Goal: Transaction & Acquisition: Obtain resource

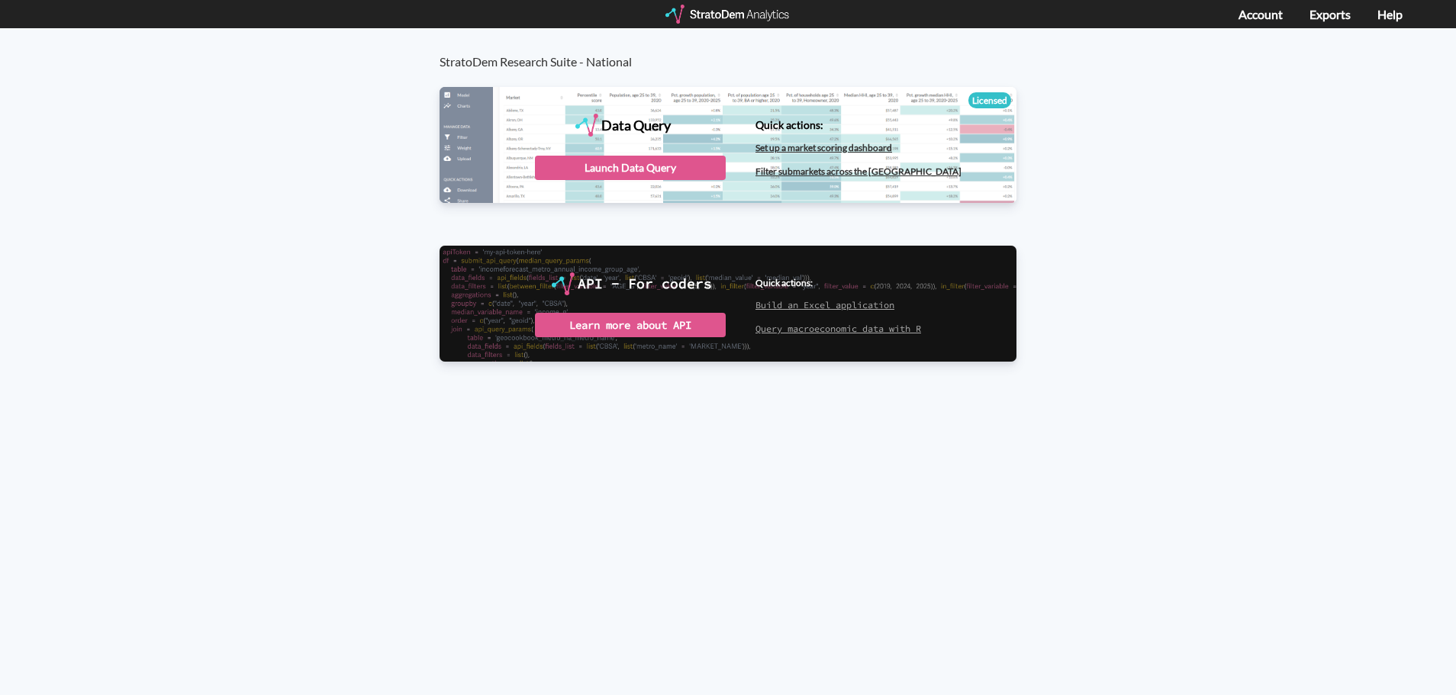
click at [487, 105] on div "Data Query" at bounding box center [727, 144] width 577 height 114
click at [558, 168] on div "Launch Data Query" at bounding box center [630, 168] width 191 height 24
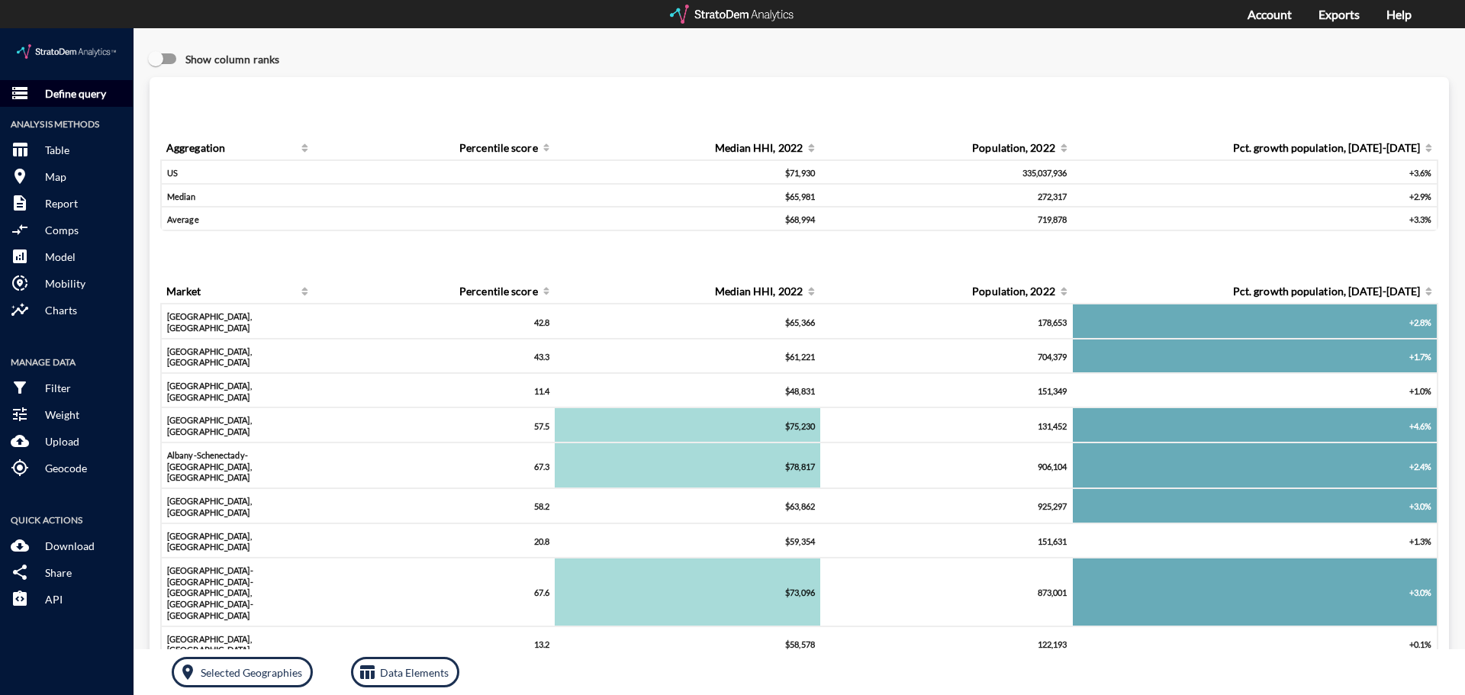
click button "storage Define query"
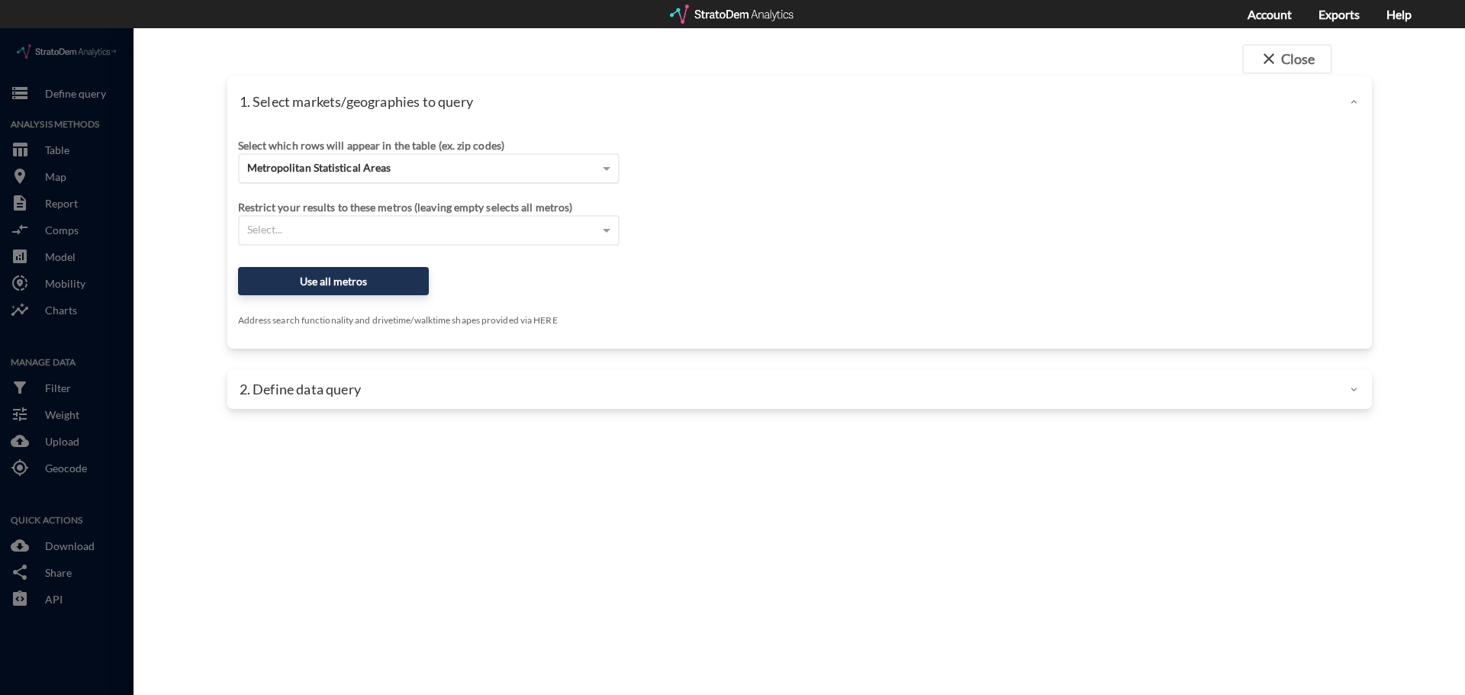
click div "Metropolitan Statistical Areas"
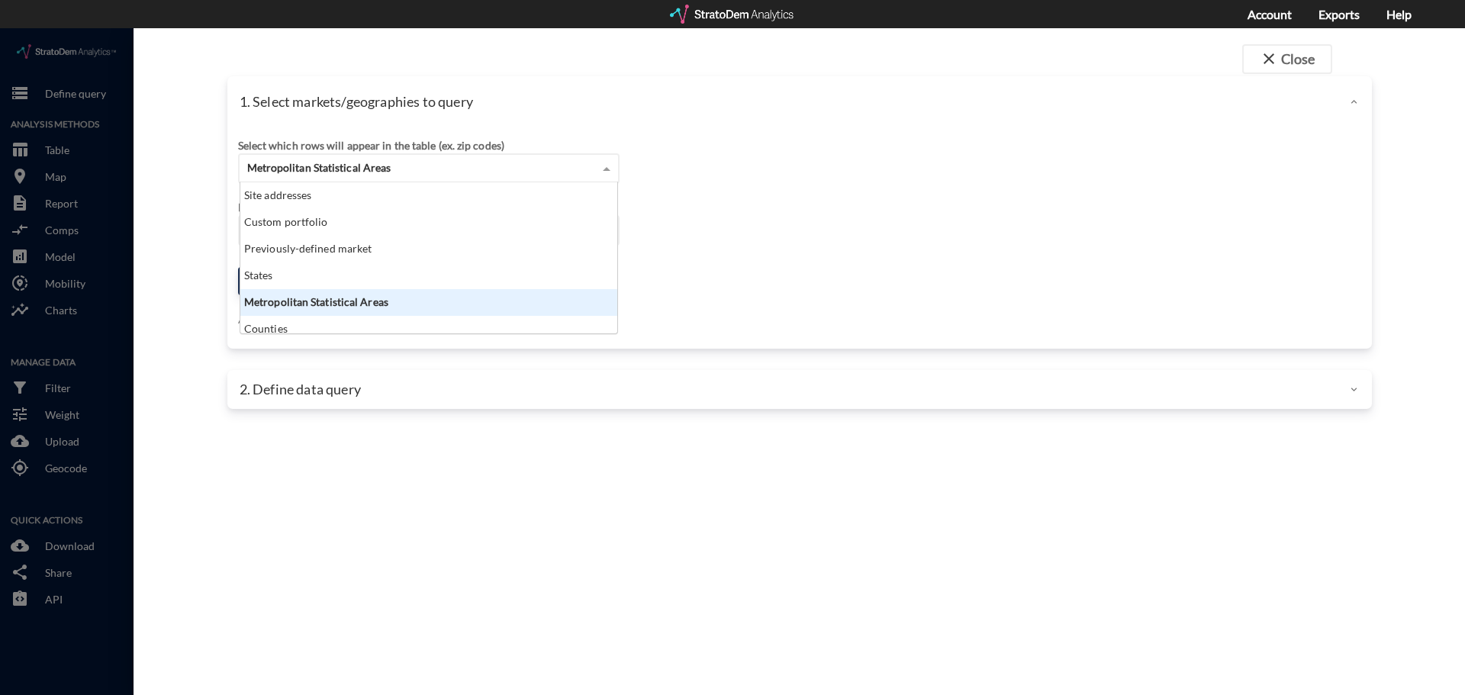
scroll to position [140, 368]
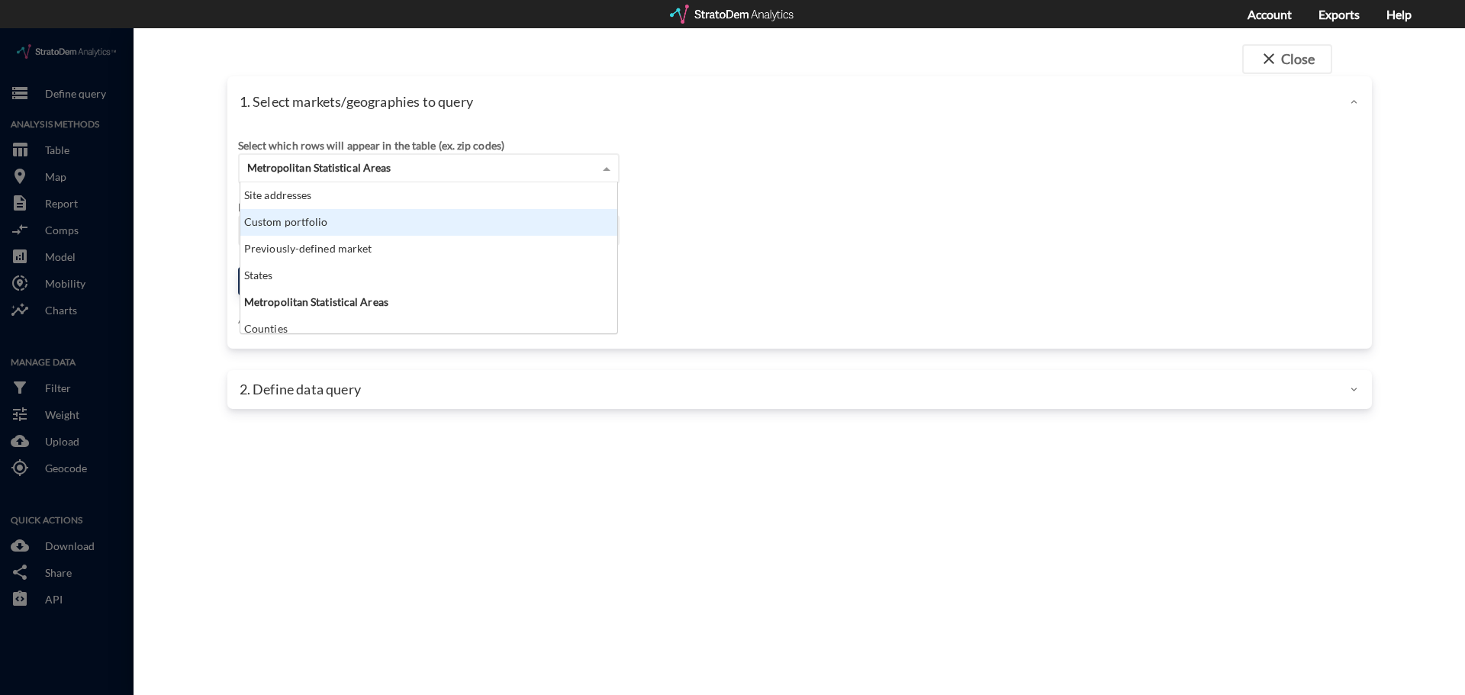
click div "Custom portfolio"
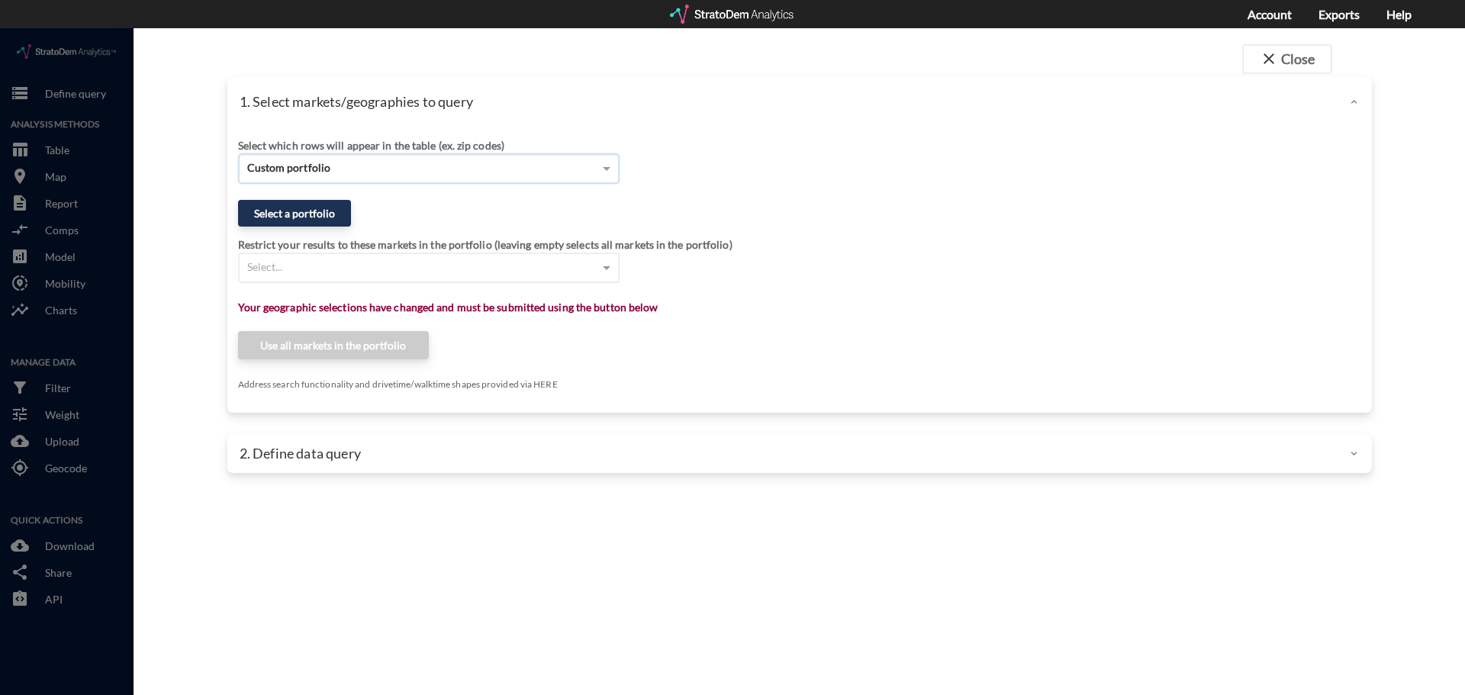
click div
click span "close"
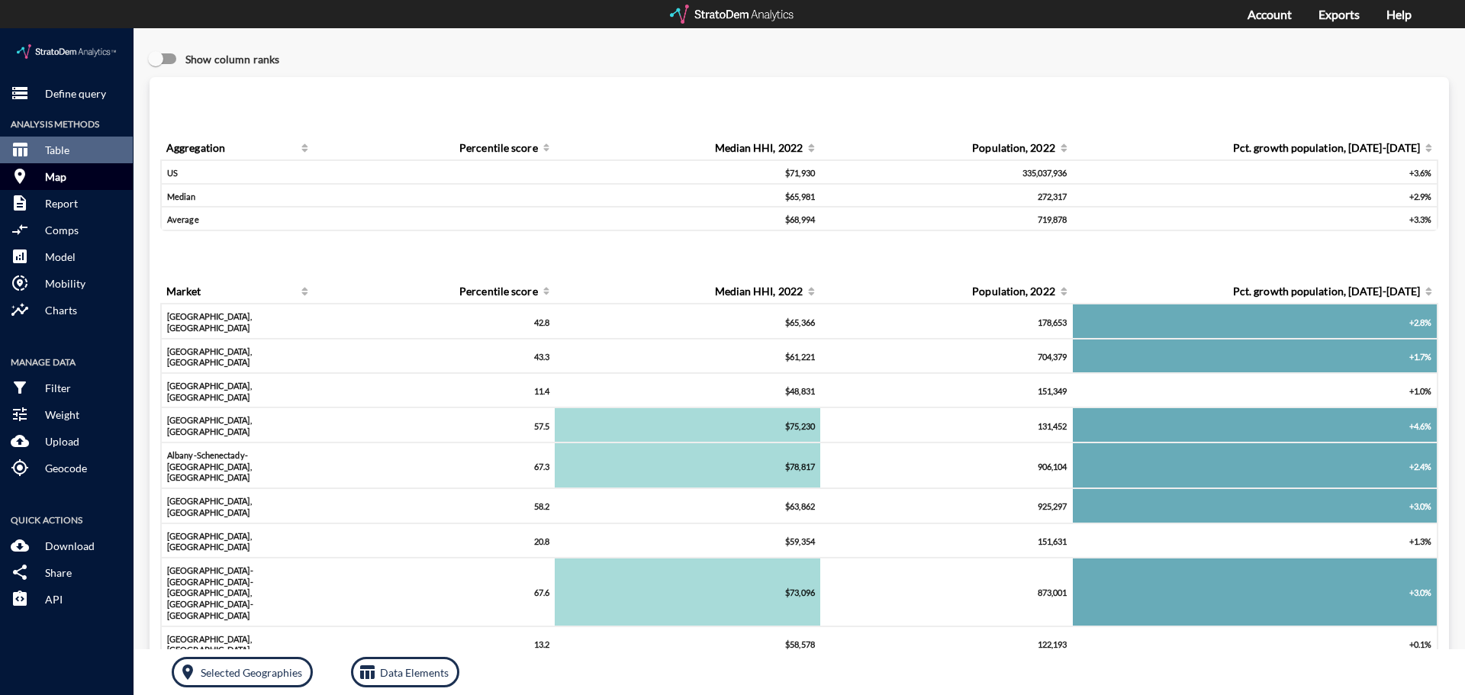
click button "room Map"
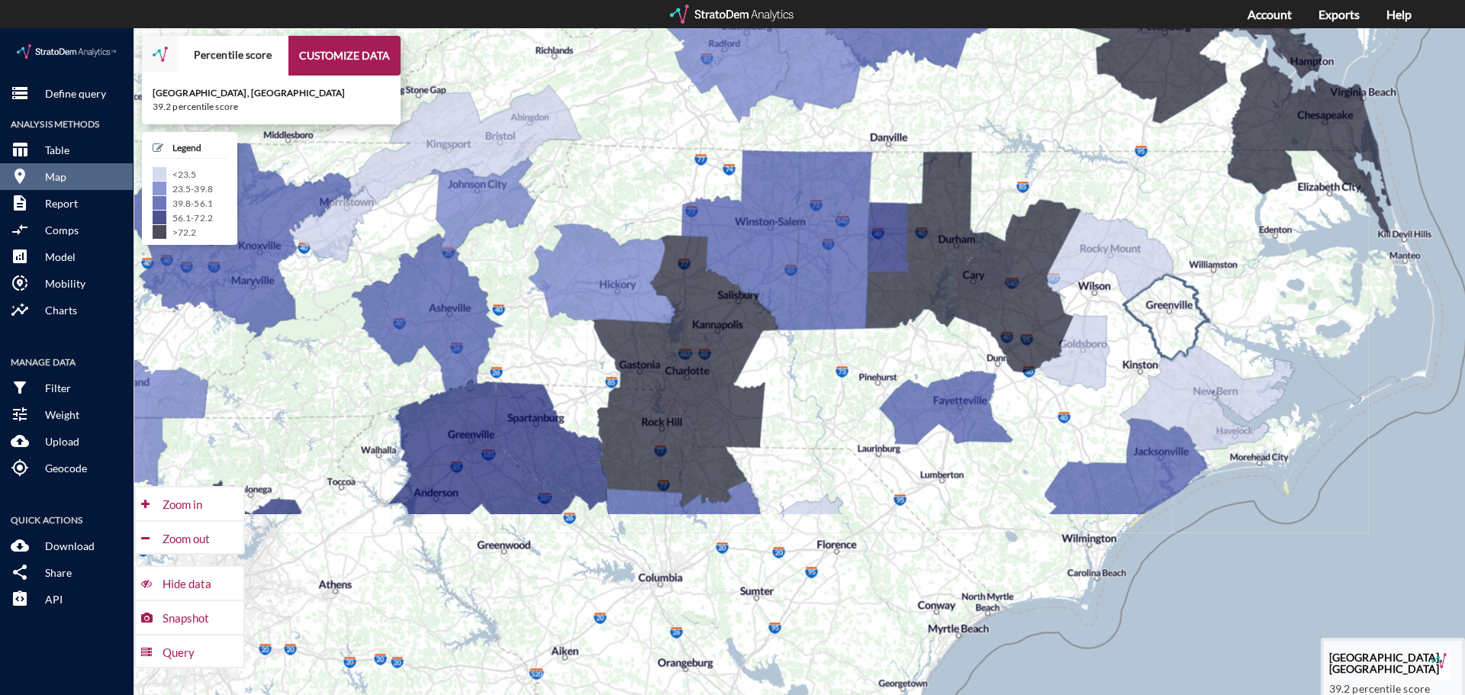
drag, startPoint x: 1189, startPoint y: 565, endPoint x: 1170, endPoint y: 313, distance: 252.5
click icon
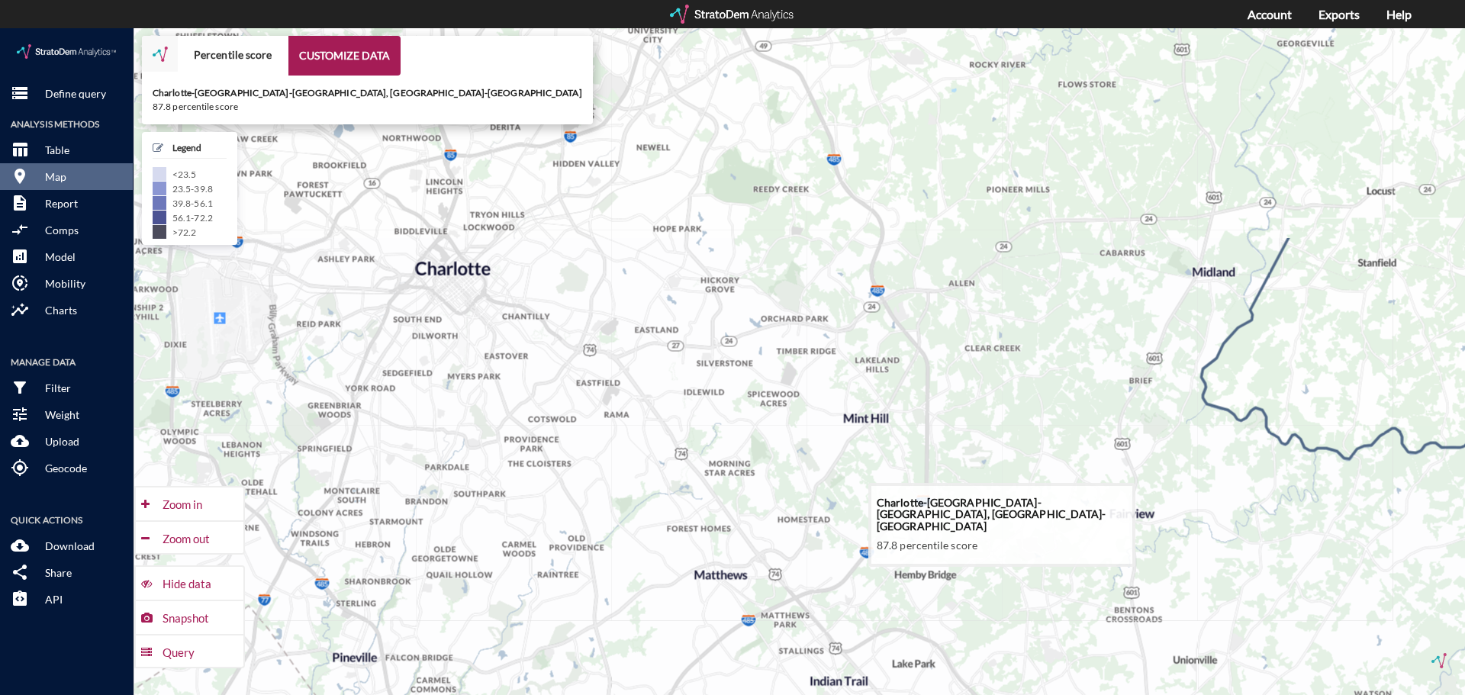
drag, startPoint x: 1012, startPoint y: 203, endPoint x: 922, endPoint y: 481, distance: 292.6
click icon
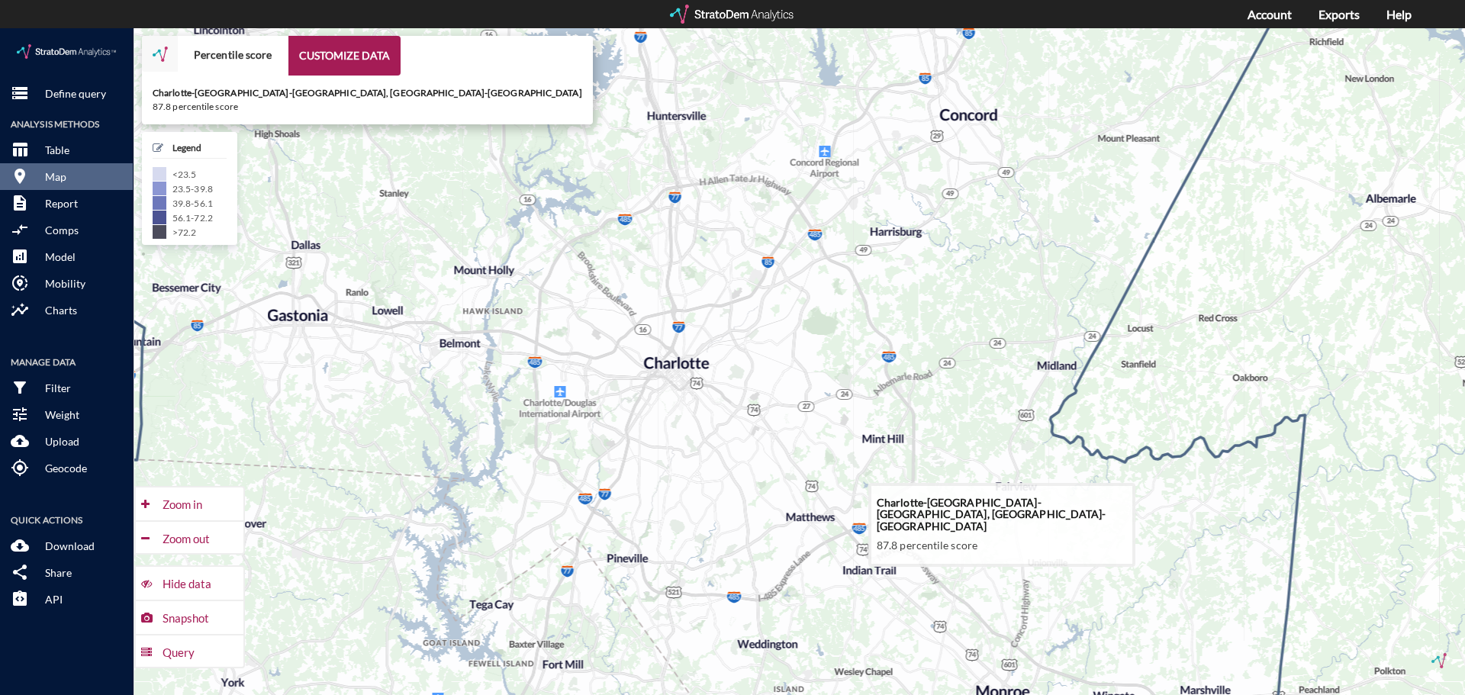
drag, startPoint x: 929, startPoint y: 365, endPoint x: 916, endPoint y: 388, distance: 26.3
click icon
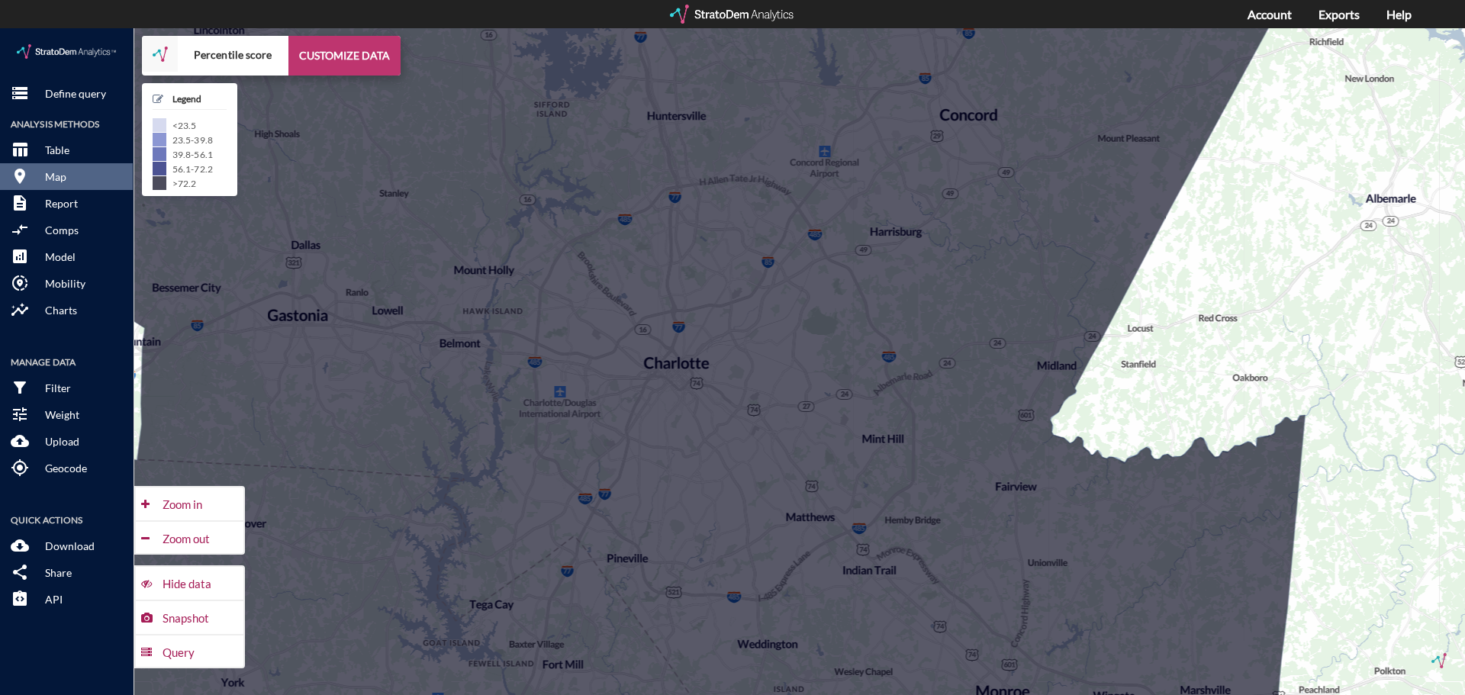
click button "CUSTOMIZE DATA"
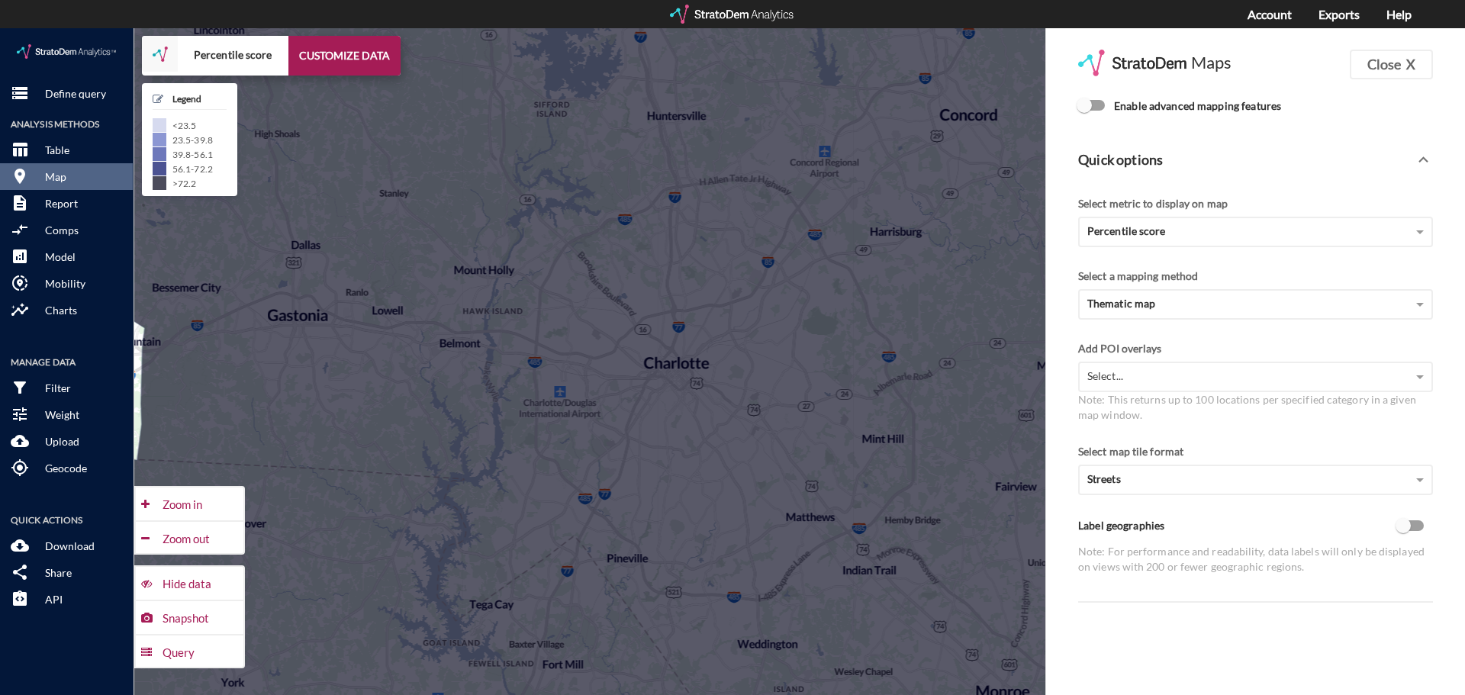
click span "Enable advanced mapping features"
click input "Enable advanced mapping features"
checkbox input "true"
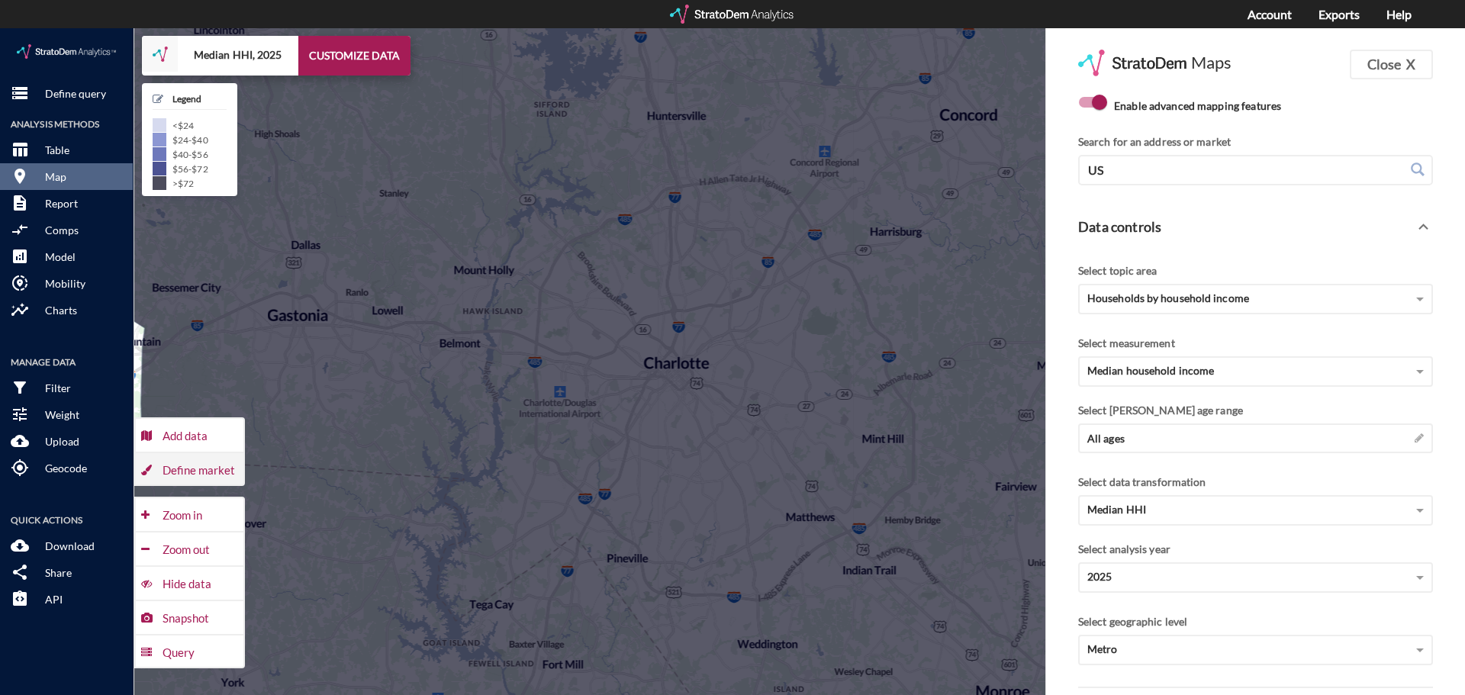
click div "Define market"
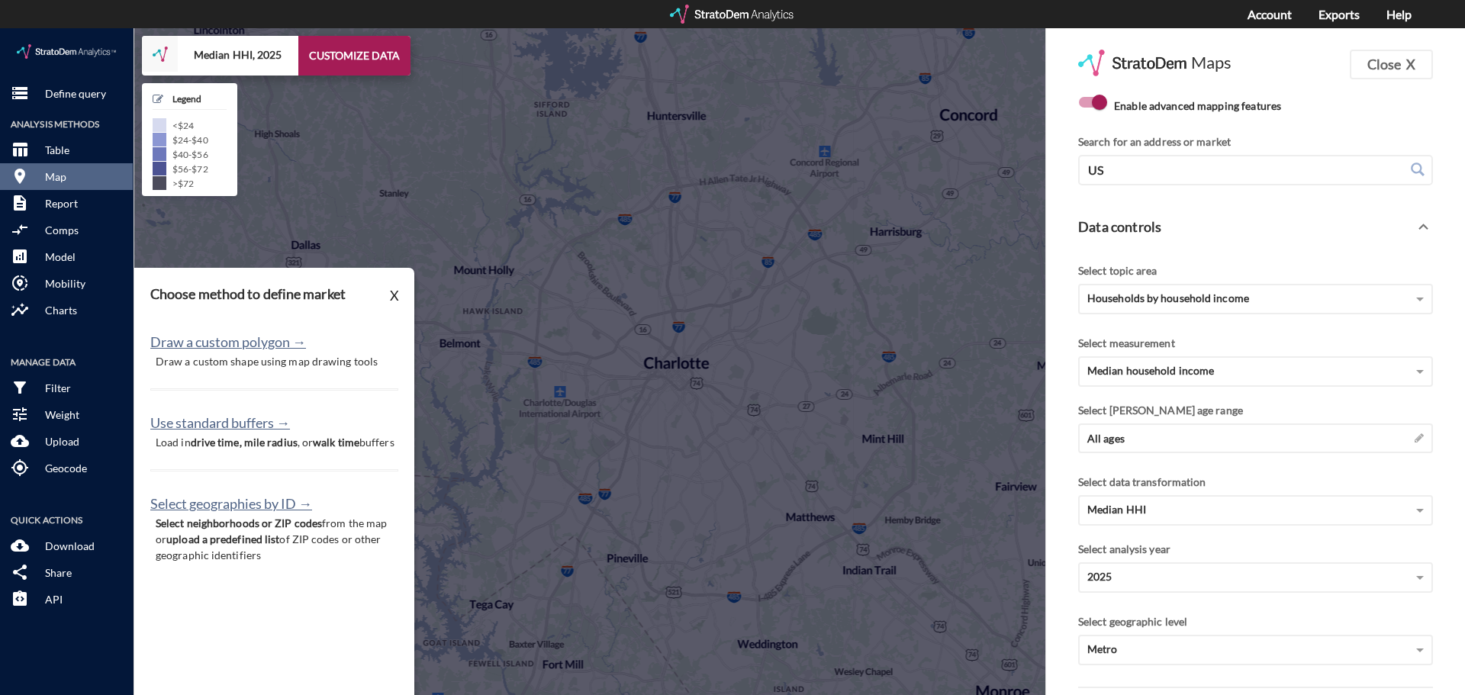
click p "Draw a custom shape using map drawing tools"
click button "Draw a custom polygon →"
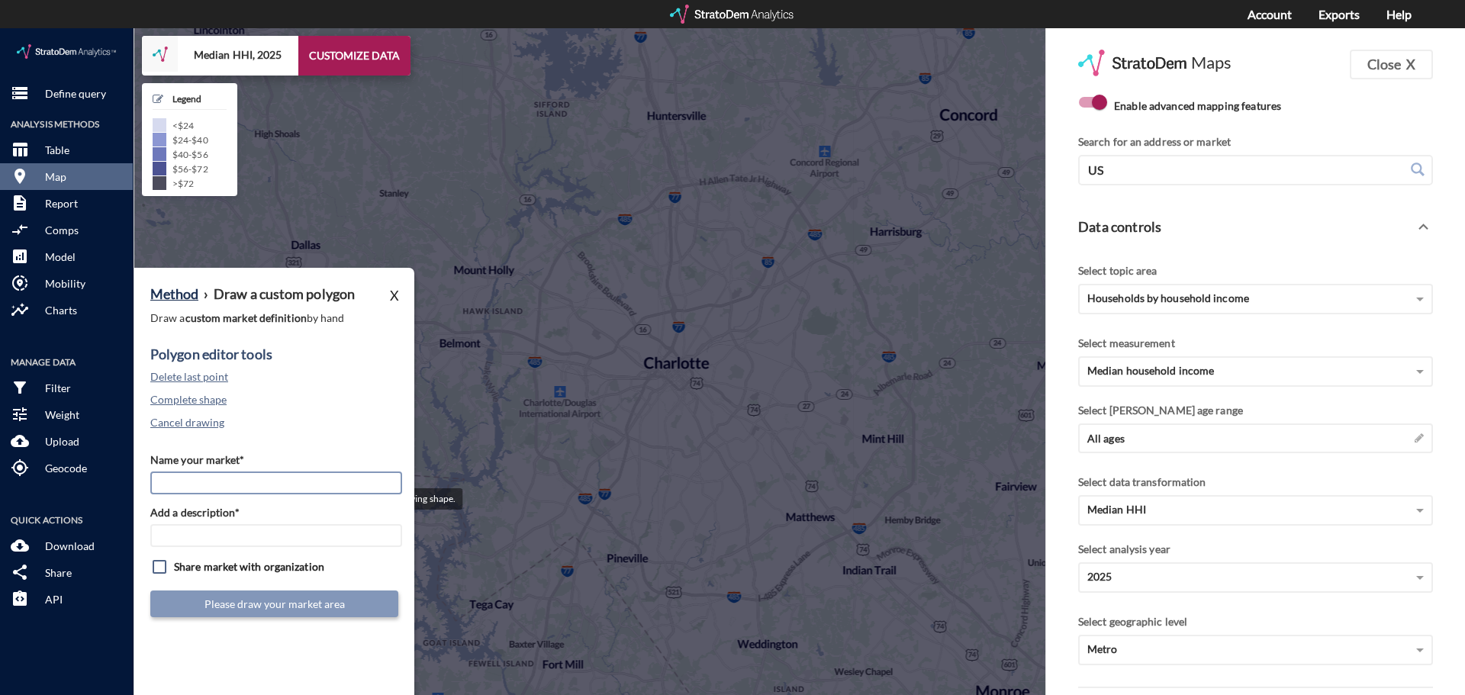
click input "Name your market*"
type input "Altera Mint Hill - Custom Poly"
drag, startPoint x: 321, startPoint y: 507, endPoint x: 298, endPoint y: 507, distance: 22.9
click input "Add a description*"
type input "9.2025"
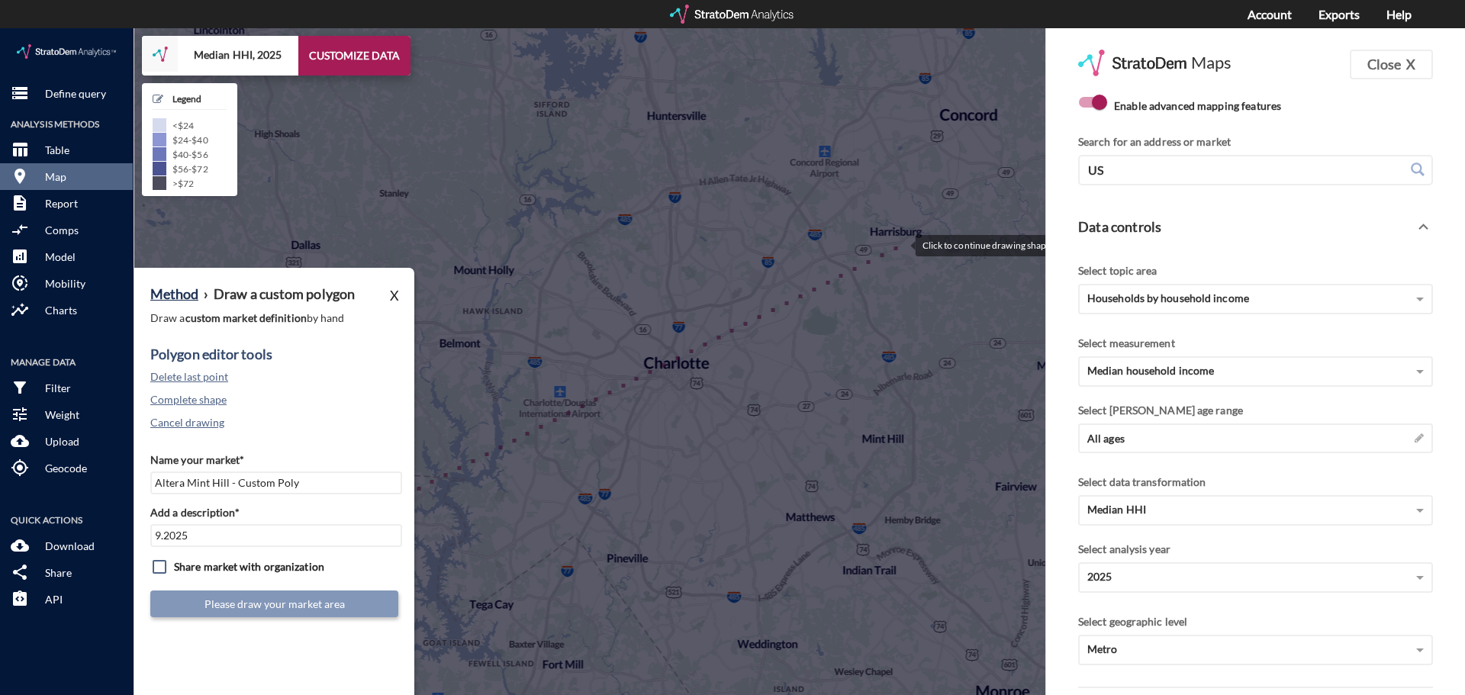
click div
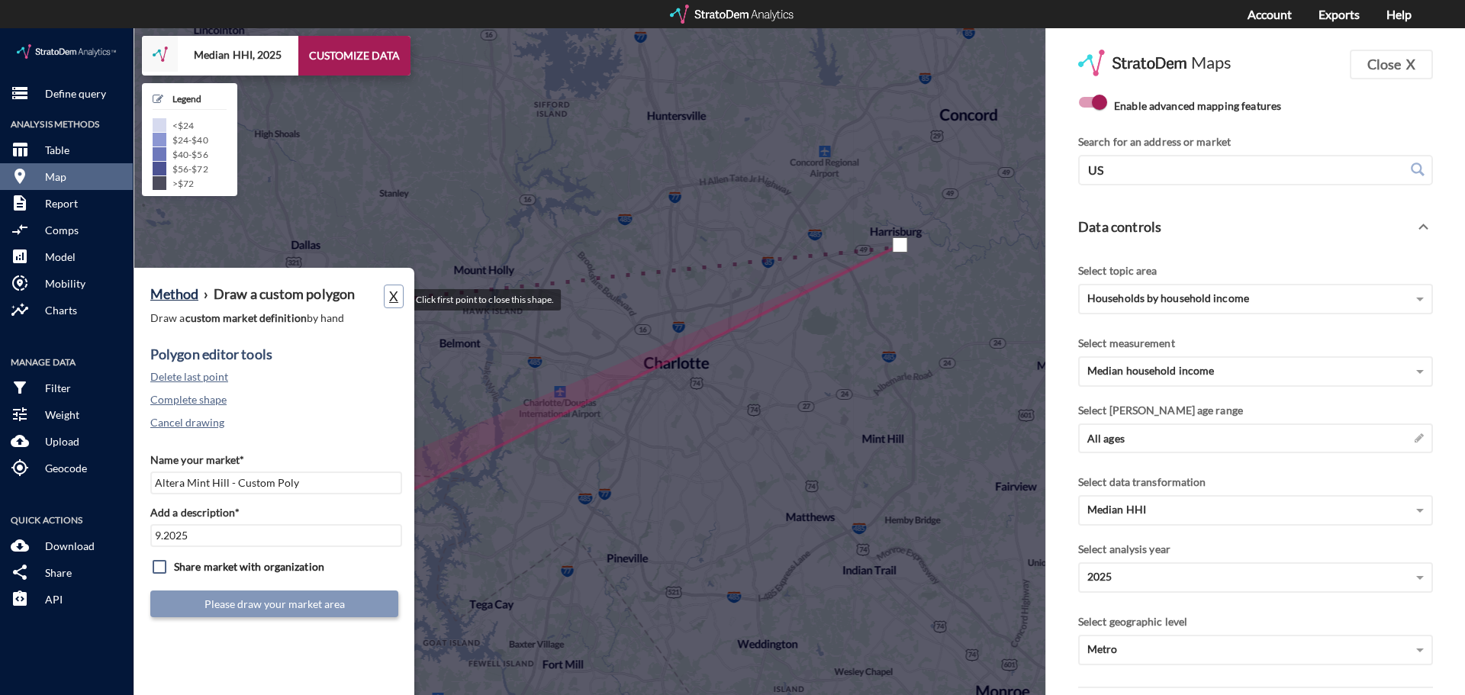
click button "X"
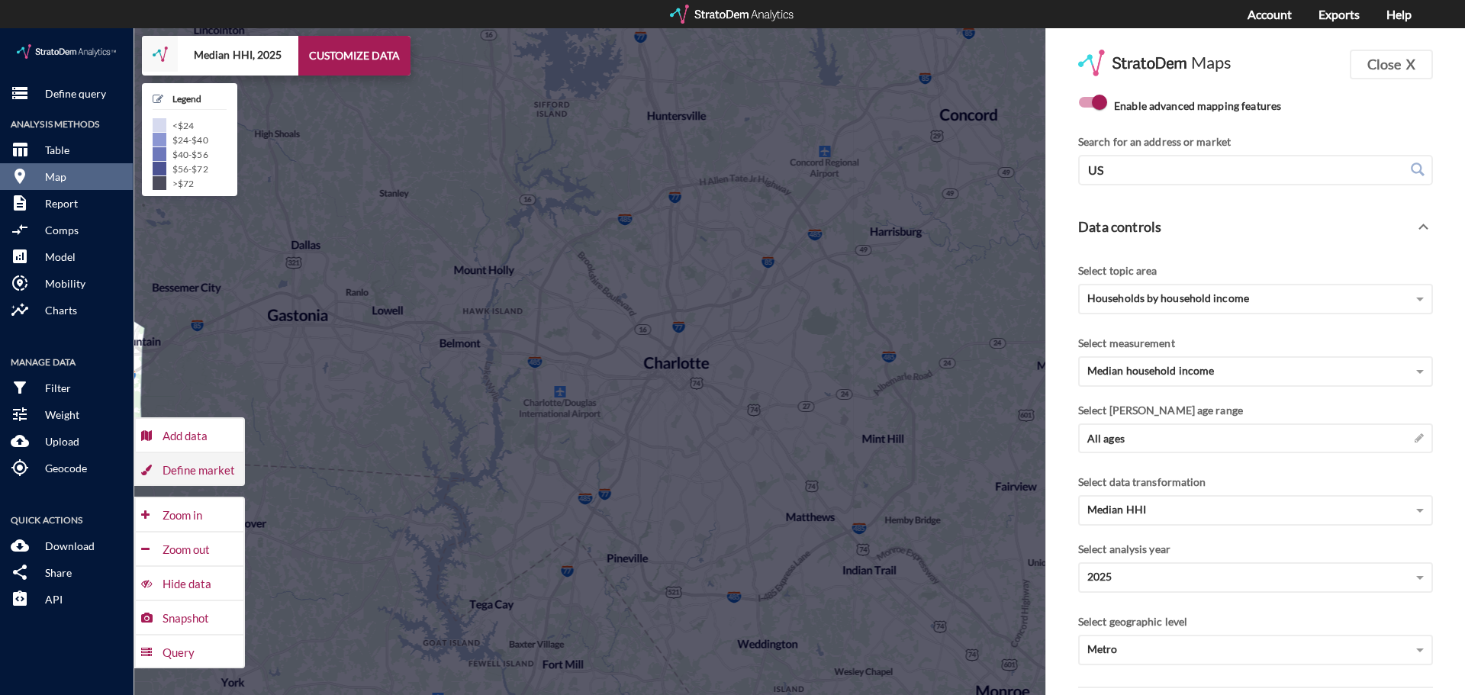
click div "Define market"
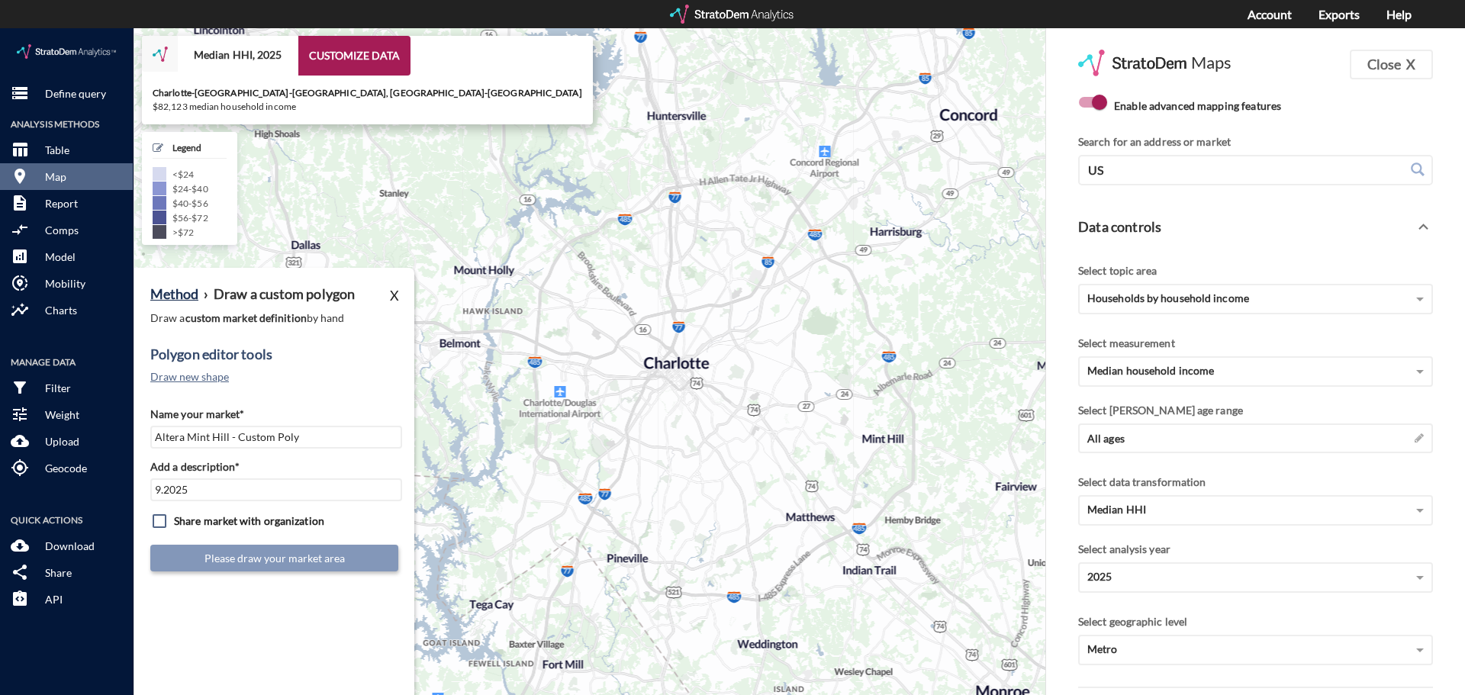
click icon
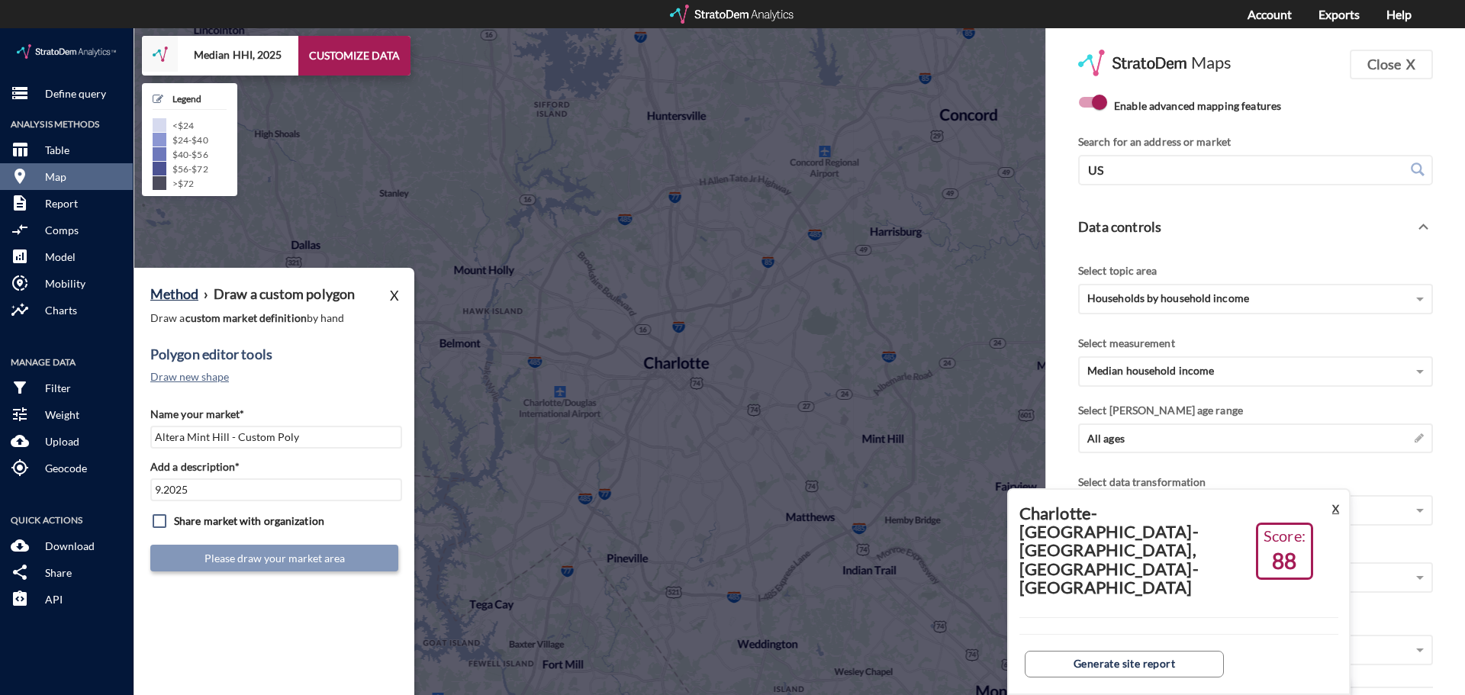
click button "X"
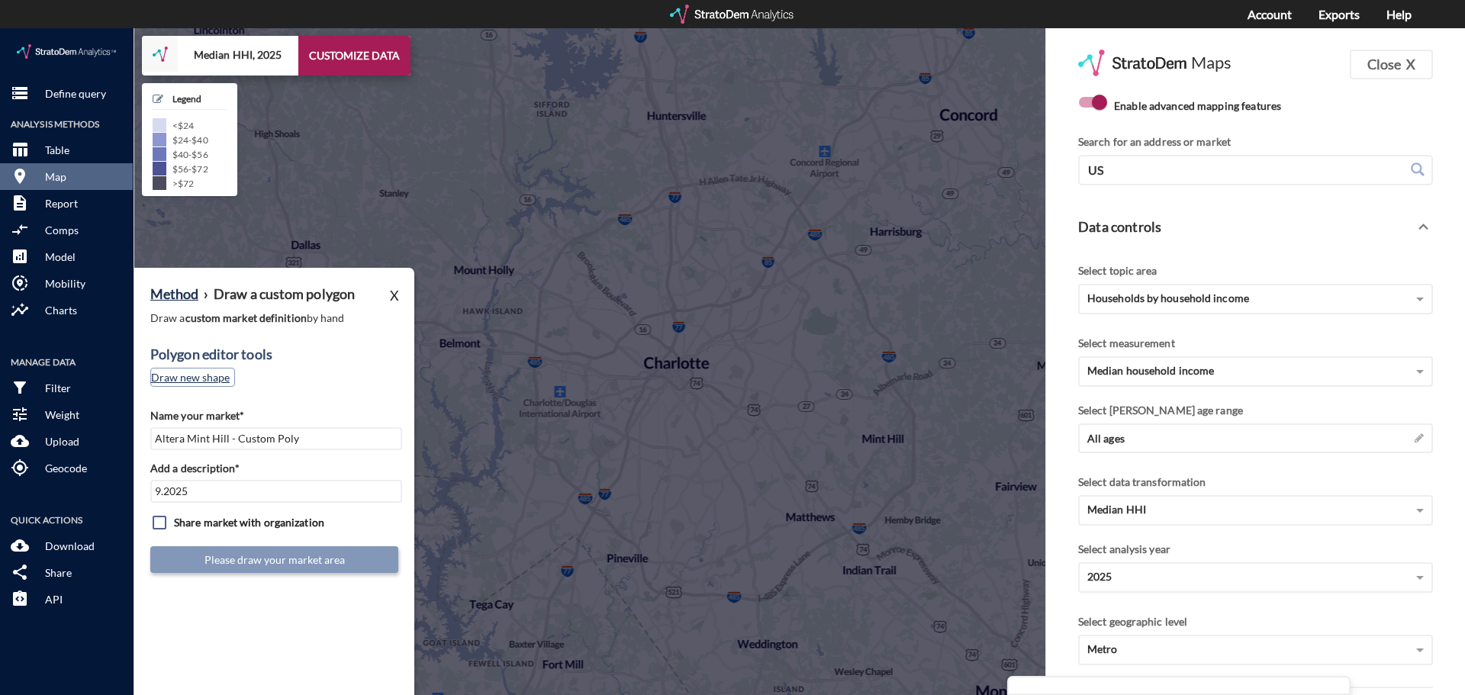
click button "Draw new shape"
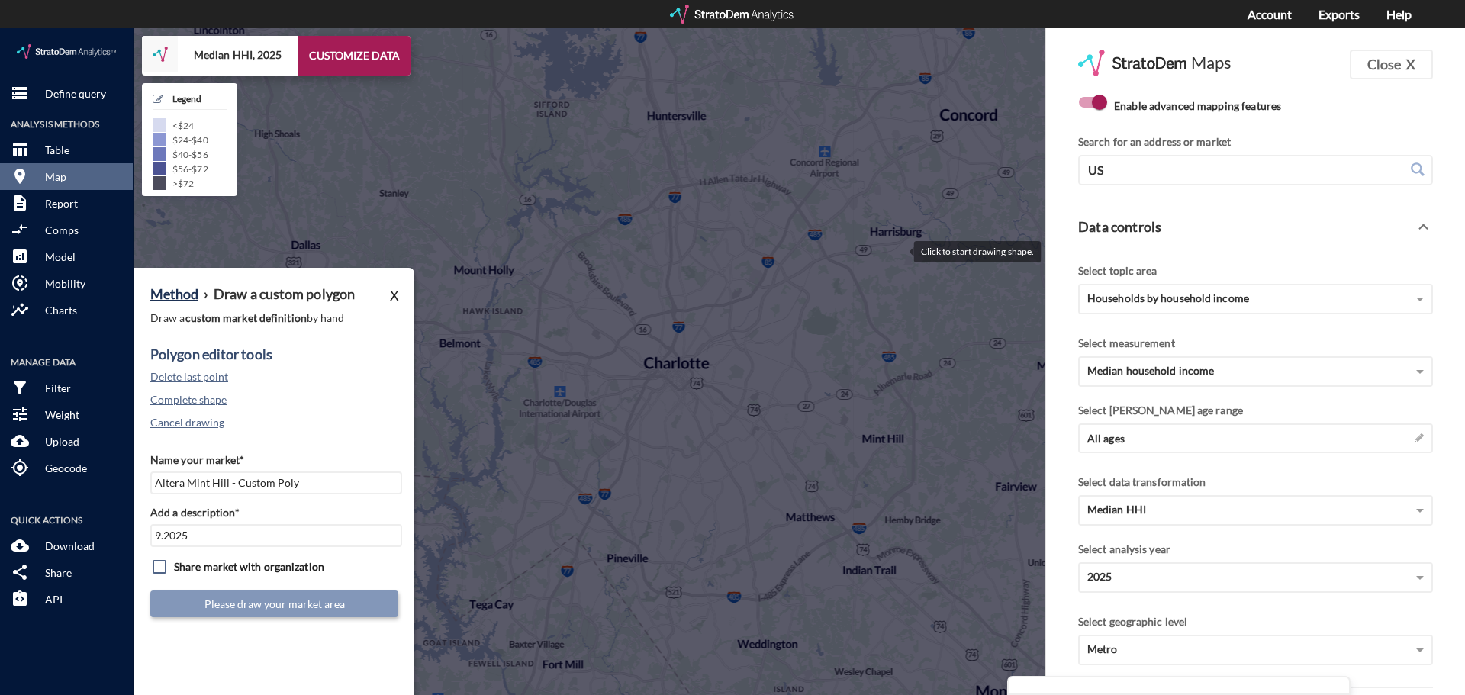
click div
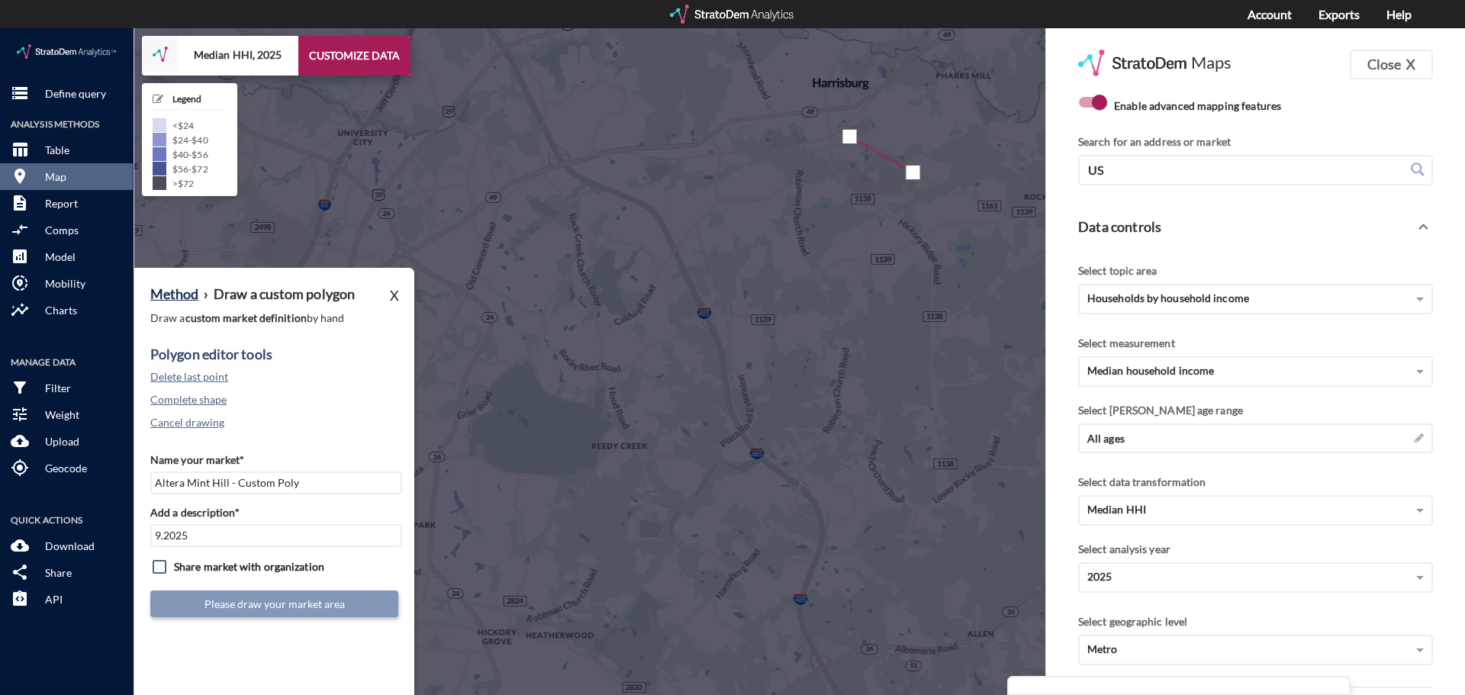
click div
click button "Close X"
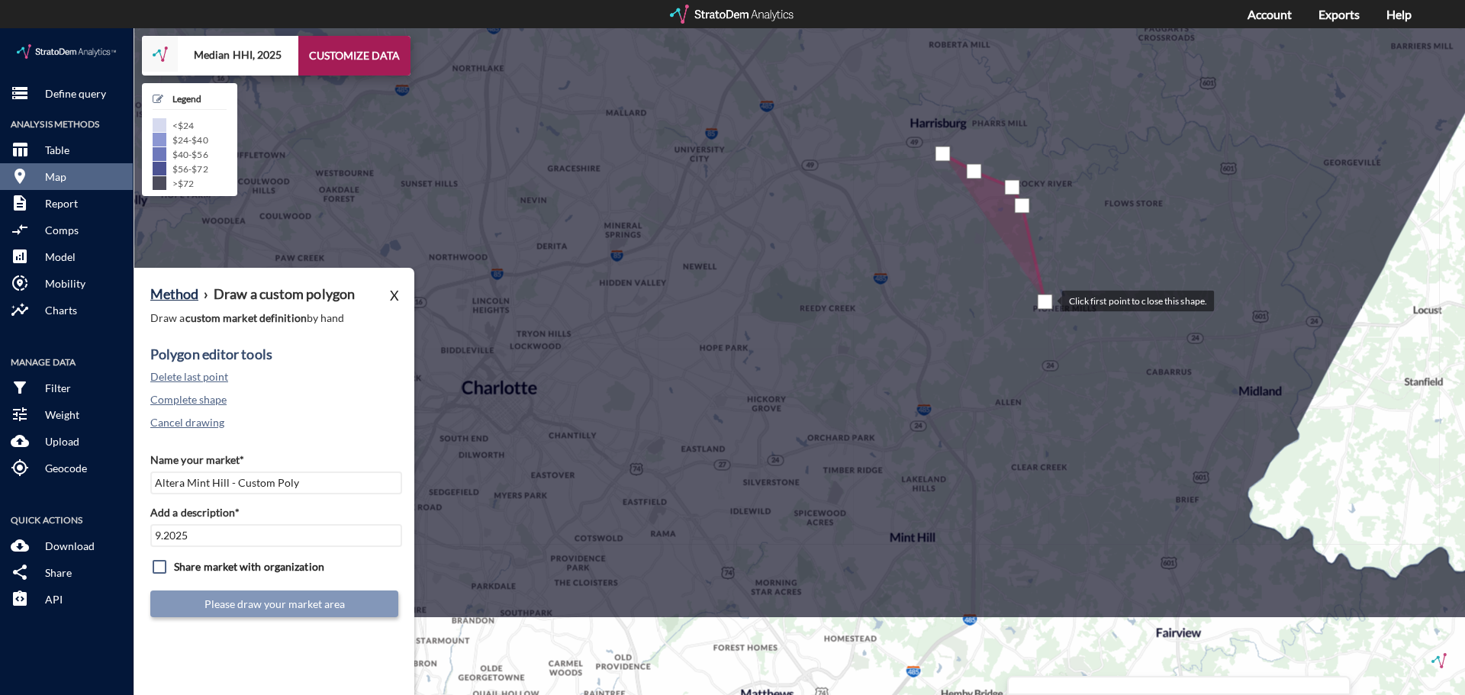
drag, startPoint x: 1042, startPoint y: 419, endPoint x: 1046, endPoint y: 272, distance: 147.3
click div
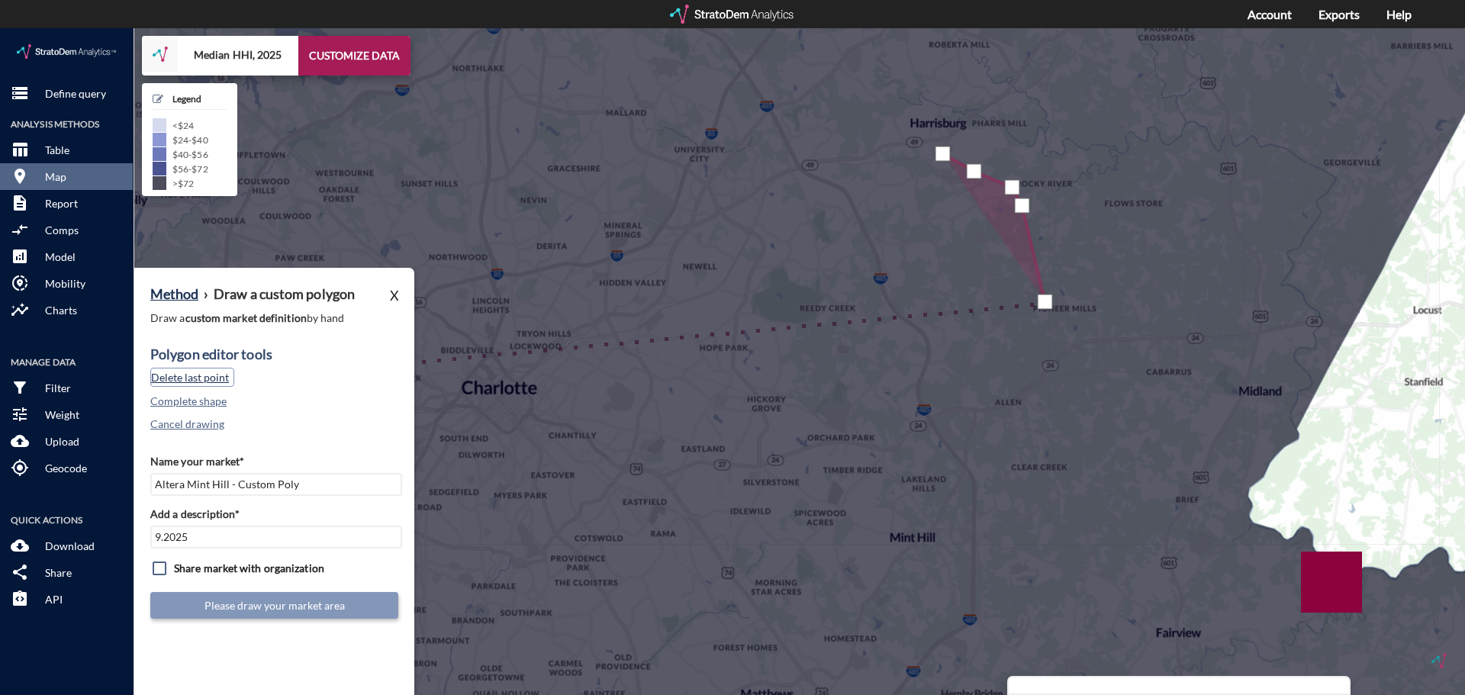
click button "Delete last point"
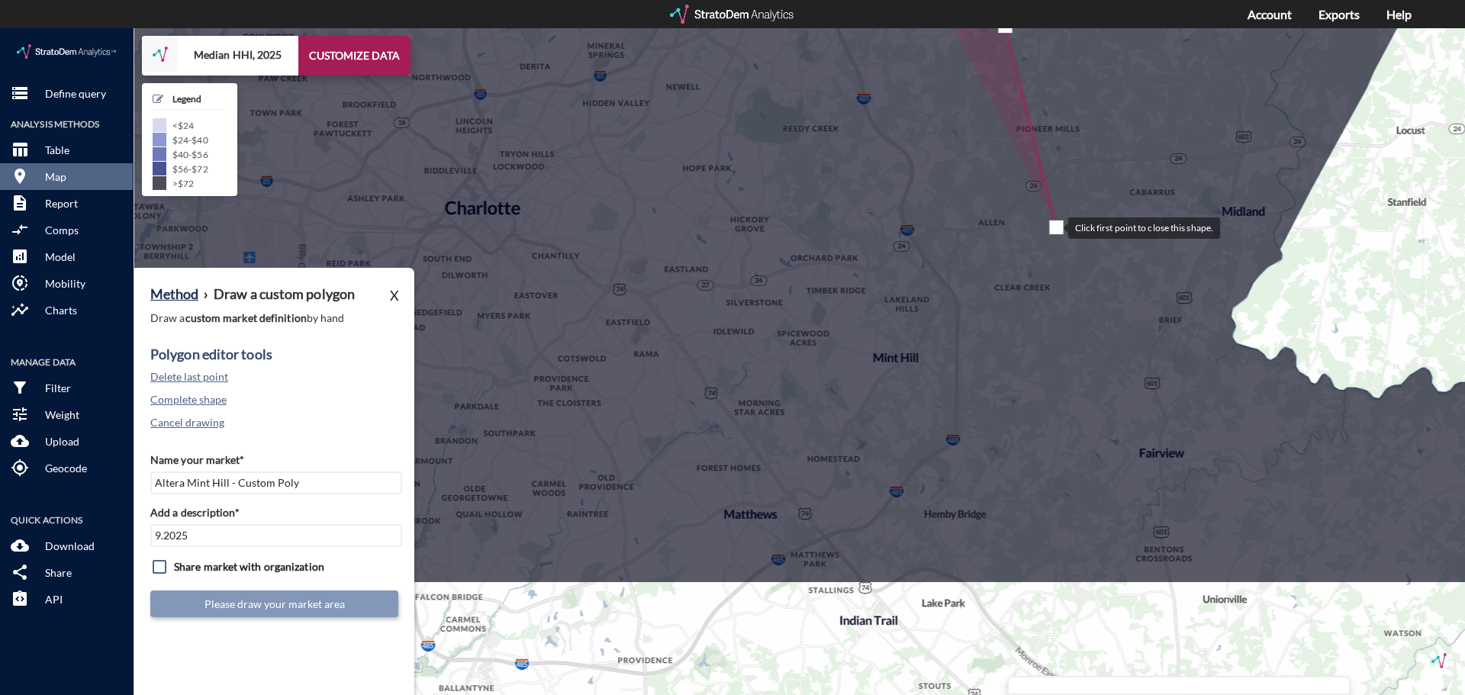
drag, startPoint x: 1073, startPoint y: 378, endPoint x: 1053, endPoint y: 198, distance: 181.9
click div
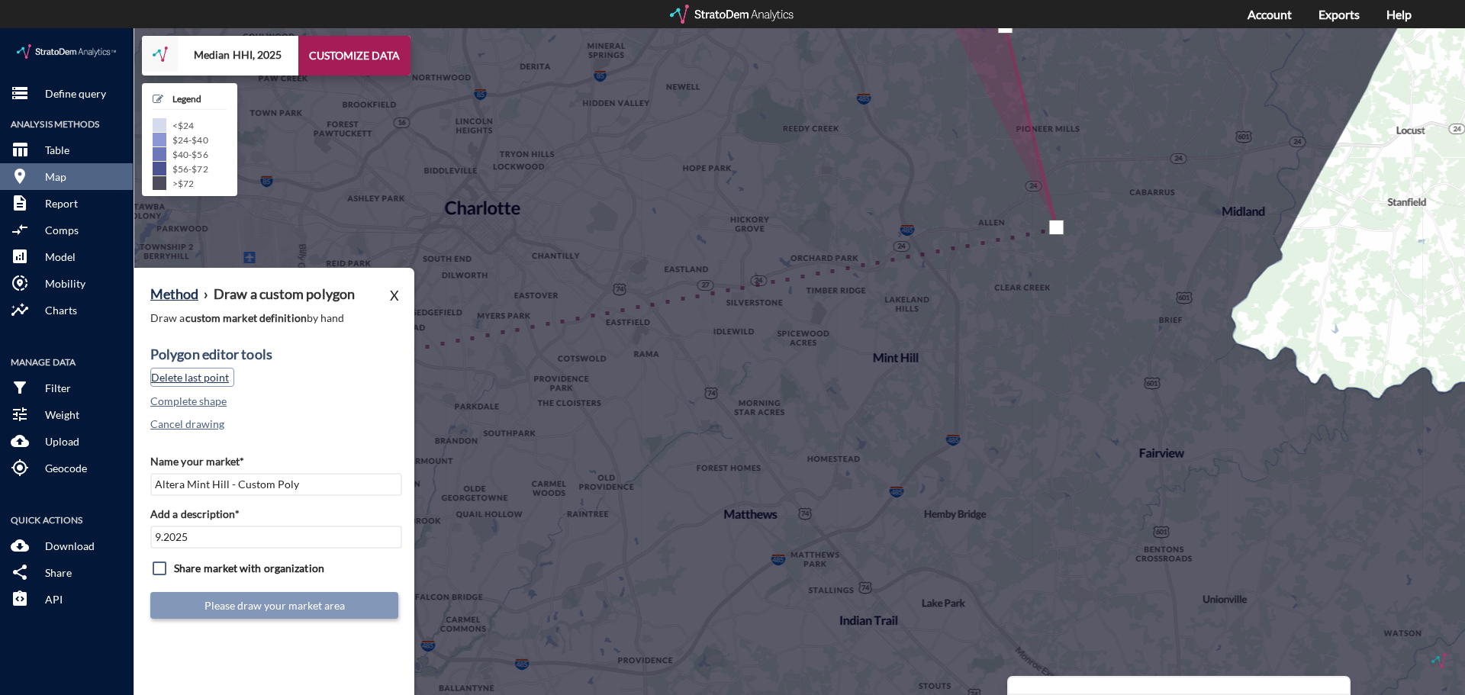
click button "Delete last point"
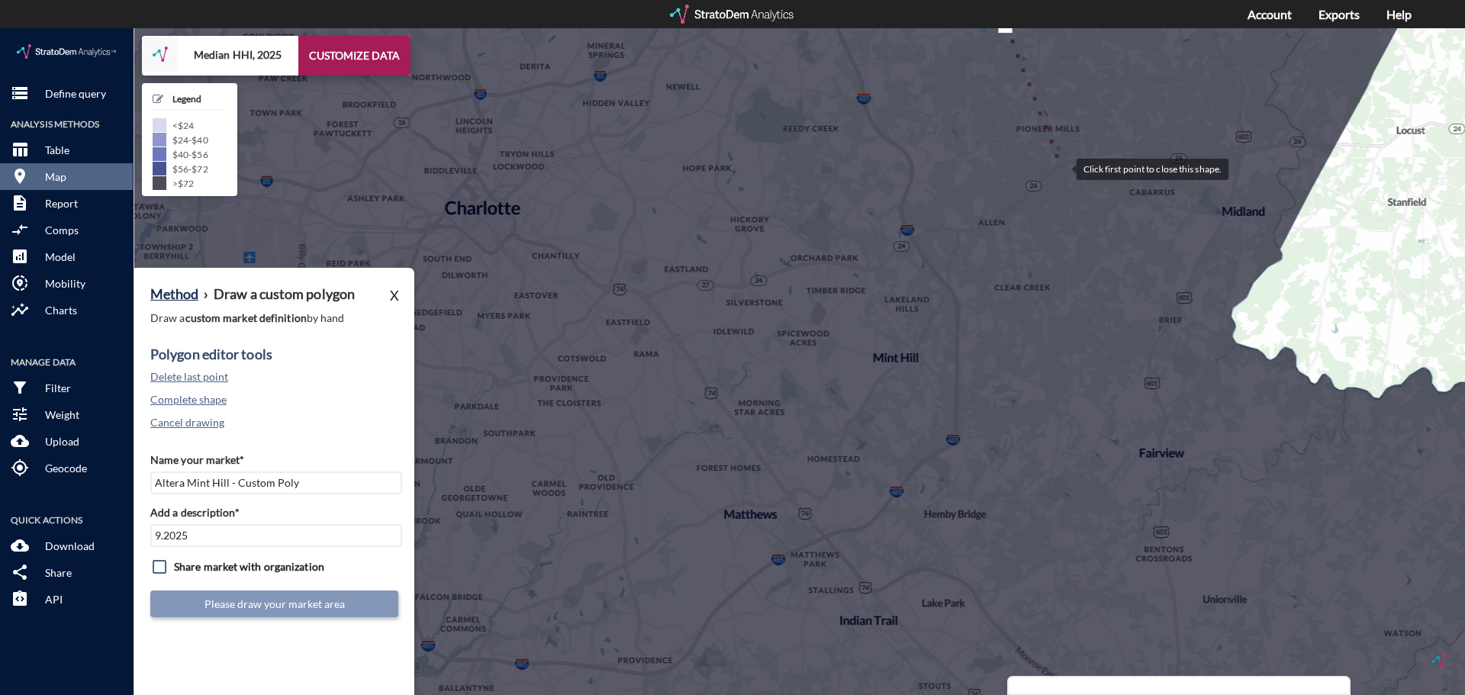
click div
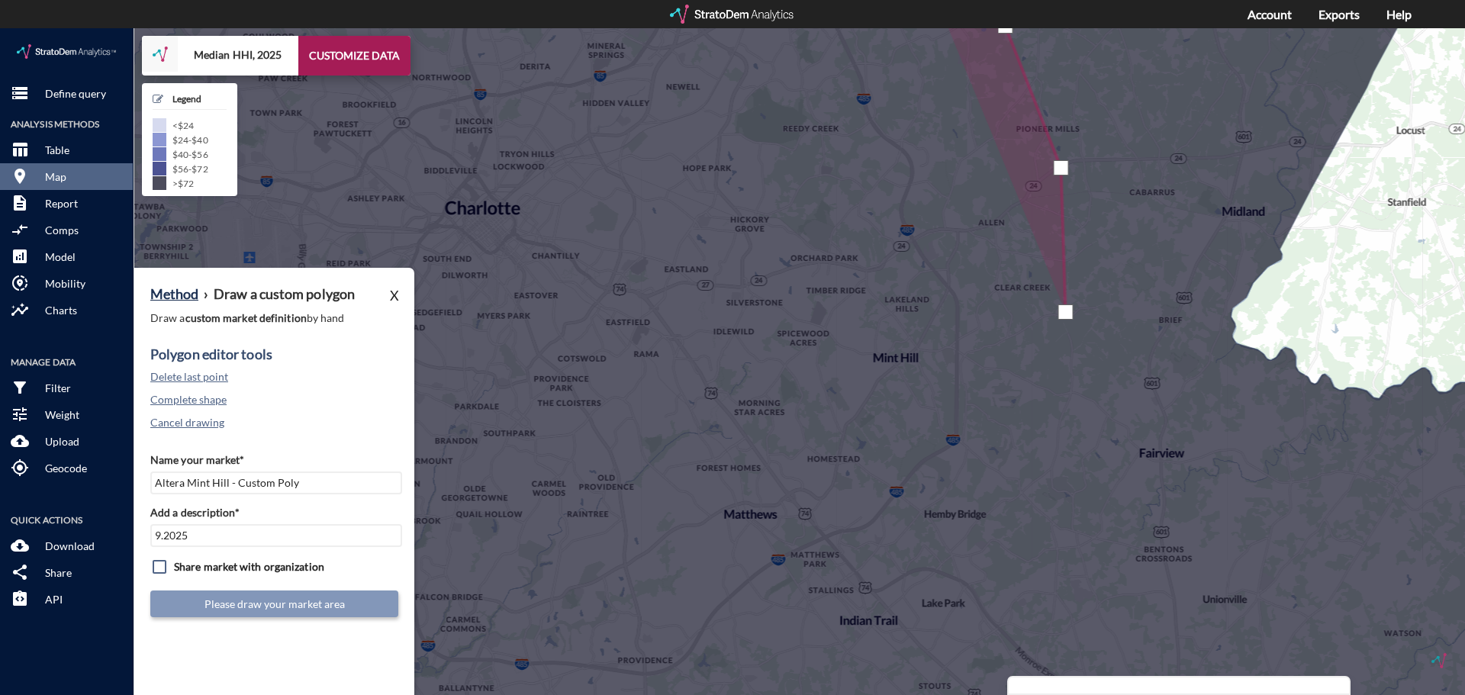
click div
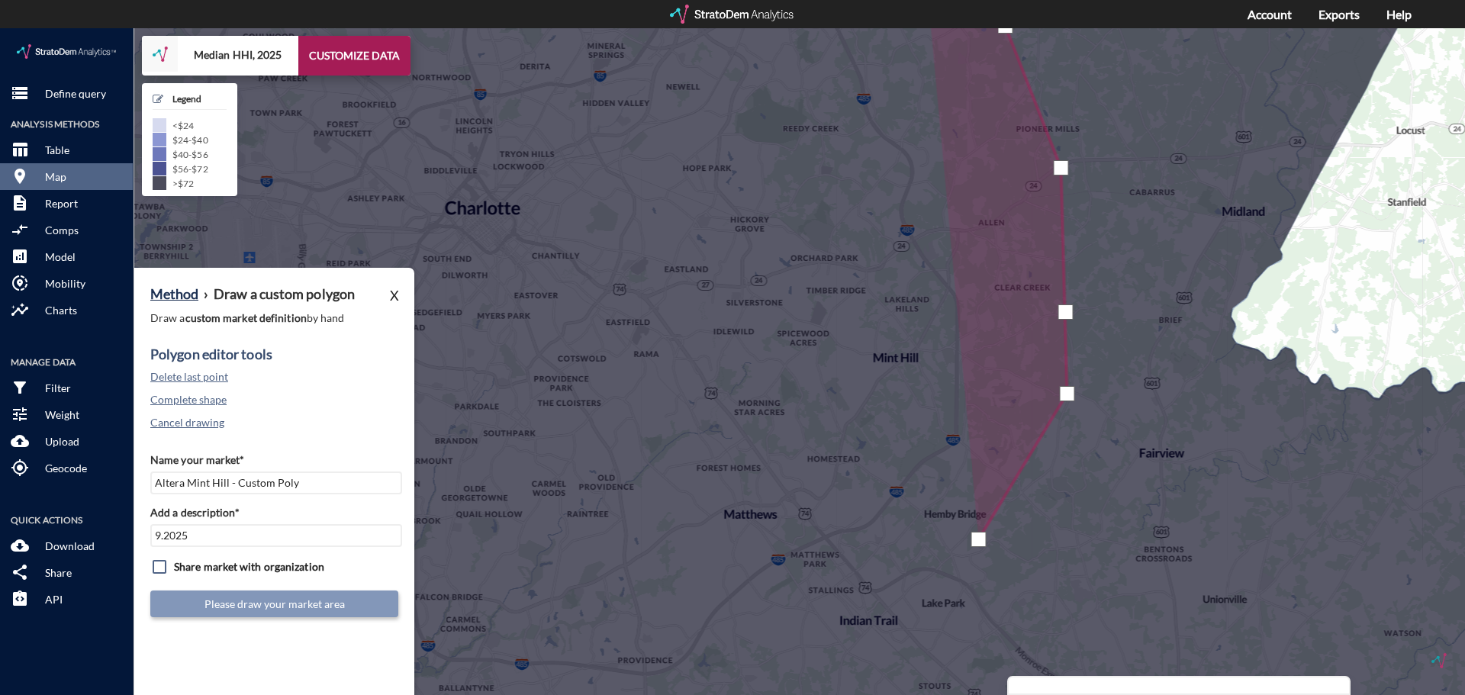
click div
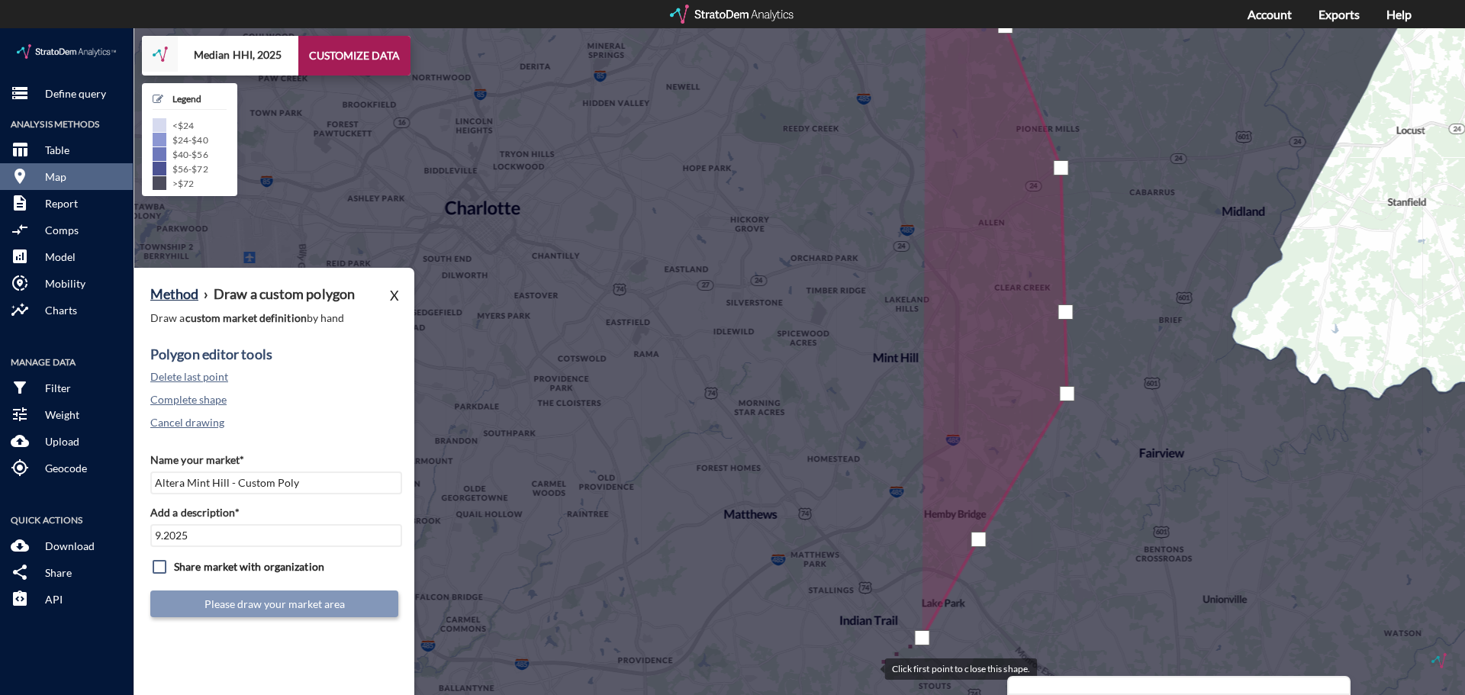
click div
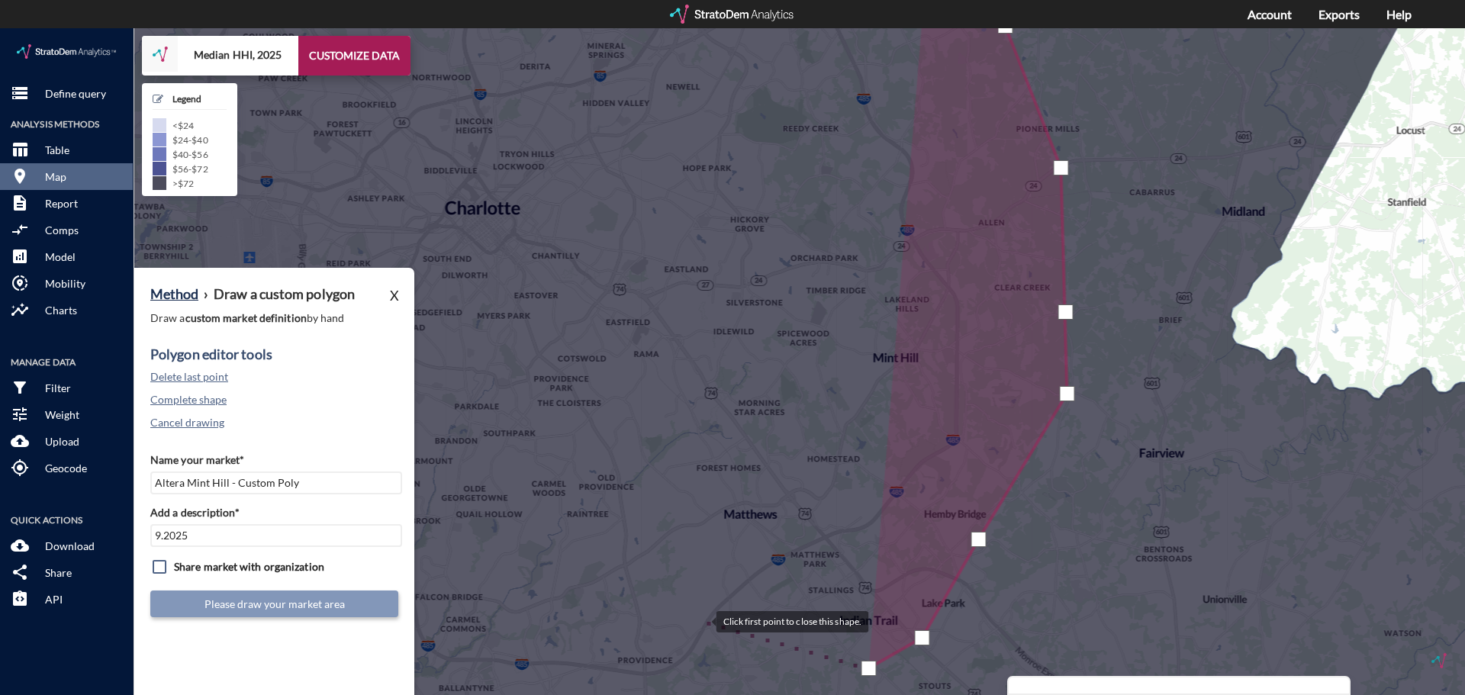
click div
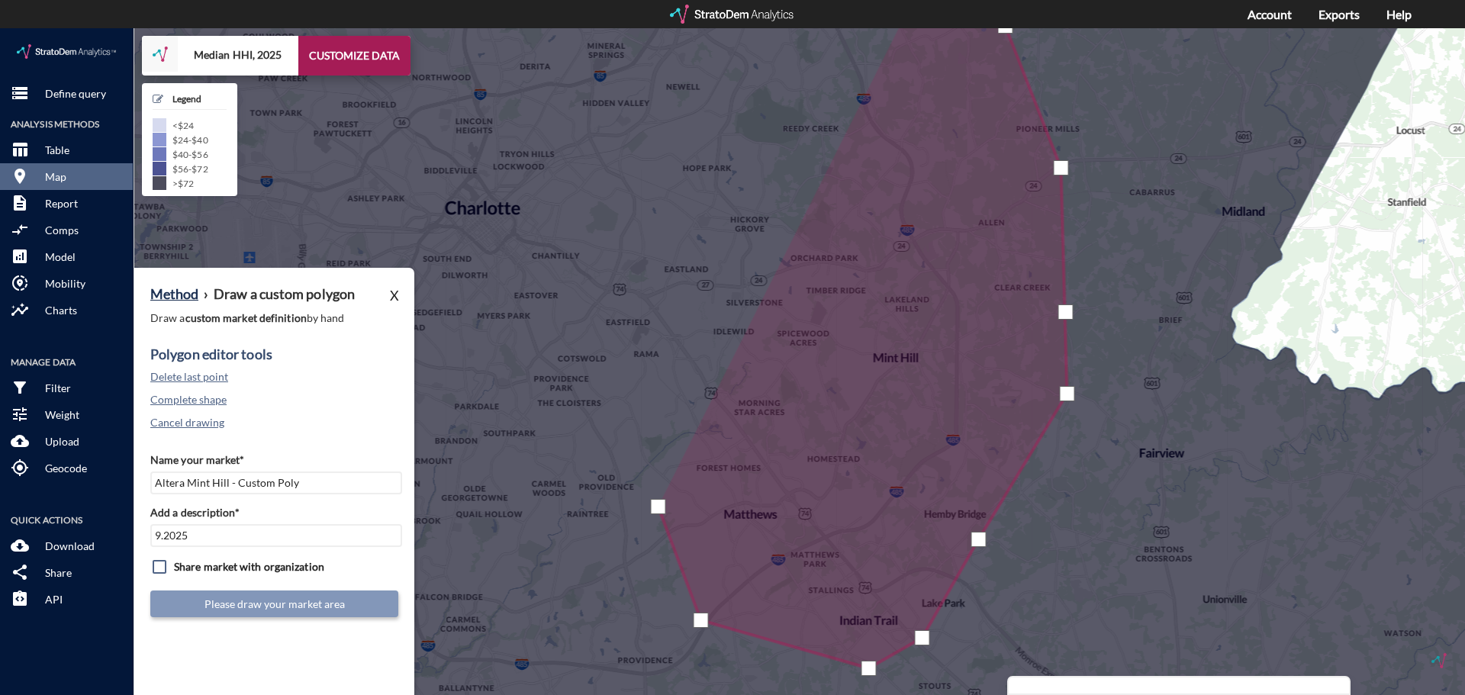
click div
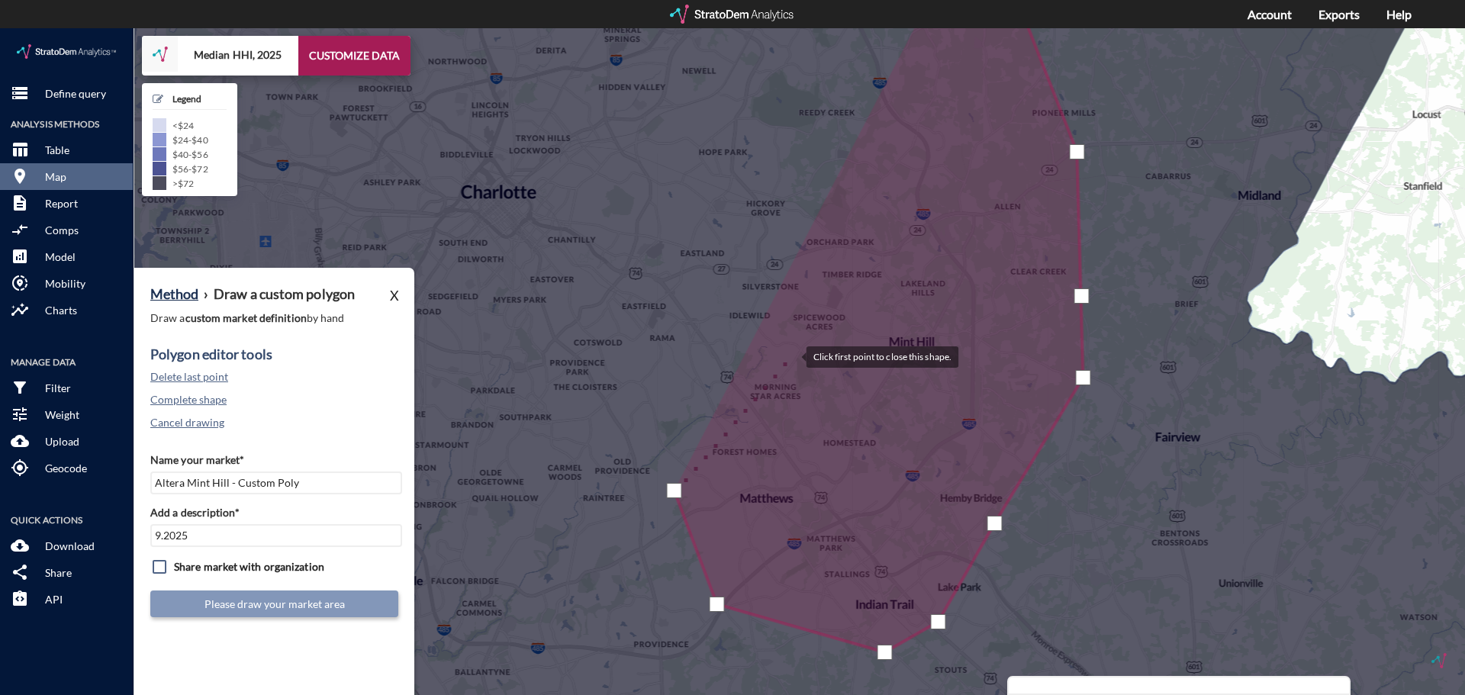
click div
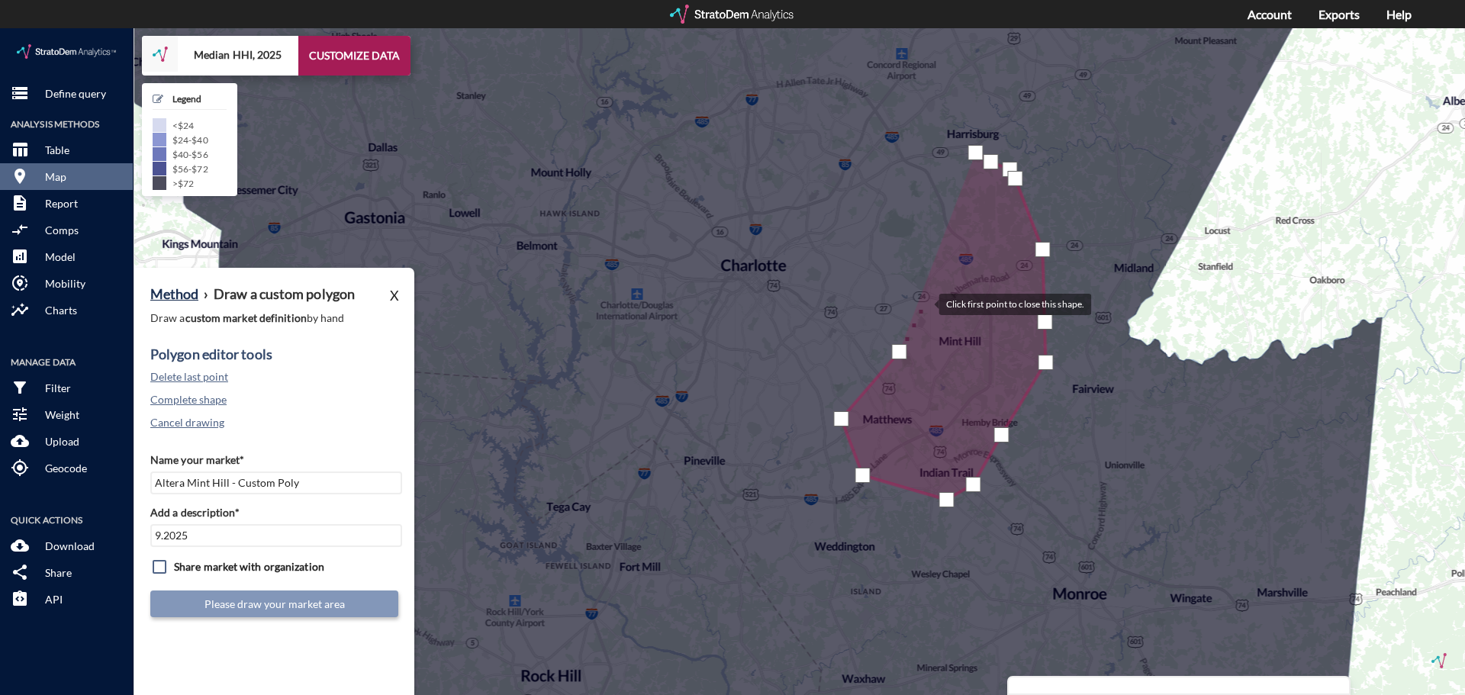
click div
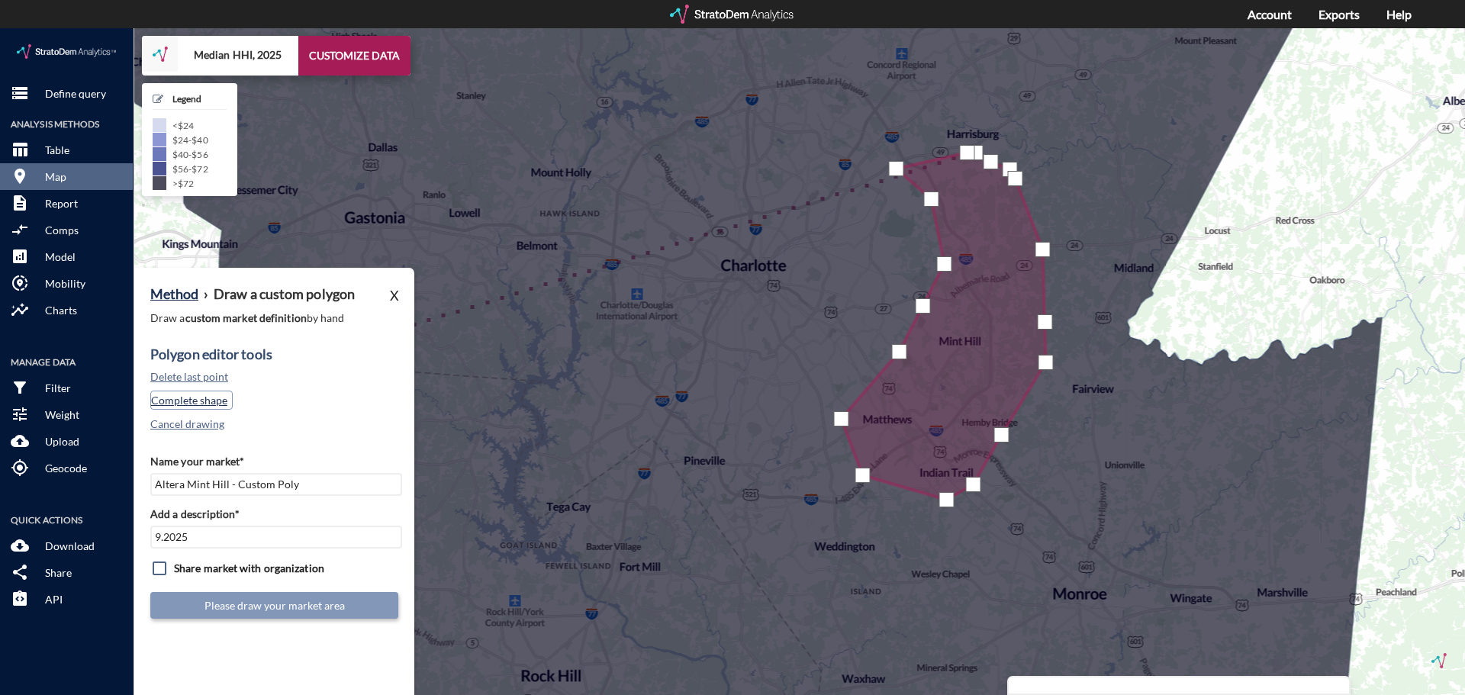
click button "Complete shape"
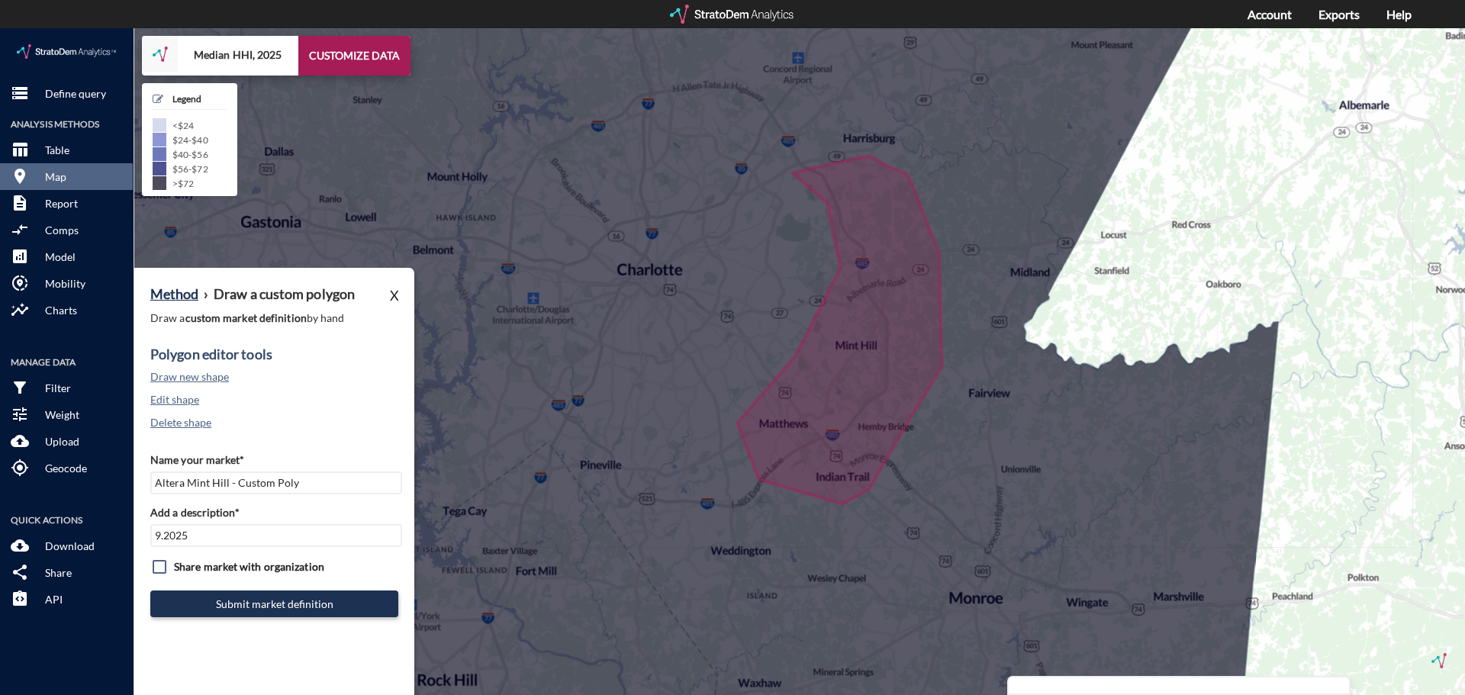
drag, startPoint x: 937, startPoint y: 235, endPoint x: 838, endPoint y: 241, distance: 98.6
click icon
click button "Edit shape"
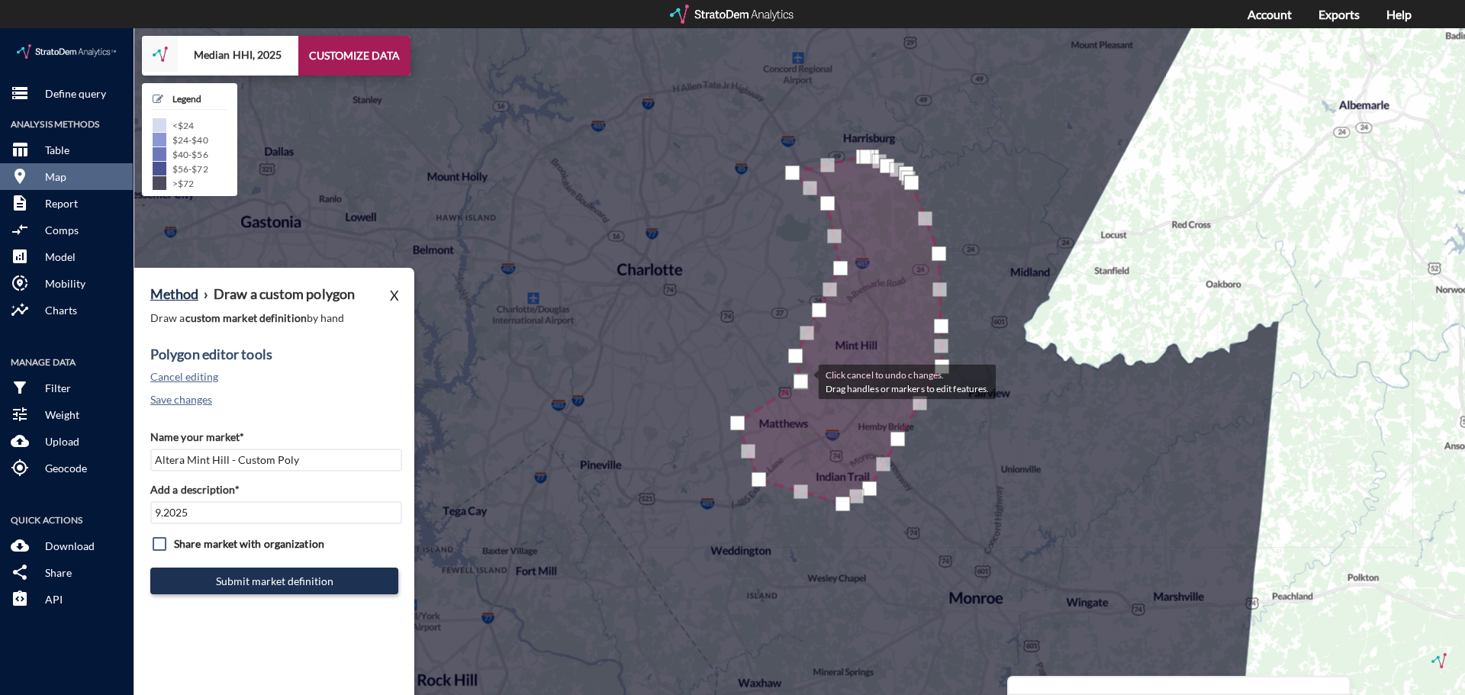
drag, startPoint x: 766, startPoint y: 360, endPoint x: 803, endPoint y: 352, distance: 38.3
click div
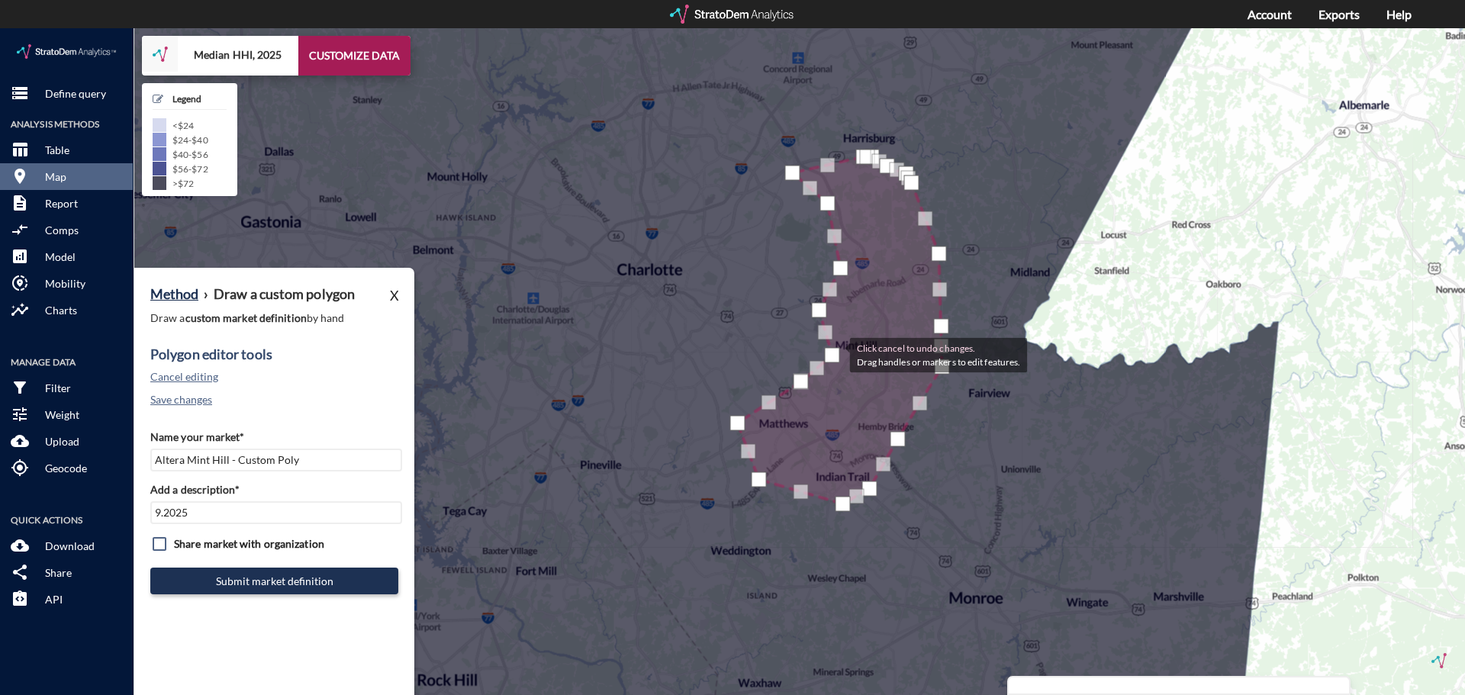
drag, startPoint x: 794, startPoint y: 326, endPoint x: 834, endPoint y: 325, distance: 39.7
click div
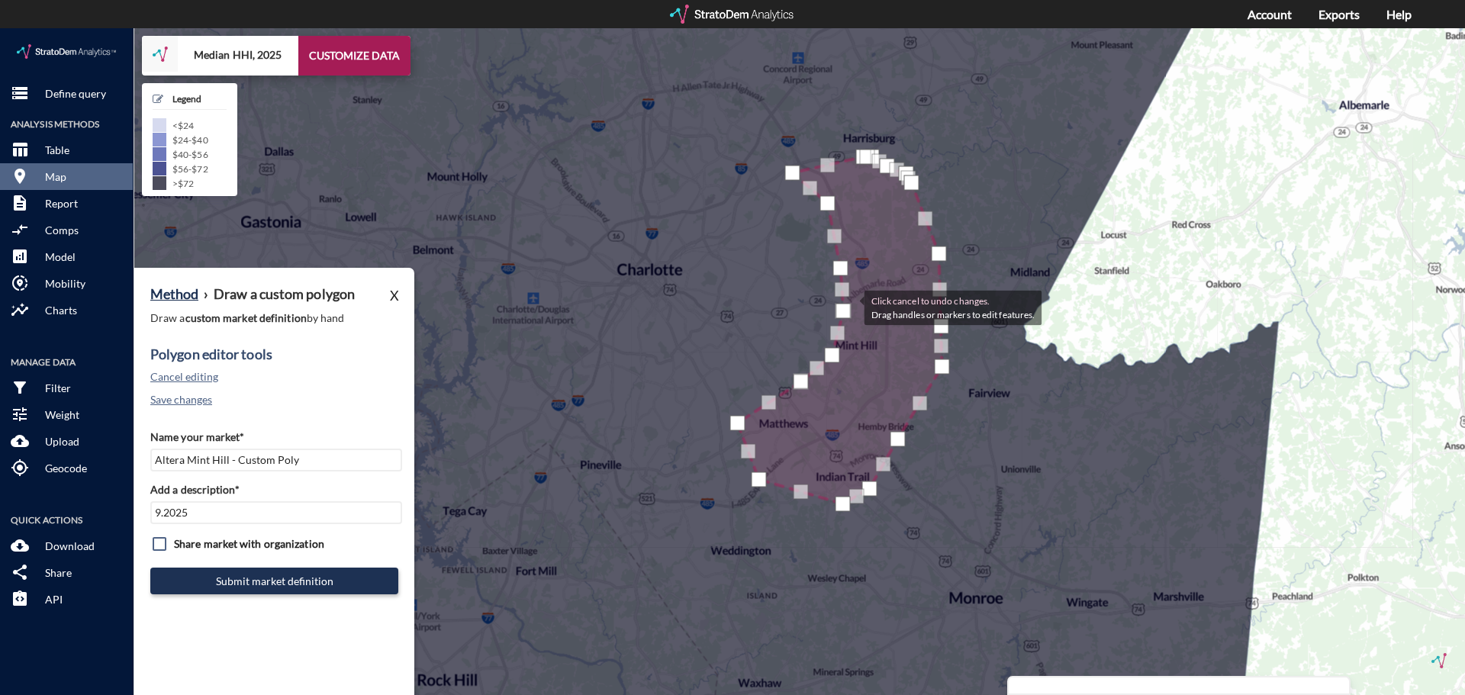
drag, startPoint x: 821, startPoint y: 276, endPoint x: 848, endPoint y: 278, distance: 27.5
click div
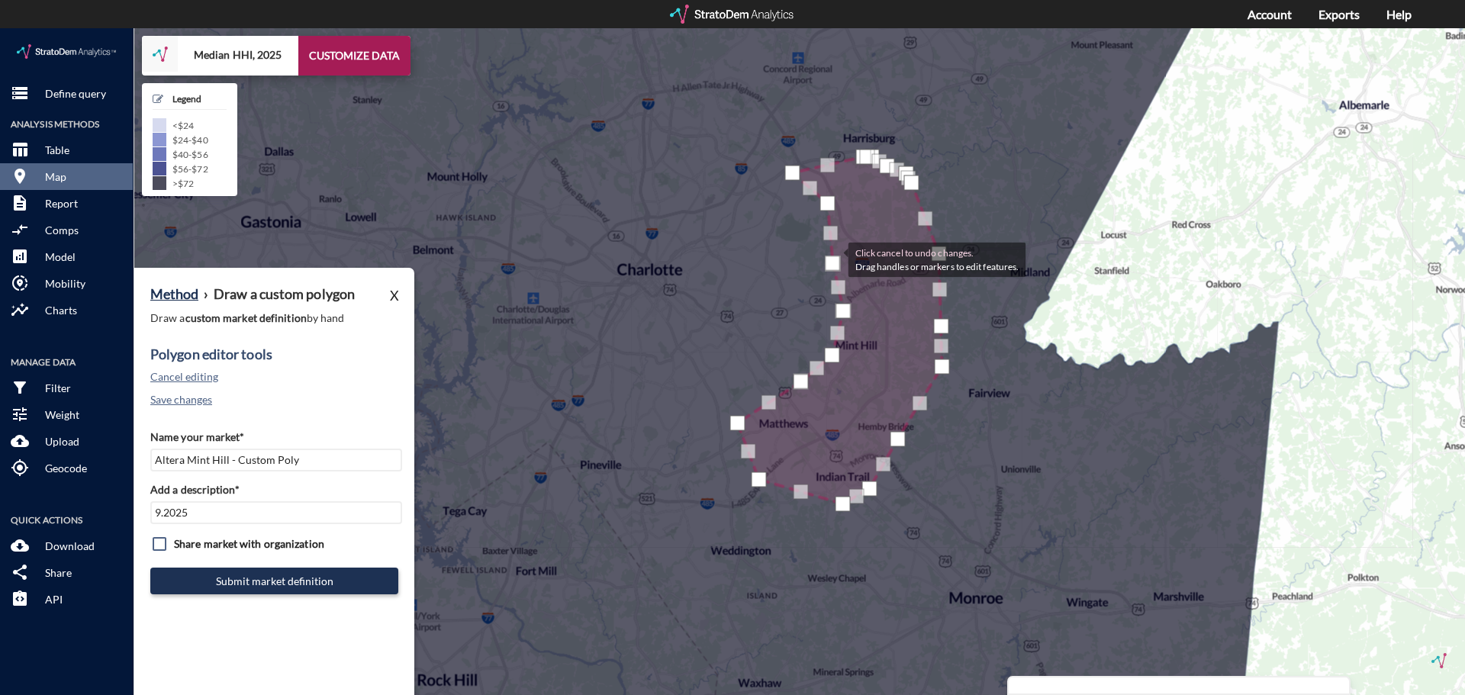
drag, startPoint x: 841, startPoint y: 236, endPoint x: 831, endPoint y: 227, distance: 14.1
click div
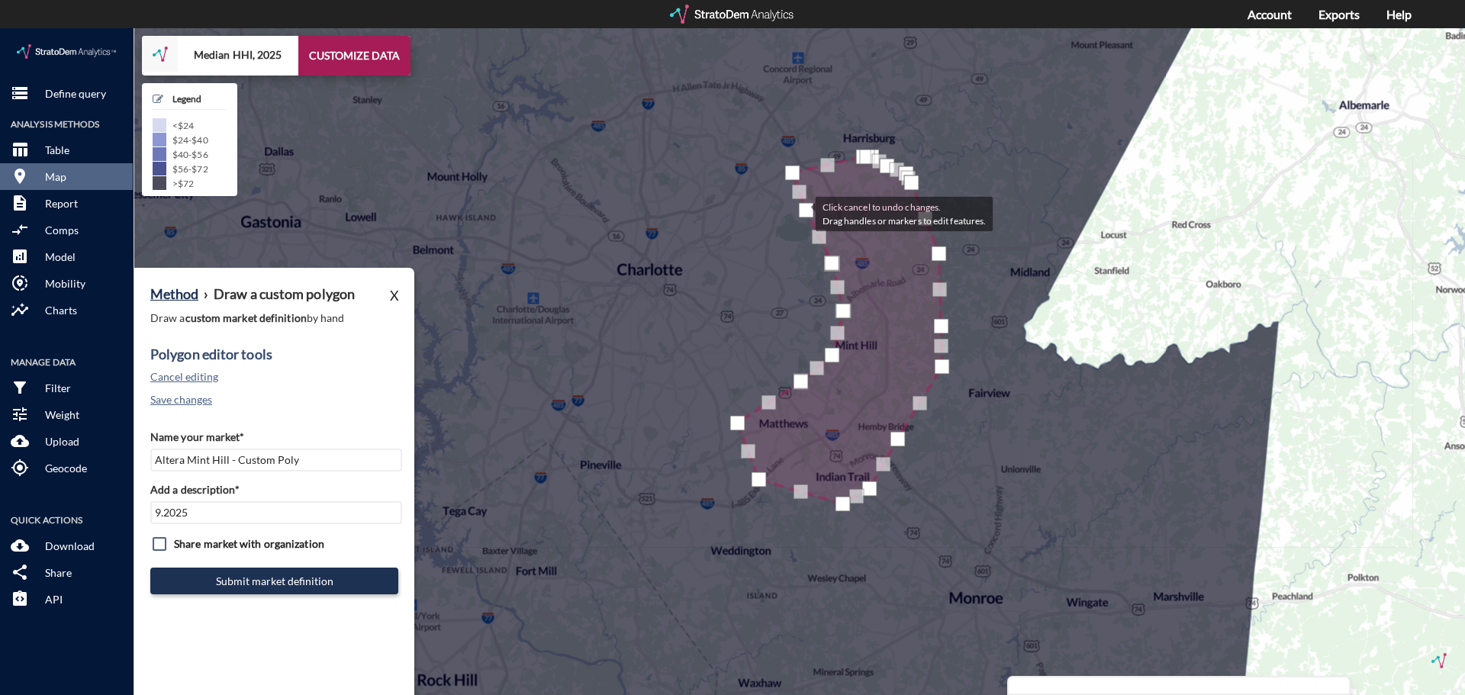
drag, startPoint x: 824, startPoint y: 177, endPoint x: 799, endPoint y: 184, distance: 25.4
click div
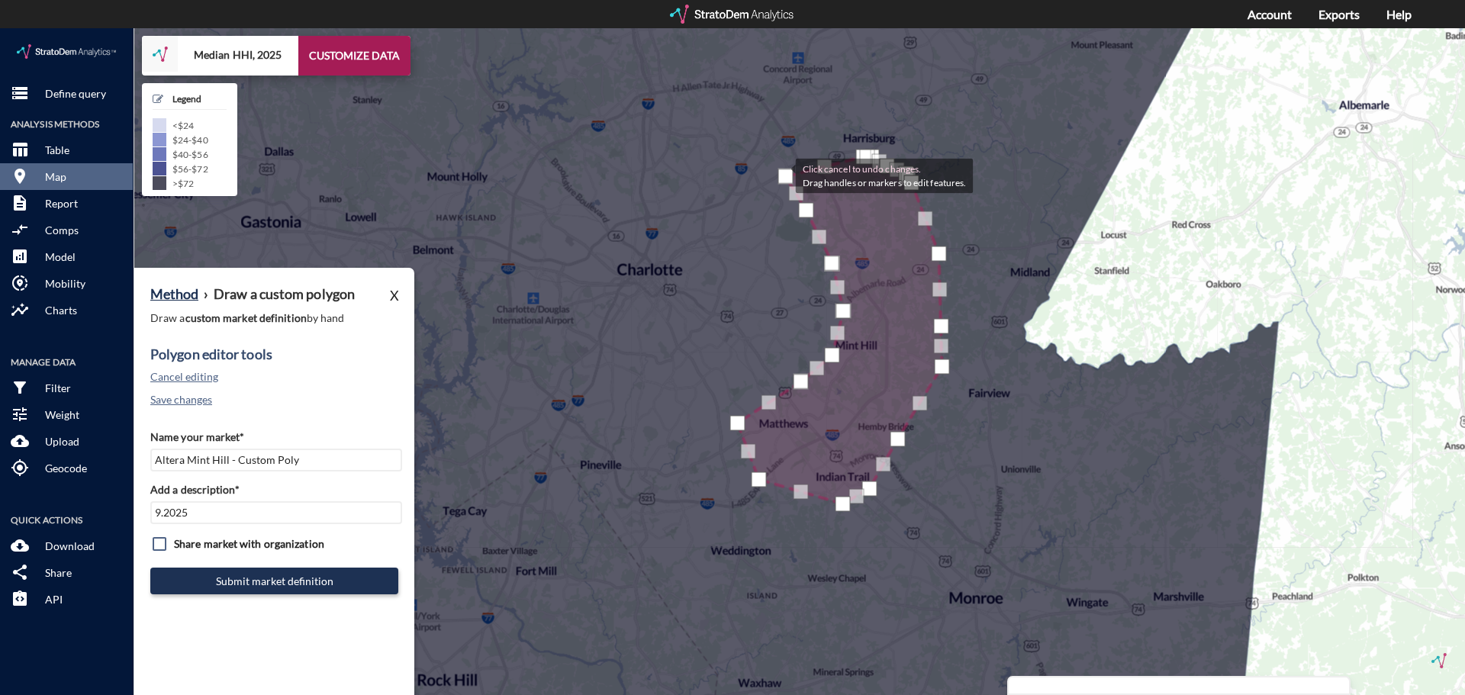
drag, startPoint x: 789, startPoint y: 143, endPoint x: 780, endPoint y: 146, distance: 9.2
click div
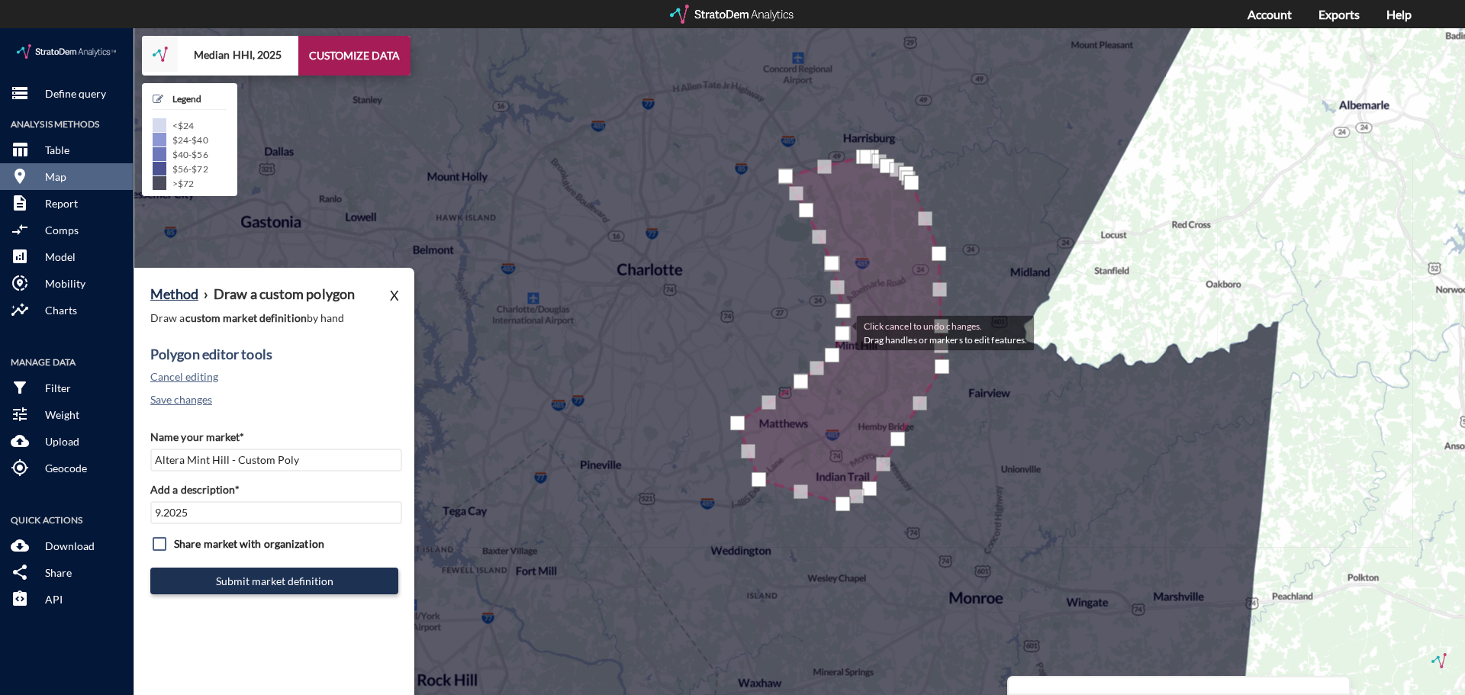
drag, startPoint x: 831, startPoint y: 301, endPoint x: 841, endPoint y: 303, distance: 10.0
click div
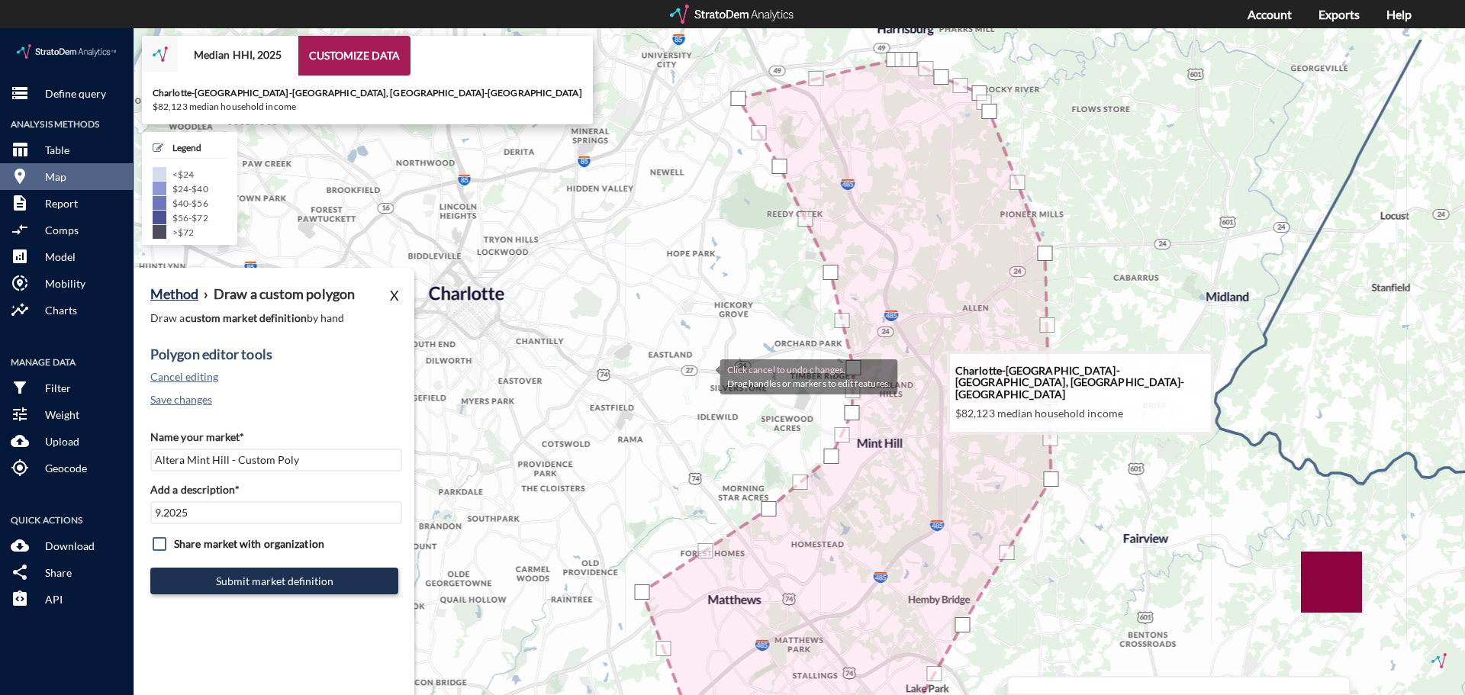
drag, startPoint x: 830, startPoint y: 267, endPoint x: 705, endPoint y: 346, distance: 147.7
click icon
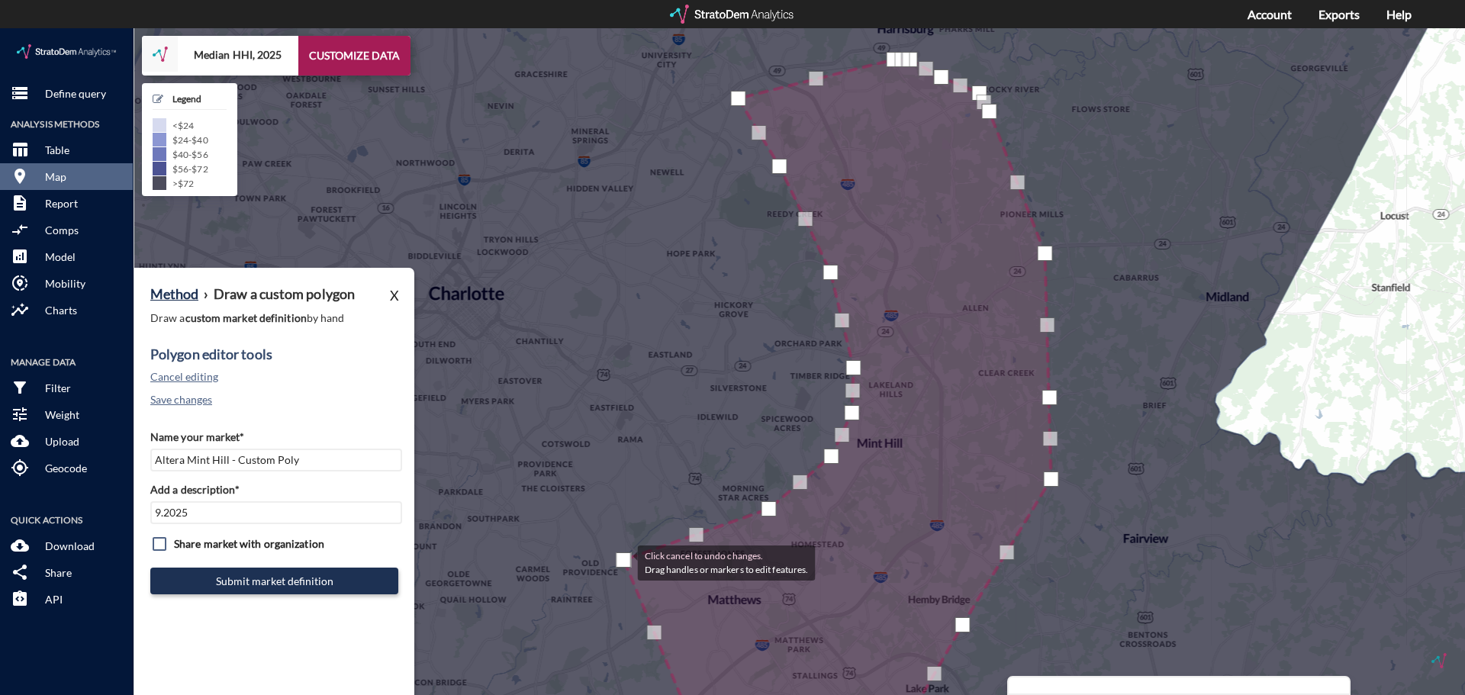
drag, startPoint x: 642, startPoint y: 568, endPoint x: 622, endPoint y: 533, distance: 39.6
click div
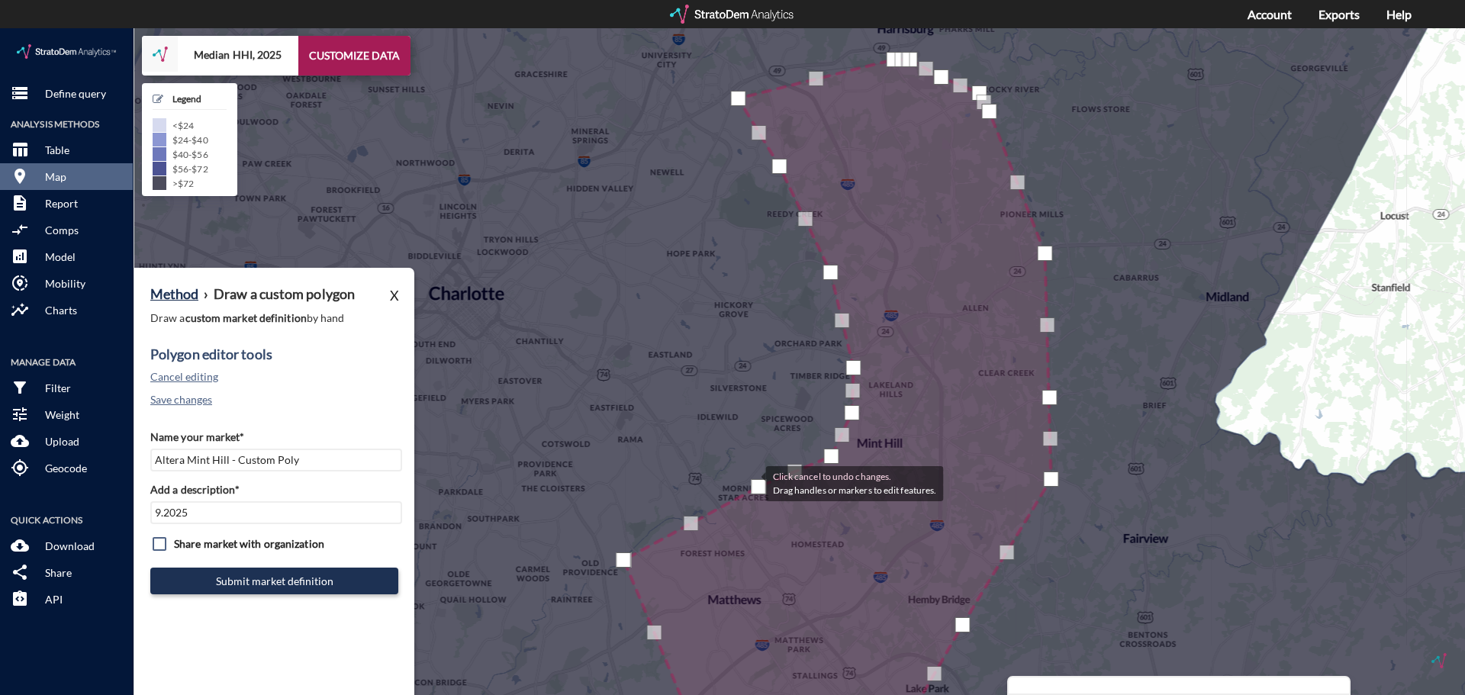
drag, startPoint x: 761, startPoint y: 478, endPoint x: 751, endPoint y: 454, distance: 26.6
click div
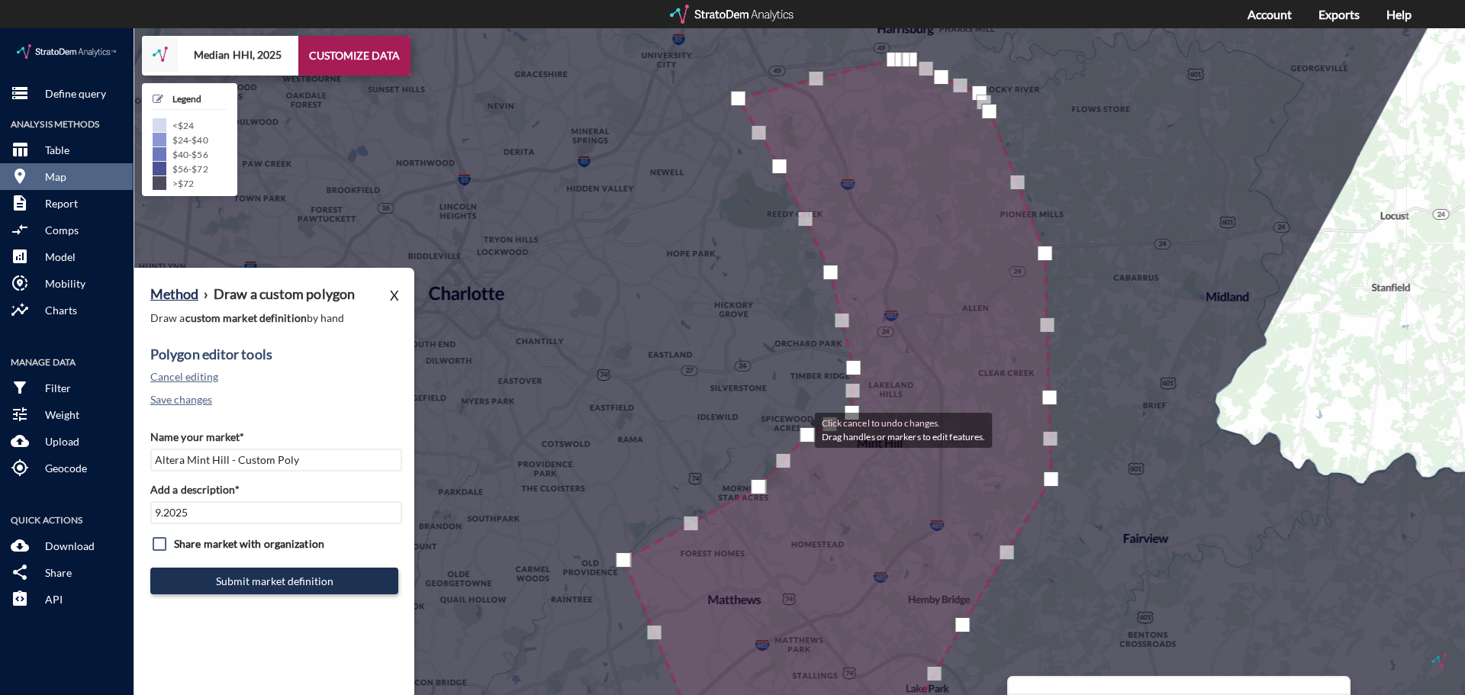
drag, startPoint x: 825, startPoint y: 424, endPoint x: 799, endPoint y: 400, distance: 35.1
click div
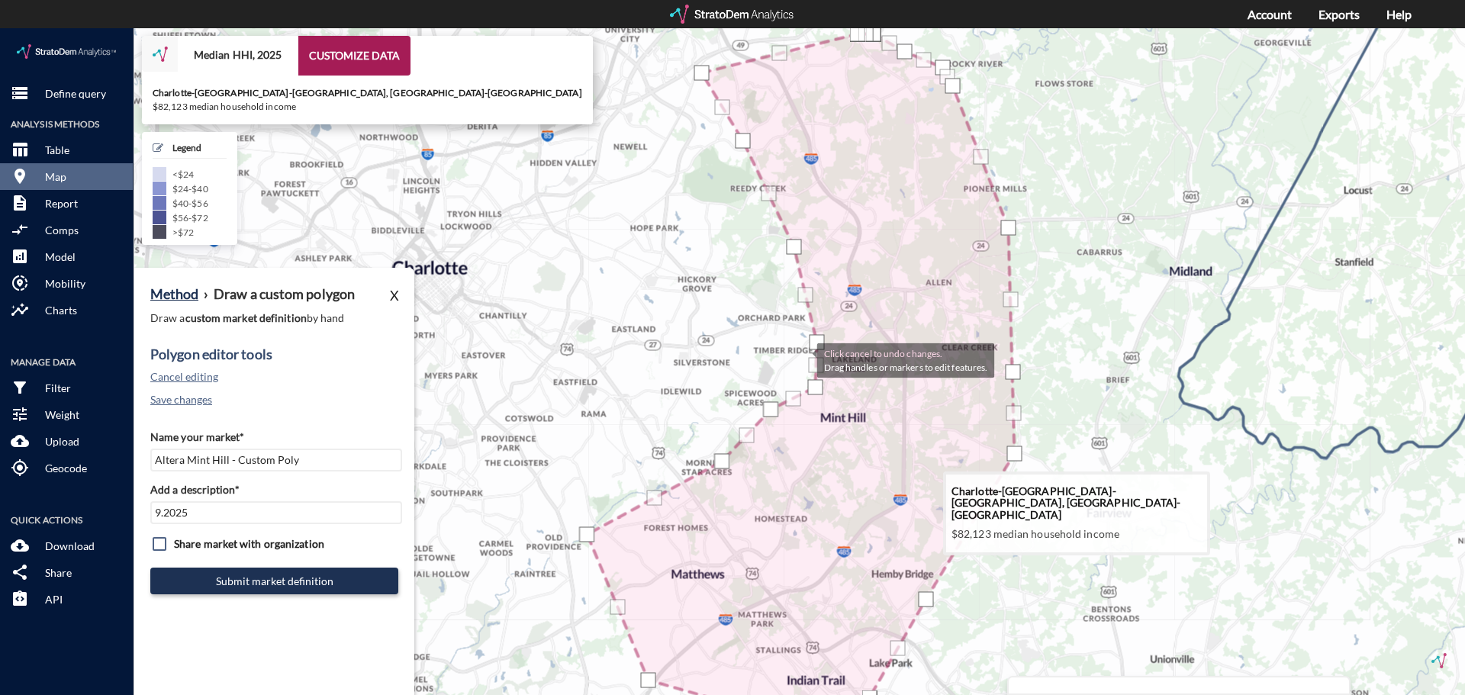
drag, startPoint x: 842, startPoint y: 362, endPoint x: 803, endPoint y: 332, distance: 49.0
click icon
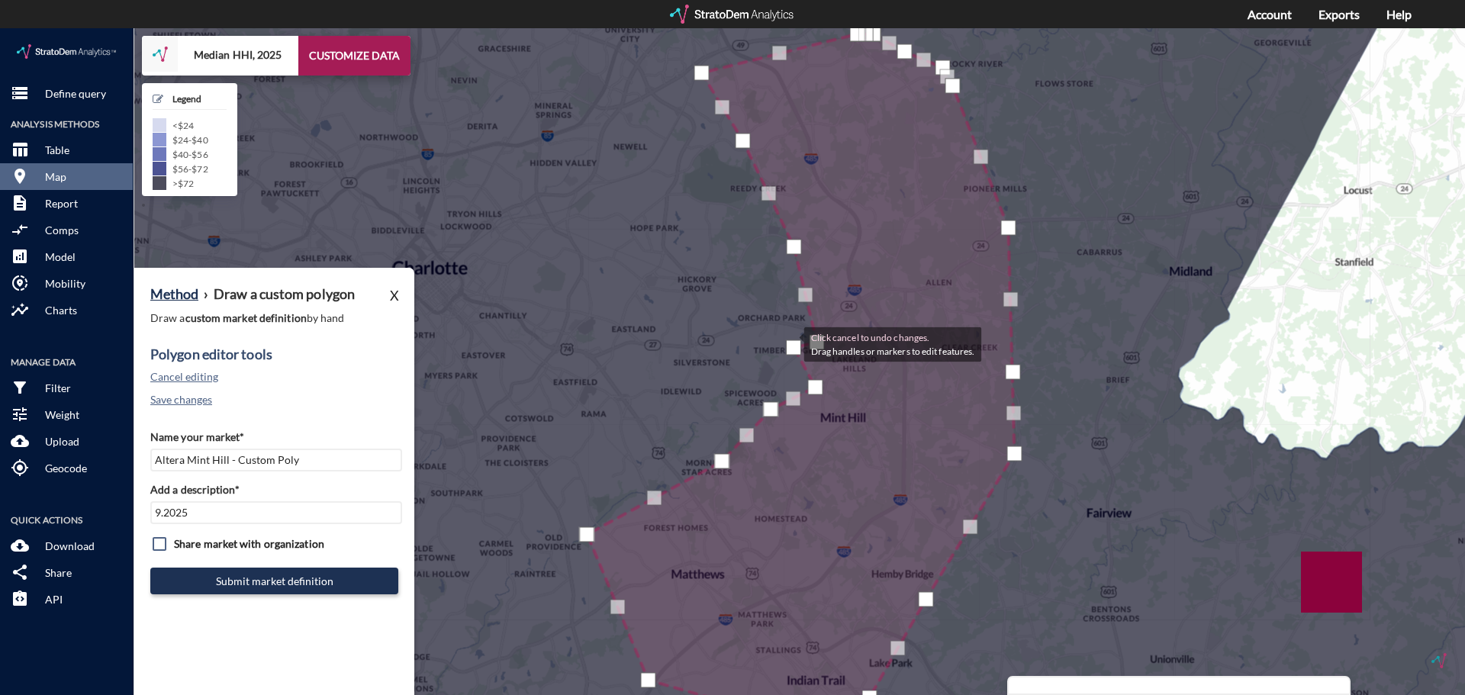
drag, startPoint x: 812, startPoint y: 333, endPoint x: 788, endPoint y: 314, distance: 31.0
click div
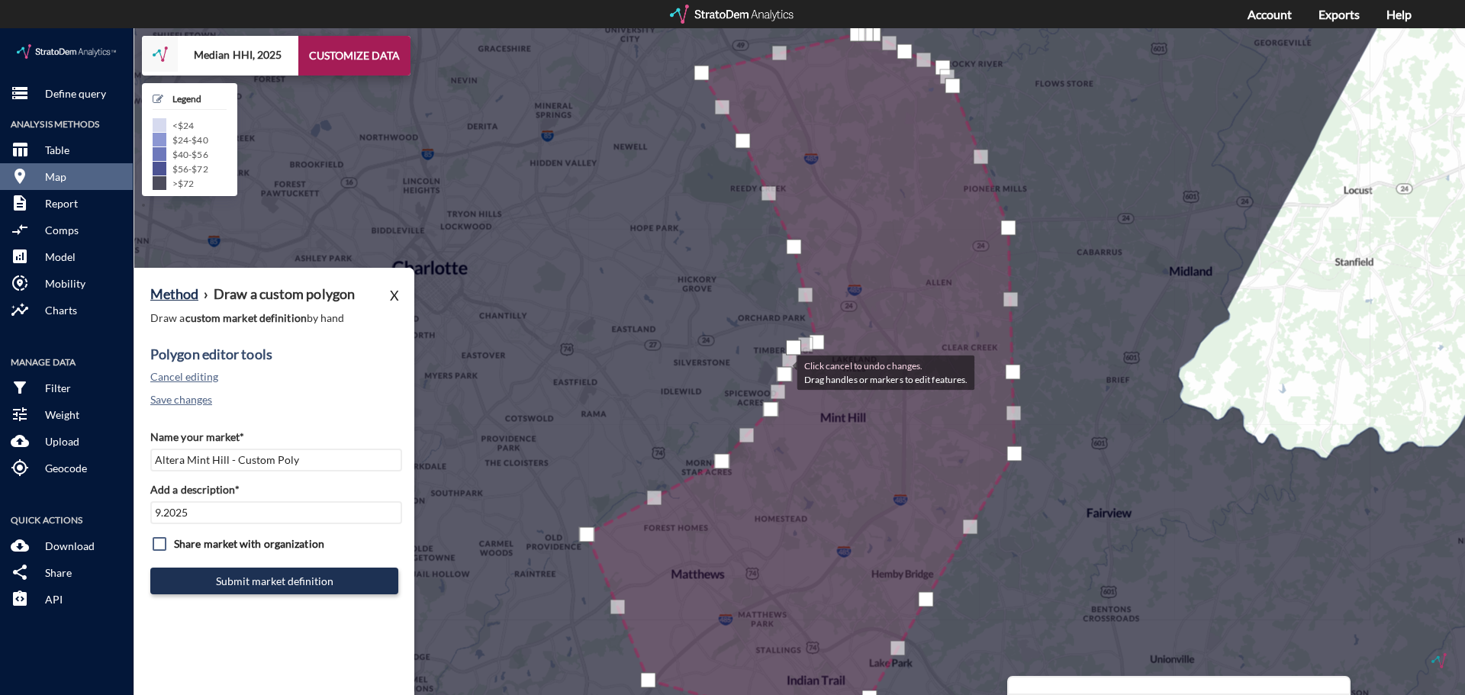
drag, startPoint x: 814, startPoint y: 356, endPoint x: 781, endPoint y: 343, distance: 35.3
click div
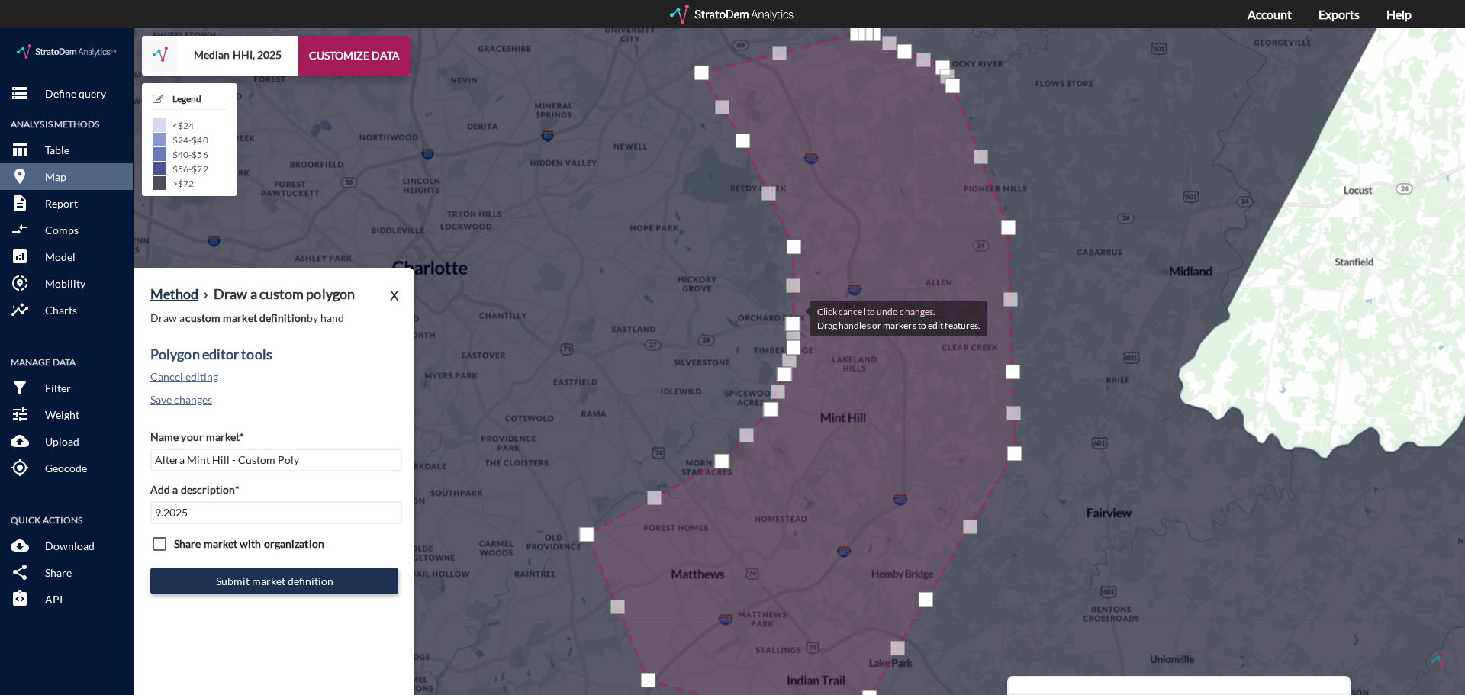
drag, startPoint x: 819, startPoint y: 310, endPoint x: 794, endPoint y: 288, distance: 32.4
click div
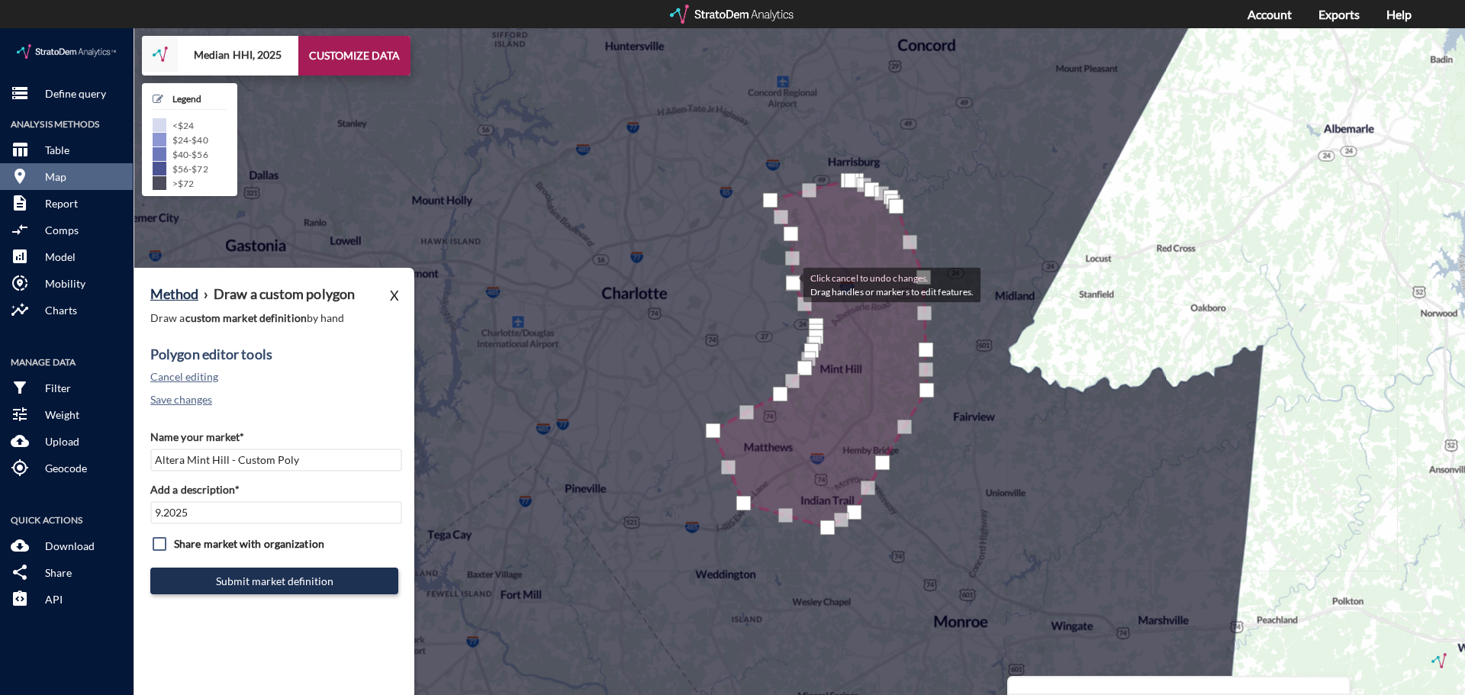
drag, startPoint x: 814, startPoint y: 258, endPoint x: 788, endPoint y: 255, distance: 26.1
click div
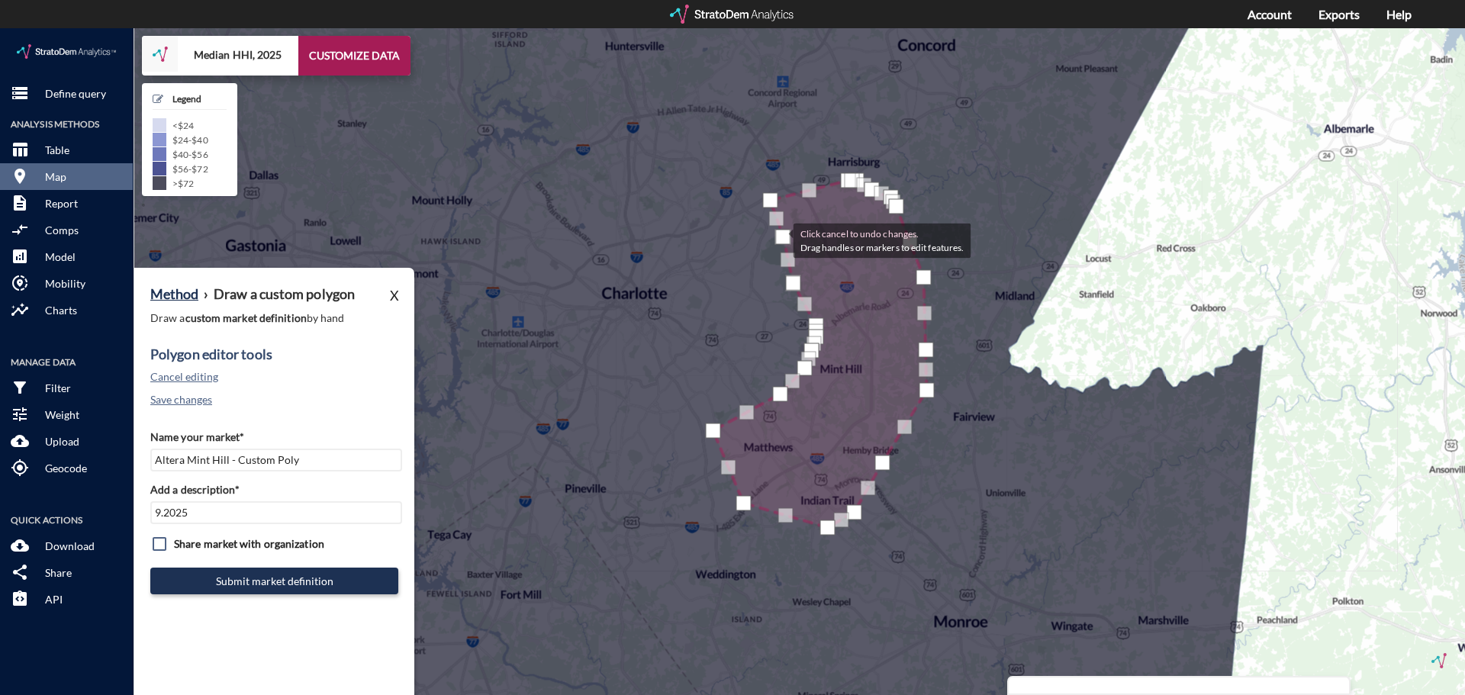
drag, startPoint x: 787, startPoint y: 207, endPoint x: 777, endPoint y: 211, distance: 10.9
click div
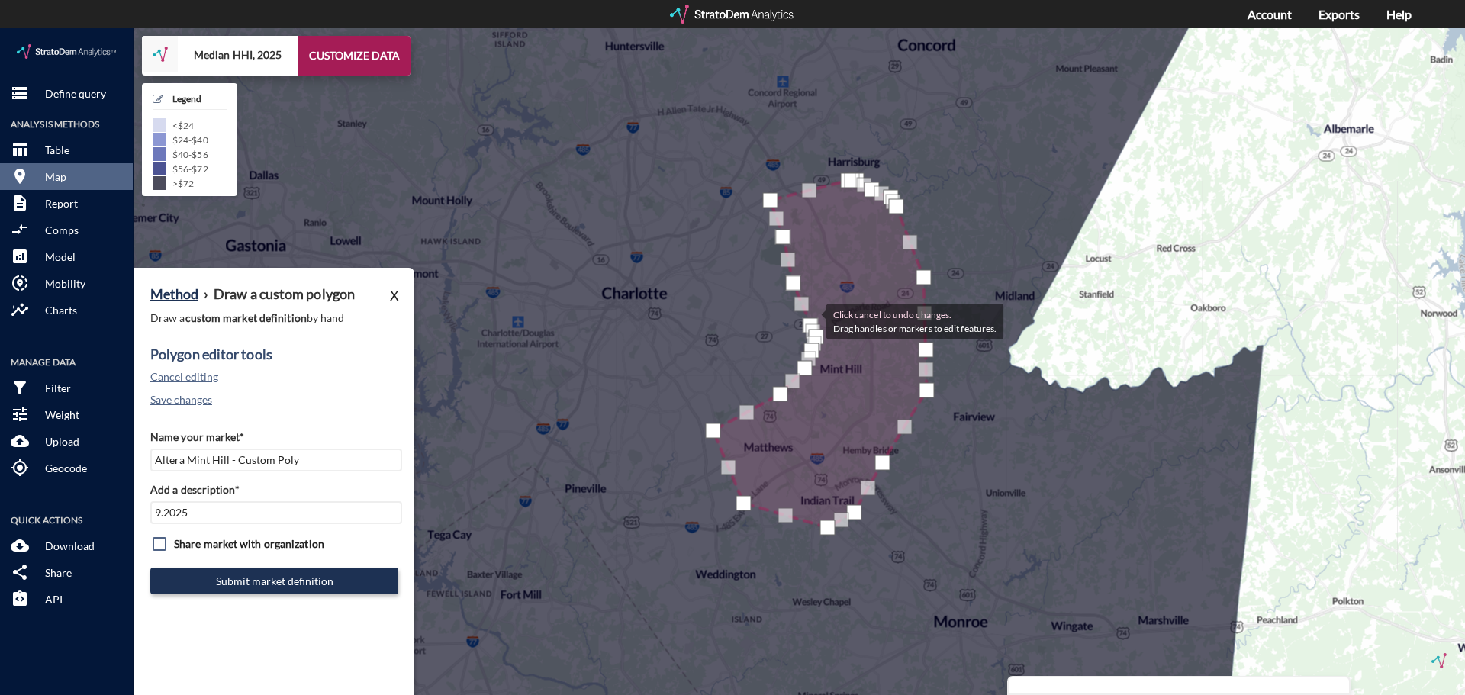
click div
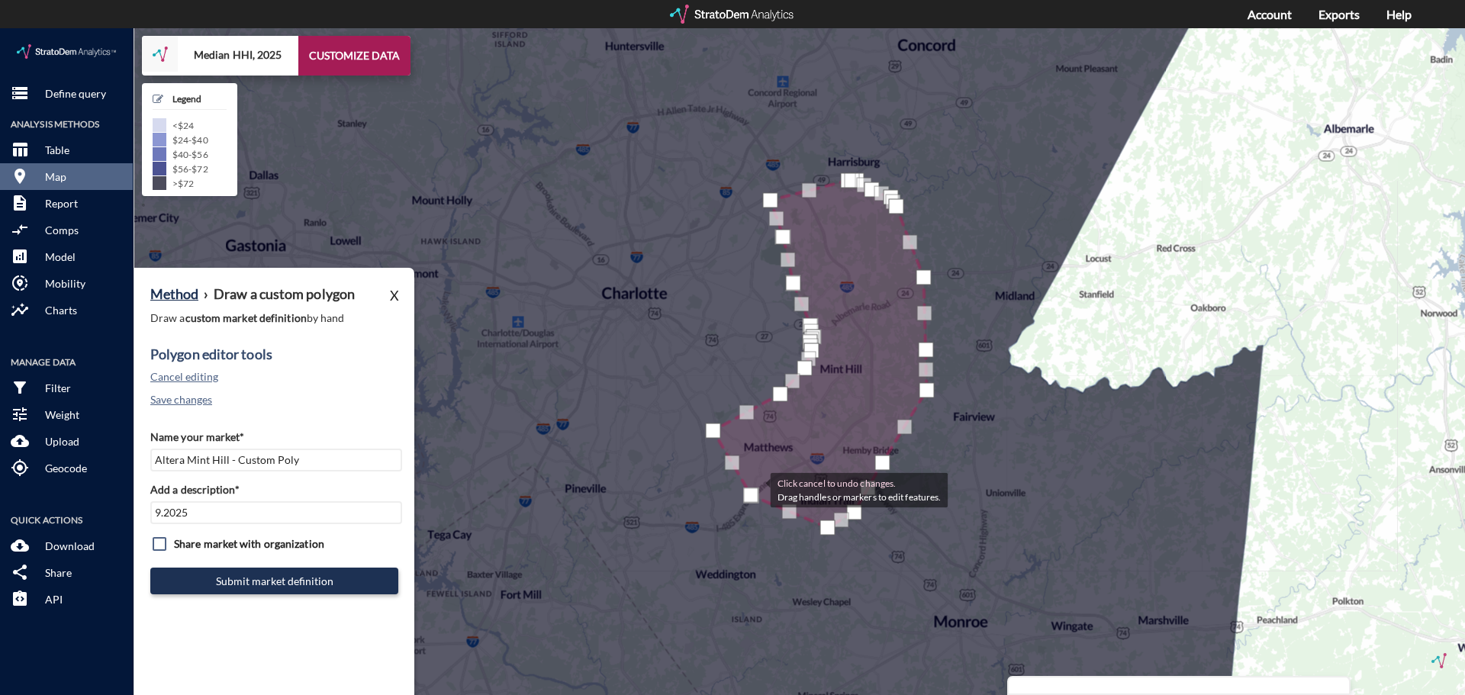
drag, startPoint x: 746, startPoint y: 471, endPoint x: 755, endPoint y: 461, distance: 14.1
click div
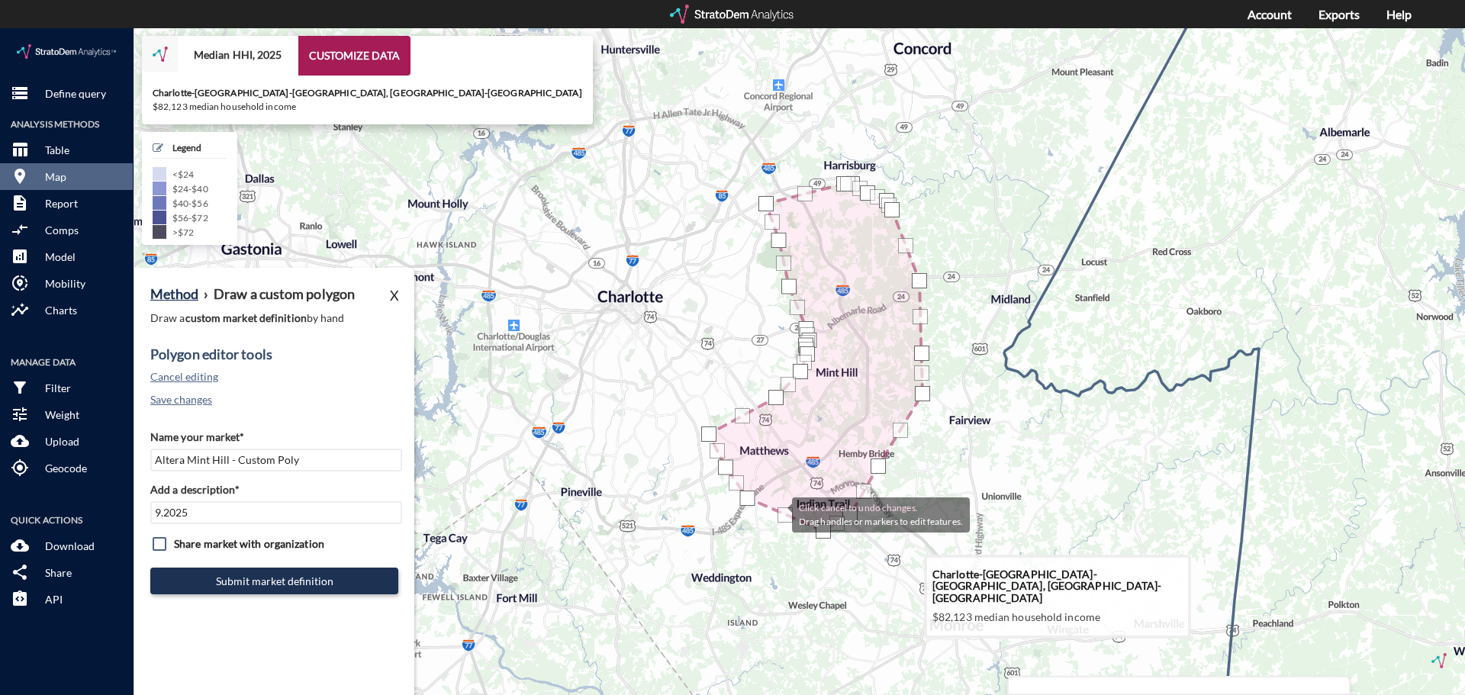
click g
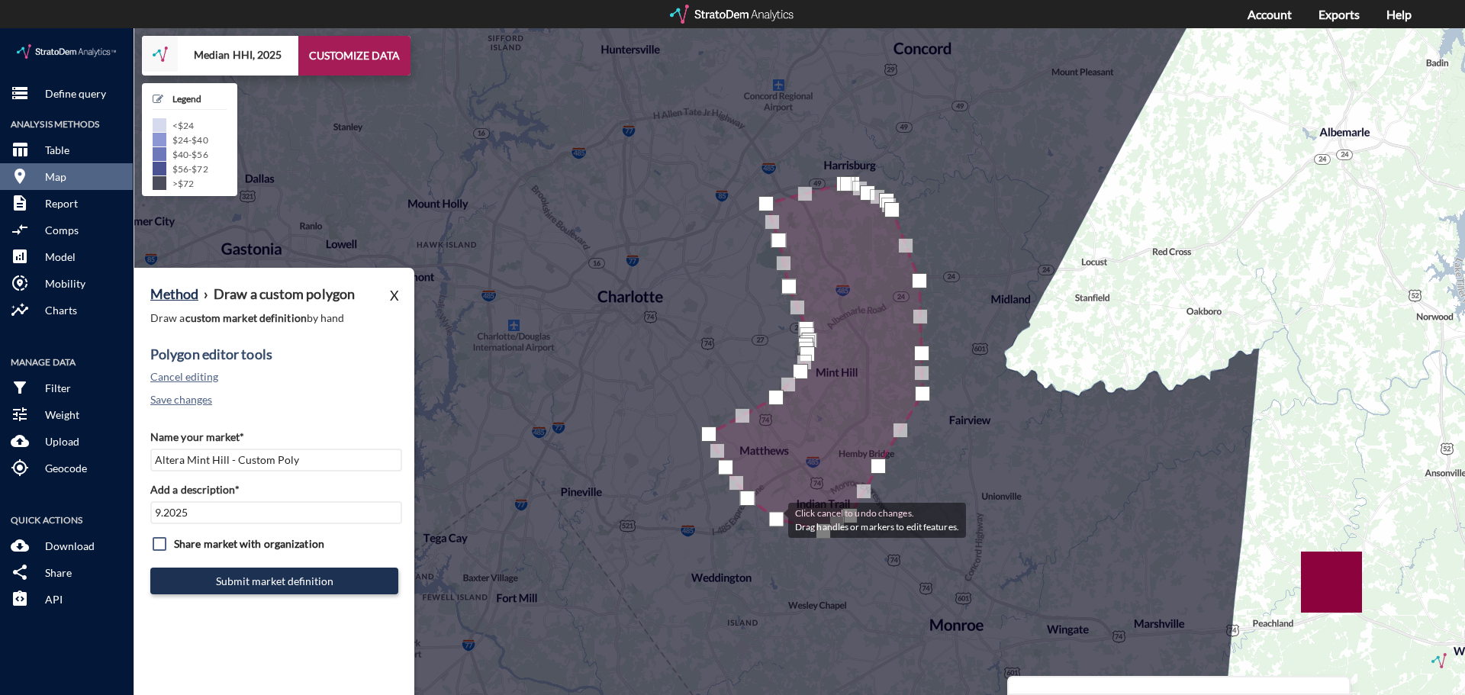
drag, startPoint x: 783, startPoint y: 484, endPoint x: 771, endPoint y: 491, distance: 13.3
click div
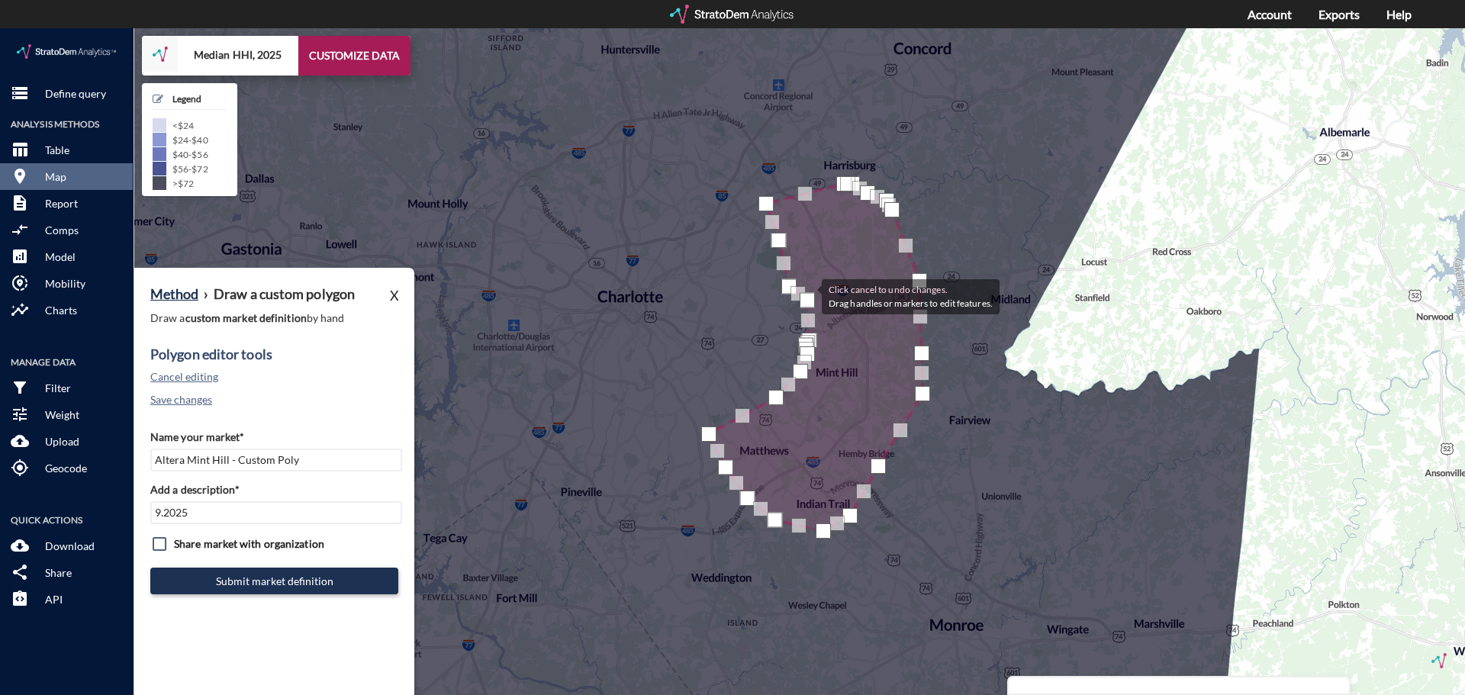
drag, startPoint x: 805, startPoint y: 298, endPoint x: 806, endPoint y: 267, distance: 31.3
click div
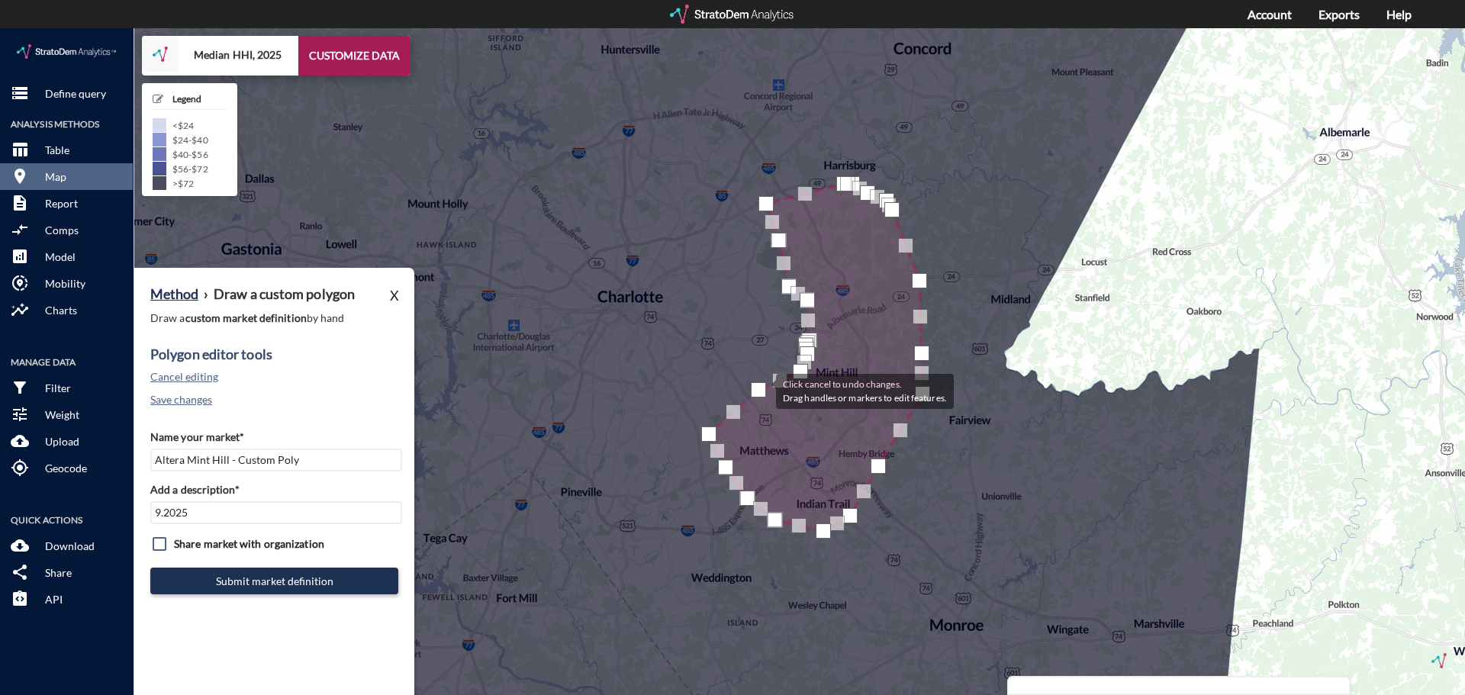
drag, startPoint x: 780, startPoint y: 370, endPoint x: 761, endPoint y: 362, distance: 20.8
click div
drag, startPoint x: 794, startPoint y: 346, endPoint x: 787, endPoint y: 335, distance: 12.7
click div
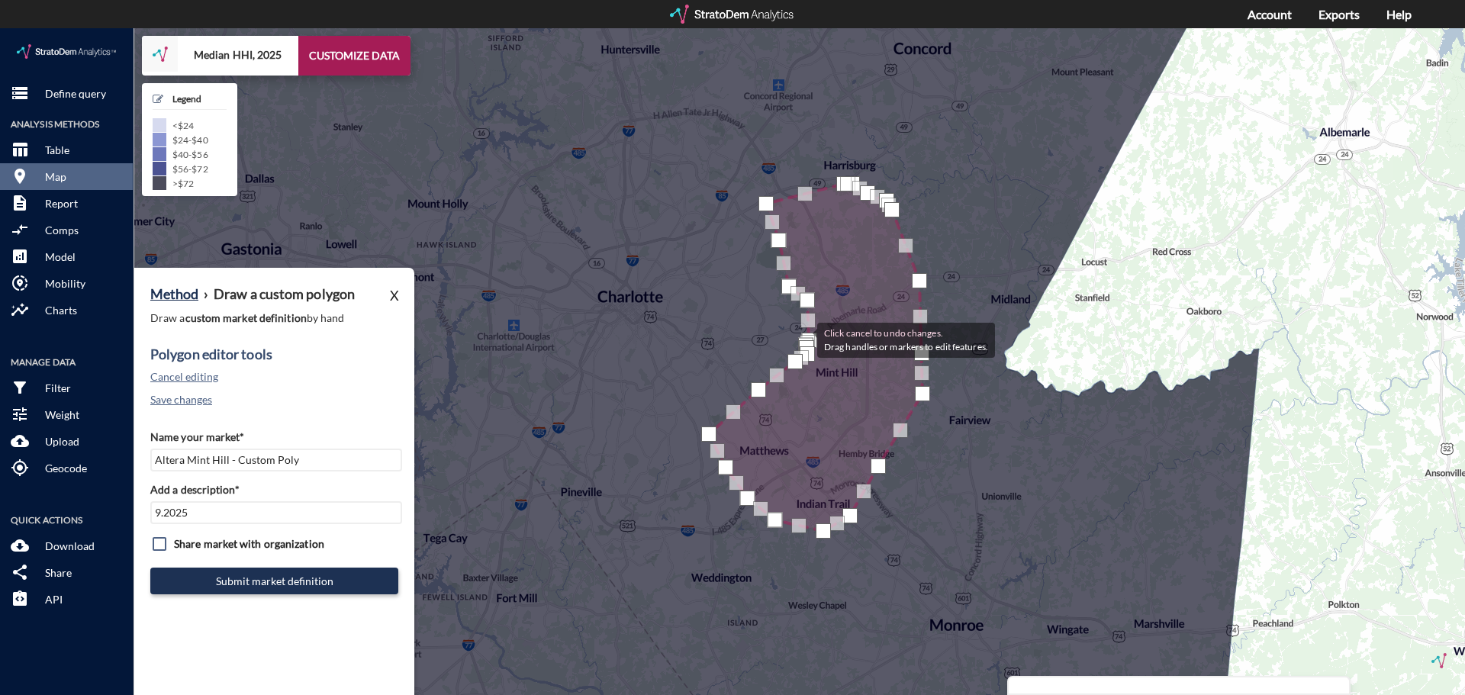
drag, startPoint x: 802, startPoint y: 310, endPoint x: 799, endPoint y: 303, distance: 8.0
click div "Click cancel to undo changes. Drag handles or markers to edit features."
drag, startPoint x: 813, startPoint y: 318, endPoint x: 806, endPoint y: 313, distance: 9.3
click div
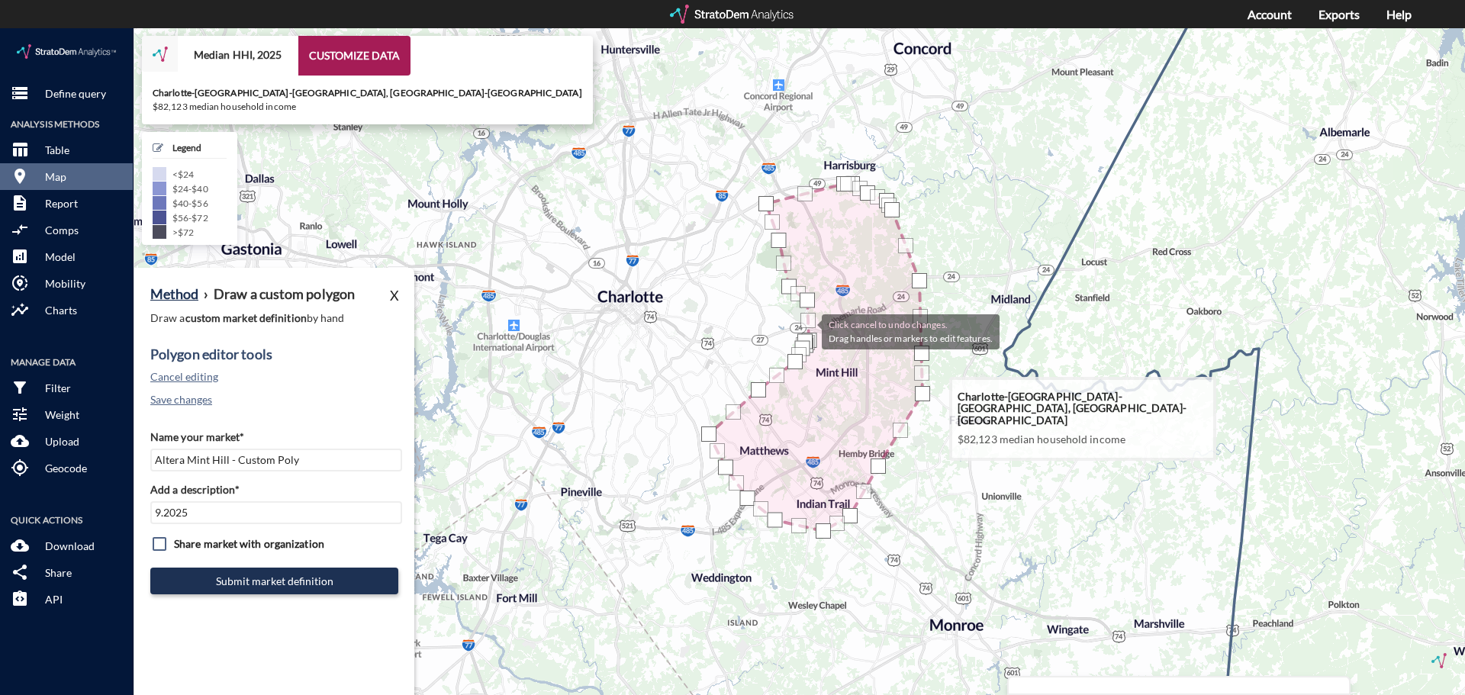
click icon
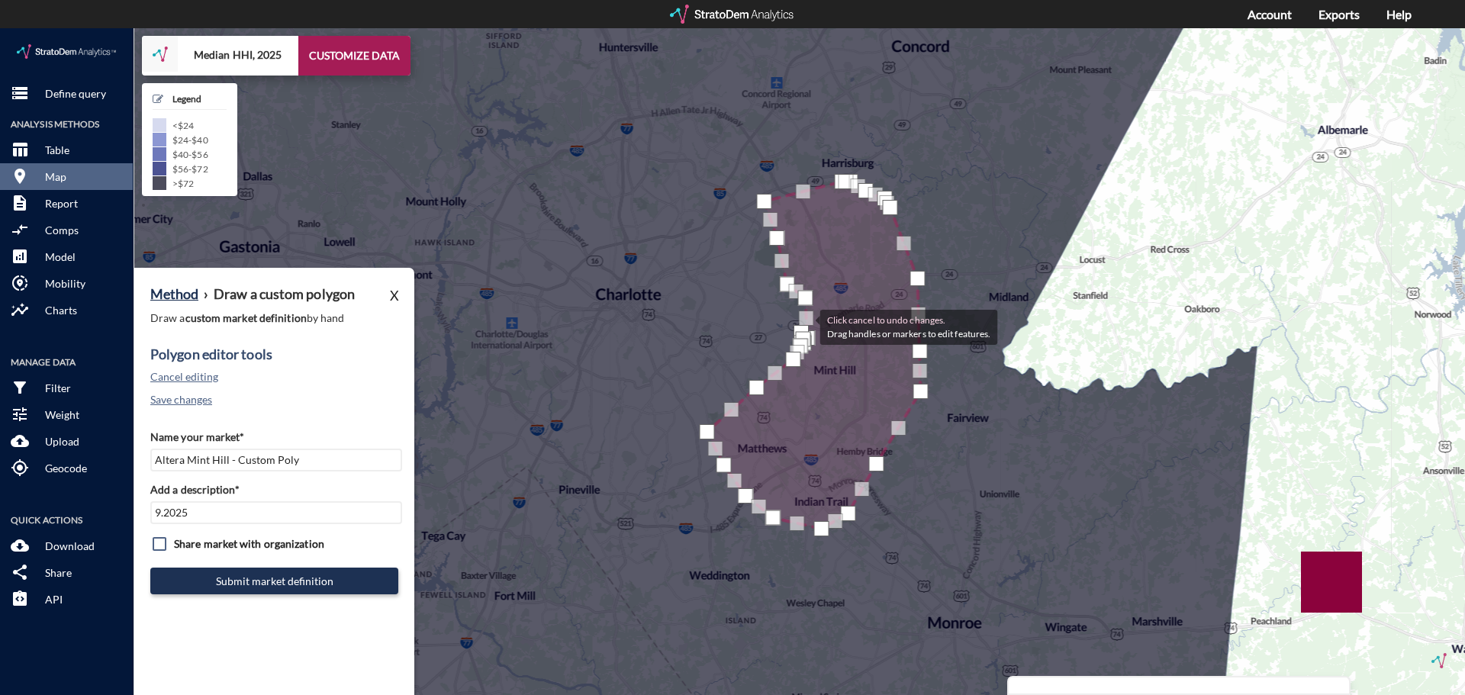
drag, startPoint x: 811, startPoint y: 306, endPoint x: 805, endPoint y: 298, distance: 10.4
click div
drag, startPoint x: 806, startPoint y: 288, endPoint x: 797, endPoint y: 281, distance: 10.8
click div
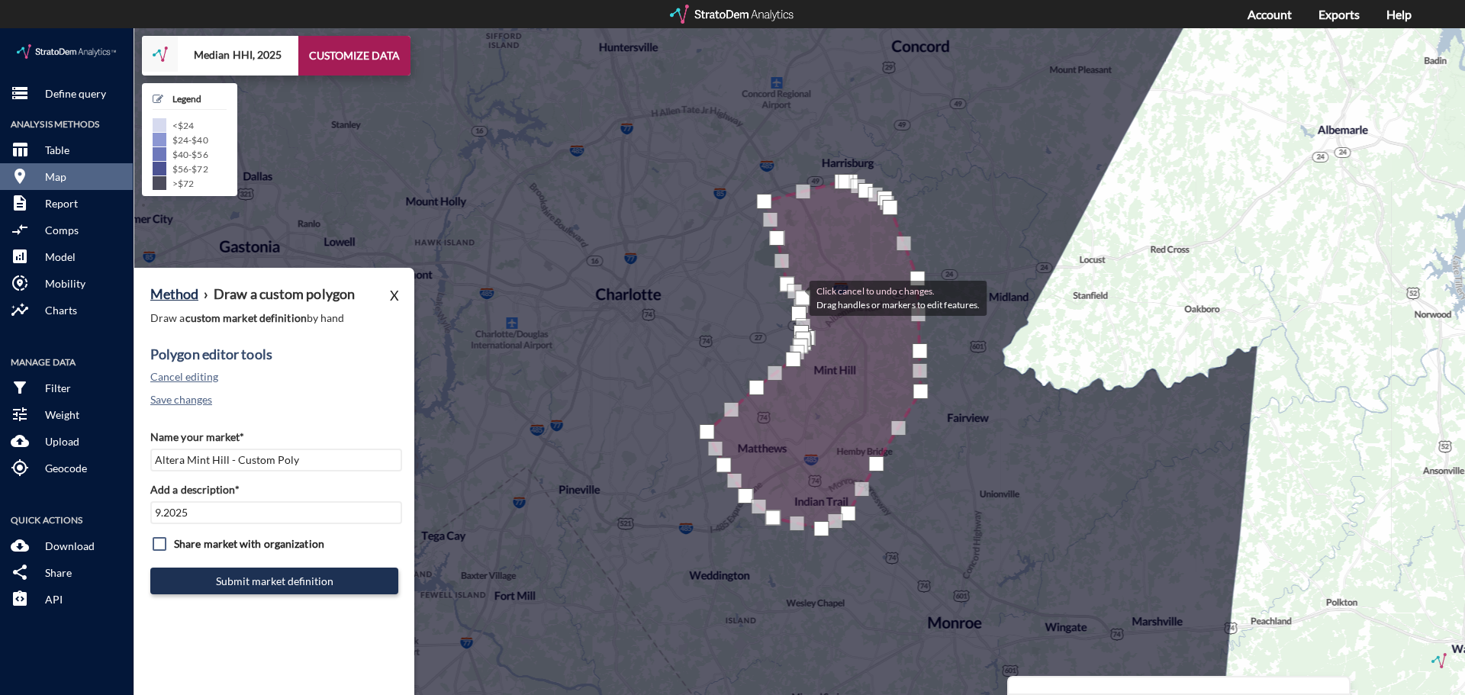
click div
drag, startPoint x: 785, startPoint y: 256, endPoint x: 782, endPoint y: 237, distance: 19.3
click div
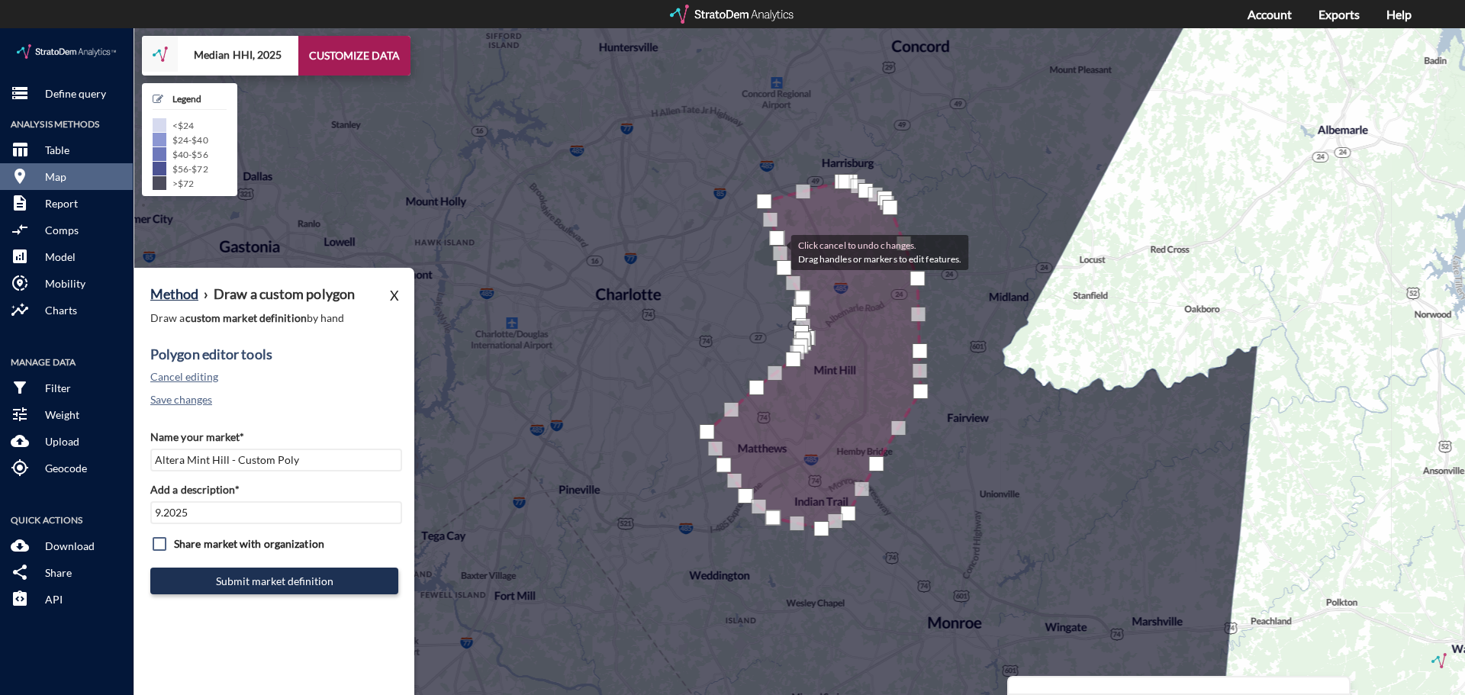
click div
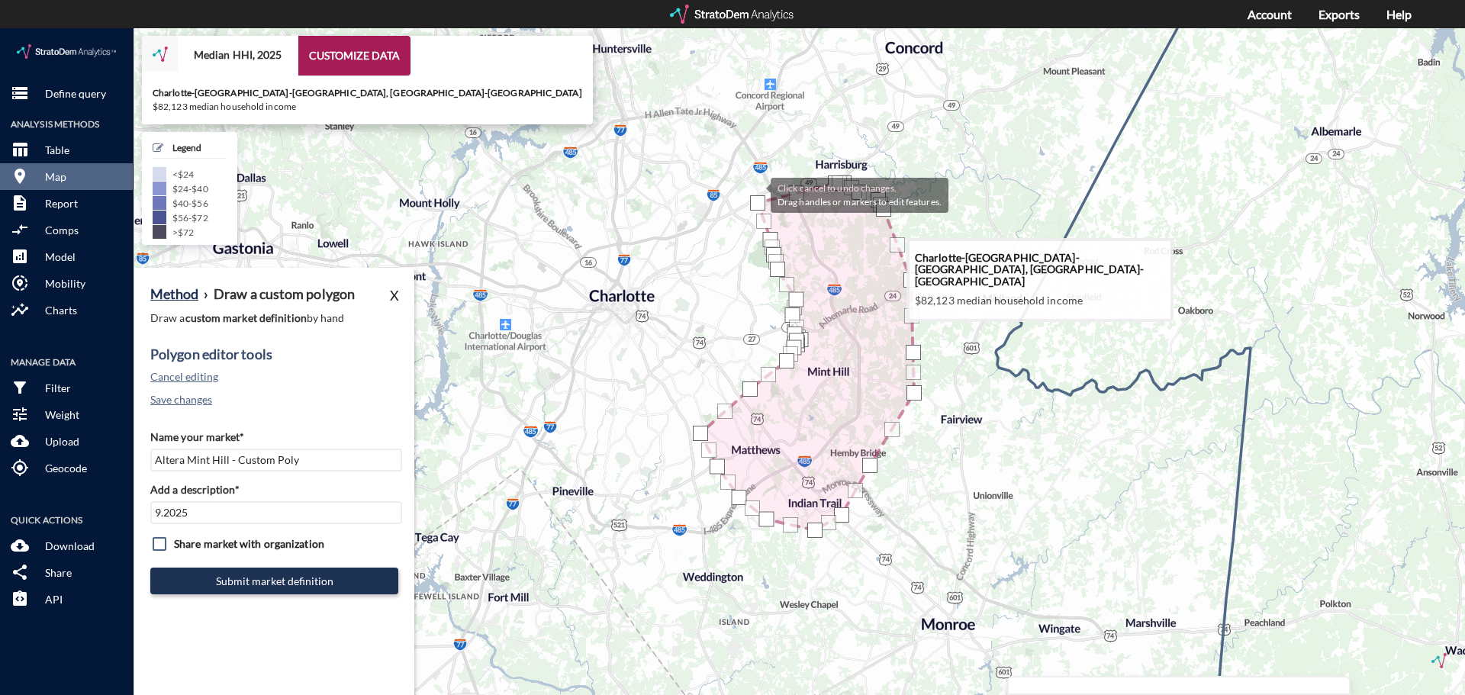
drag, startPoint x: 765, startPoint y: 163, endPoint x: 752, endPoint y: 167, distance: 13.5
click icon
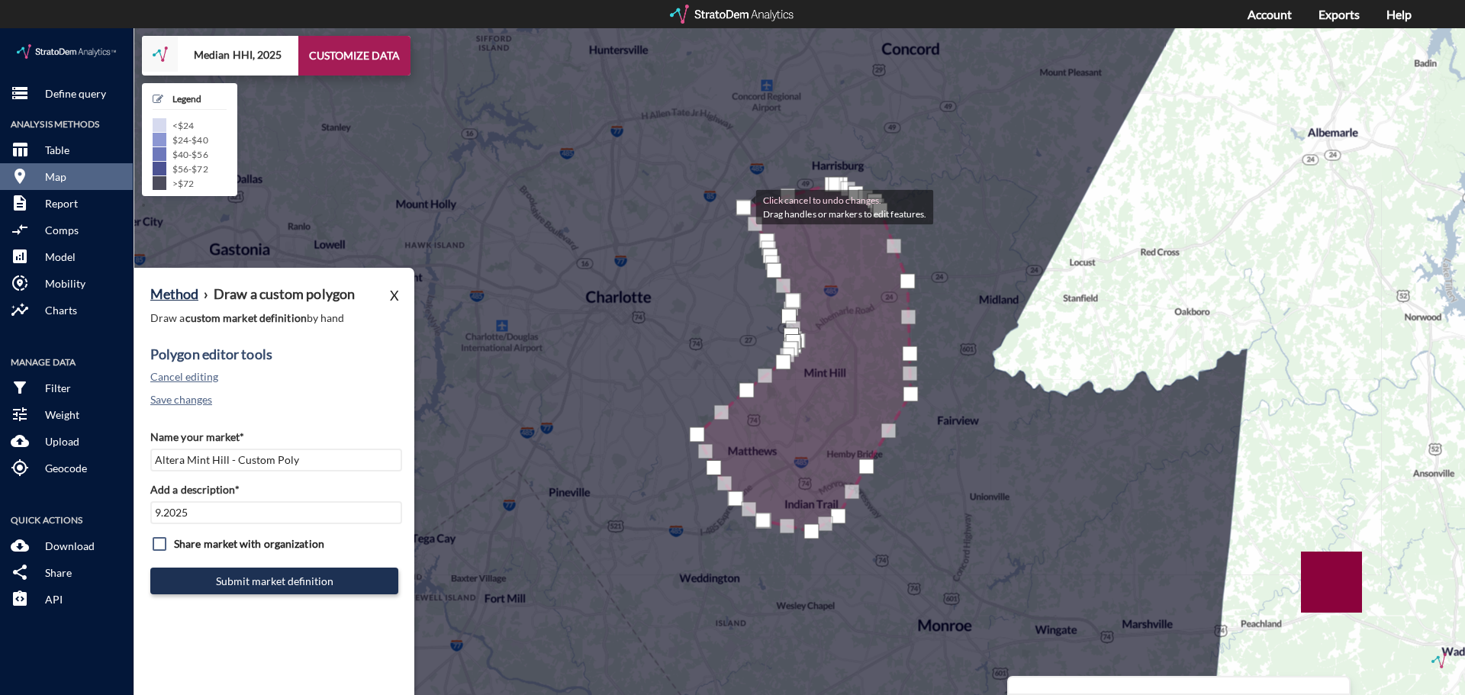
drag, startPoint x: 752, startPoint y: 173, endPoint x: 740, endPoint y: 177, distance: 12.8
click div
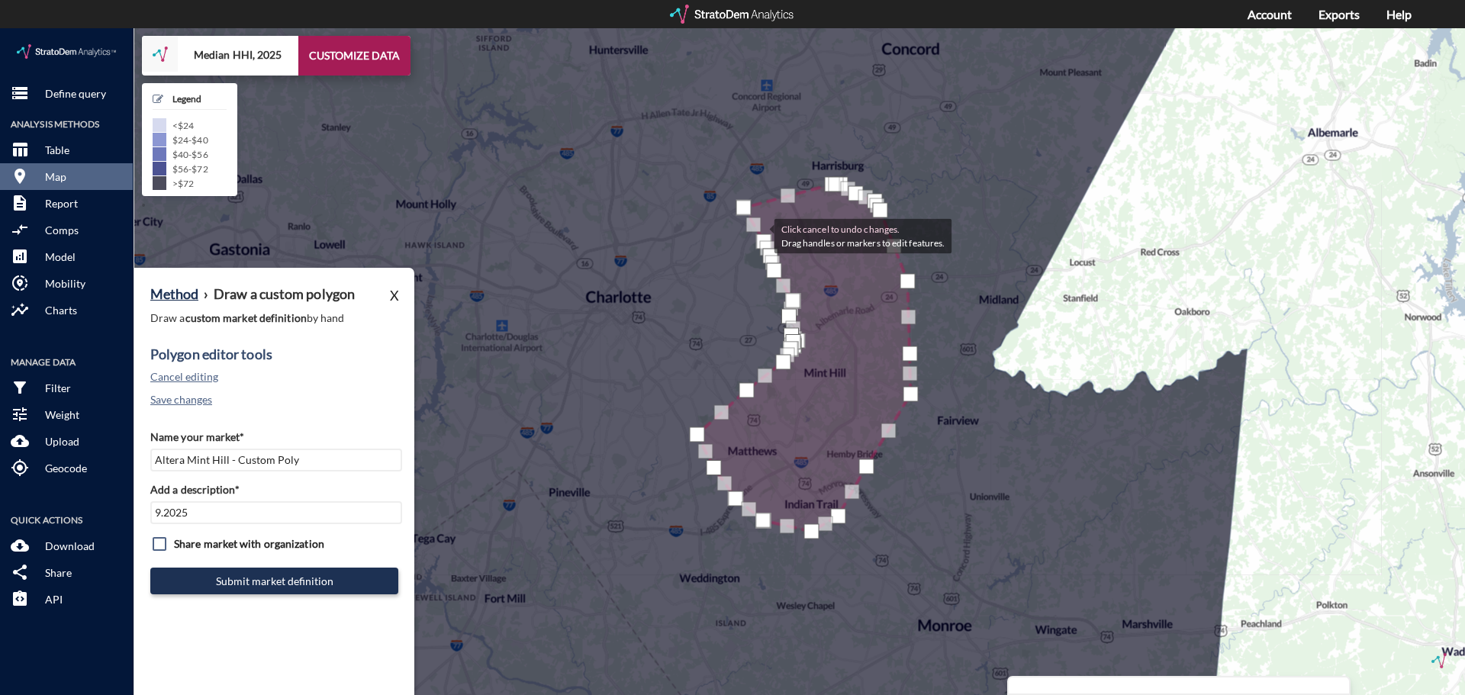
click div
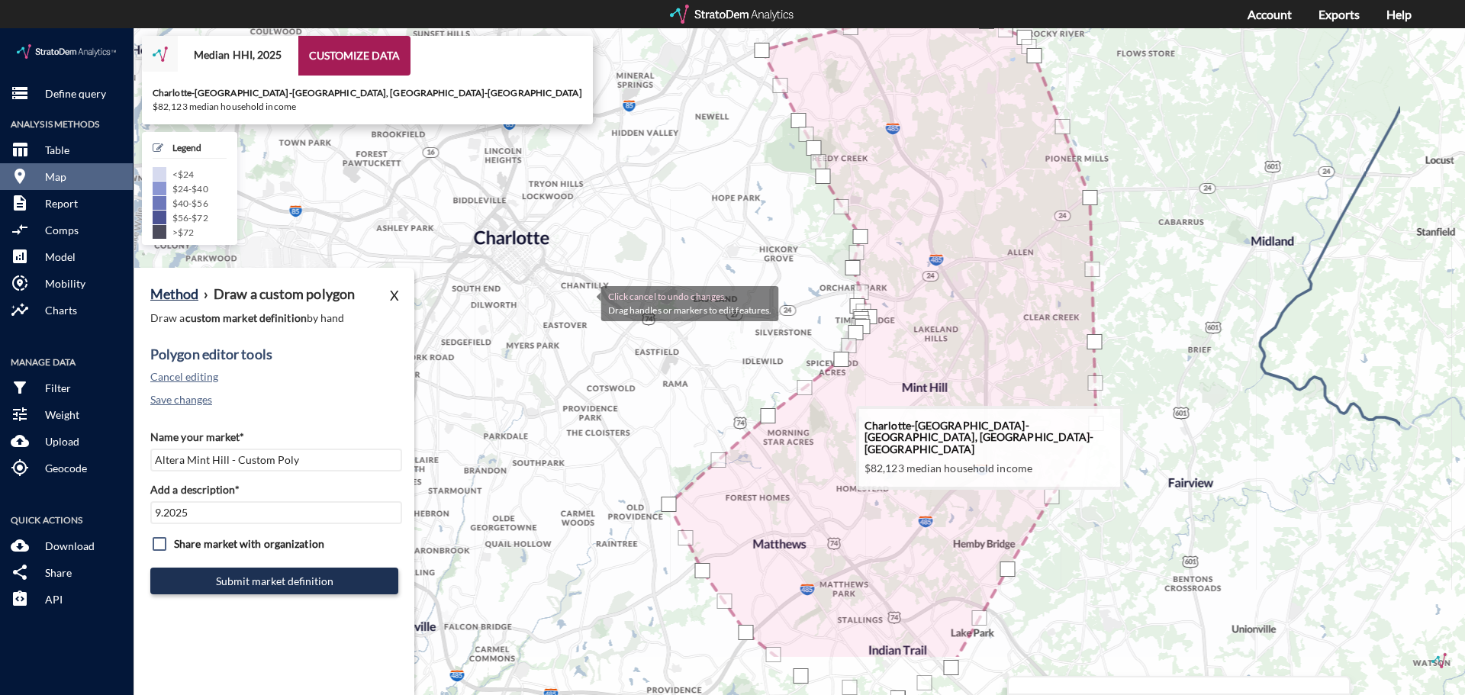
drag, startPoint x: 777, startPoint y: 379, endPoint x: 587, endPoint y: 275, distance: 217.5
click icon
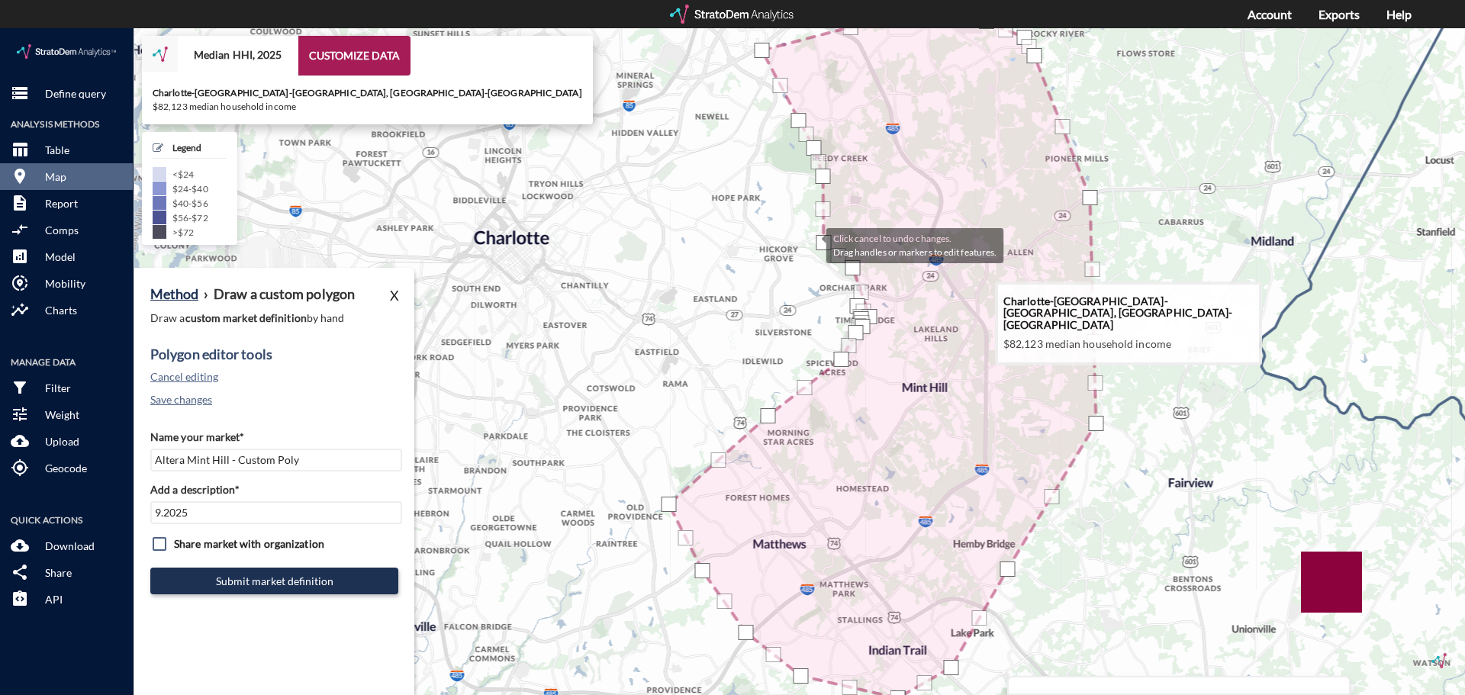
drag, startPoint x: 852, startPoint y: 208, endPoint x: 810, endPoint y: 216, distance: 42.6
click div "Click cancel to undo changes. Drag handles or markers to edit features."
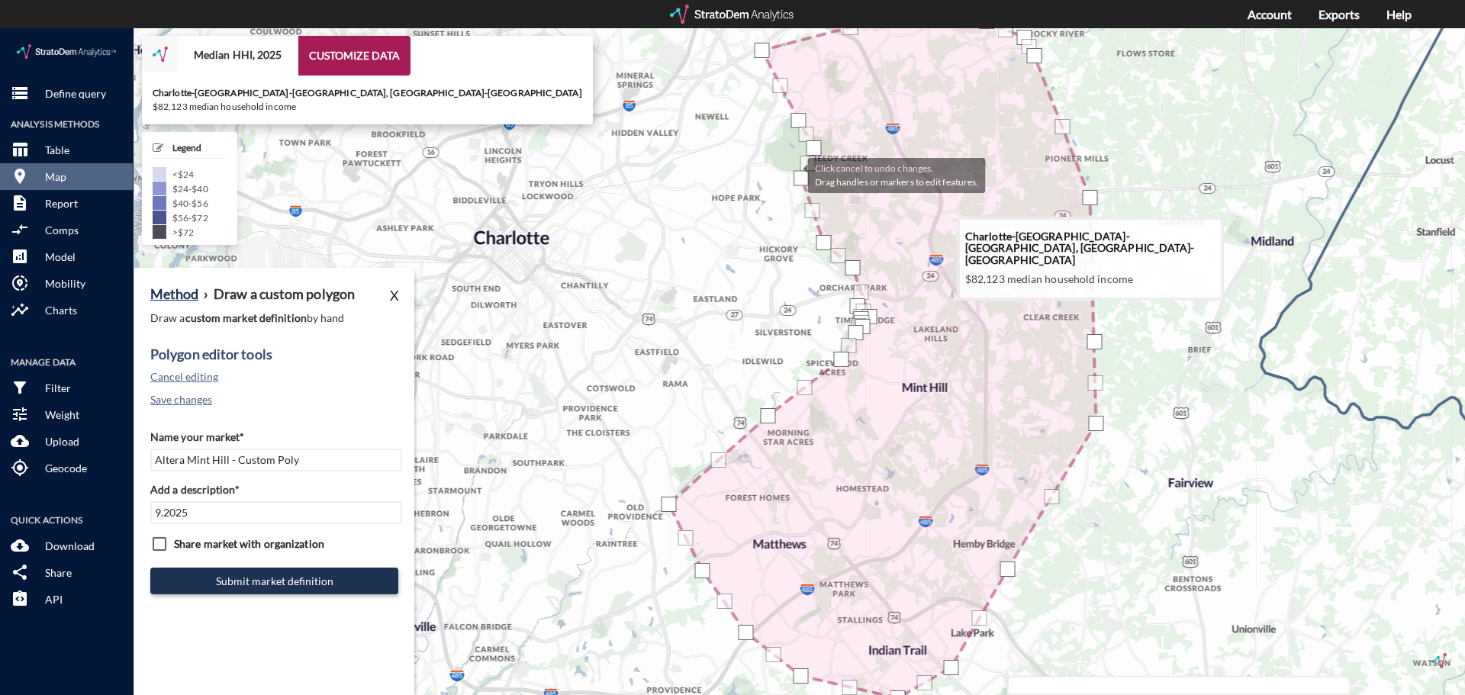
drag, startPoint x: 817, startPoint y: 144, endPoint x: 786, endPoint y: 146, distance: 30.6
click div "Click cancel to undo changes. Drag handles or markers to edit features."
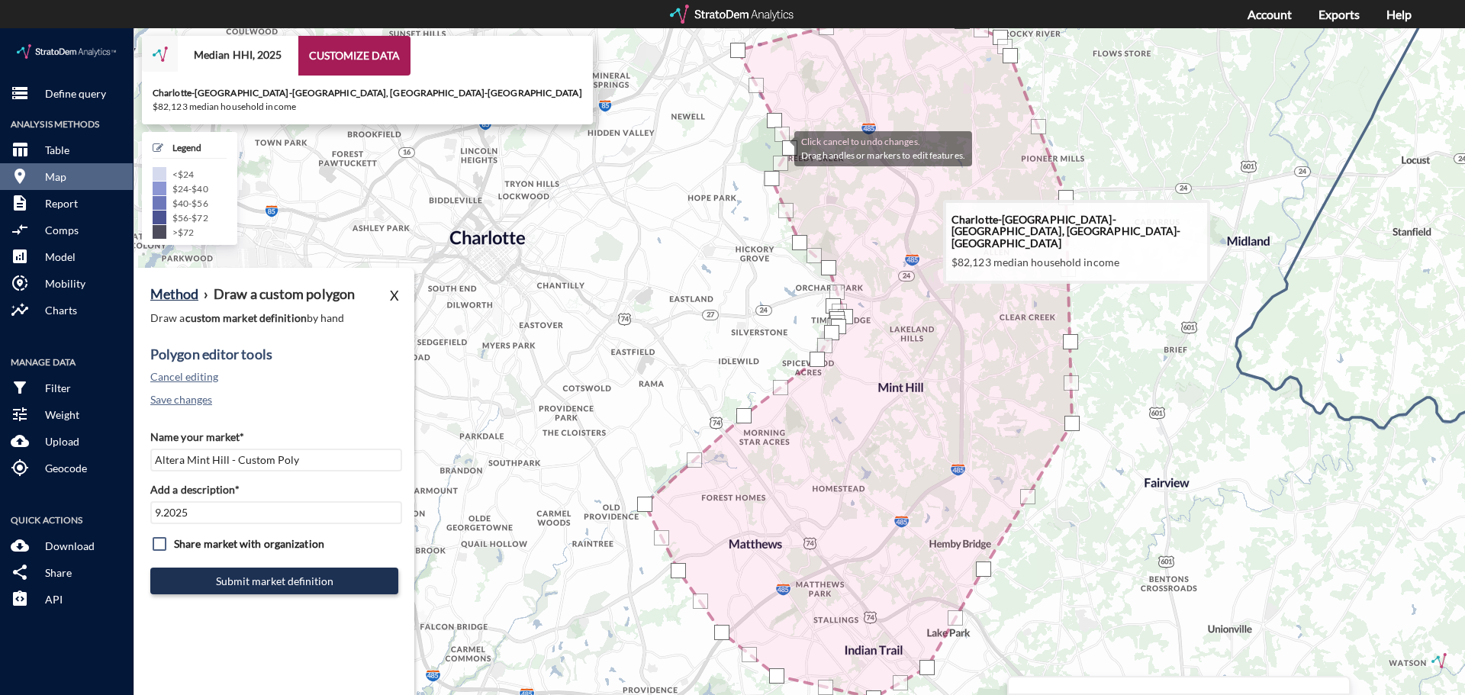
drag, startPoint x: 803, startPoint y: 119, endPoint x: 779, endPoint y: 119, distance: 23.6
click icon
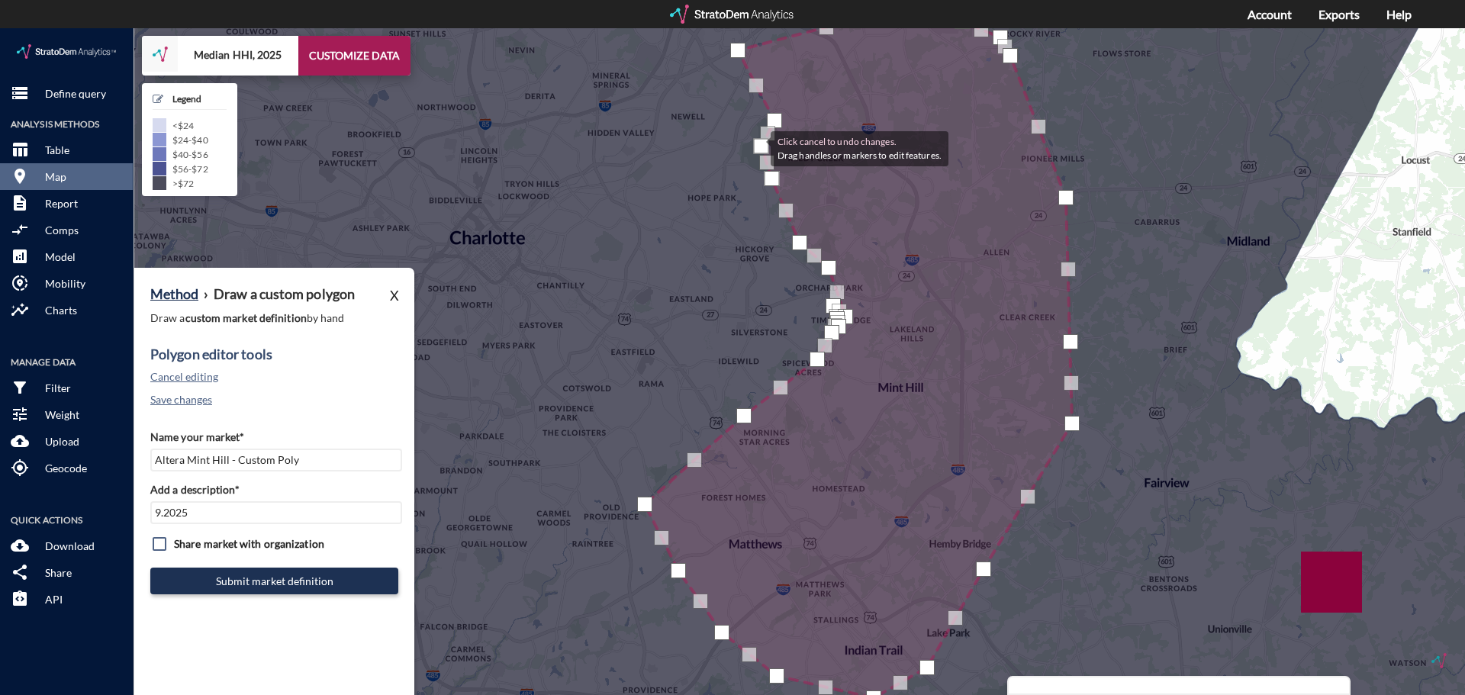
drag, startPoint x: 766, startPoint y: 121, endPoint x: 755, endPoint y: 119, distance: 10.9
click div
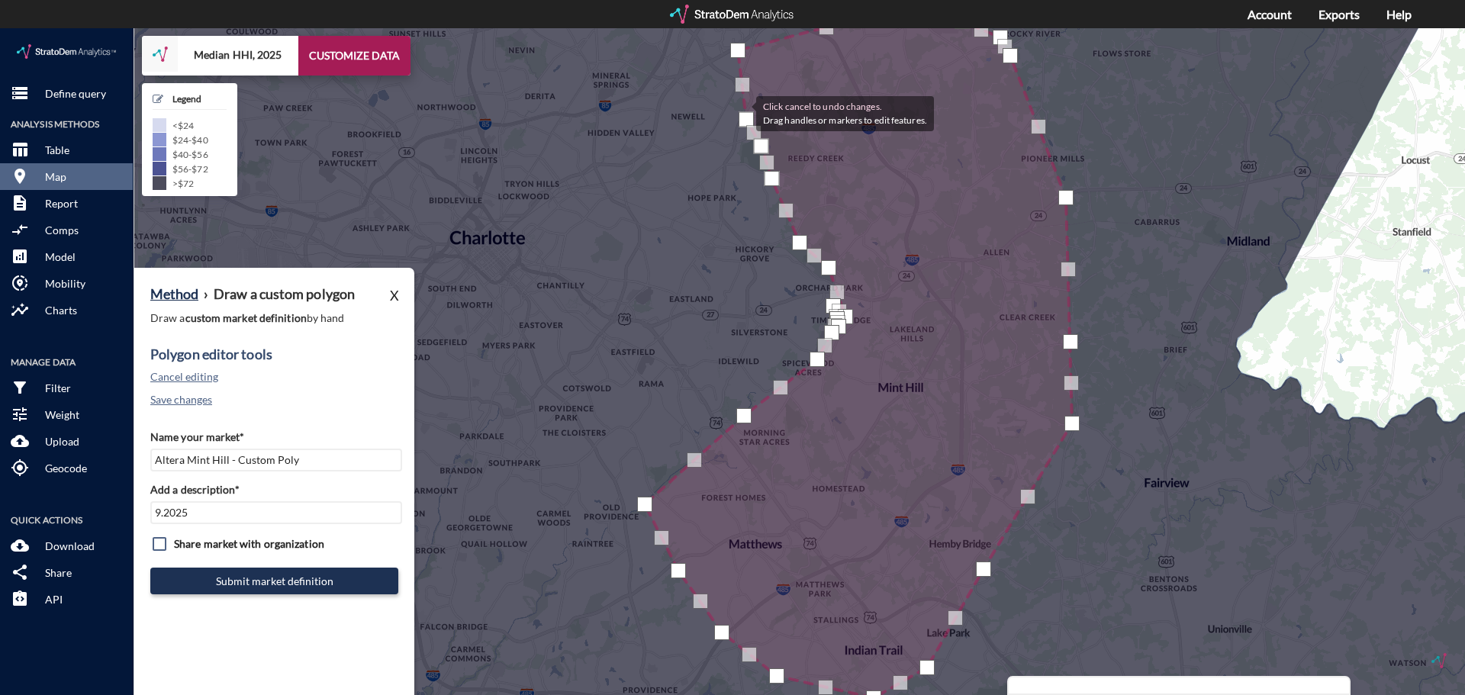
drag, startPoint x: 772, startPoint y: 85, endPoint x: 741, endPoint y: 84, distance: 31.3
click div
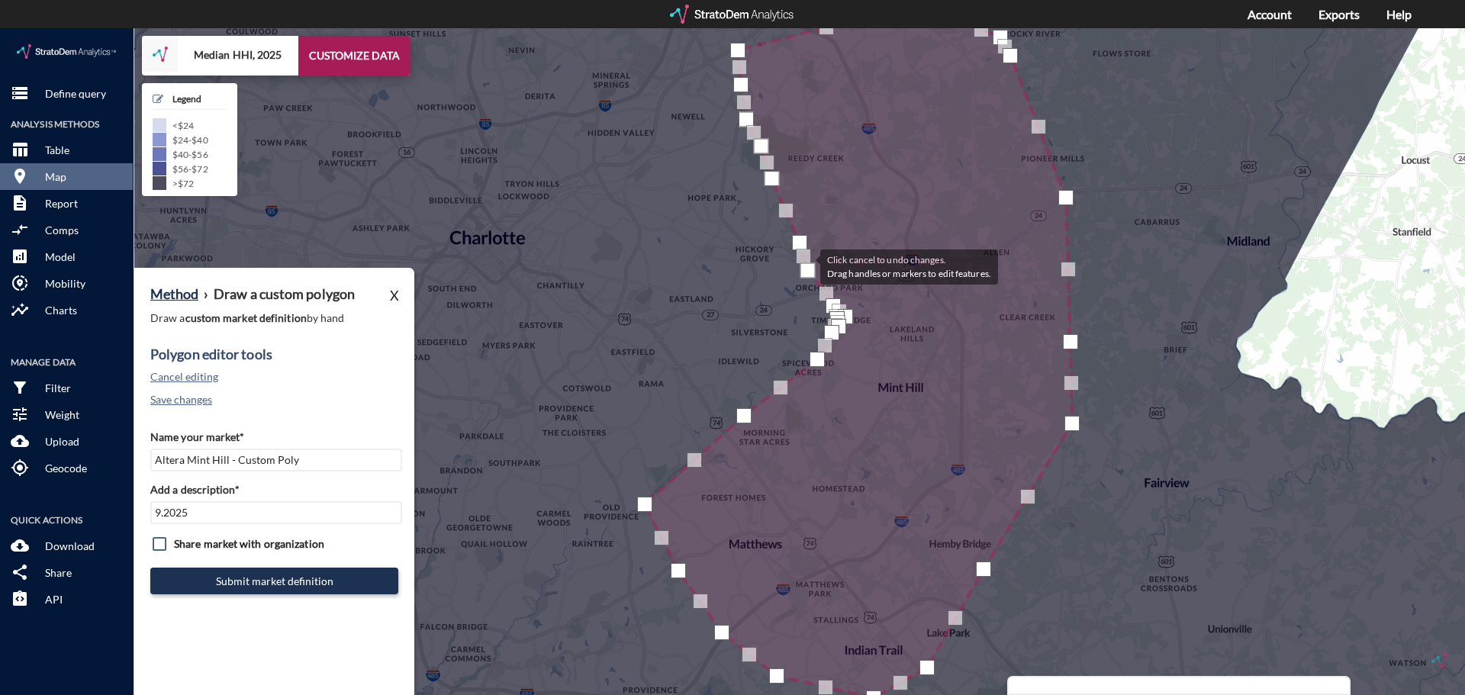
drag, startPoint x: 828, startPoint y: 233, endPoint x: 805, endPoint y: 237, distance: 24.0
click div
drag, startPoint x: 845, startPoint y: 285, endPoint x: 812, endPoint y: 266, distance: 38.6
click div
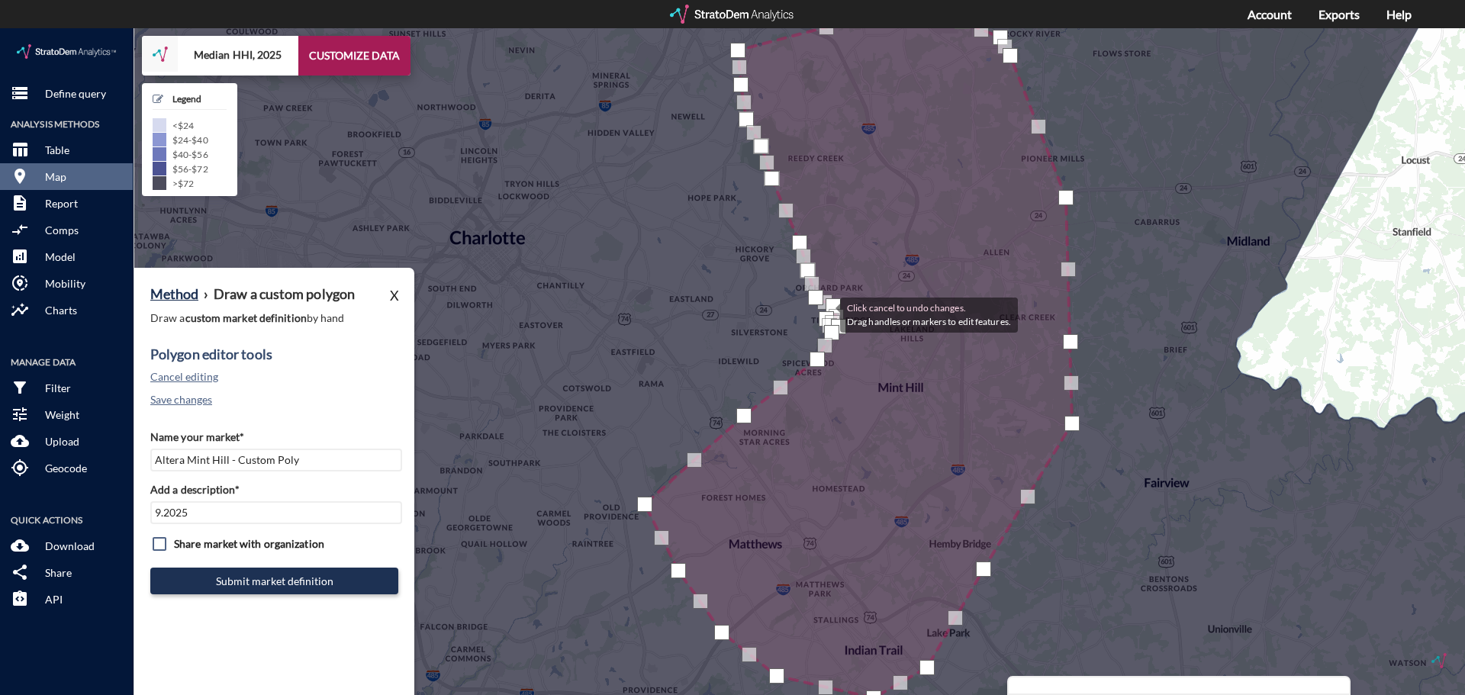
drag, startPoint x: 838, startPoint y: 285, endPoint x: 825, endPoint y: 285, distance: 13.0
click div
drag, startPoint x: 841, startPoint y: 288, endPoint x: 828, endPoint y: 289, distance: 12.2
click div
drag, startPoint x: 835, startPoint y: 284, endPoint x: 820, endPoint y: 281, distance: 14.7
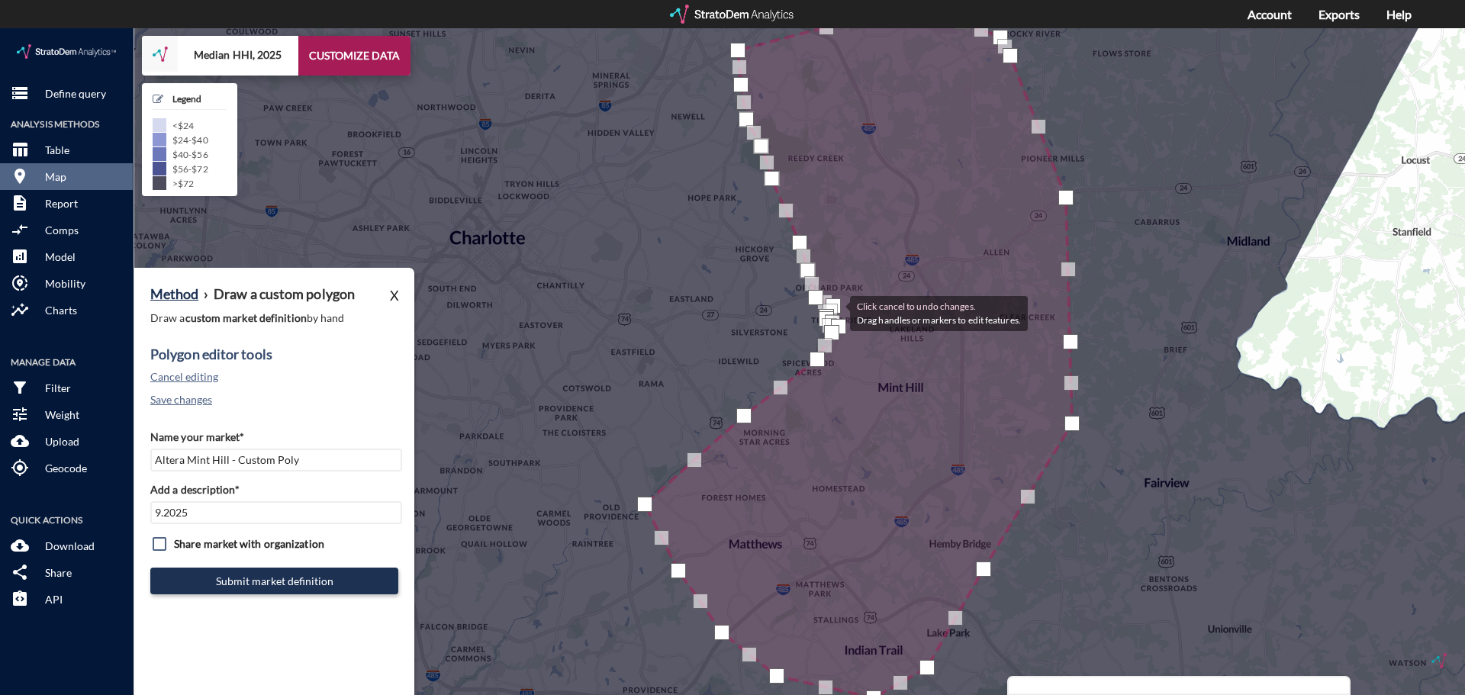
click div
drag, startPoint x: 835, startPoint y: 301, endPoint x: 827, endPoint y: 301, distance: 8.4
click div
drag, startPoint x: 832, startPoint y: 288, endPoint x: 818, endPoint y: 287, distance: 13.8
click div
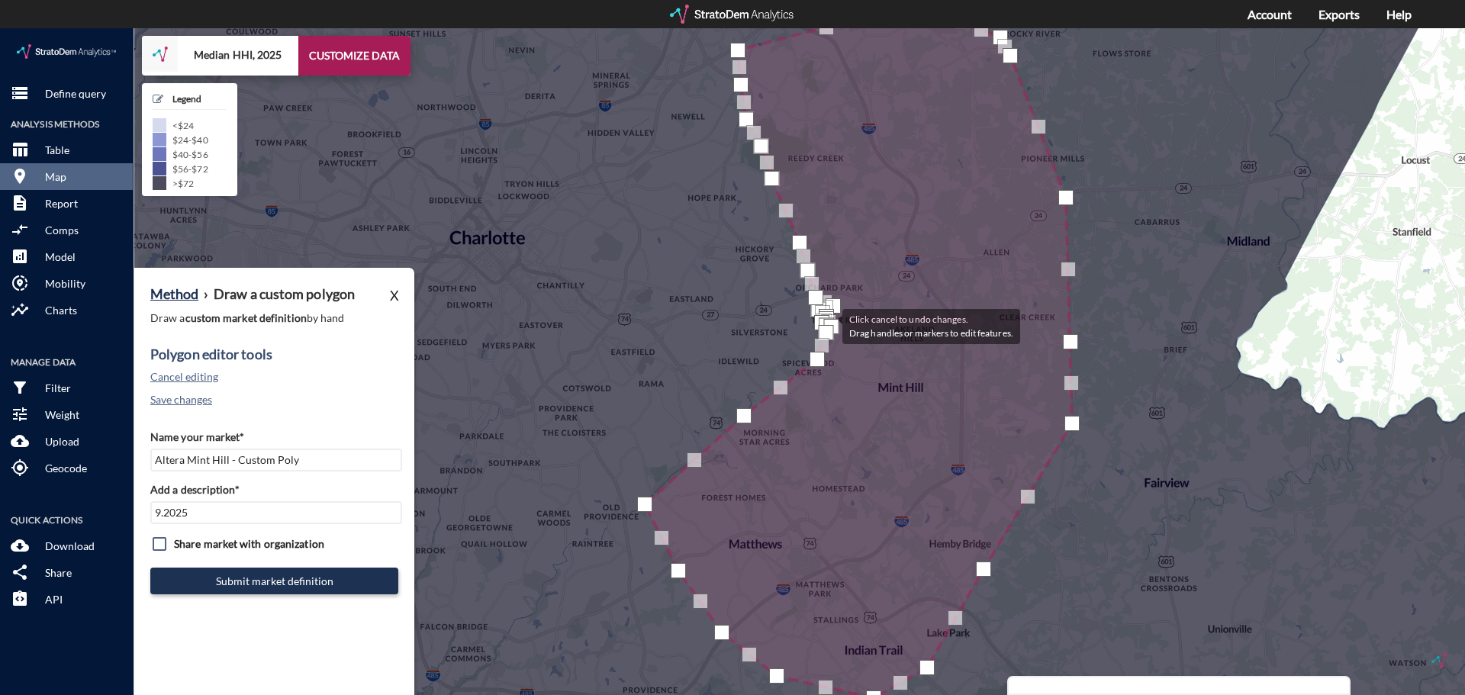
drag, startPoint x: 838, startPoint y: 297, endPoint x: 827, endPoint y: 297, distance: 10.7
click div
drag, startPoint x: 830, startPoint y: 278, endPoint x: 819, endPoint y: 281, distance: 11.7
click div
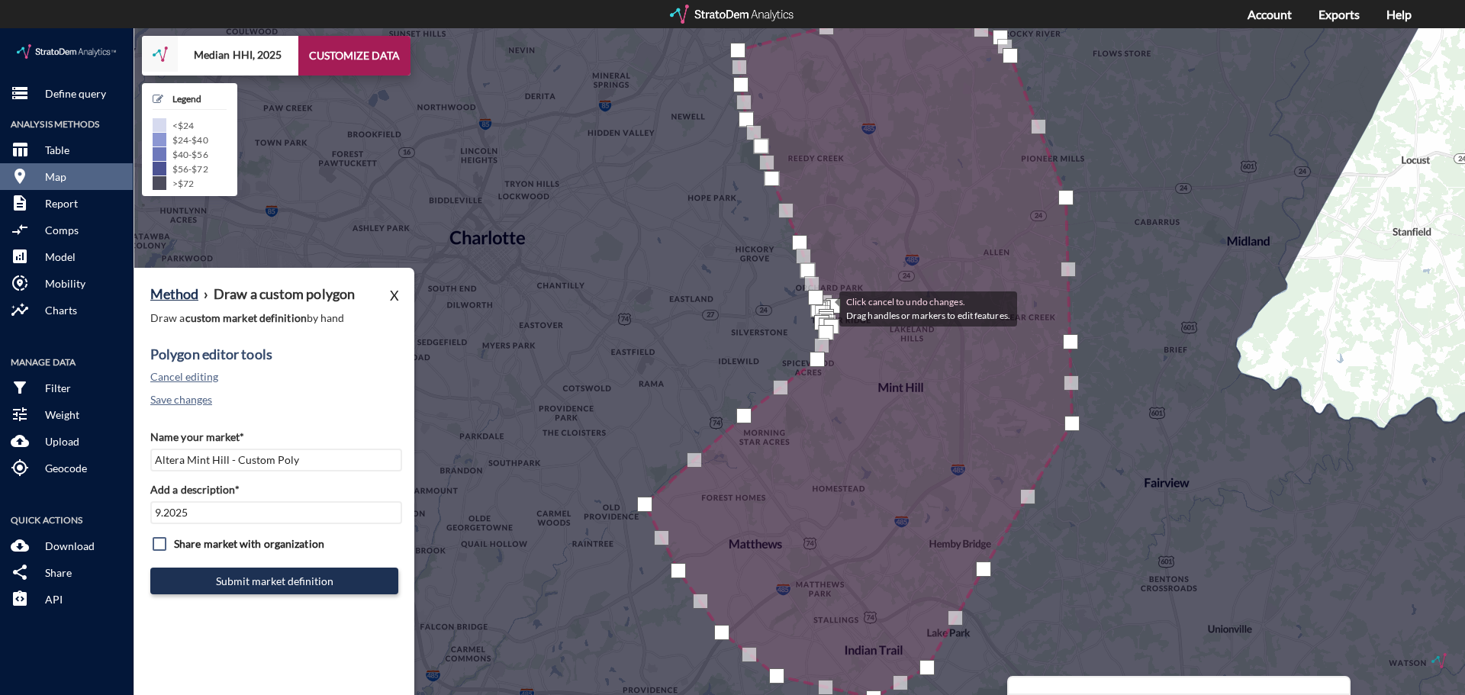
drag, startPoint x: 832, startPoint y: 278, endPoint x: 824, endPoint y: 279, distance: 7.8
click div
click div "Method › Draw a custom polygon X Draw a custom market definition by hand Polygo…"
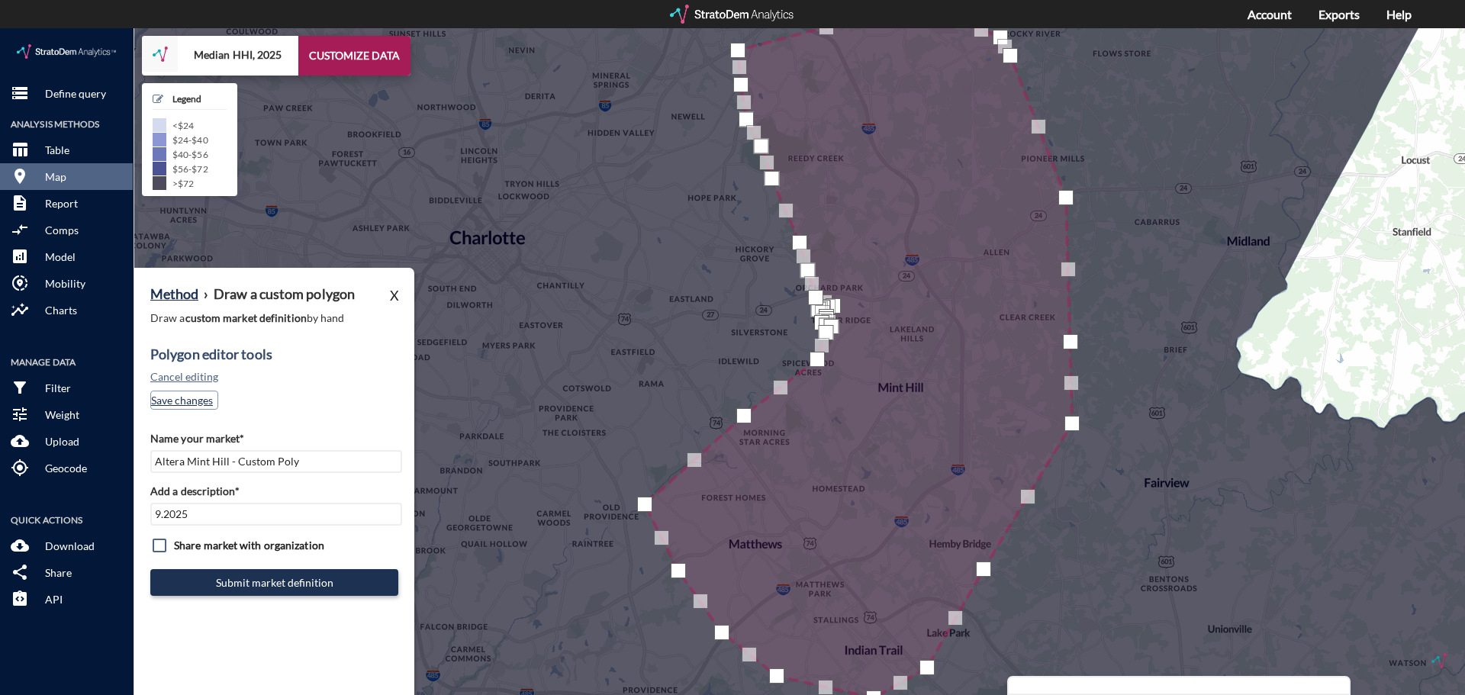
click button "Save changes"
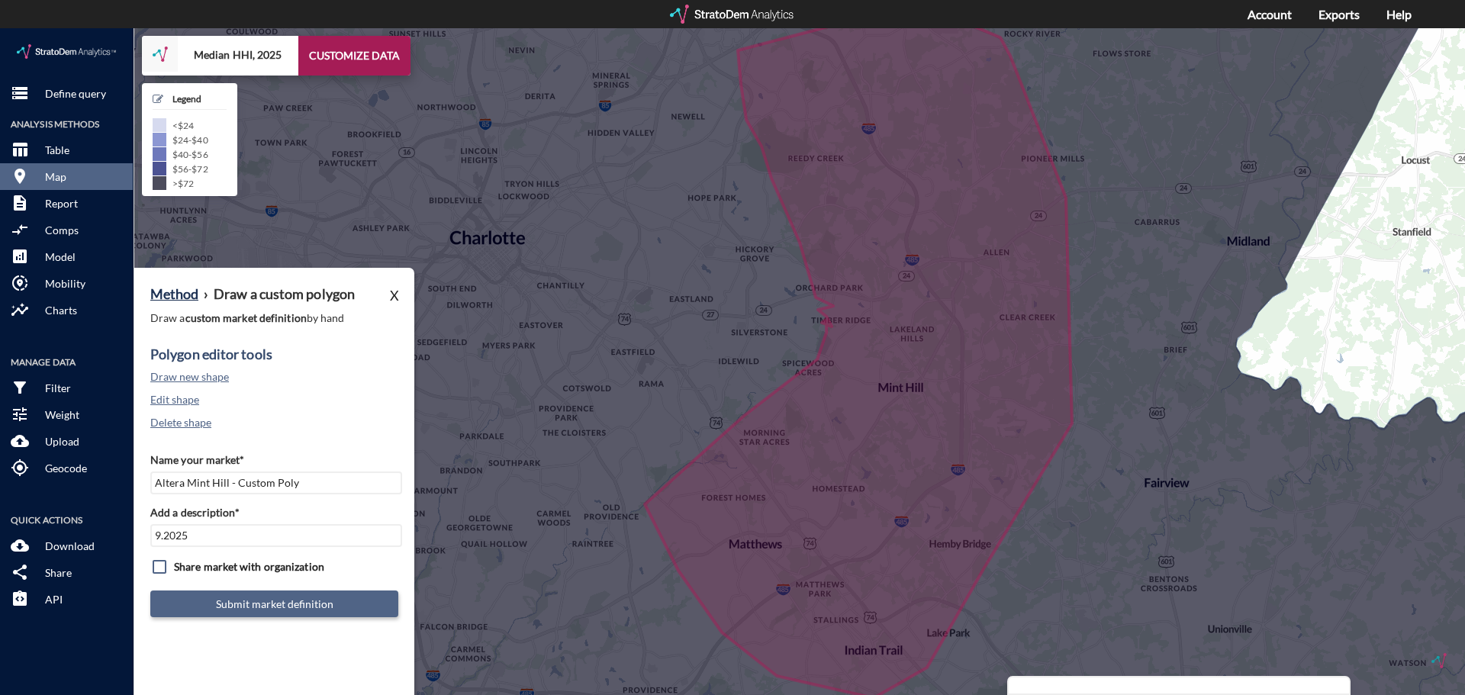
click button "Submit market definition"
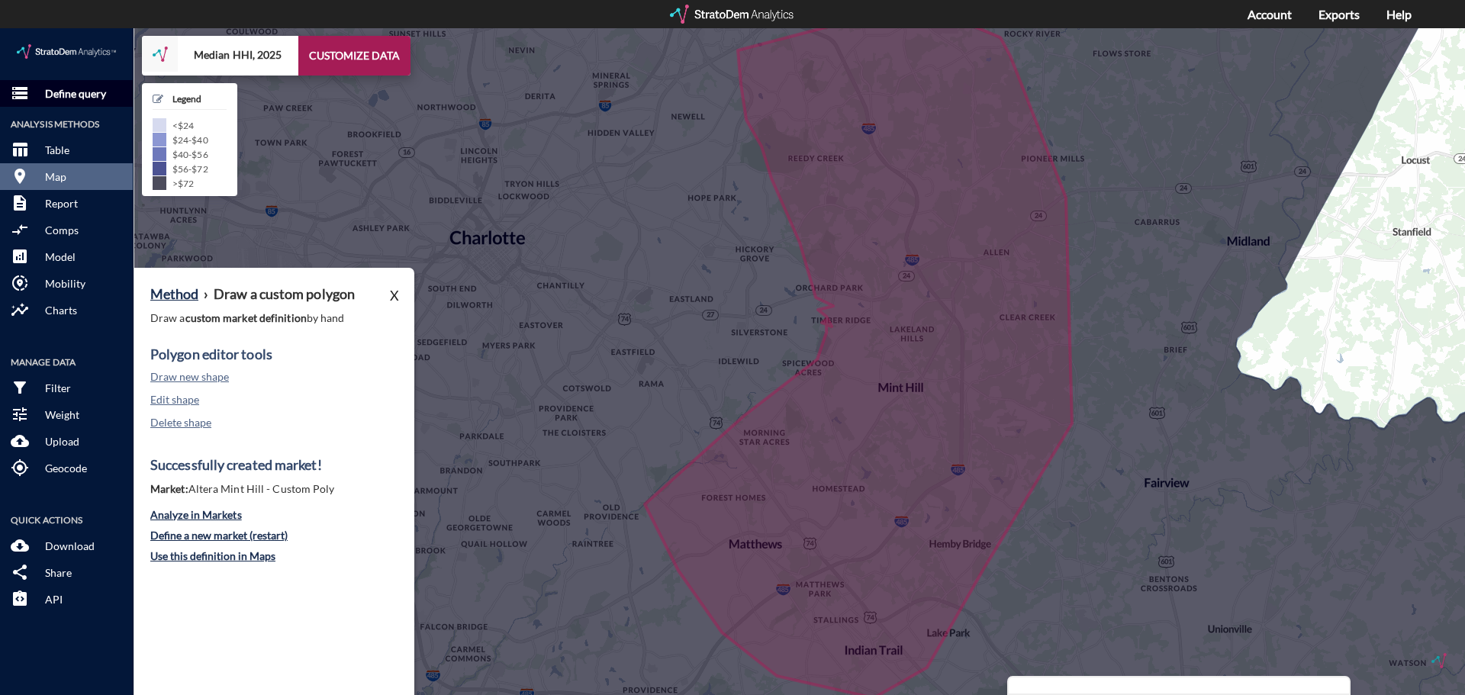
click button "storage Define query"
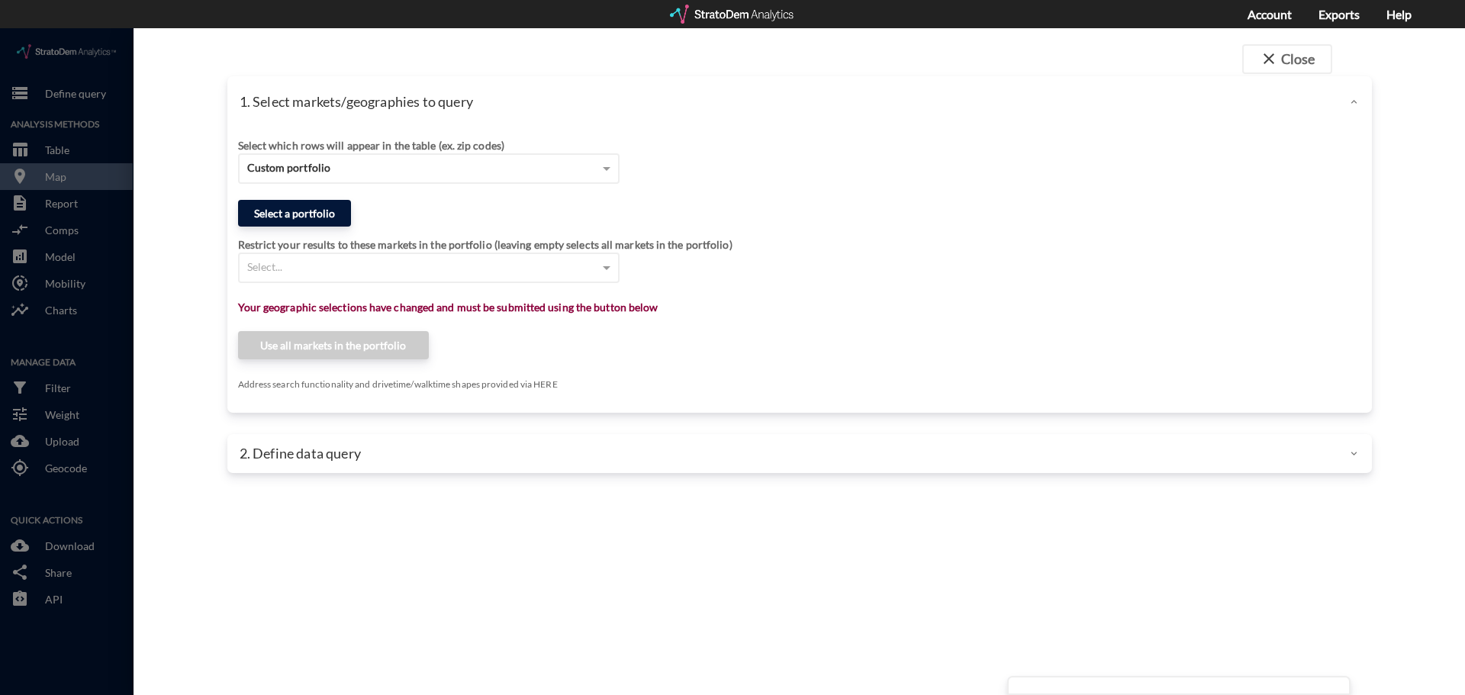
click button "Select a portfolio"
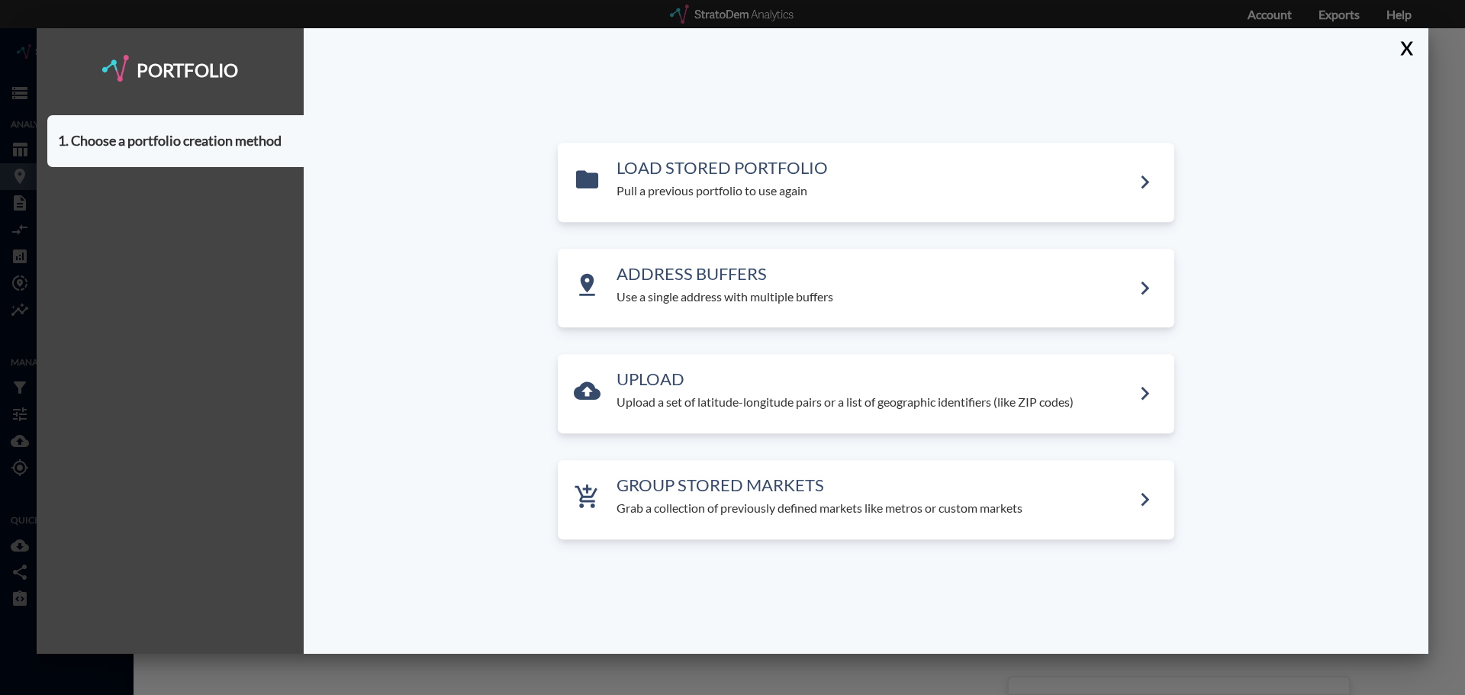
click at [754, 138] on div "LOAD STORED PORTFOLIO Pull a previous portfolio to use again ADDRESS BUFFERS Us…" at bounding box center [866, 341] width 1124 height 626
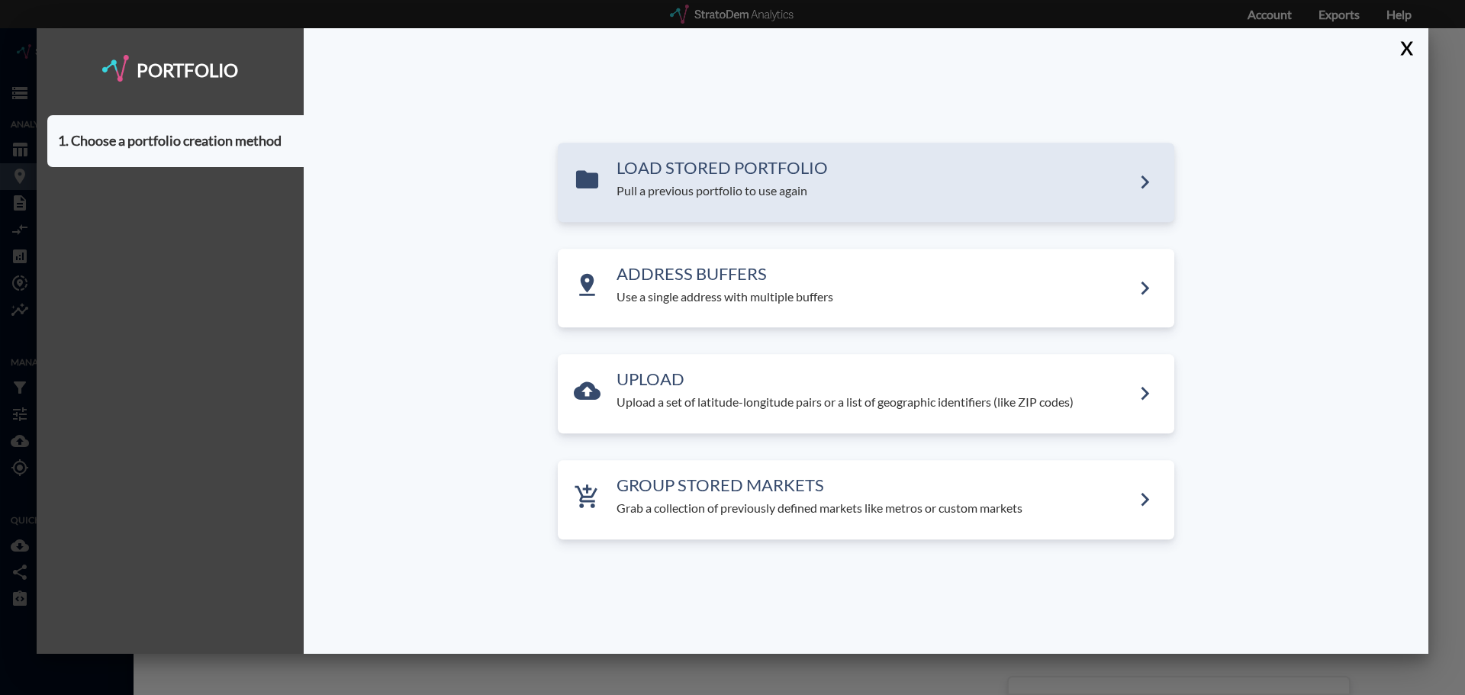
click at [732, 173] on h3 "LOAD STORED PORTFOLIO" at bounding box center [873, 168] width 515 height 18
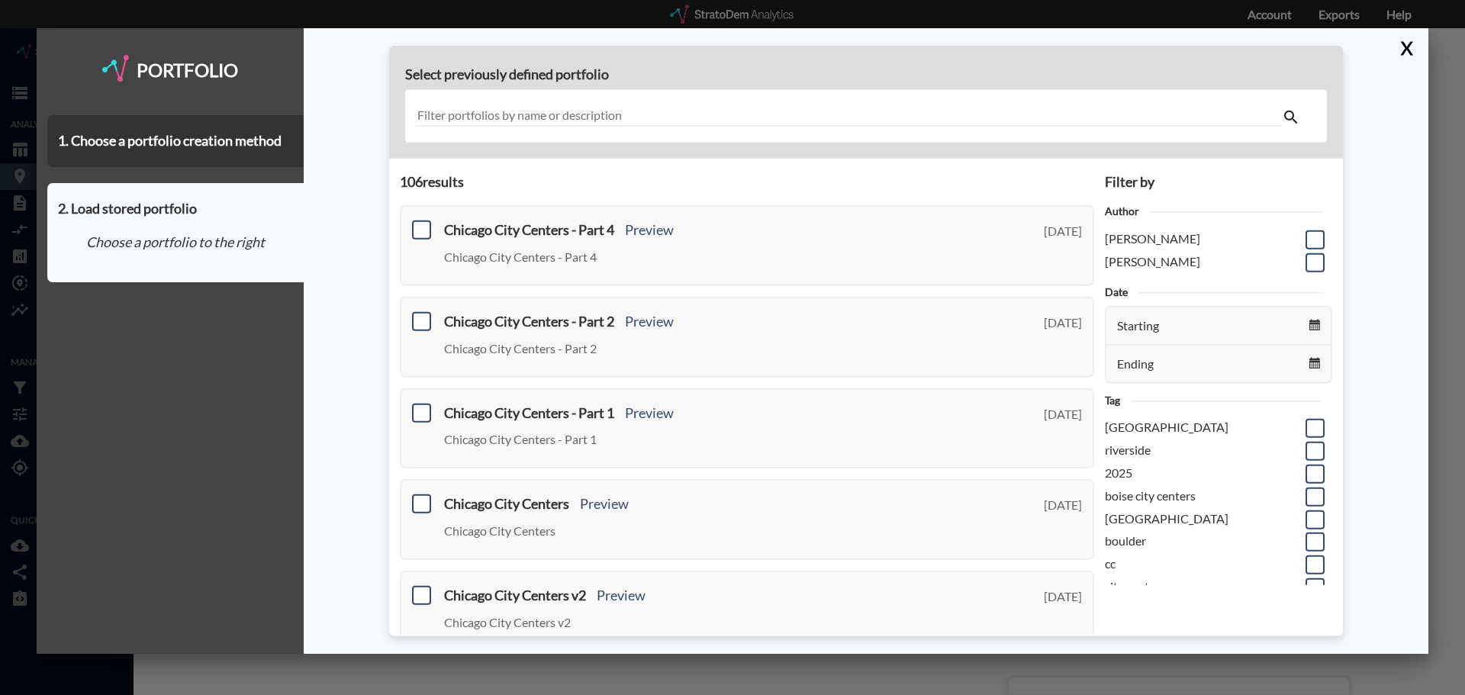
click at [531, 131] on div at bounding box center [866, 116] width 922 height 53
click at [540, 117] on input "text" at bounding box center [849, 116] width 866 height 21
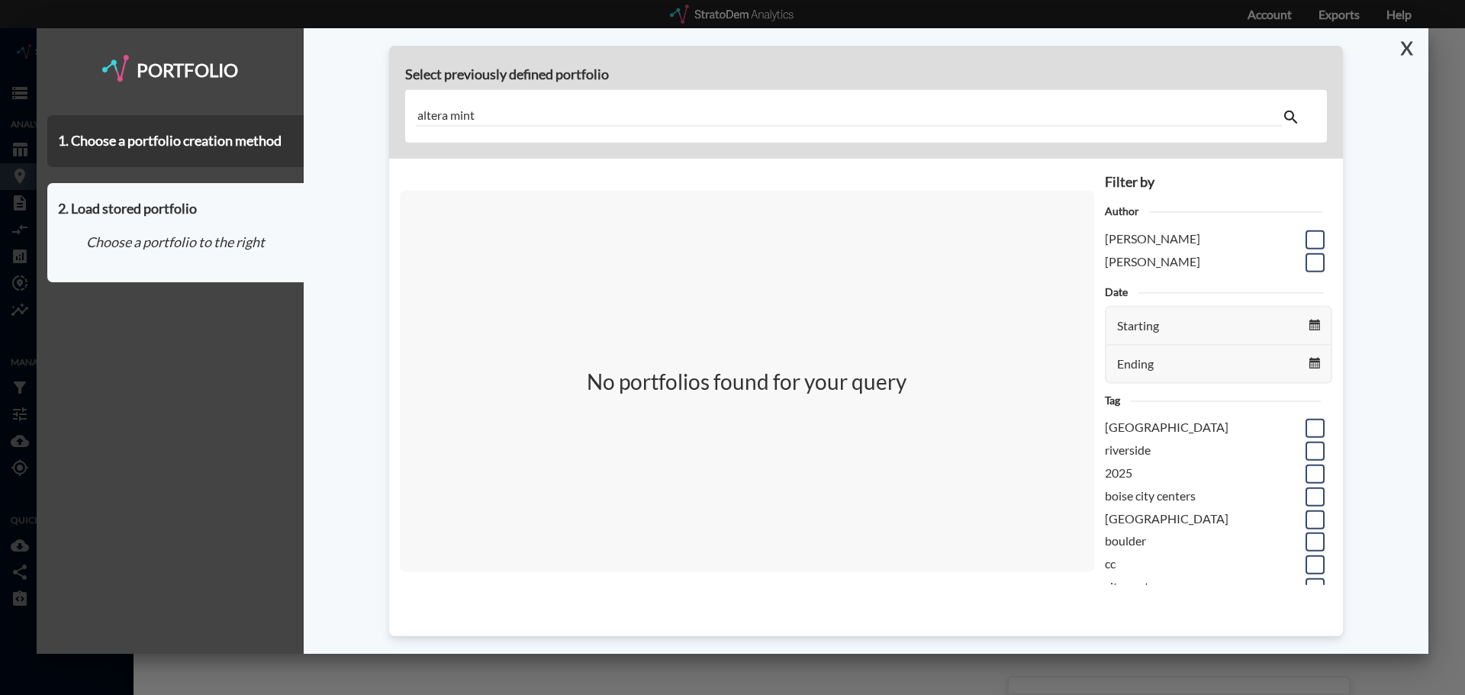
type input "altera mint"
click at [1402, 39] on button "X" at bounding box center [1403, 48] width 27 height 40
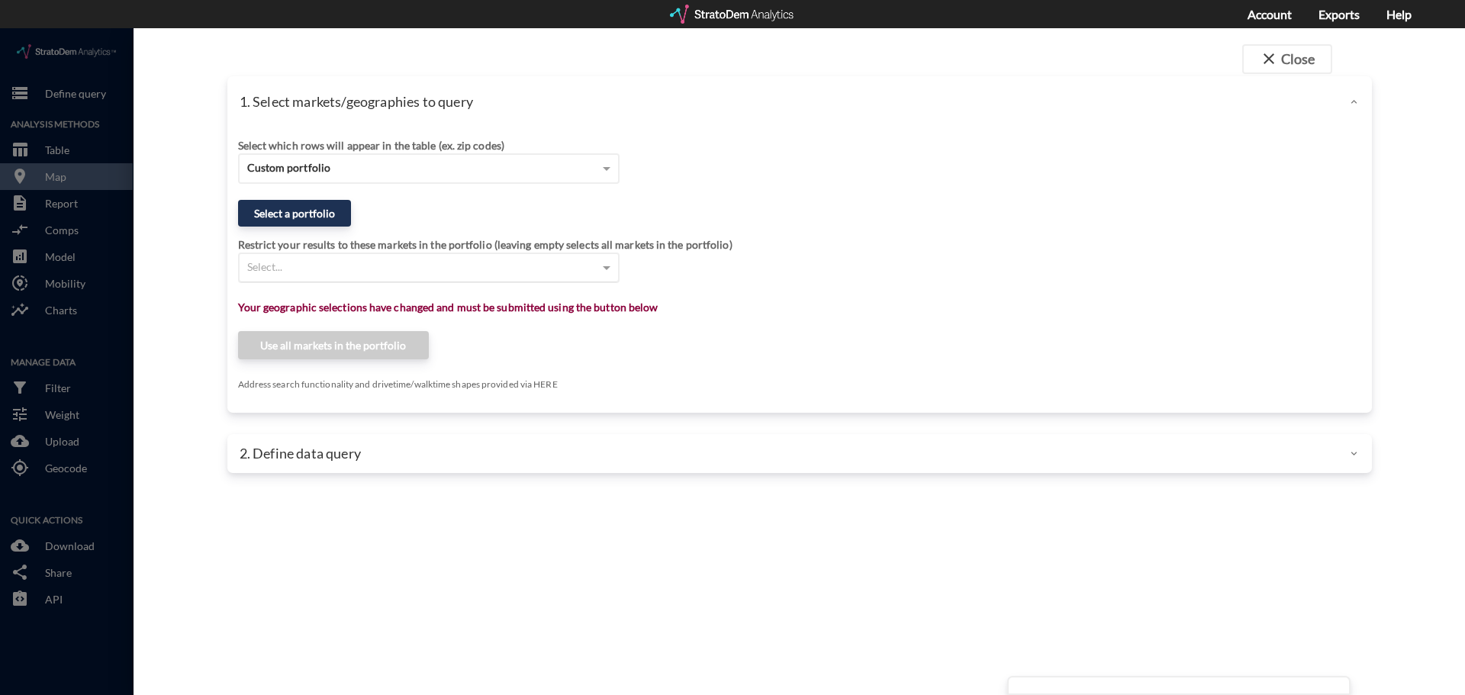
click div "Select..."
click div "Select which rows will appear in the table (ex. zip codes) Custom portfolio"
click div "Custom portfolio"
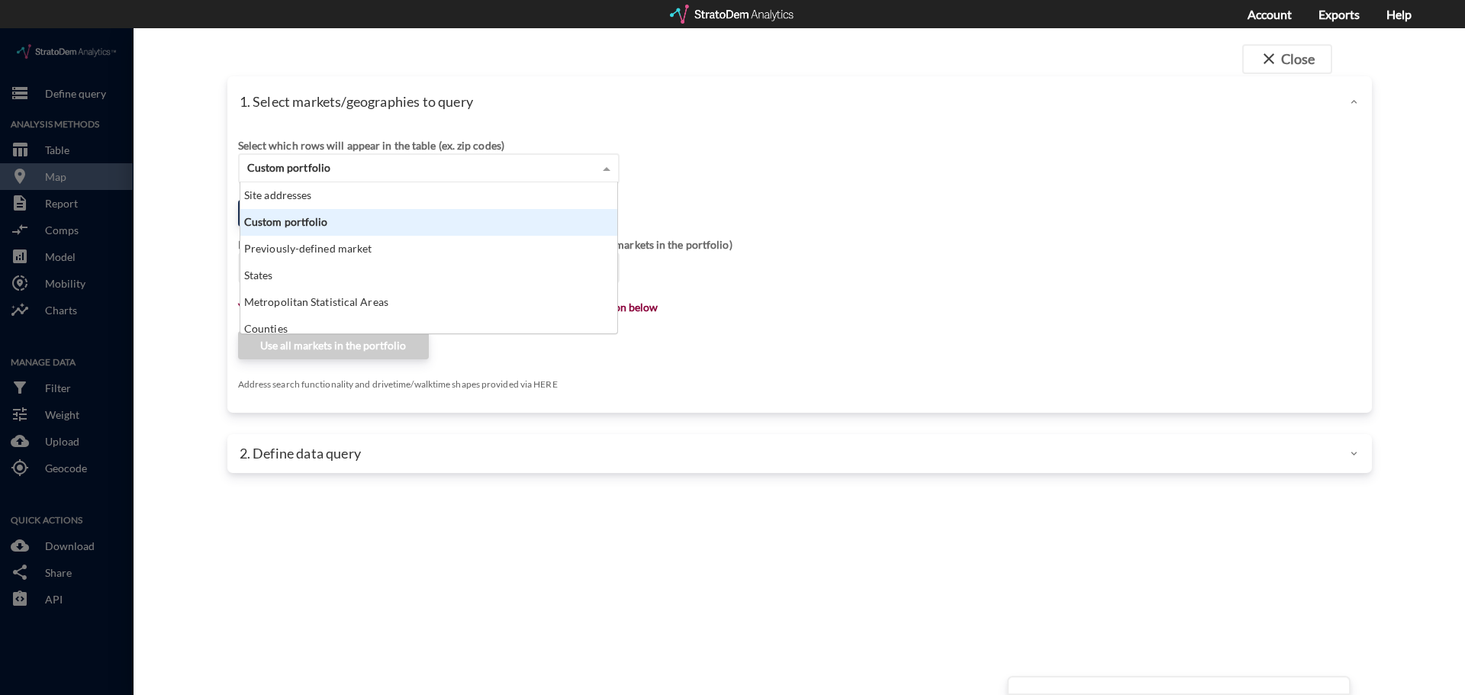
scroll to position [140, 368]
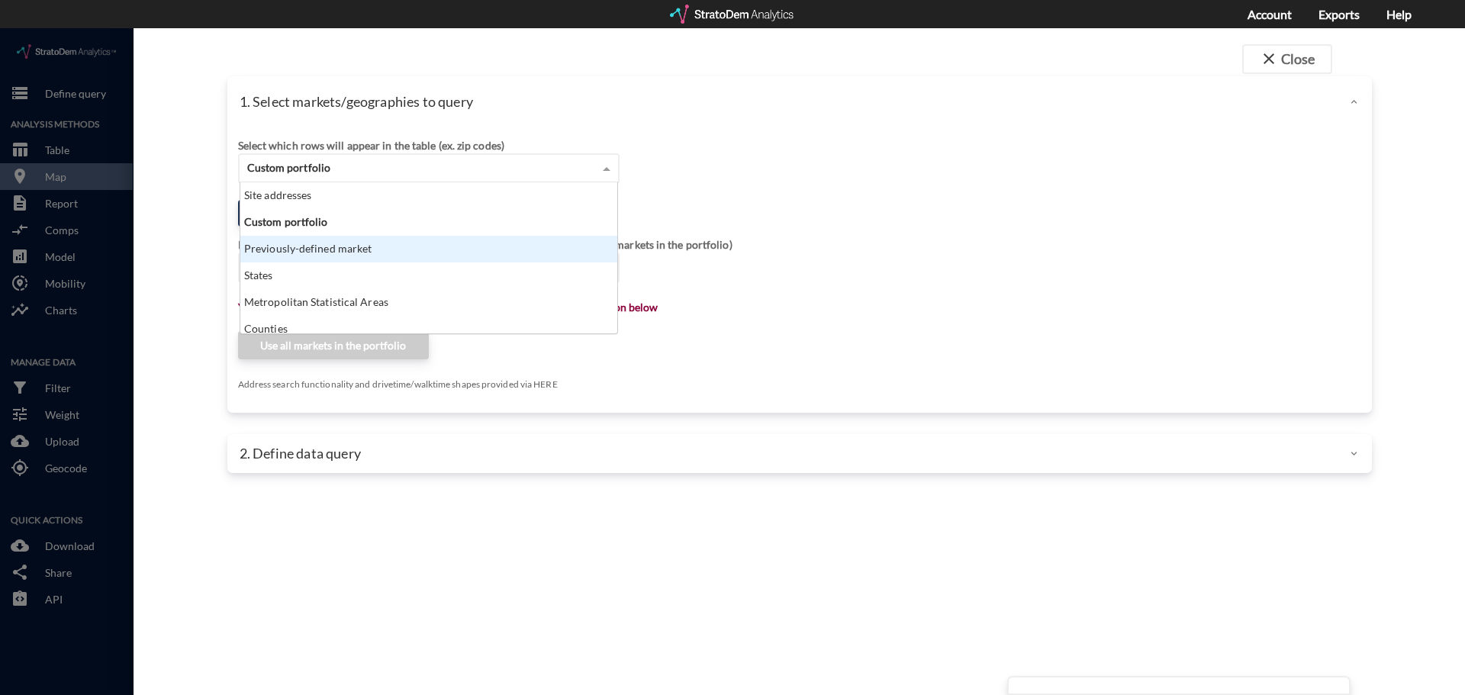
click div "Previously-defined market"
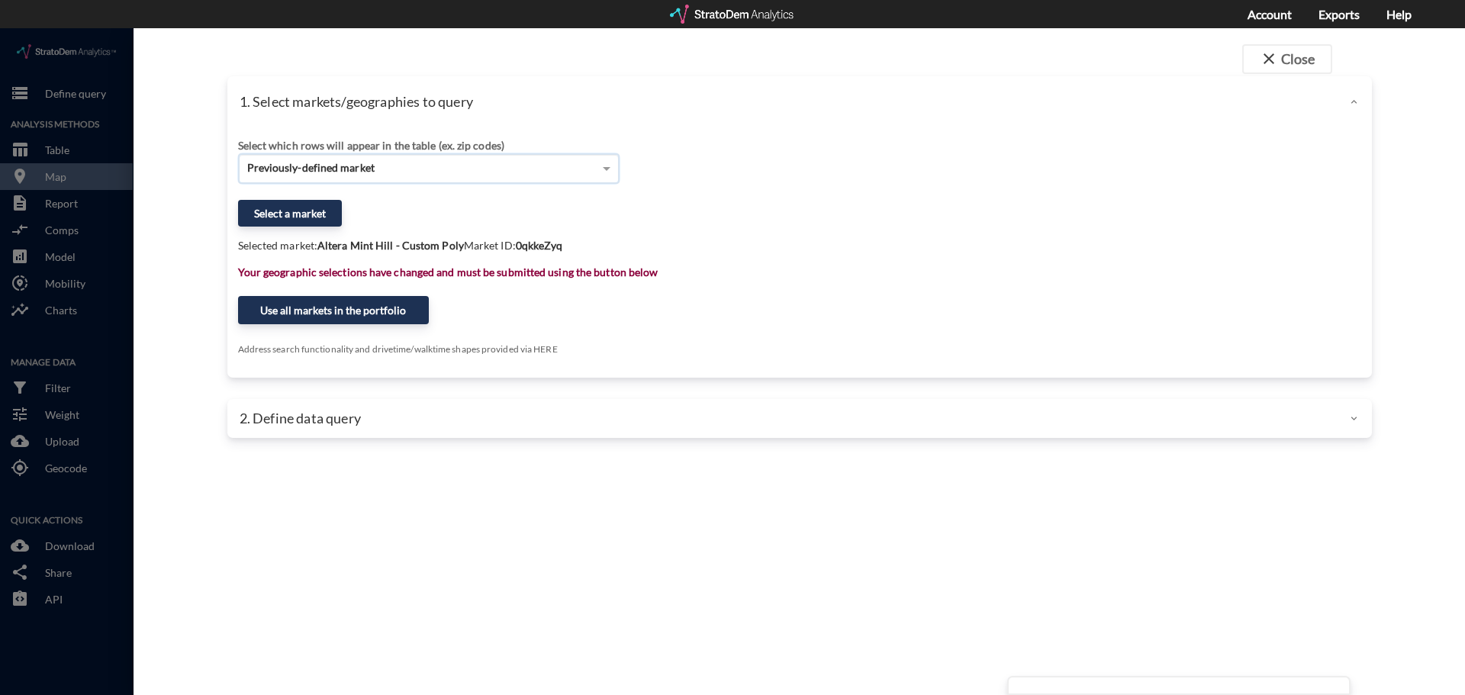
click div "Select which rows will appear in the table (ex. zip codes) Previously-defined m…"
click button "Select a market"
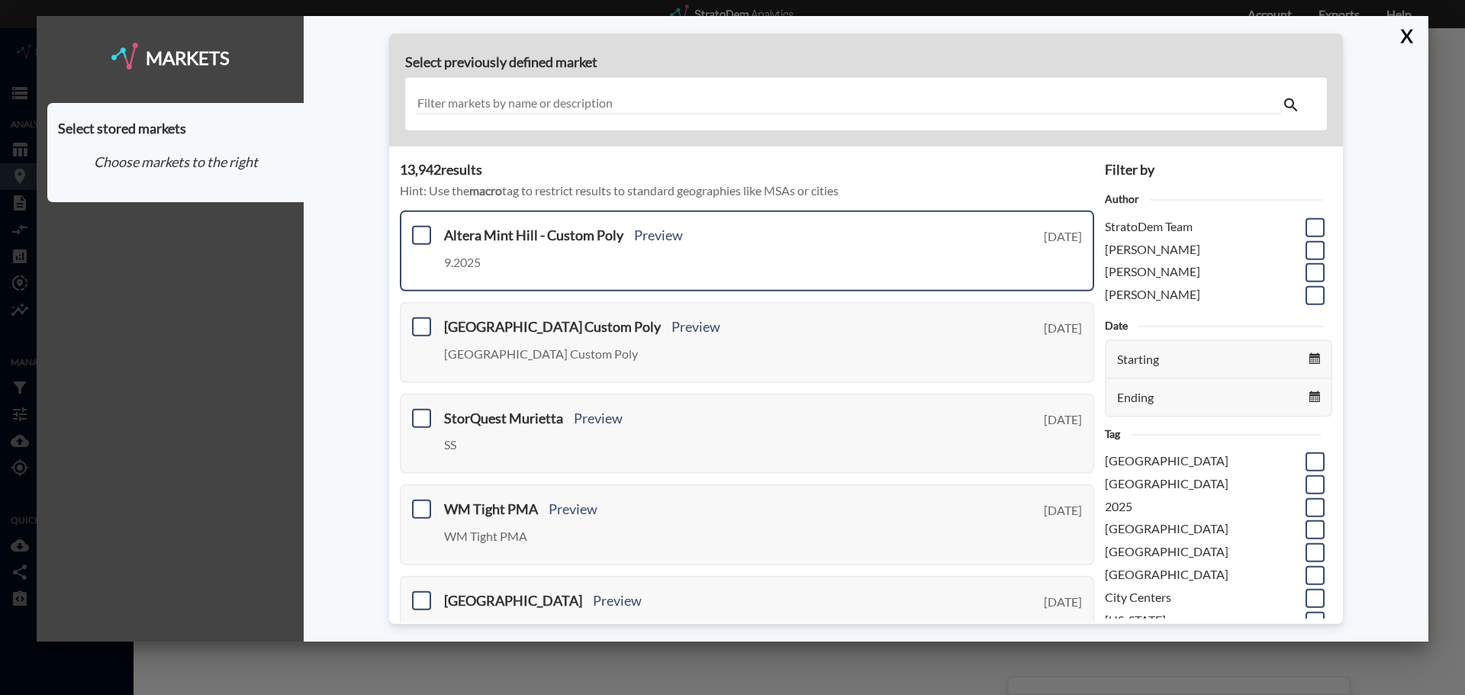
click at [410, 229] on div "Altera Mint Hill - Custom Poly Preview 9.2025 Monday, September 15, 2025" at bounding box center [747, 251] width 694 height 81
click at [418, 233] on span at bounding box center [421, 235] width 19 height 19
click at [420, 229] on input "checkbox" at bounding box center [420, 229] width 0 height 0
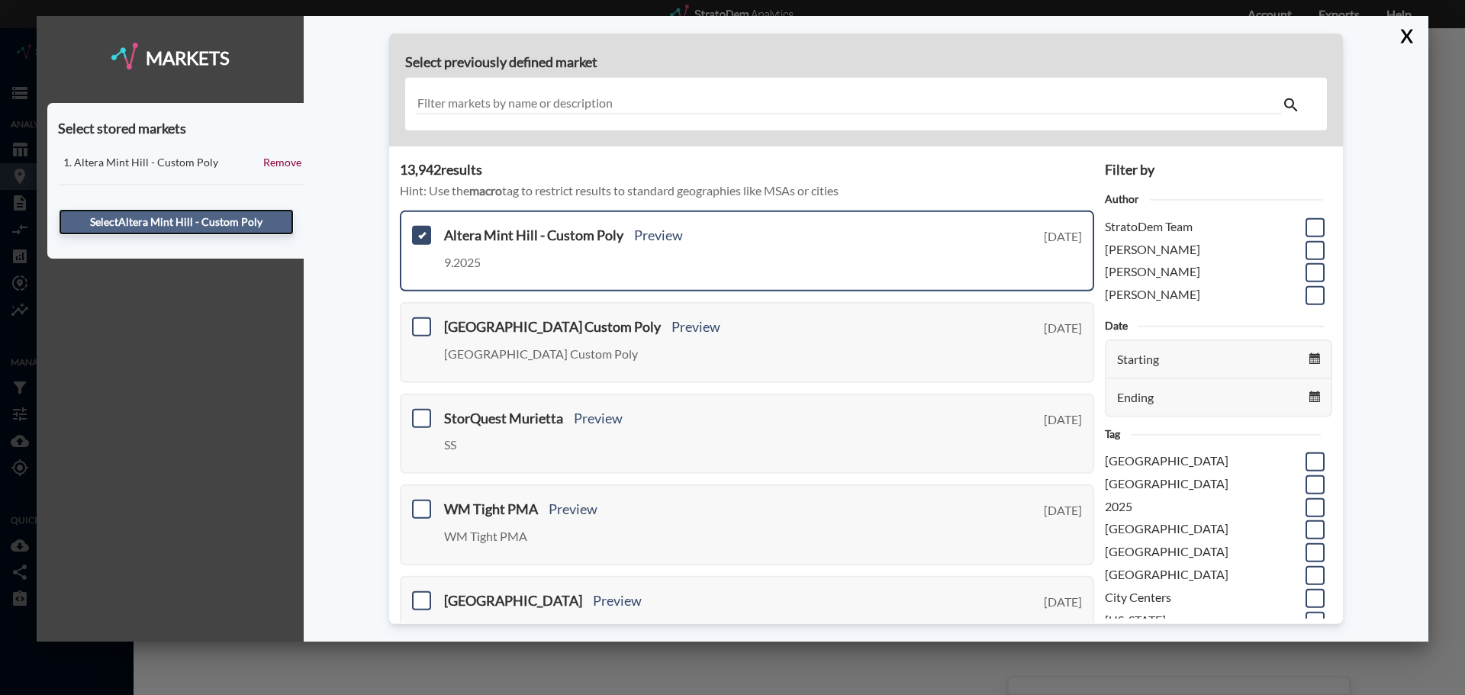
click at [261, 226] on button "Select Altera Mint Hill - Custom Poly" at bounding box center [176, 222] width 235 height 26
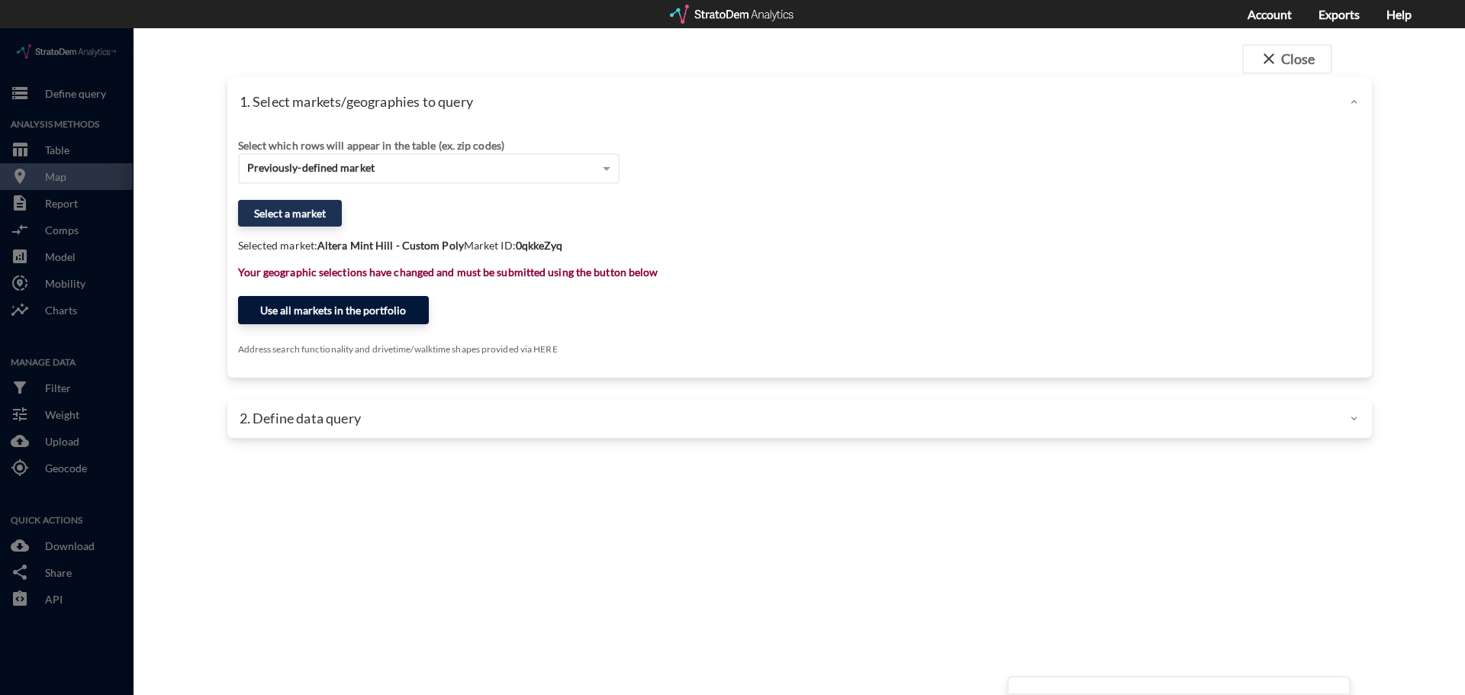
click button "Use all markets in the portfolio"
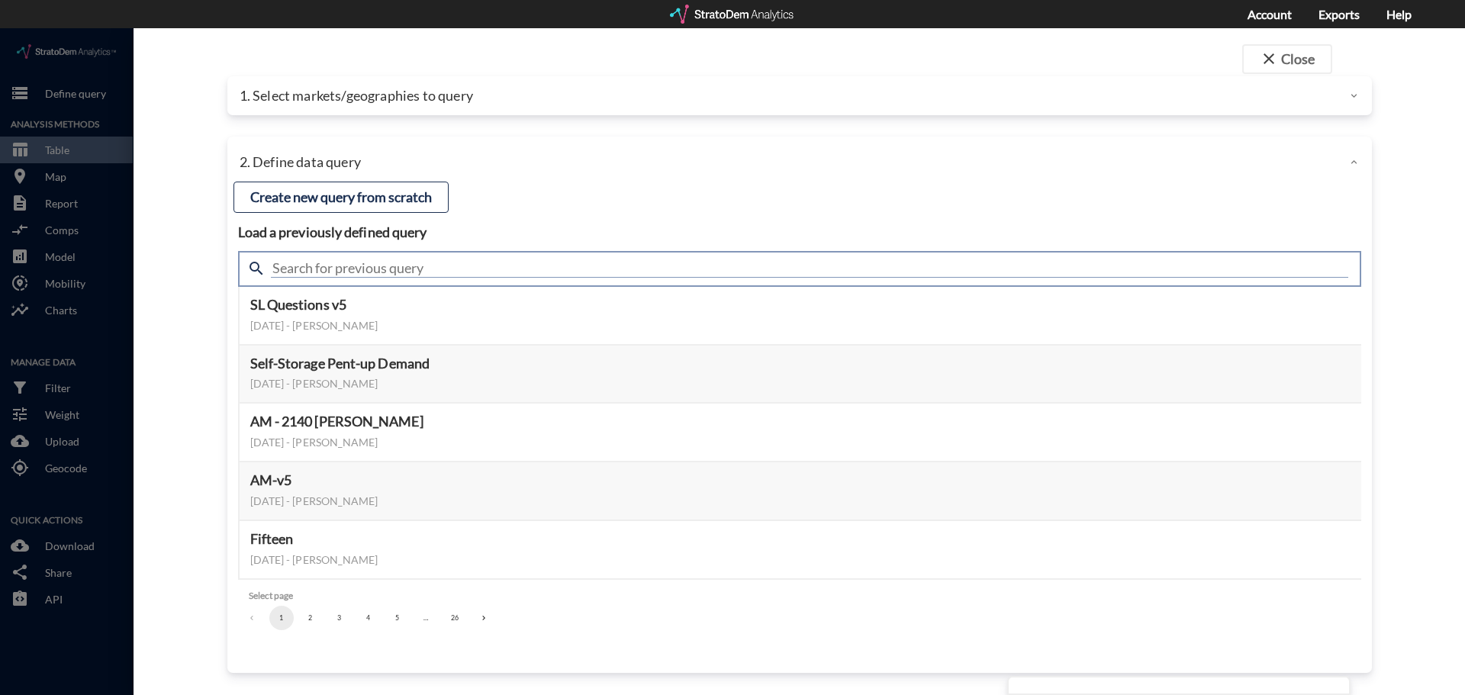
click input "text"
type input "population by age"
click input "population by age"
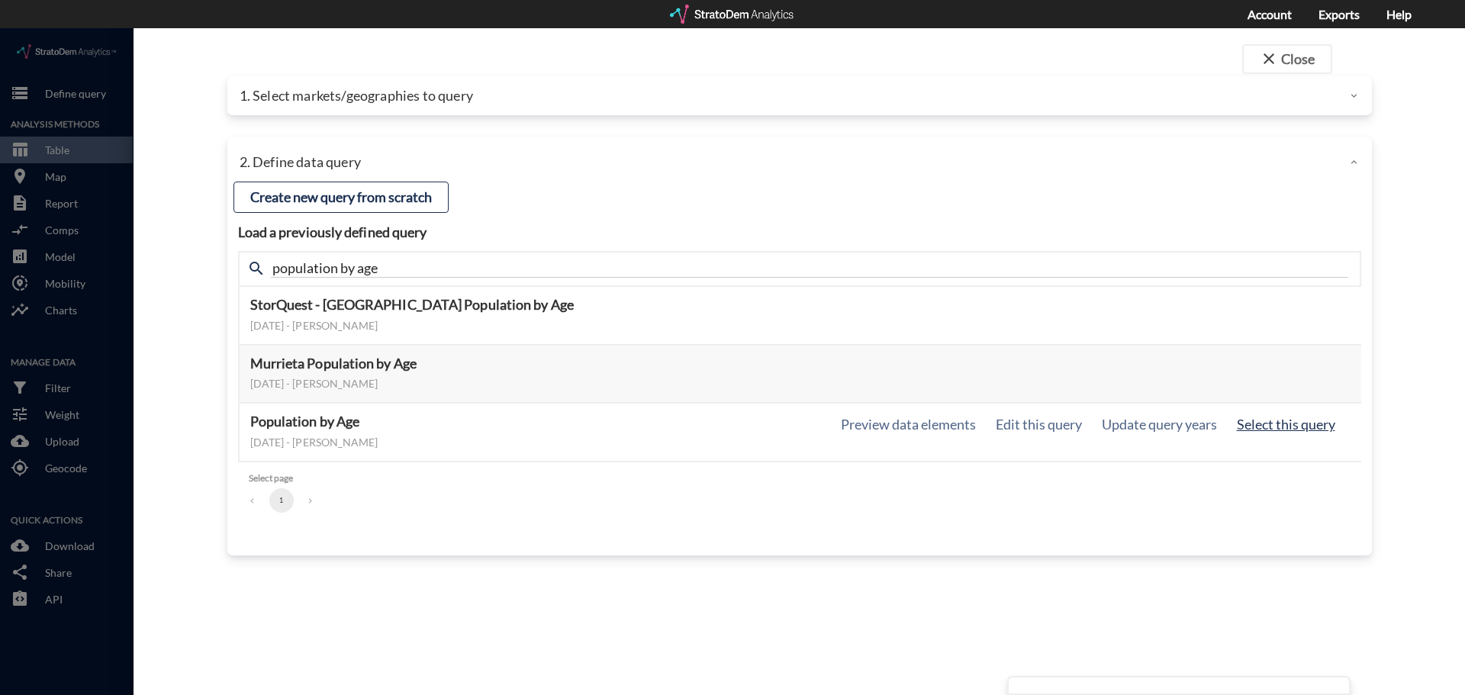
click button "Select this query"
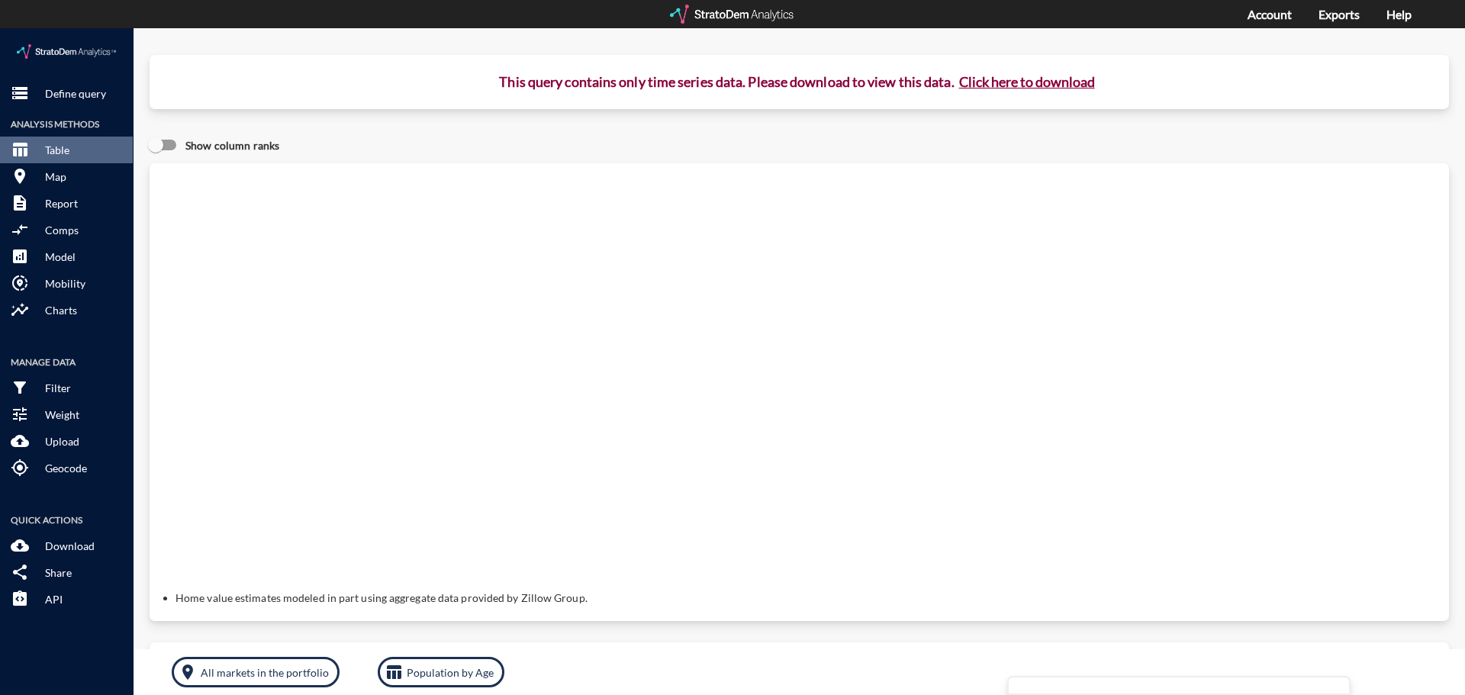
click button "Click here to download"
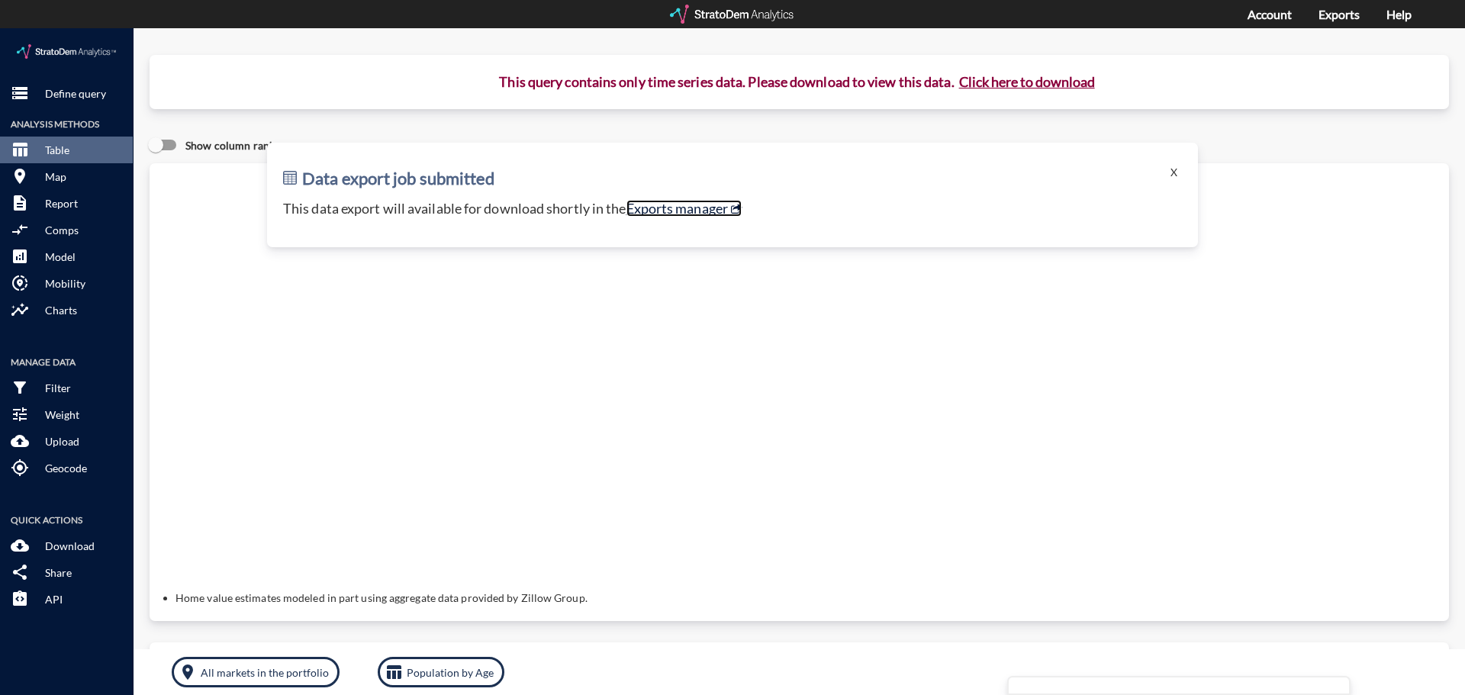
click link "Exports manager"
click p "Define query"
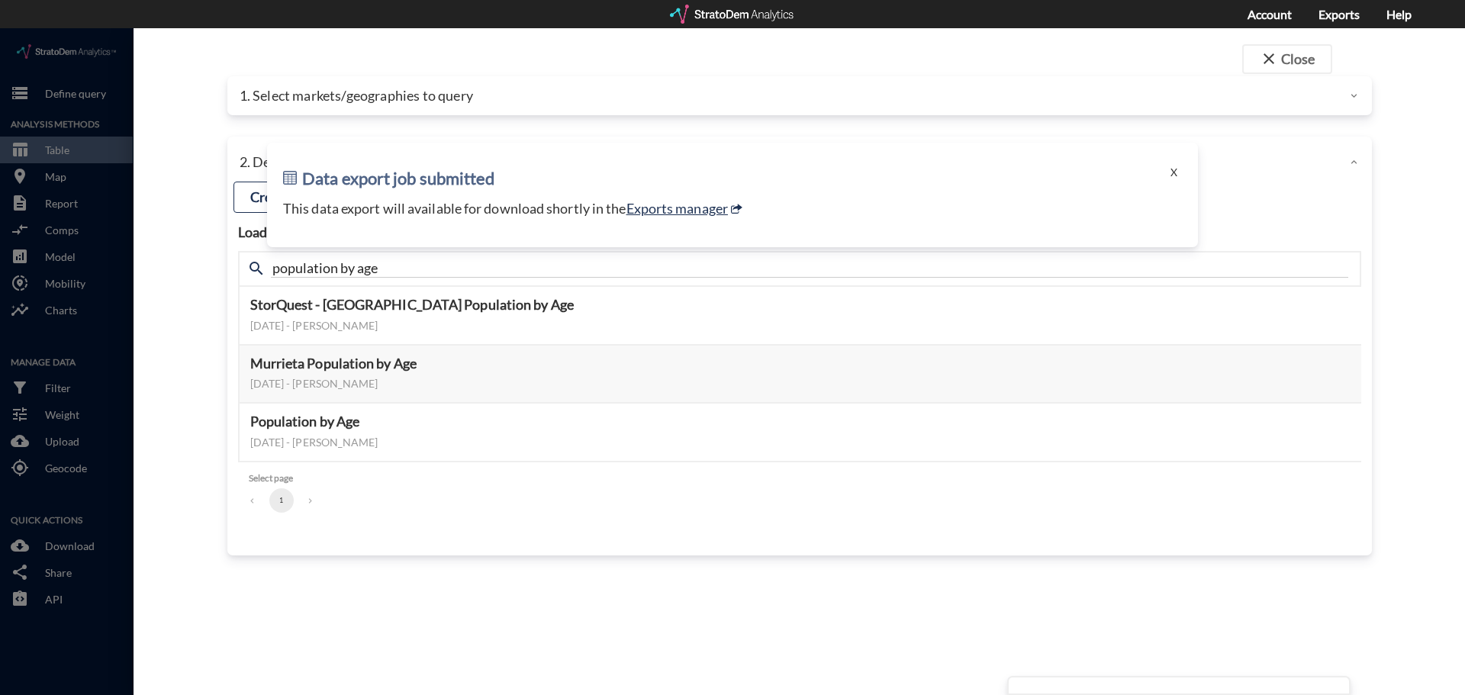
click div "1. Select markets/geographies to query"
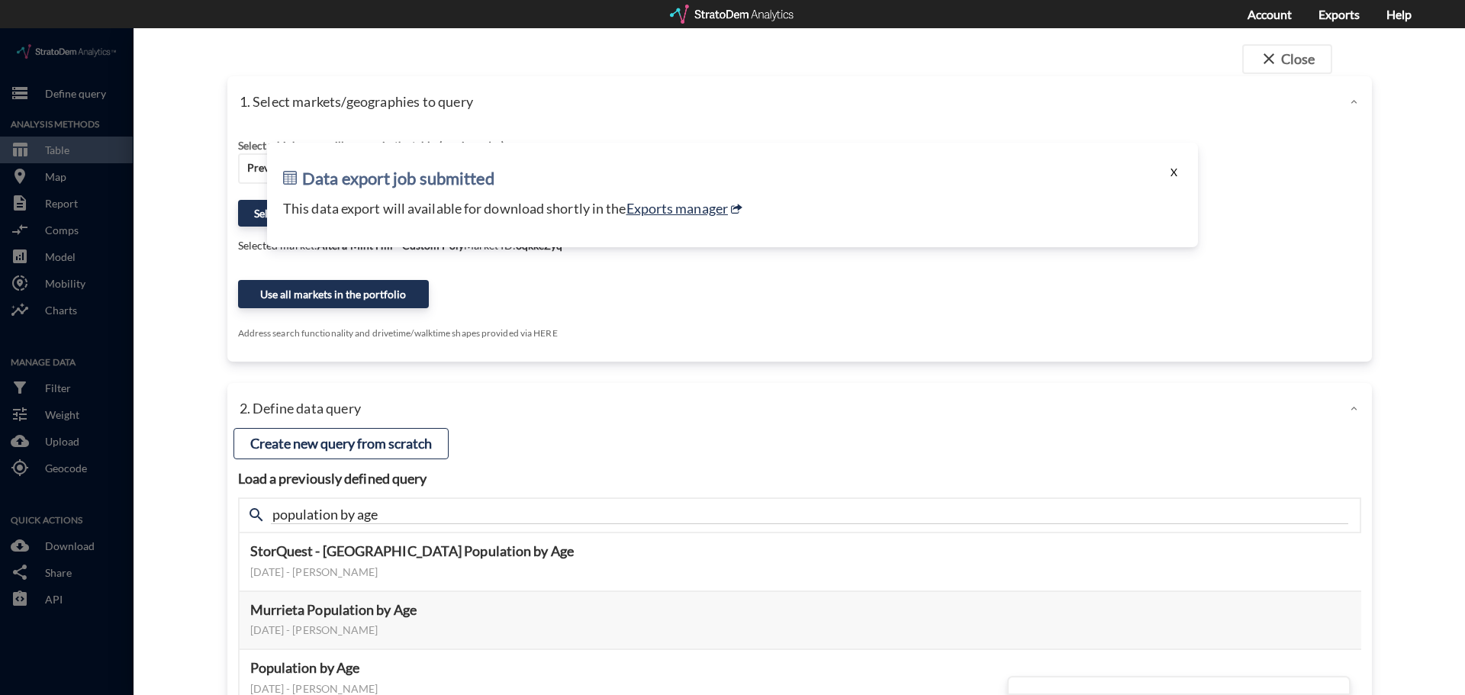
click button "X"
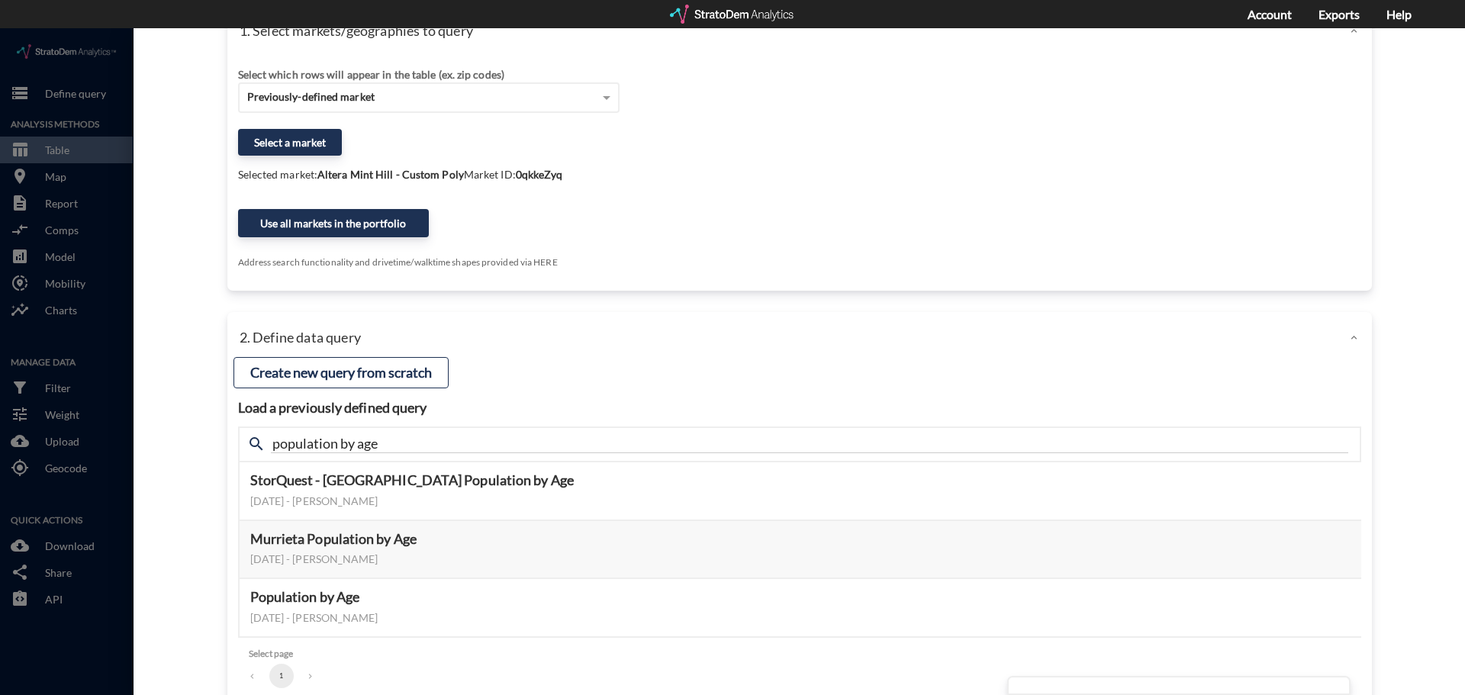
scroll to position [128, 0]
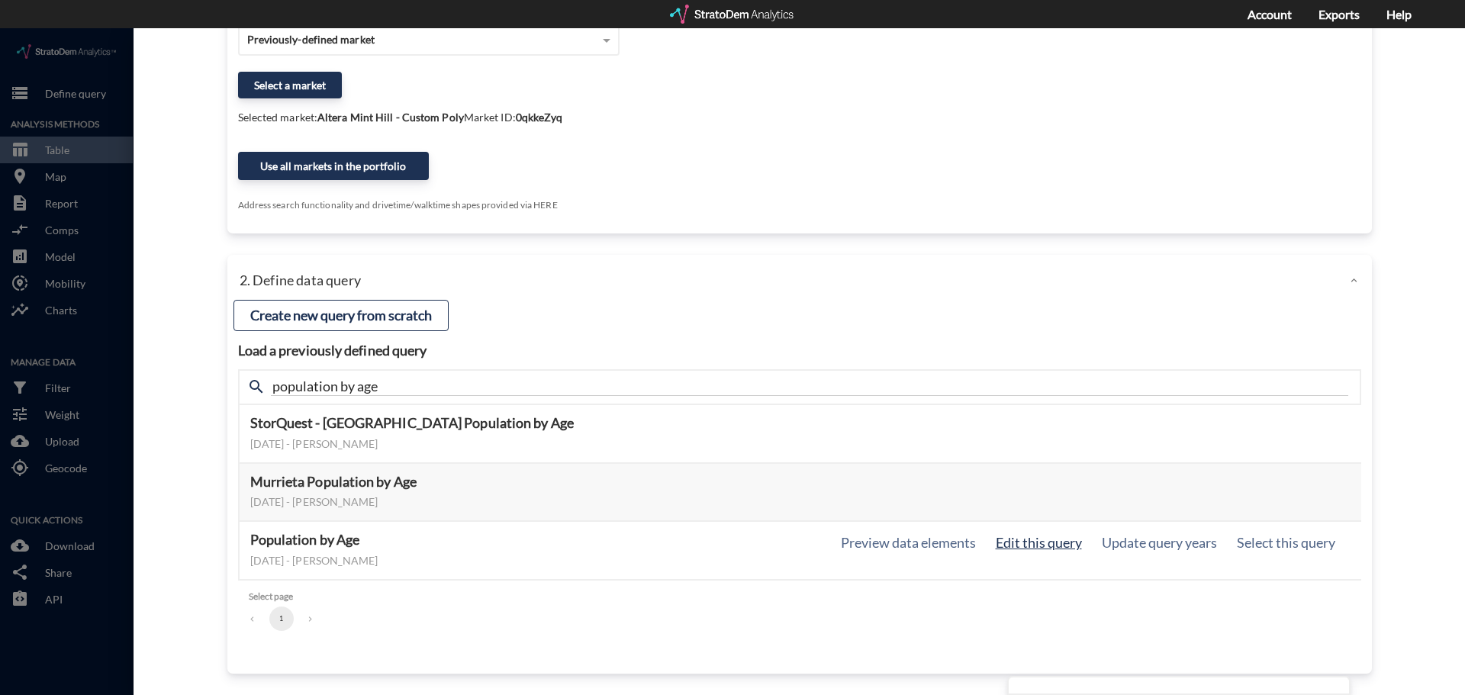
click button "Edit this query"
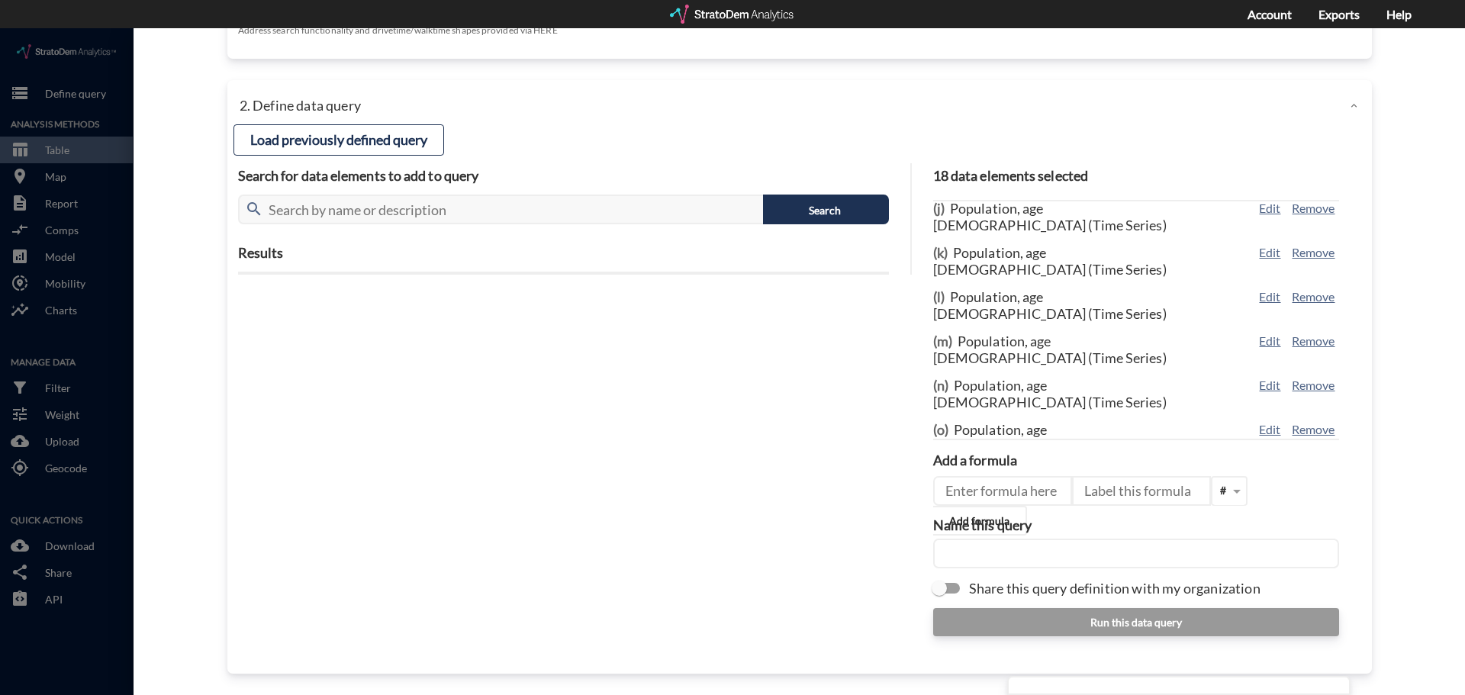
scroll to position [153, 0]
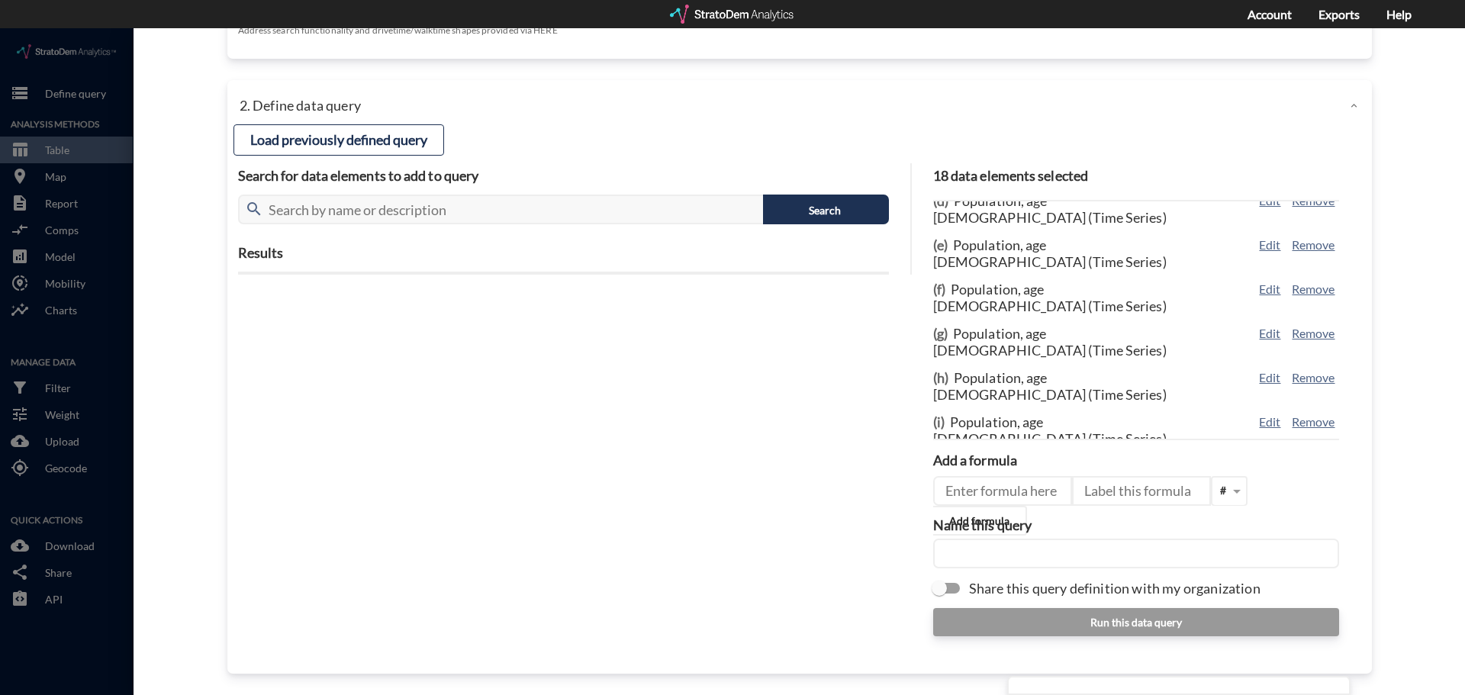
click div "2. Define data query"
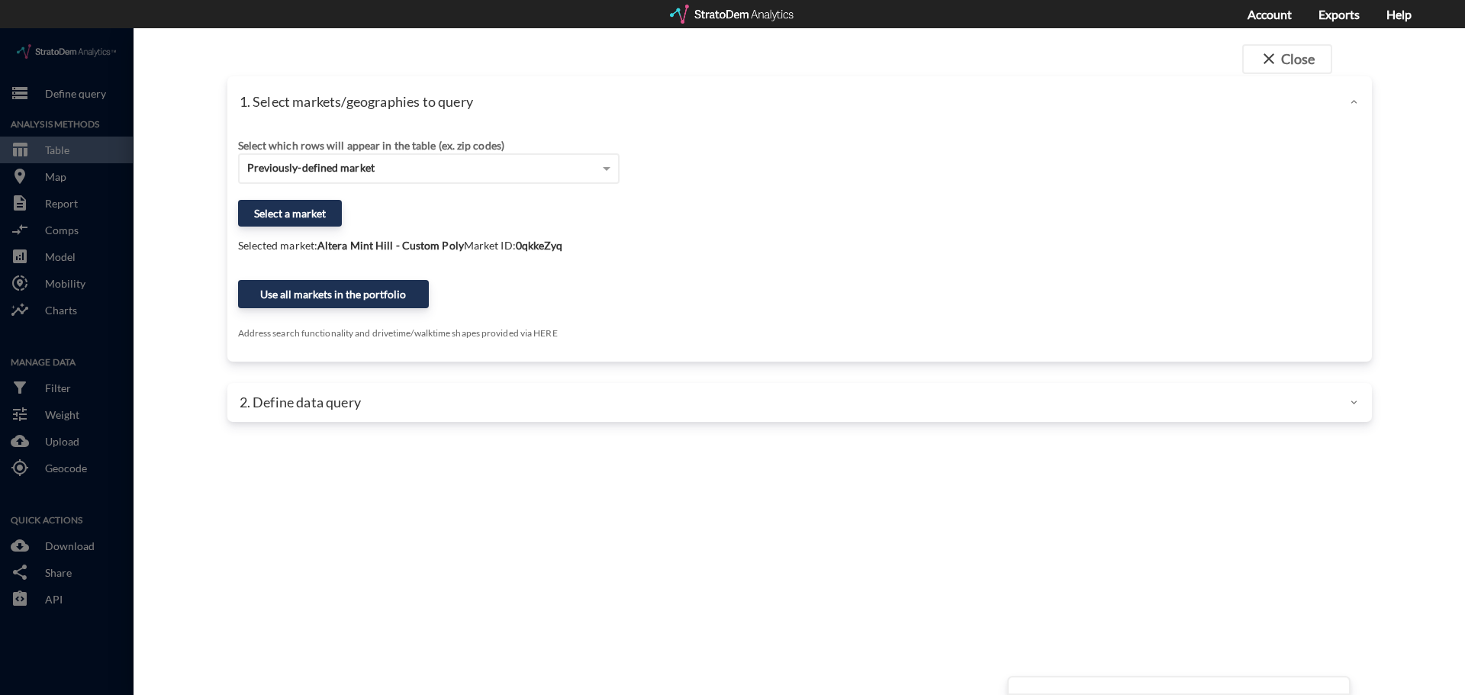
scroll to position [0, 0]
click div "2. Define data query"
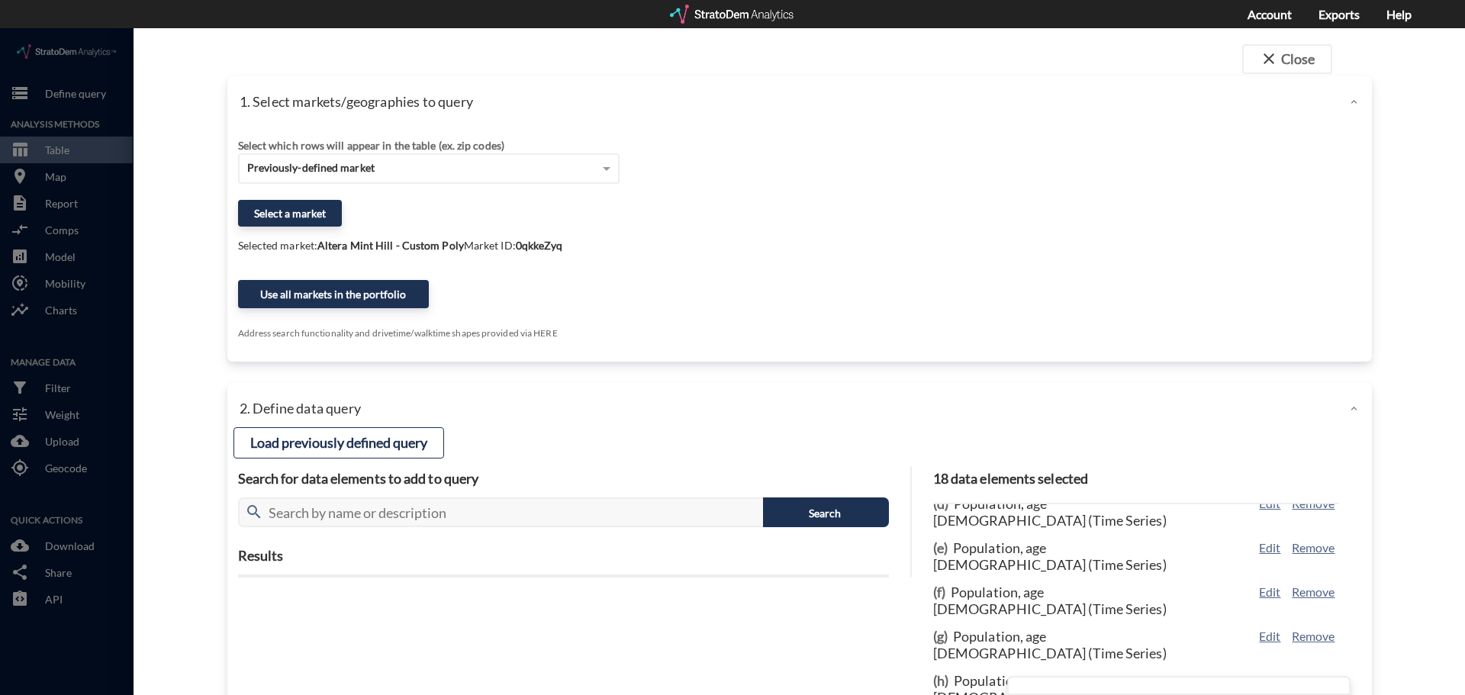
scroll to position [153, 0]
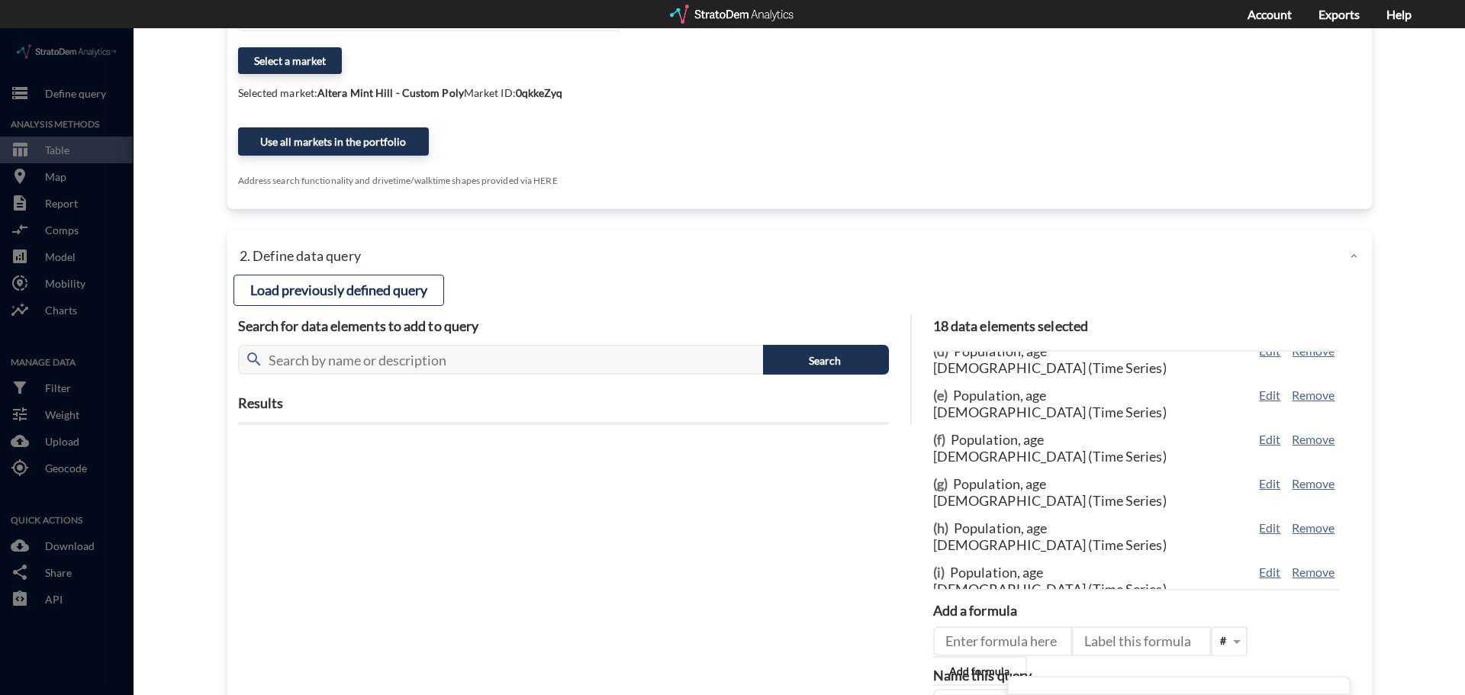
click p "2. Define data query"
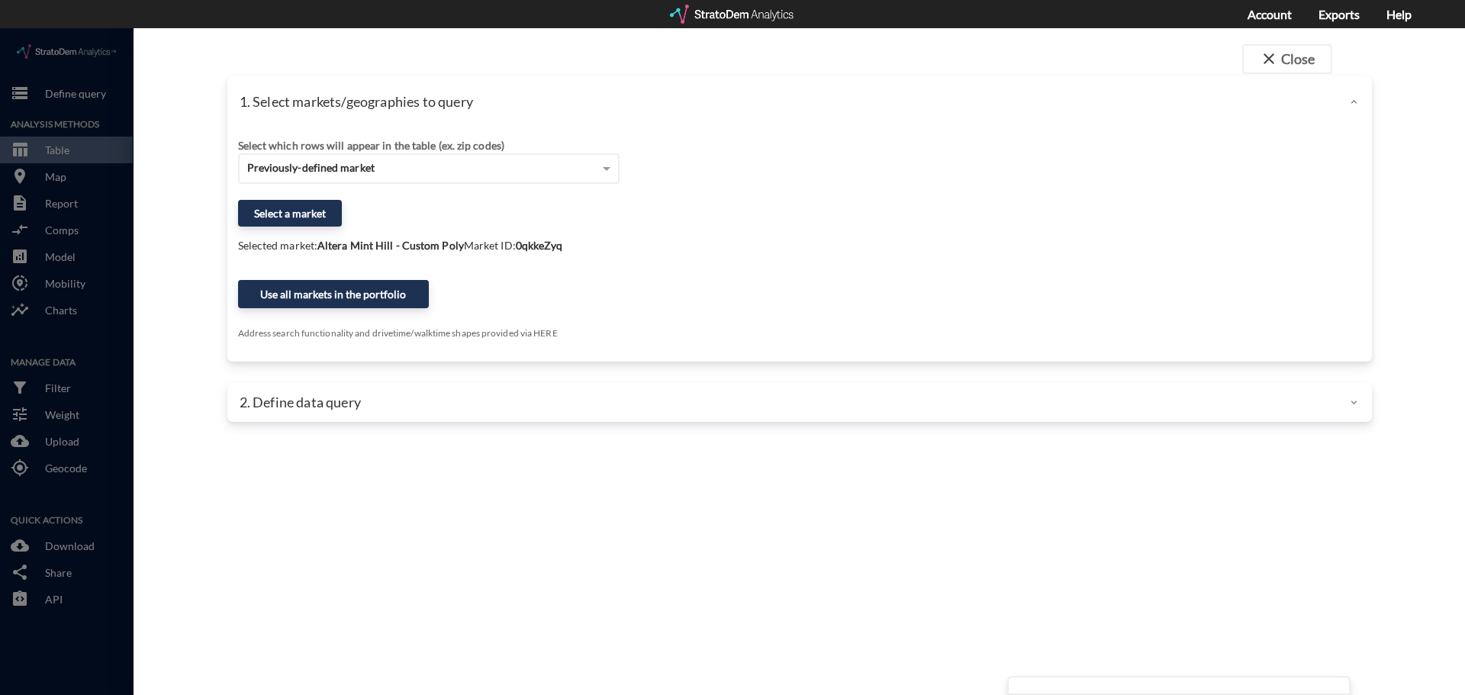
scroll to position [0, 0]
click div "2. Define data query"
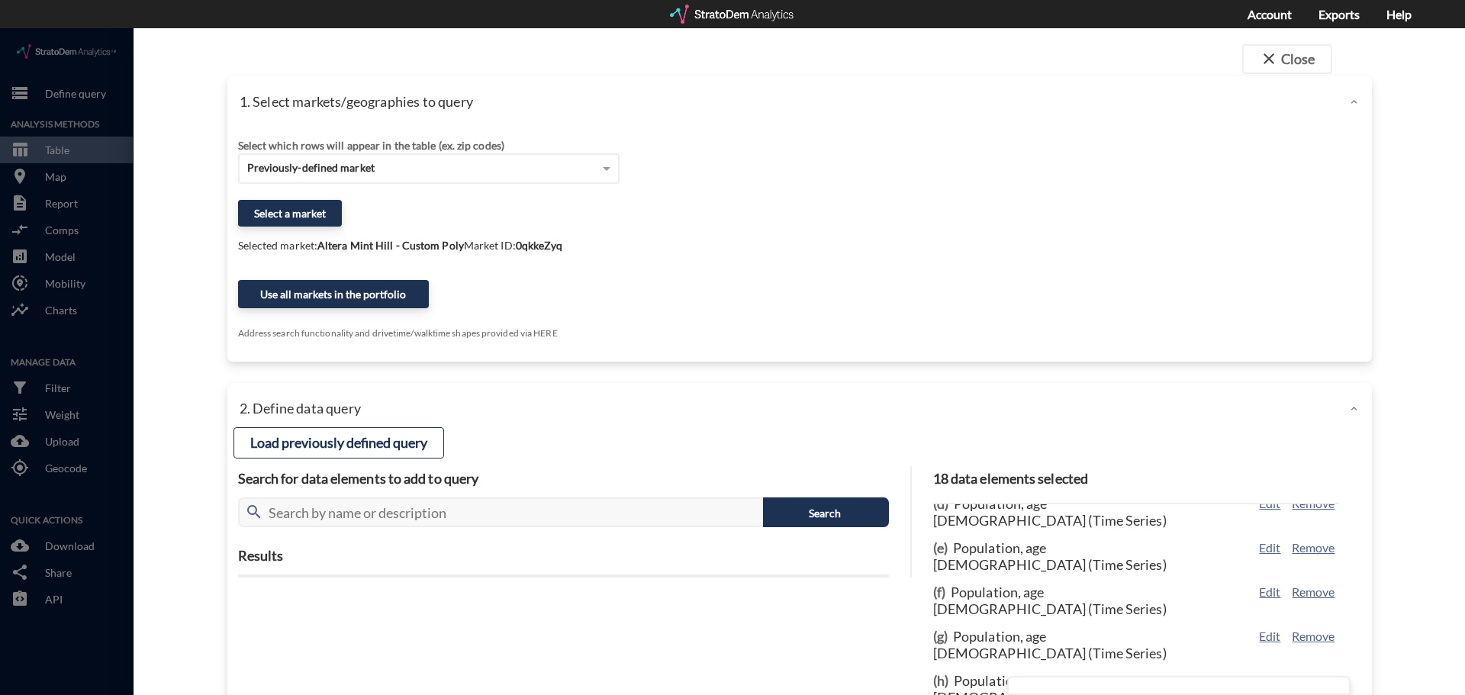
click button "Load previously defined query"
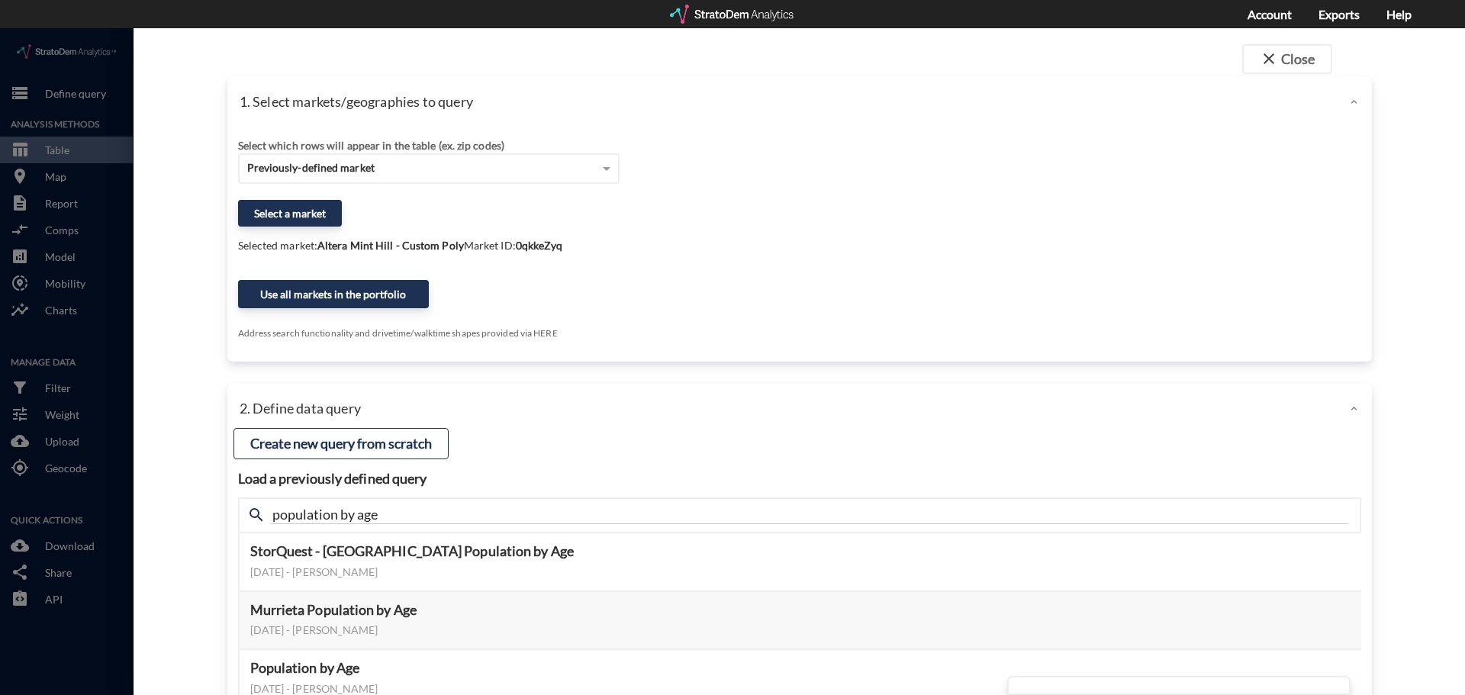
scroll to position [128, 0]
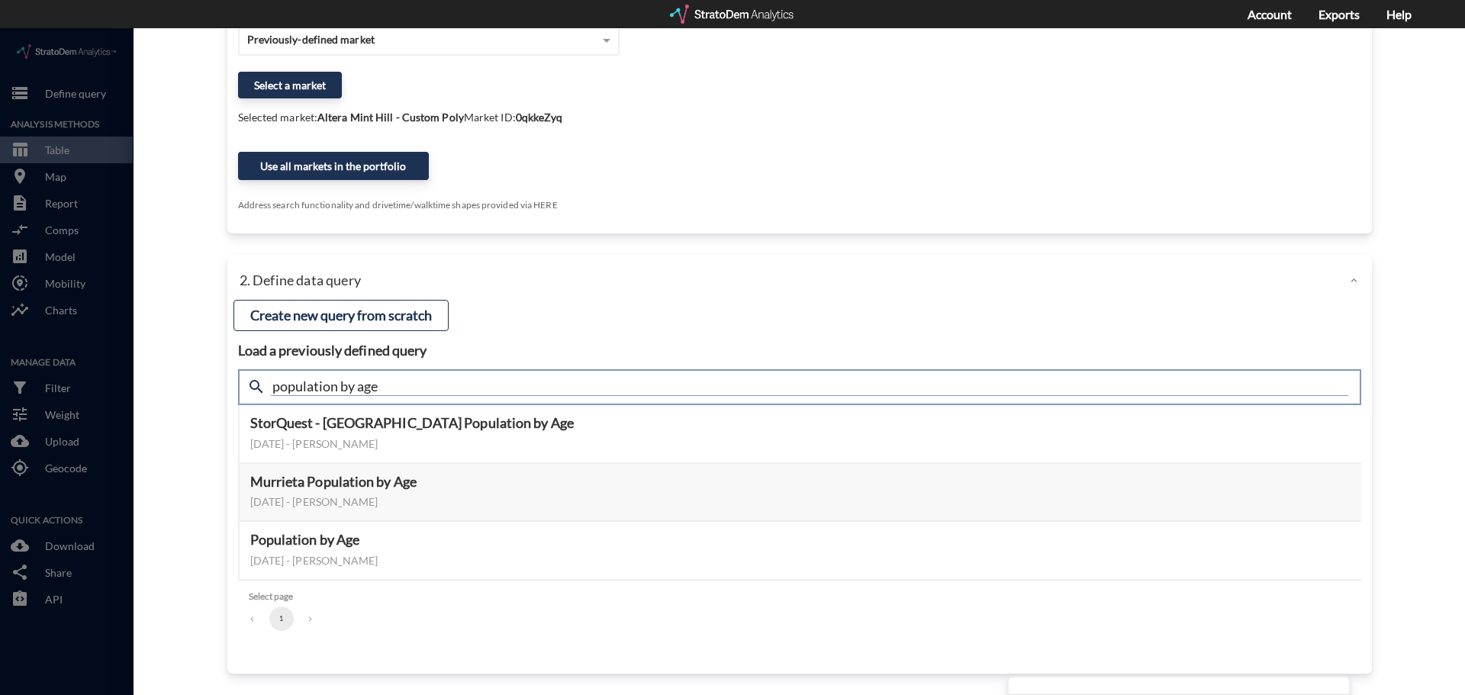
click input "population by age"
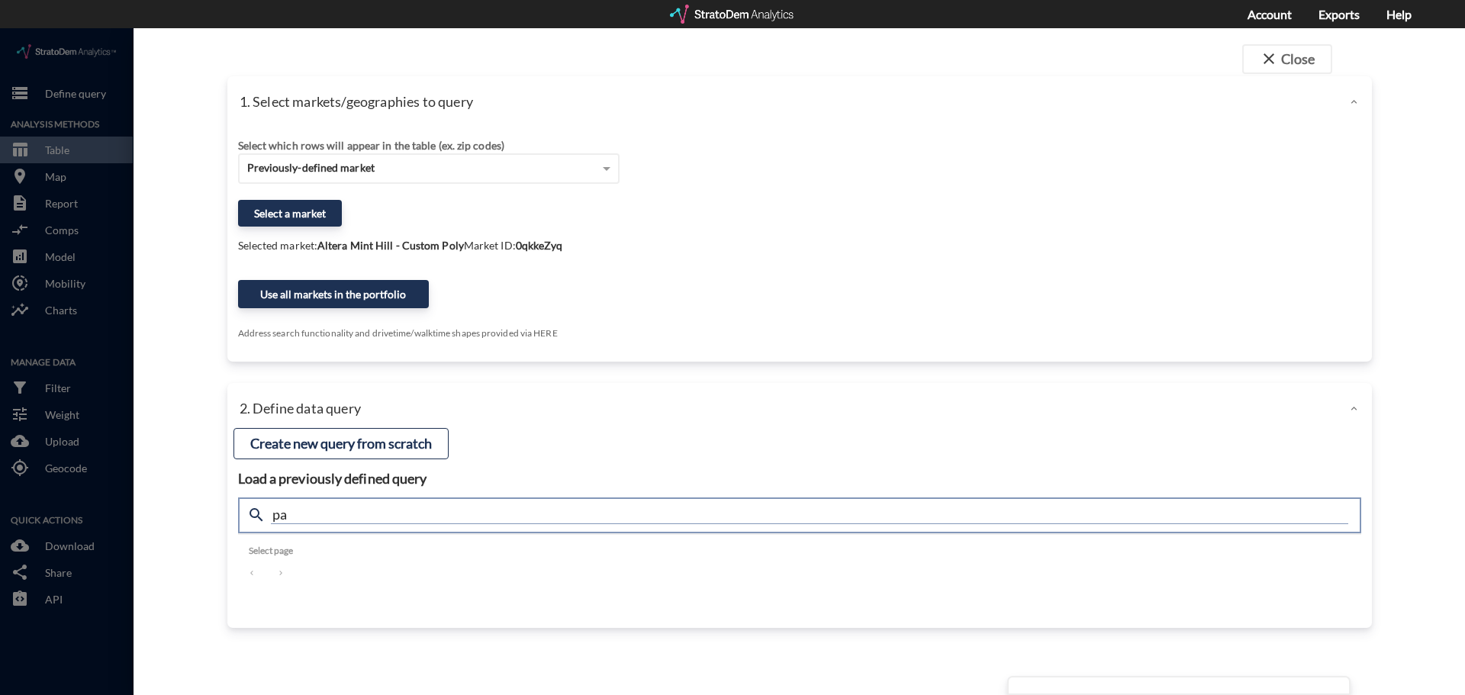
type input "p"
type input "S"
click input "text"
type input "population by age"
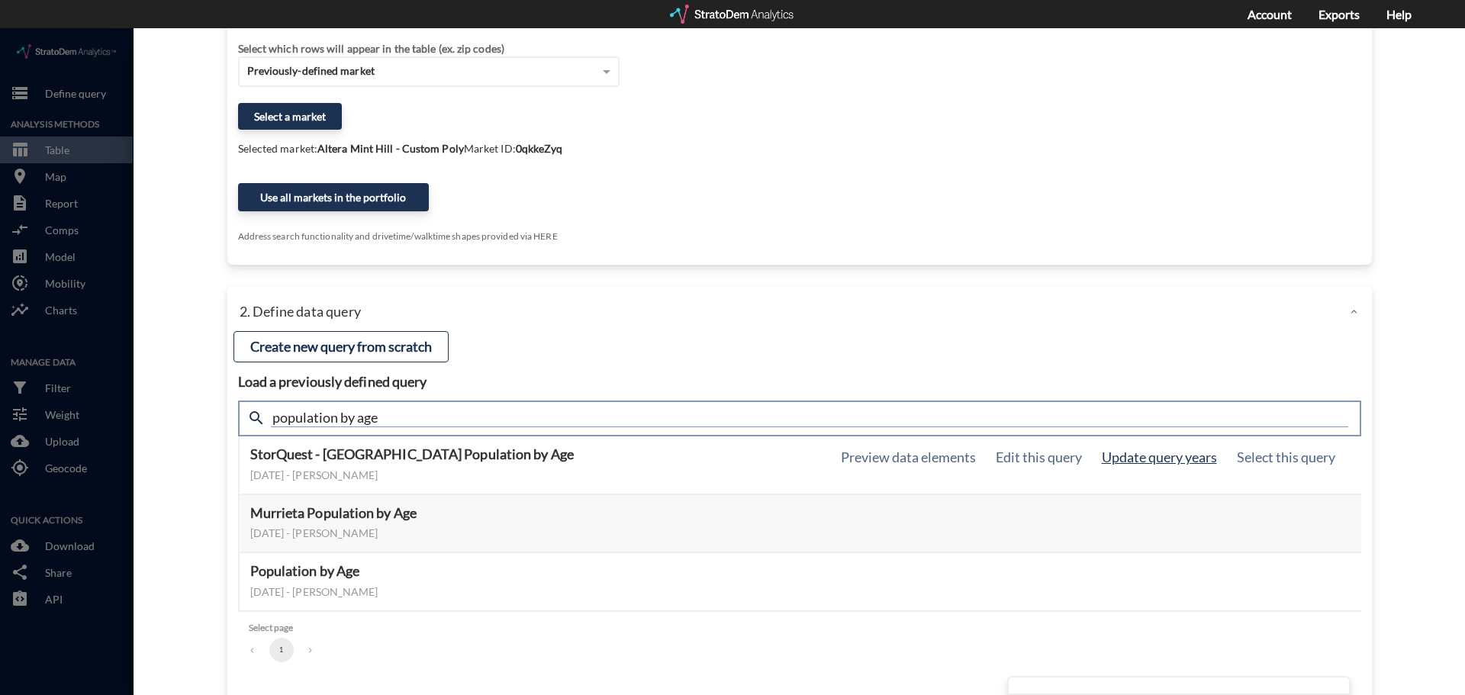
scroll to position [128, 0]
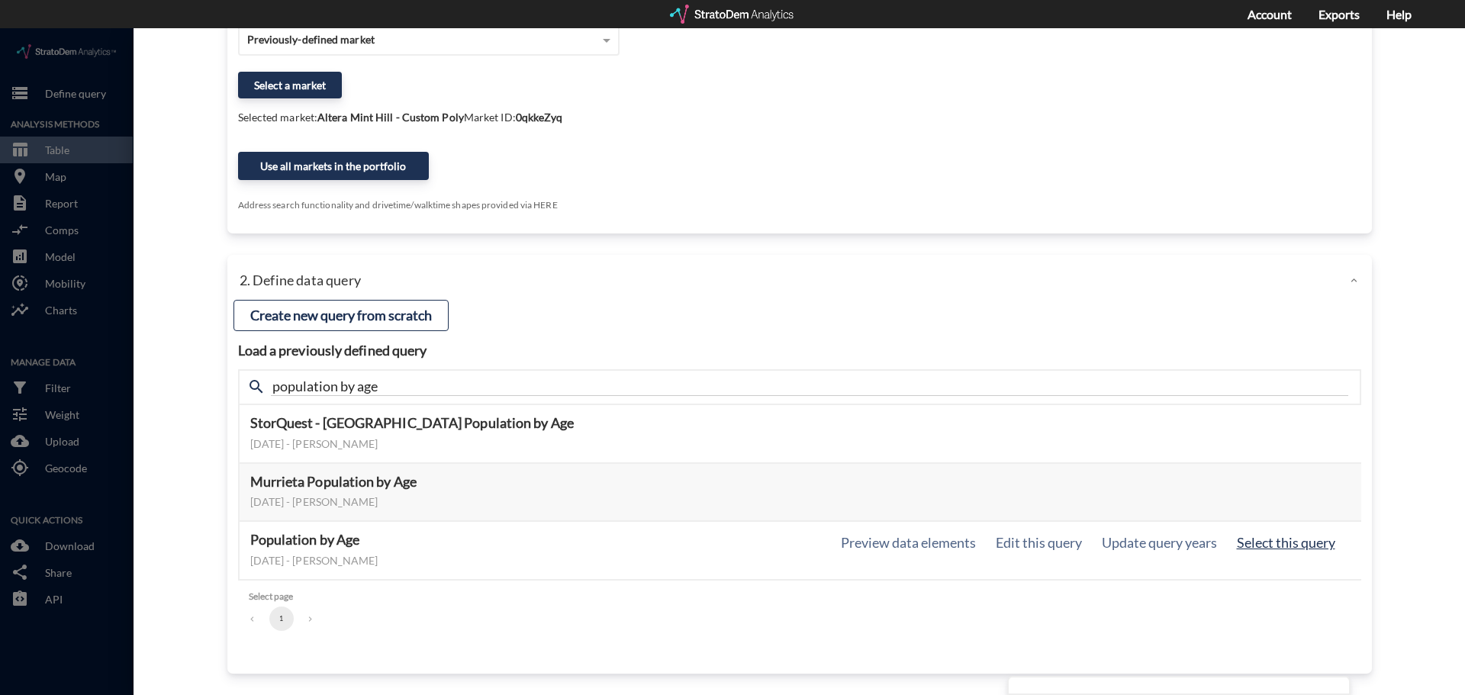
click button "Select this query"
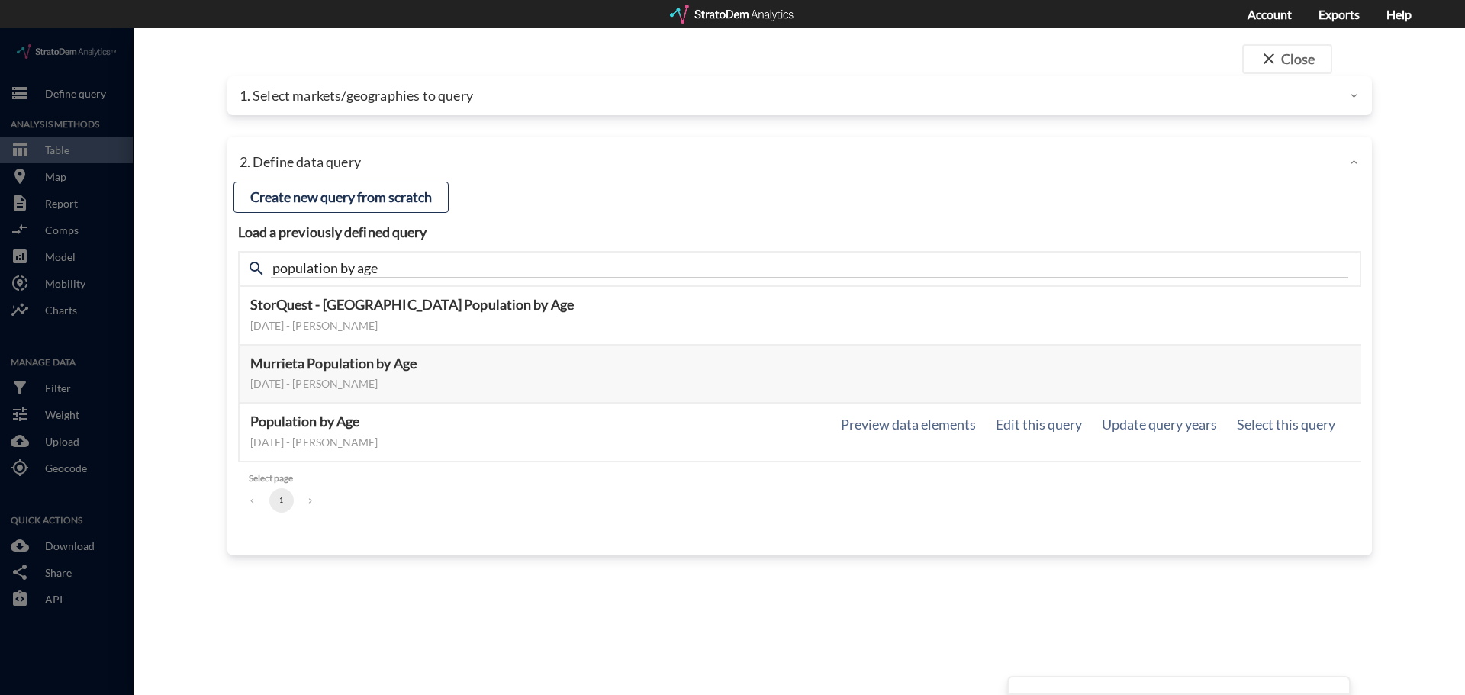
scroll to position [0, 0]
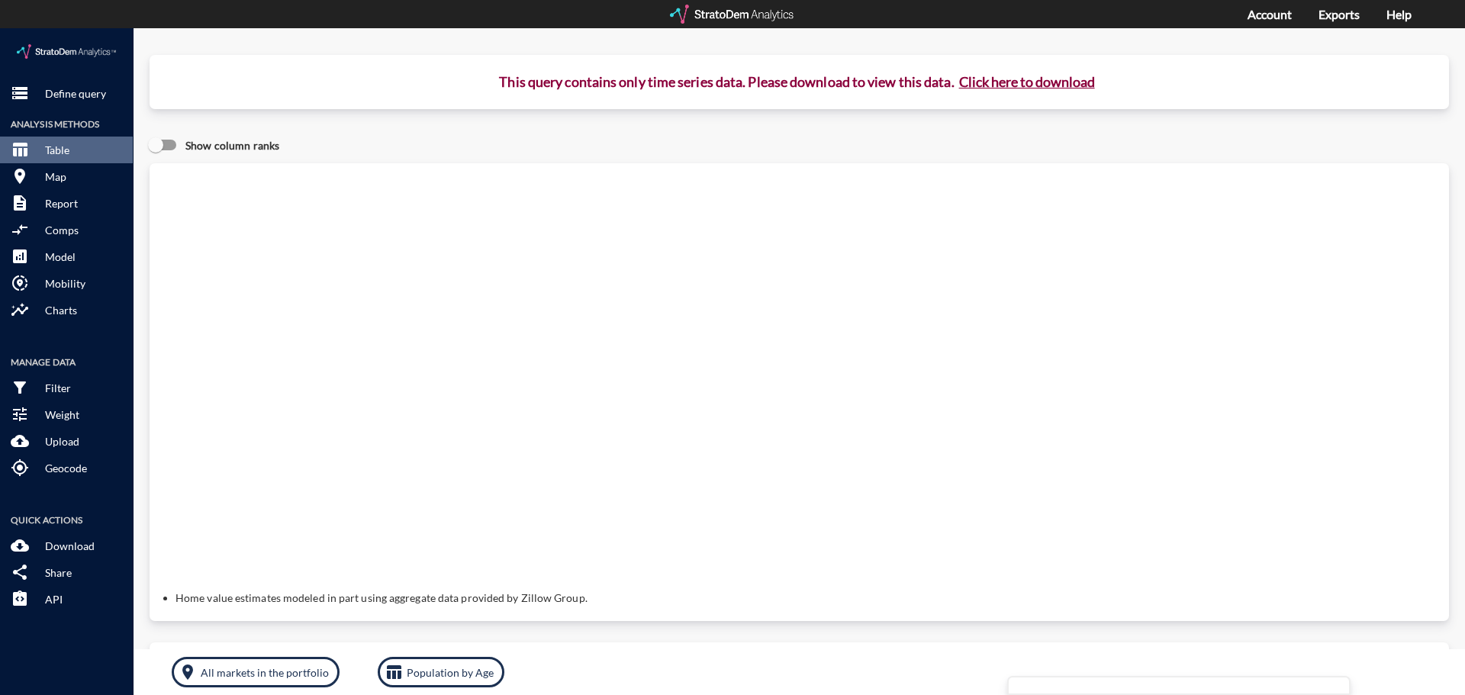
click button "Click here to download"
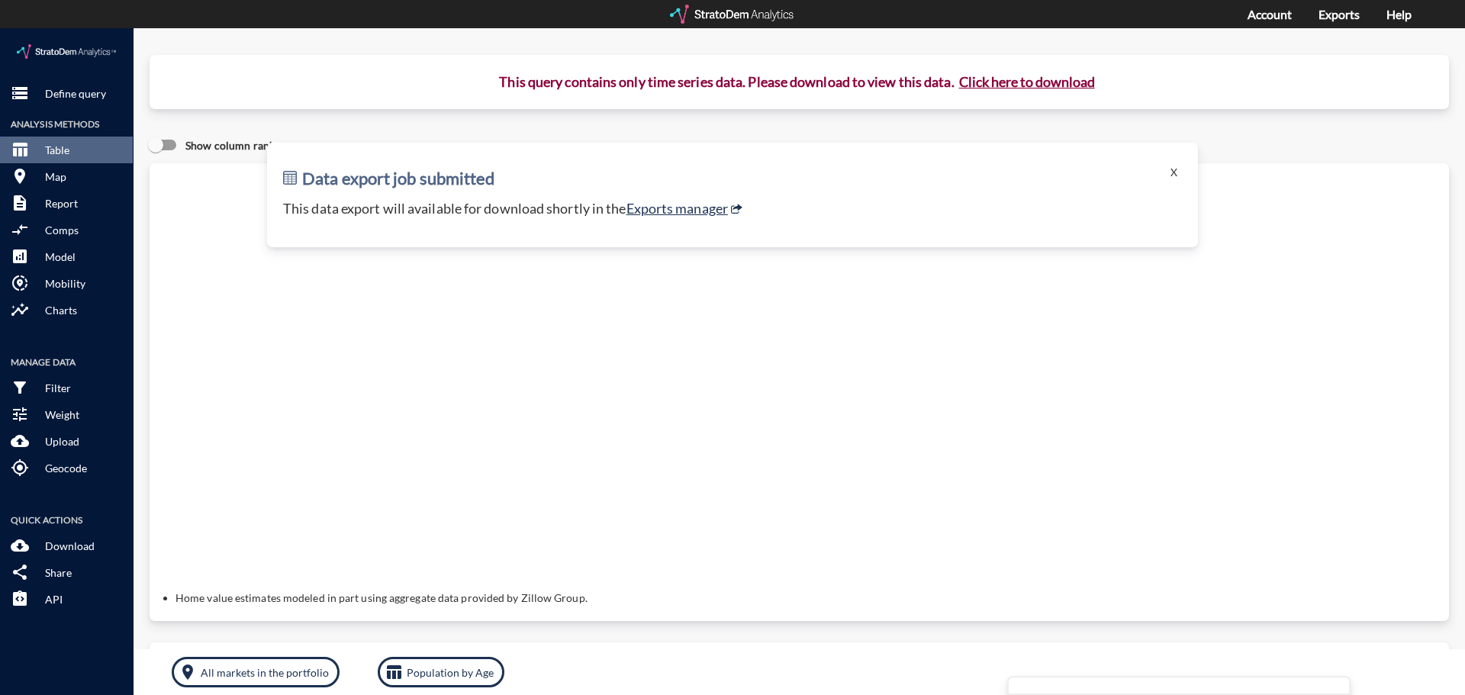
click button "Click here to download"
click link "Exports manager"
click div "Show column ranks"
click div "Data export job submitted X This data export will available for download shortl…"
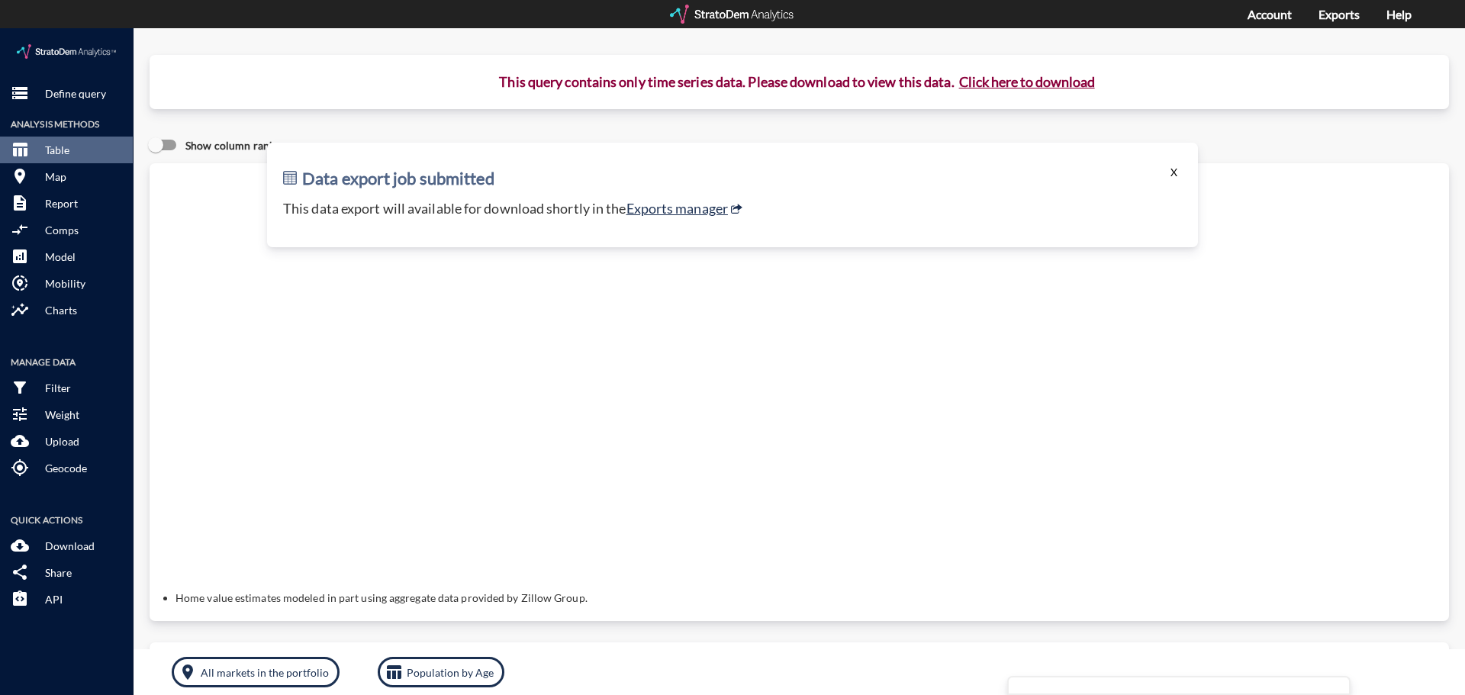
click button "X"
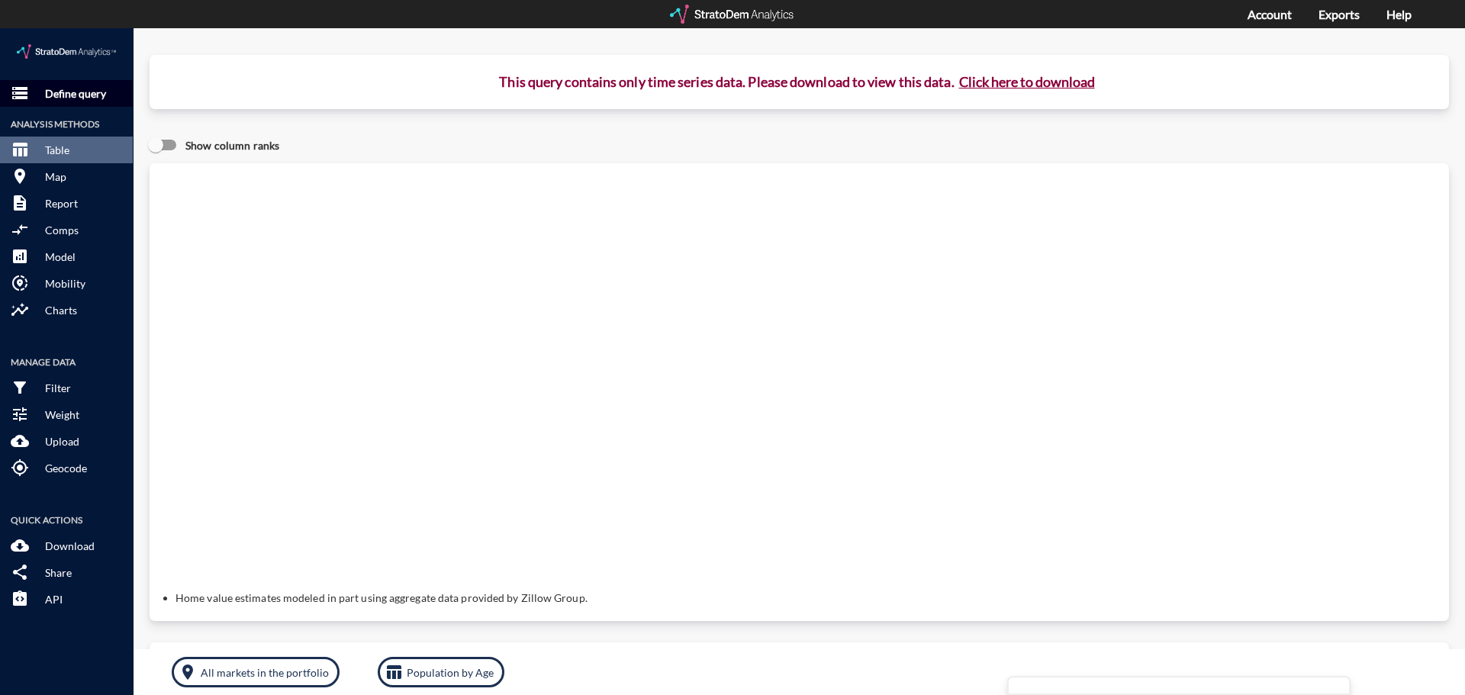
click p "Define query"
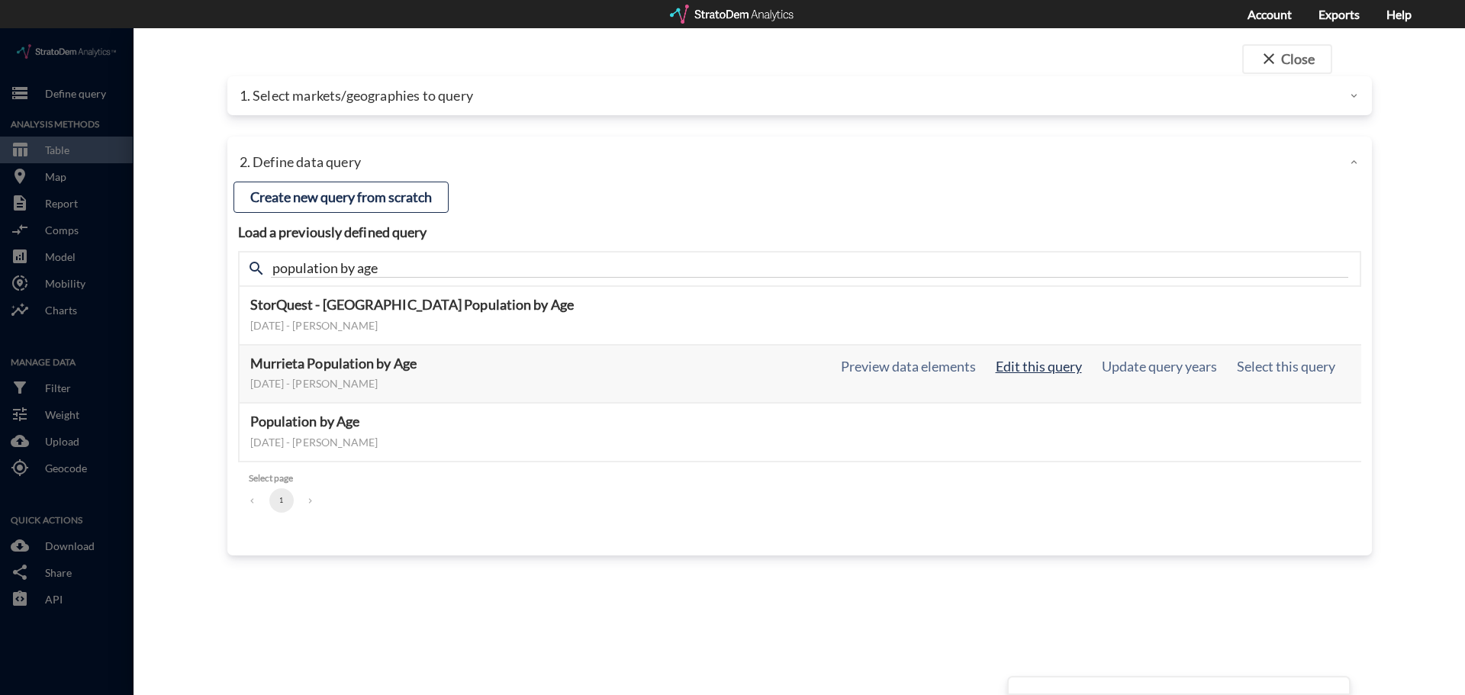
click button "Edit this query"
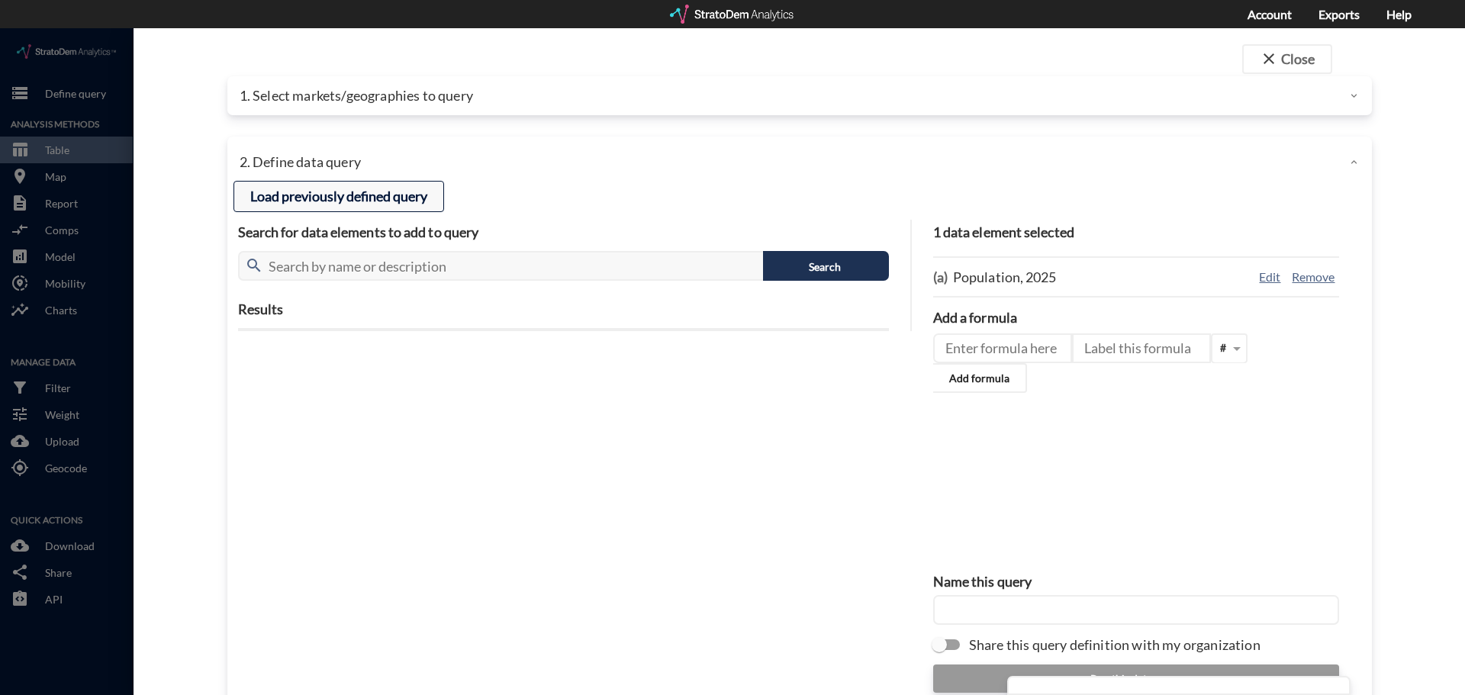
click button "Load previously defined query"
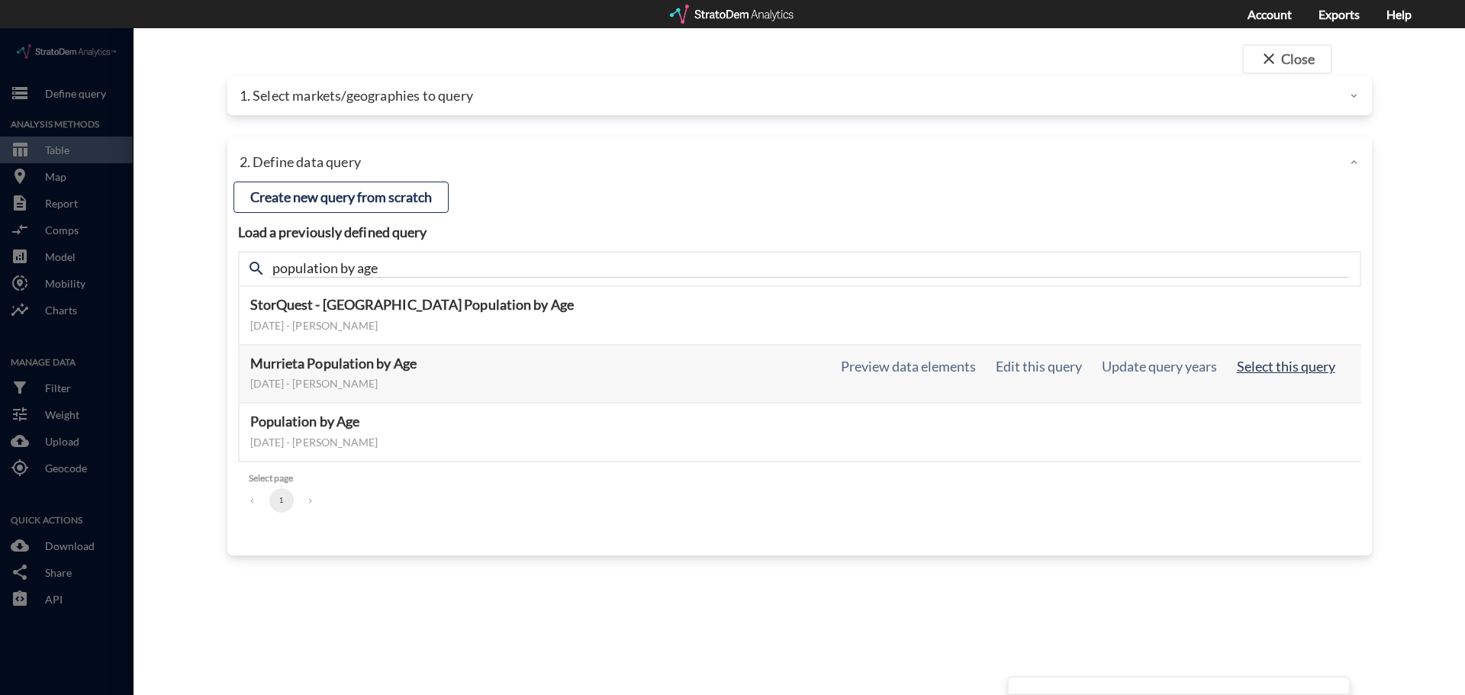
click button "Select this query"
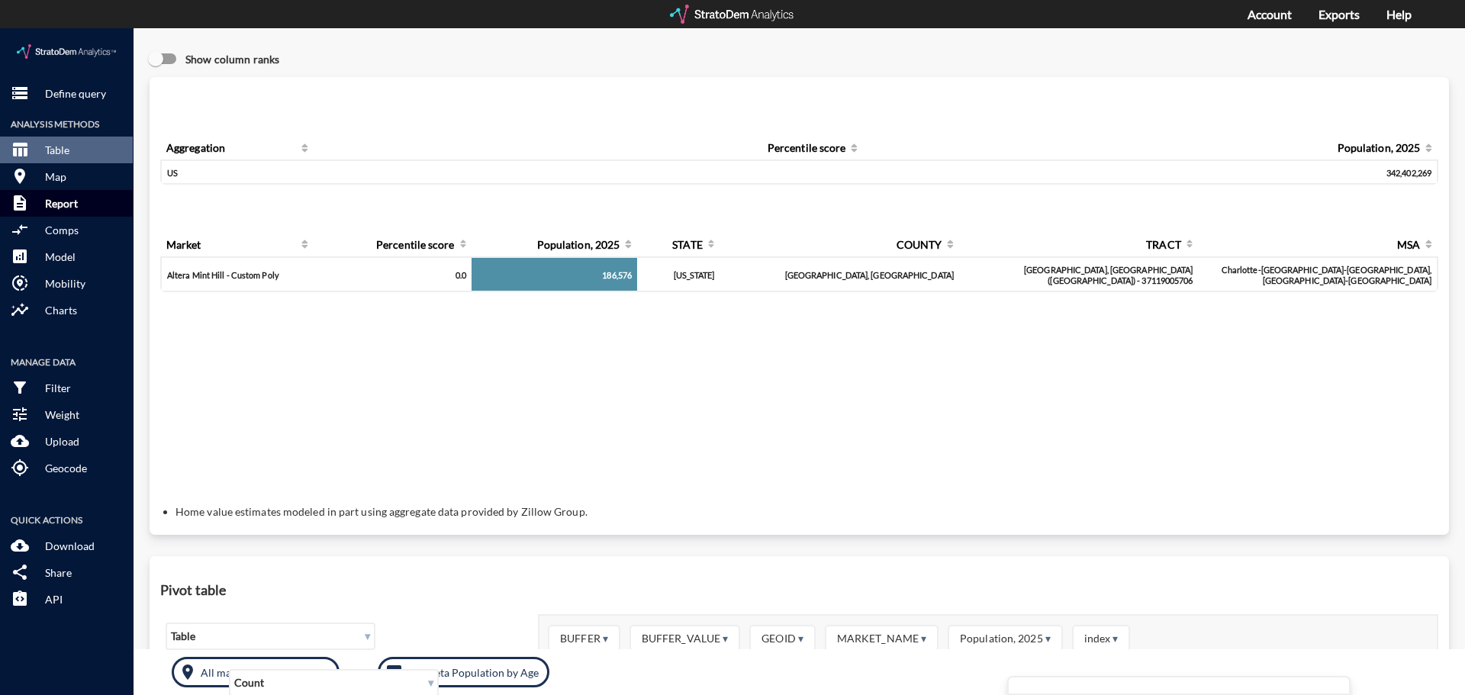
click button "description Report"
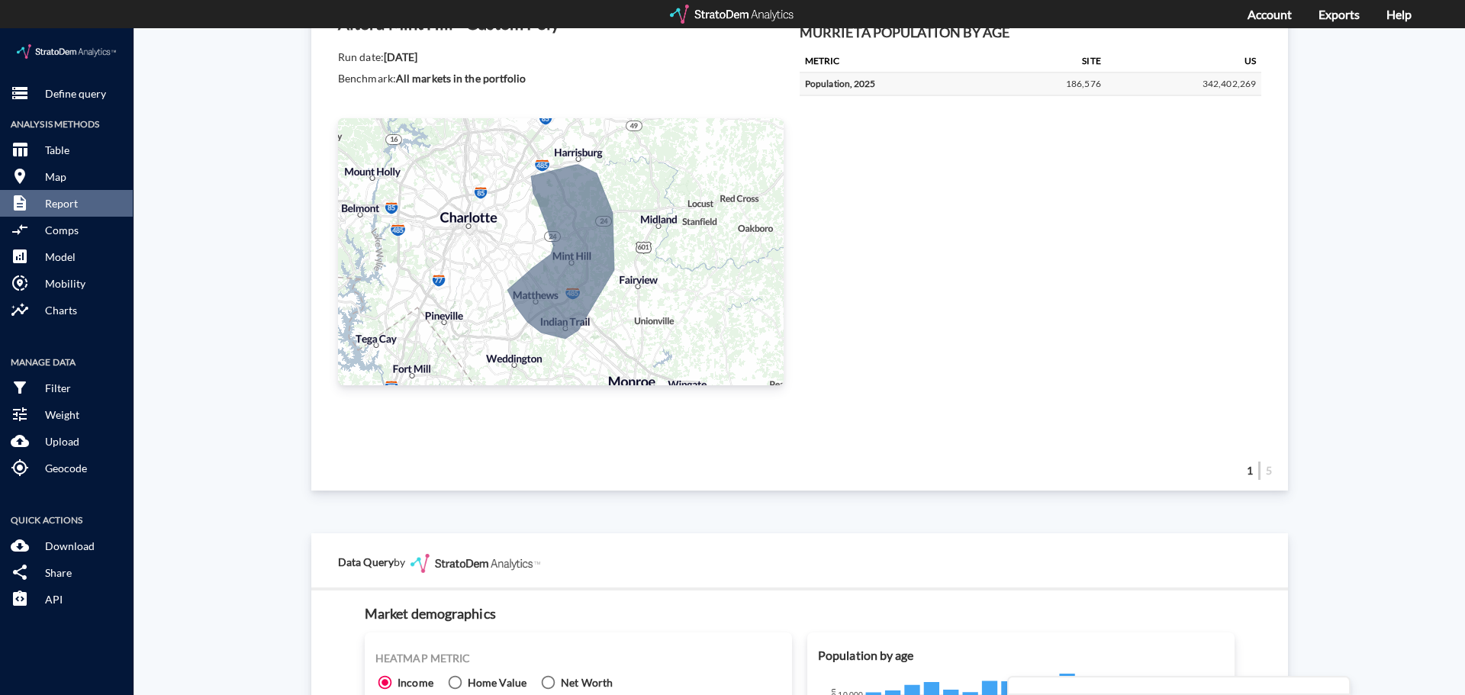
scroll to position [76, 0]
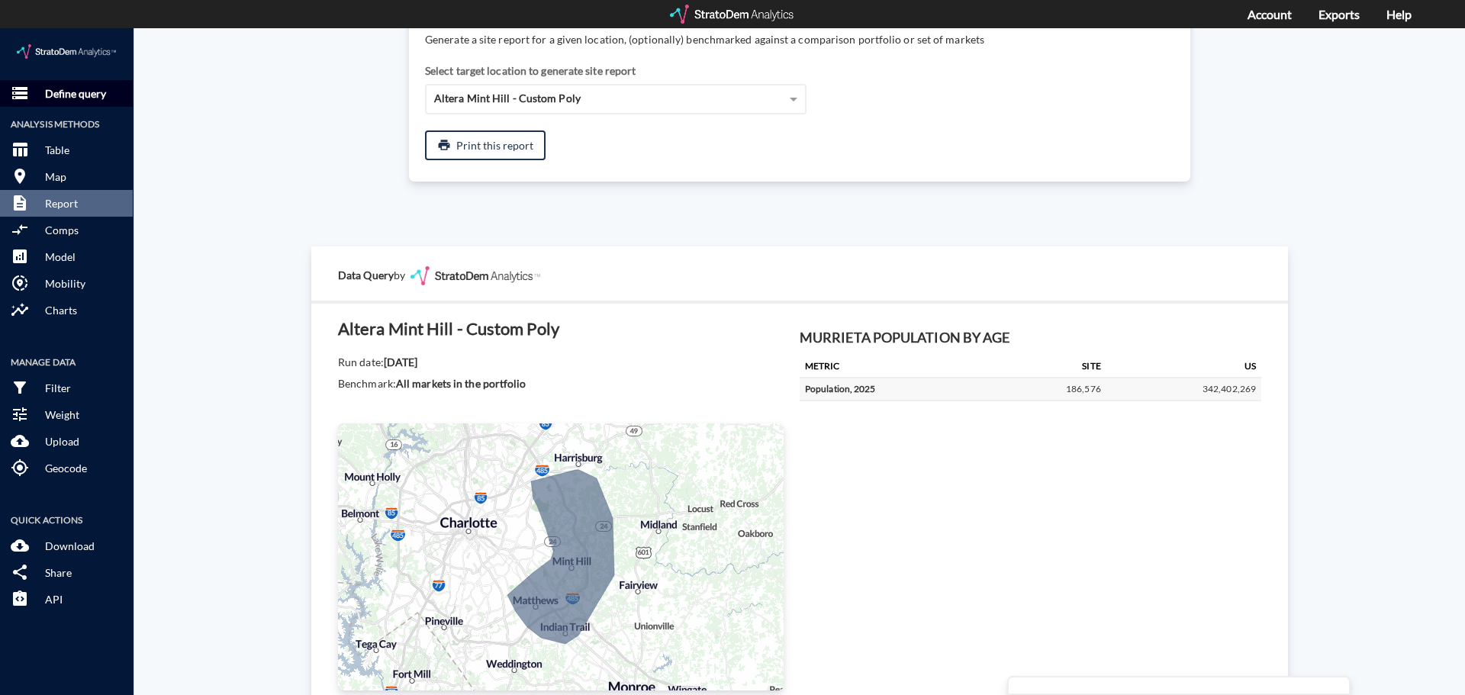
click button "storage Define query"
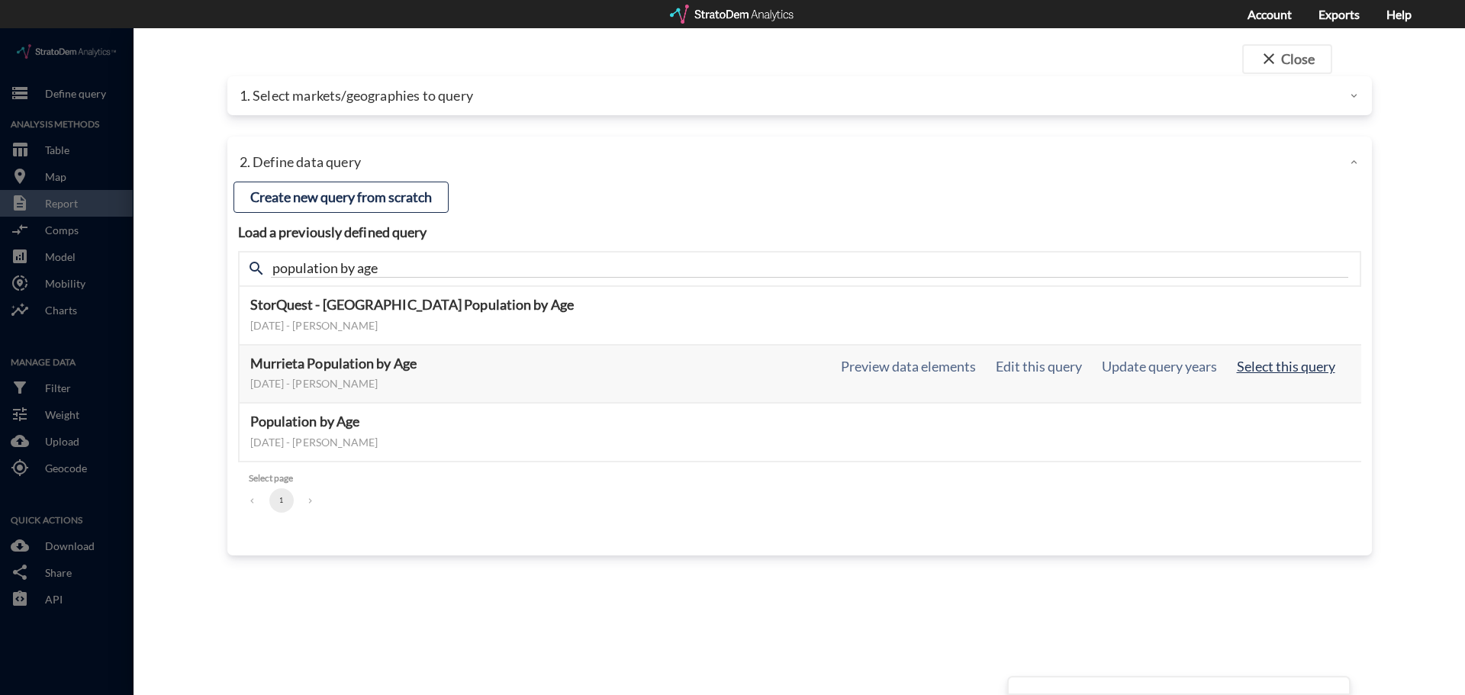
click button "Select this query"
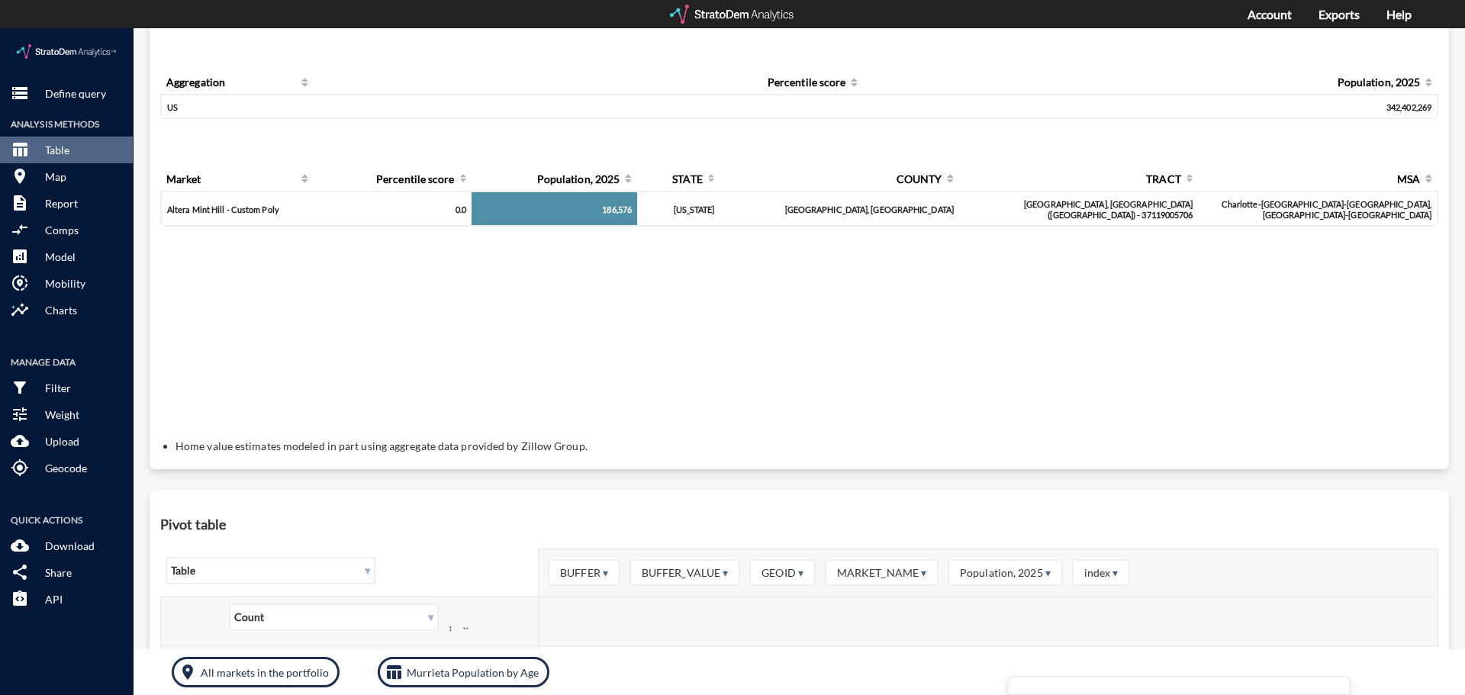
scroll to position [0, 0]
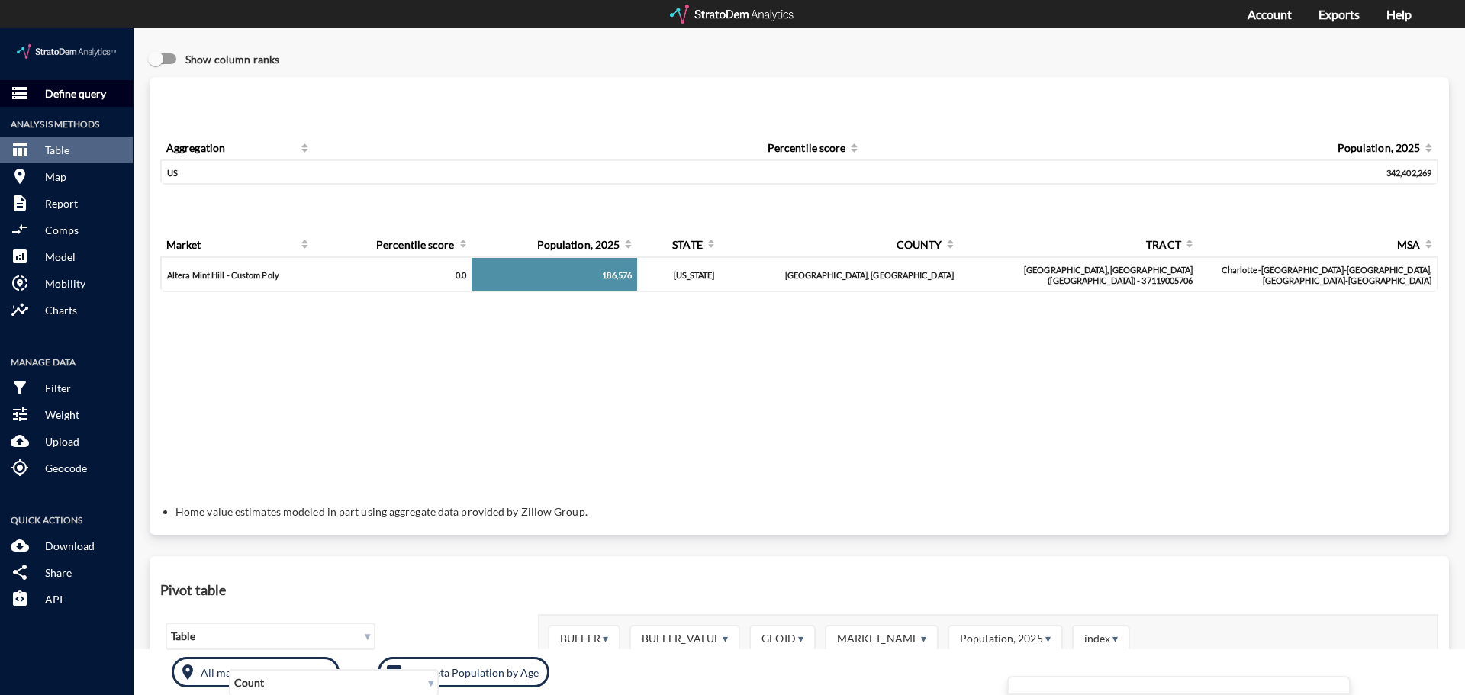
click p "Define query"
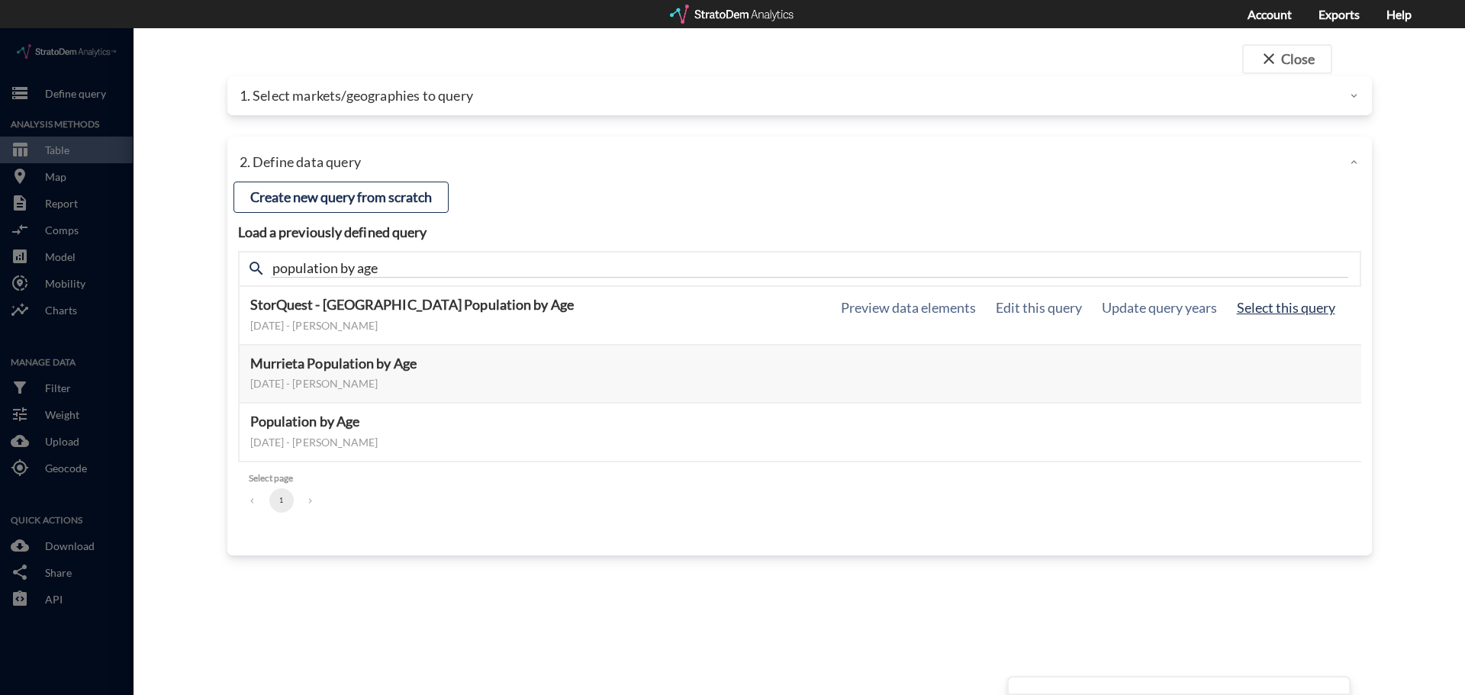
click button "Select this query"
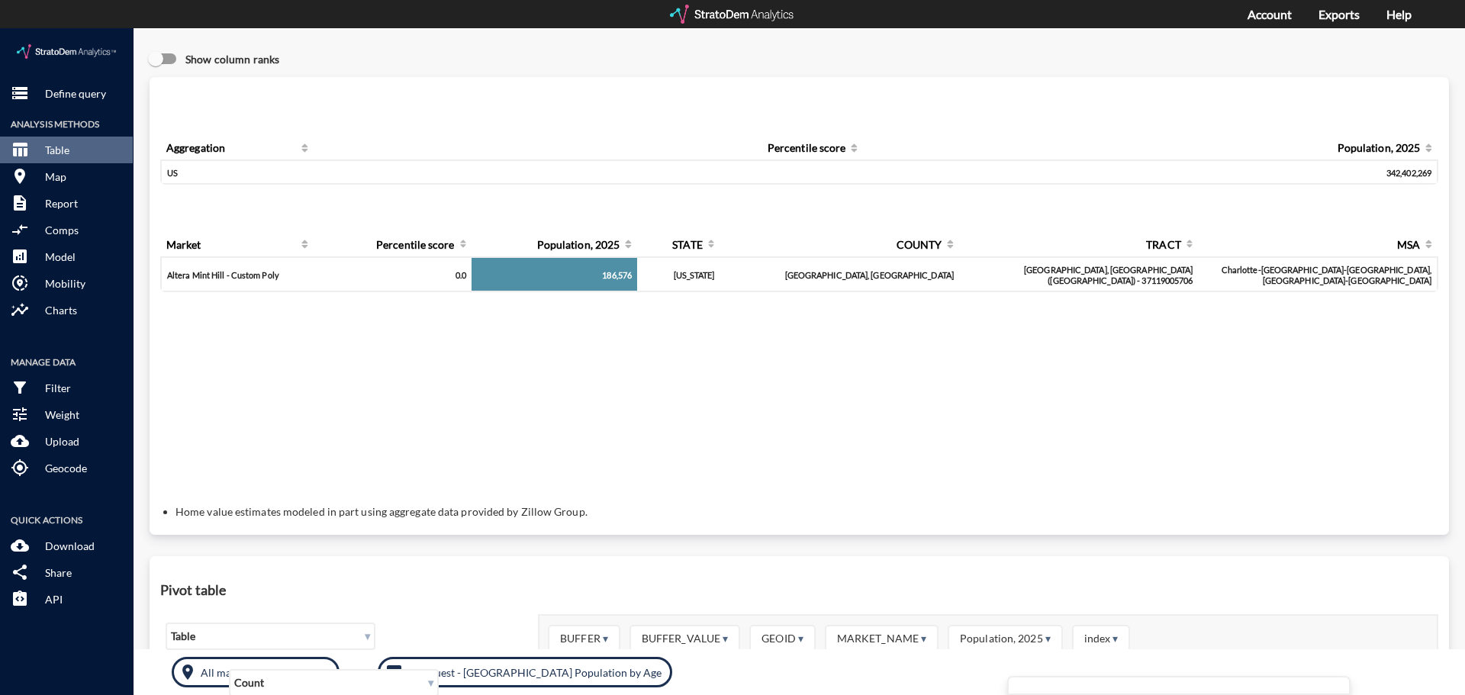
click div "storage Define query Analysis Methods table_chart Table room Map description Re…"
click button "storage Define query"
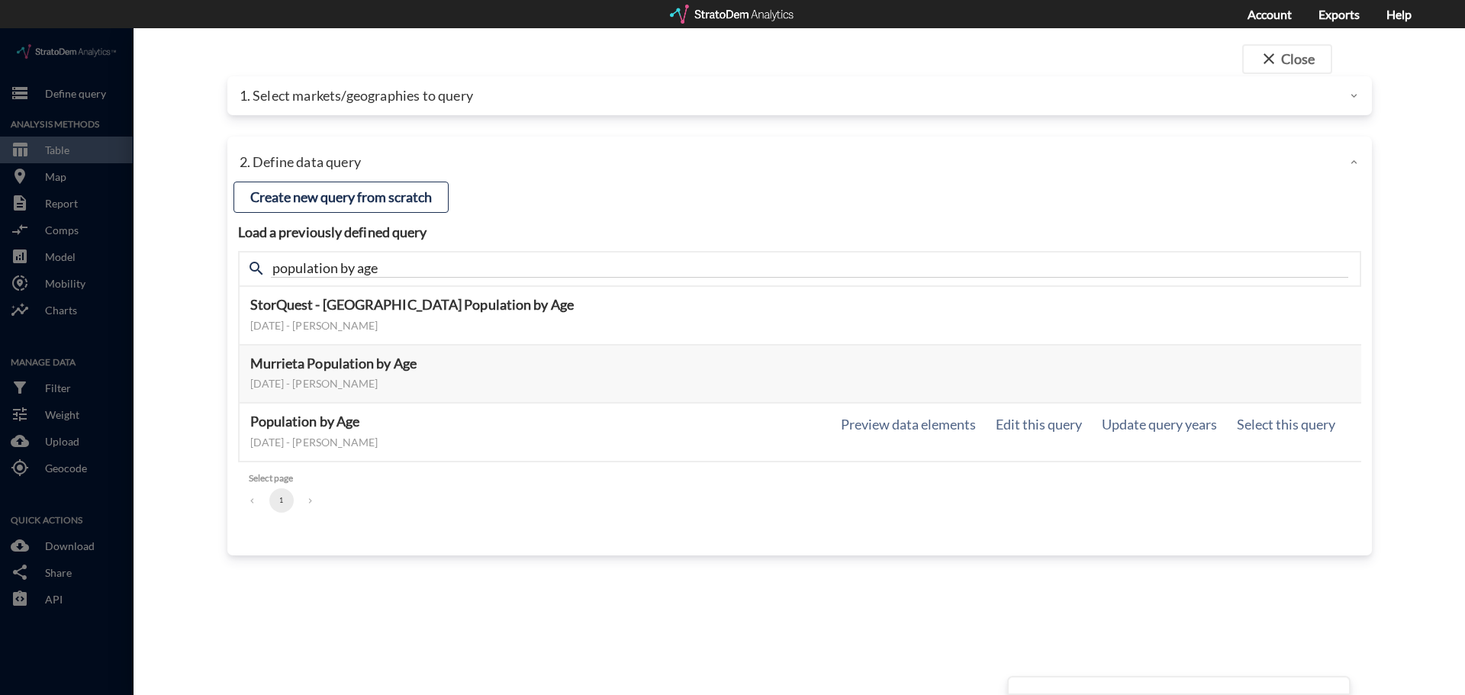
click div "February 16, 2024 - Lucas Wratschko"
click div "1. Select markets/geographies to query"
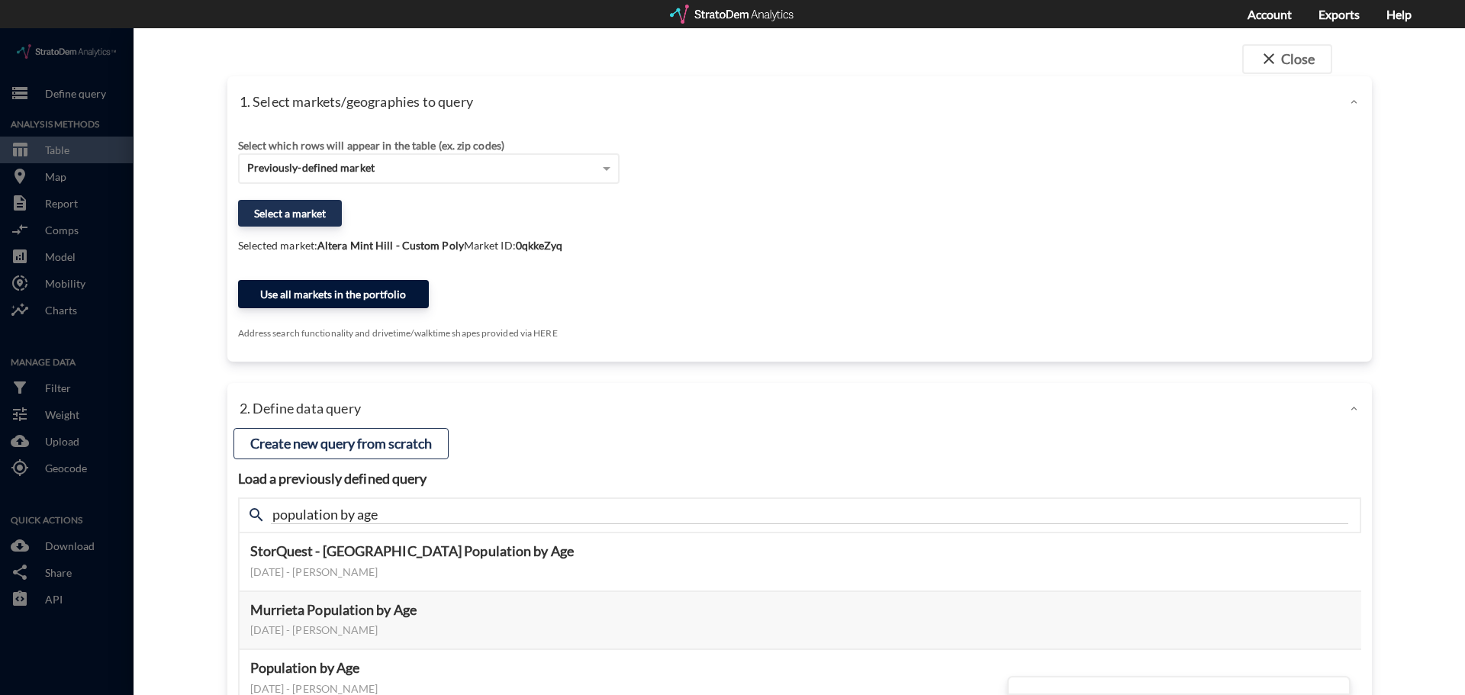
click button "Use all markets in the portfolio"
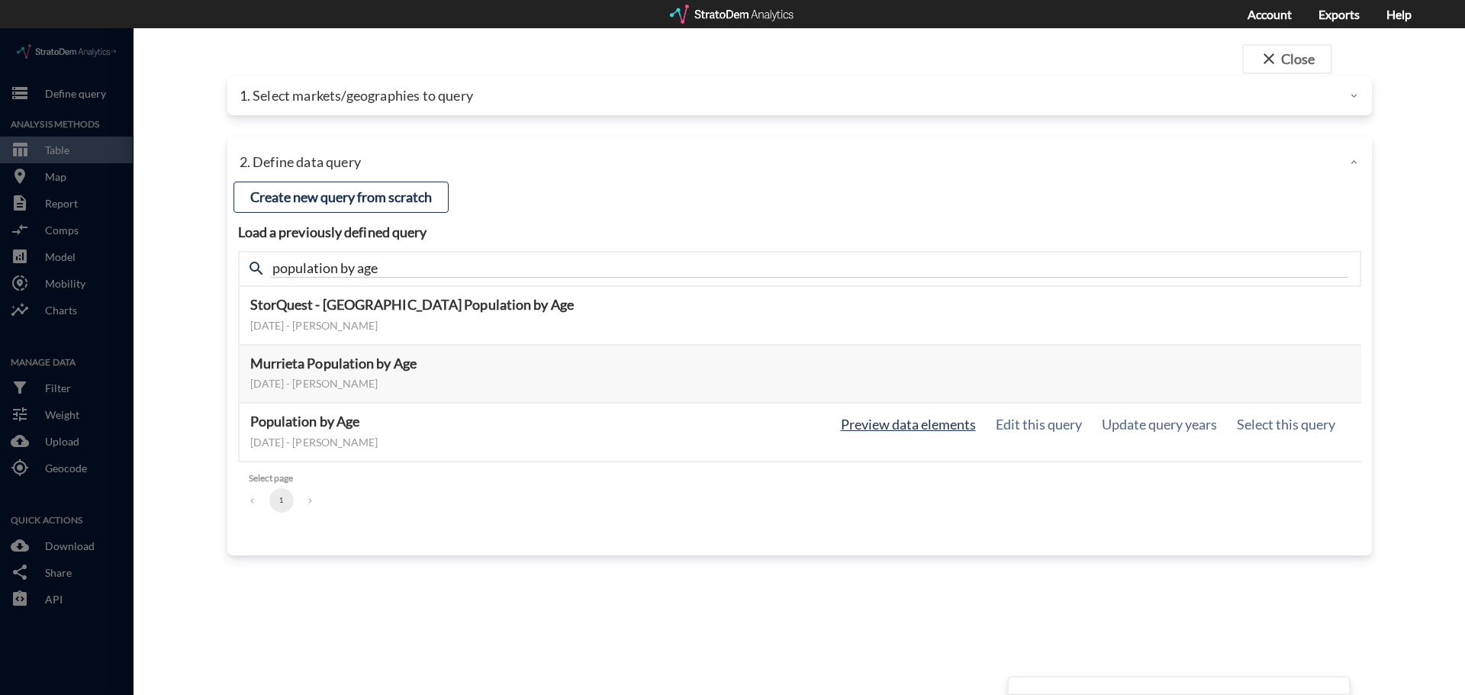
click button "Preview data elements"
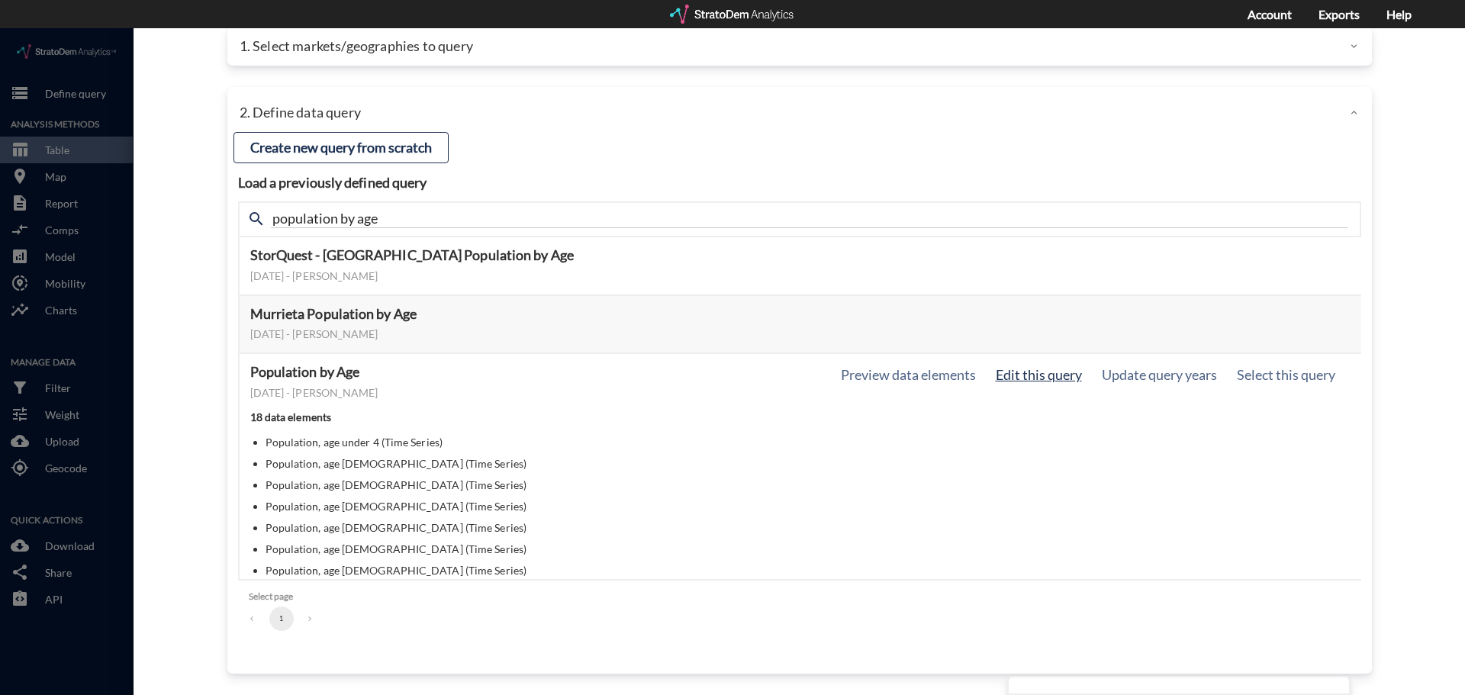
click button "Edit this query"
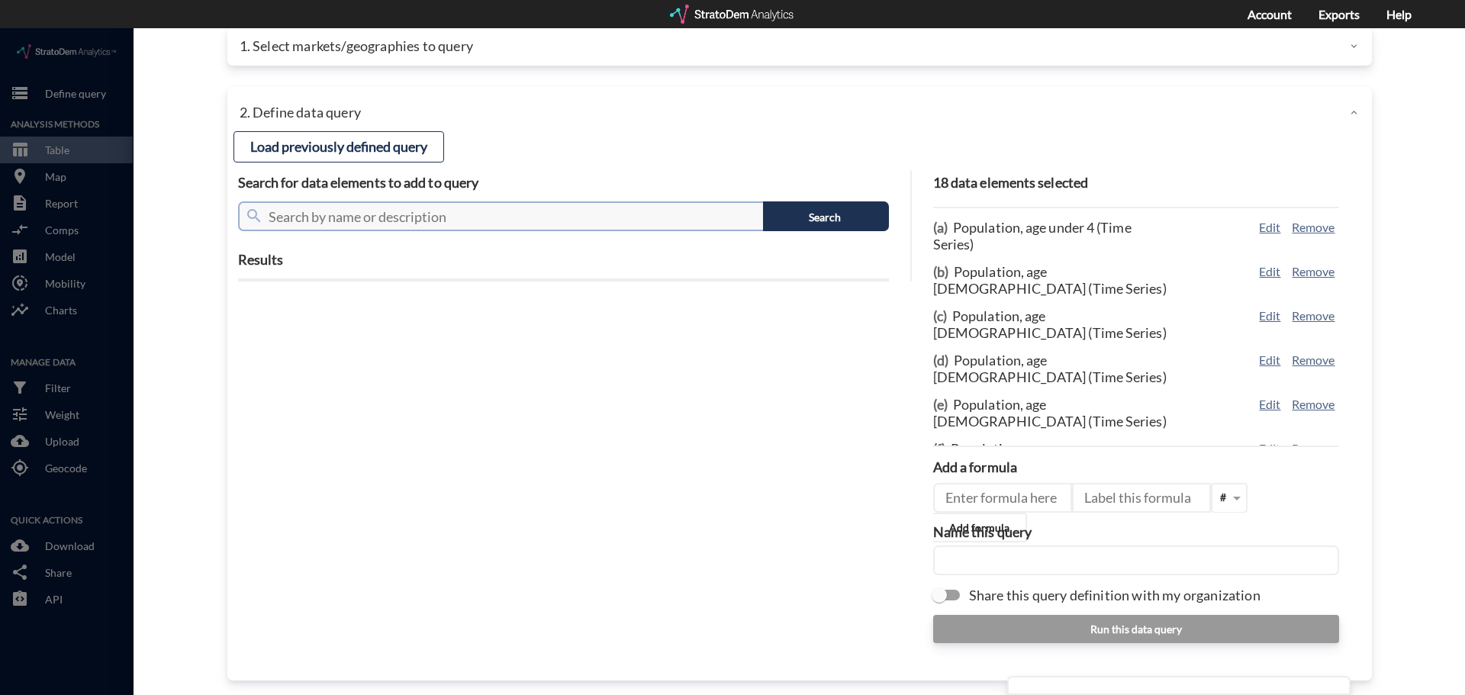
click input "text"
click div
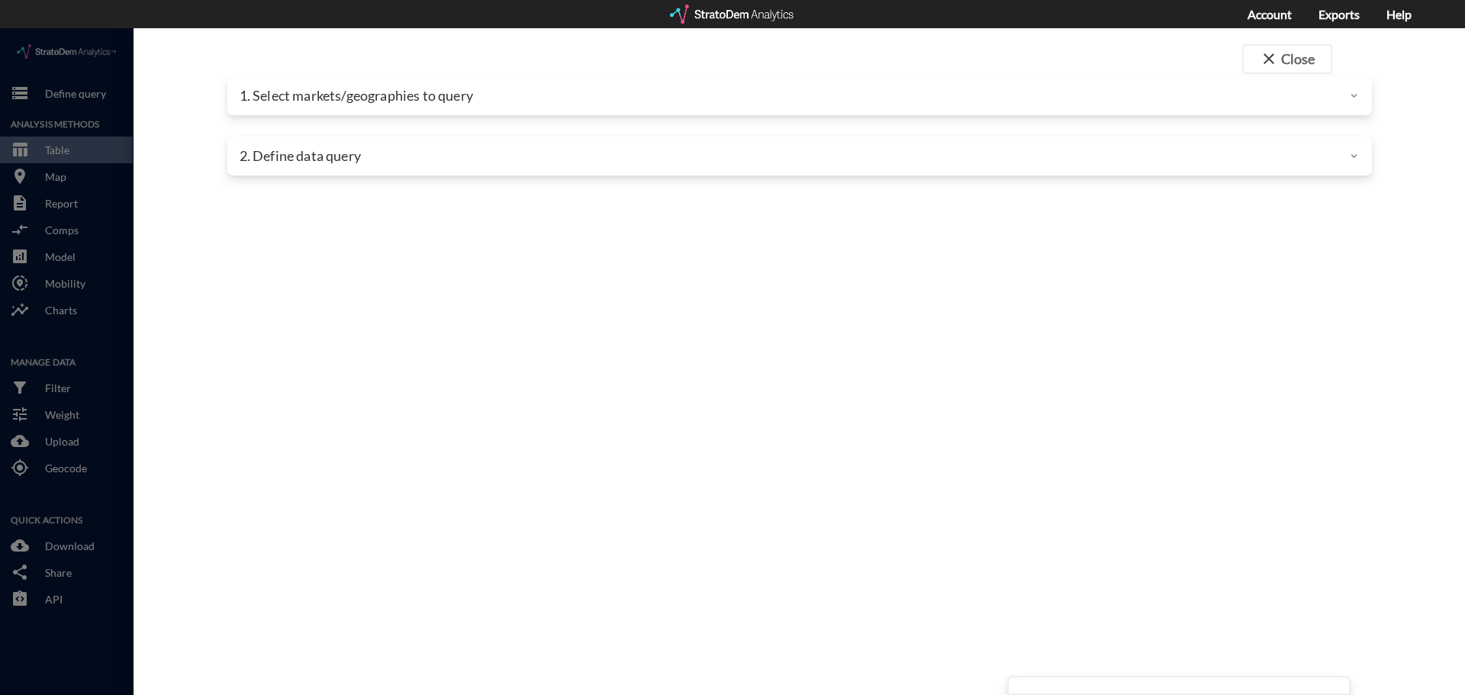
click div "close Close 1. Select markets/geographies to query Select which rows will appea…"
click div "2. Define data query"
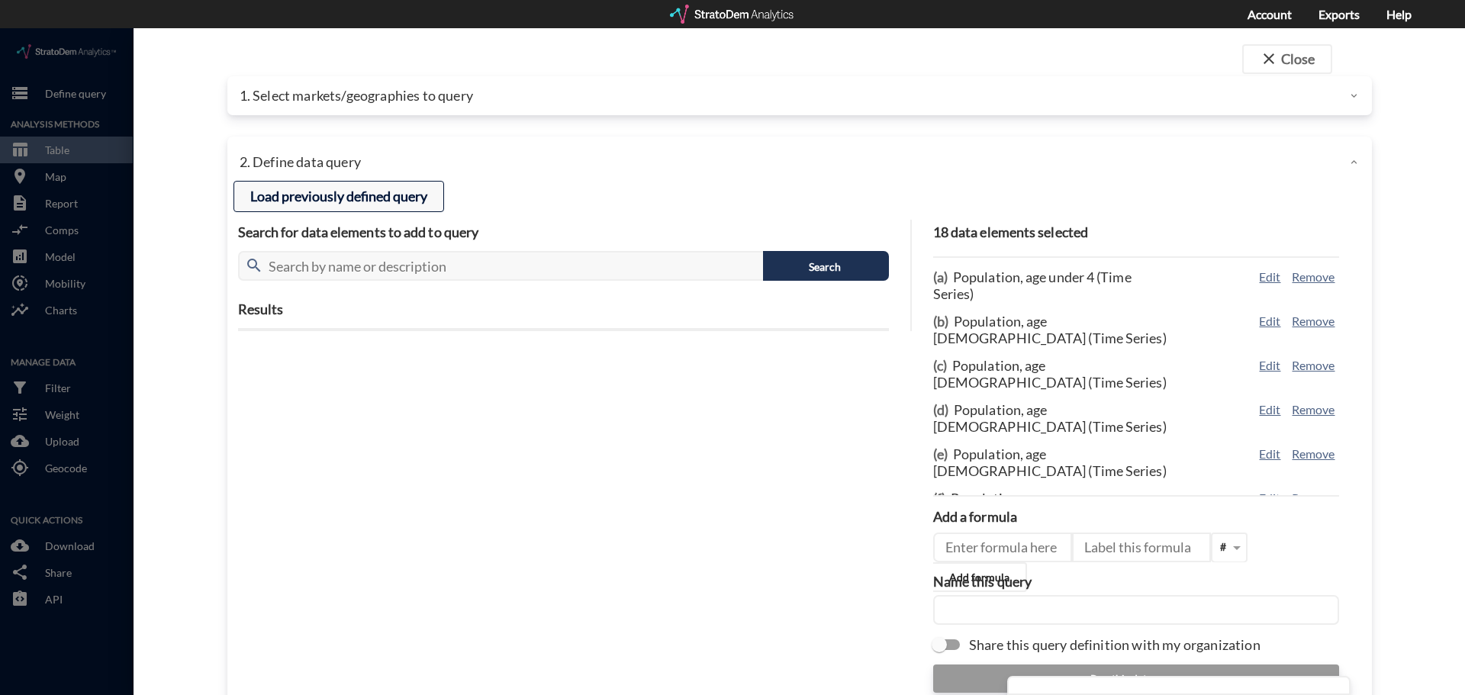
click button "Load previously defined query"
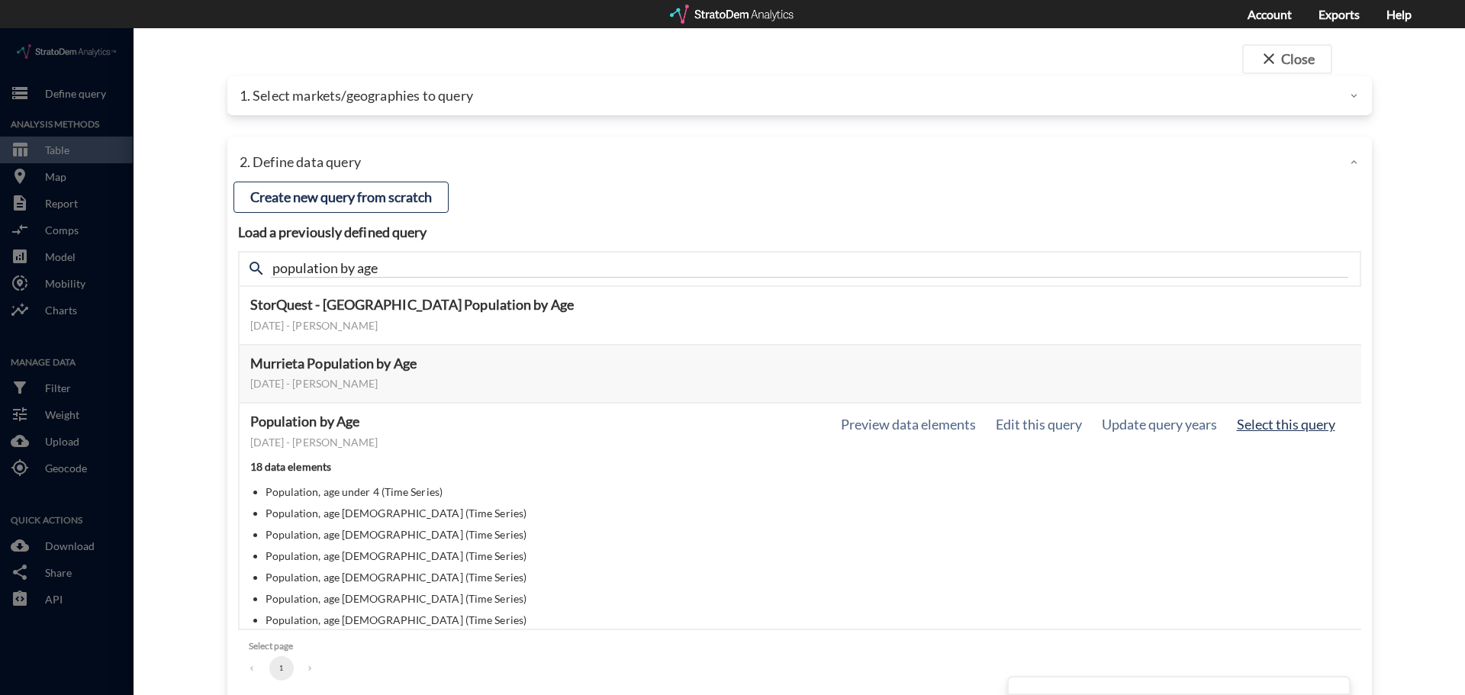
click button "Select this query"
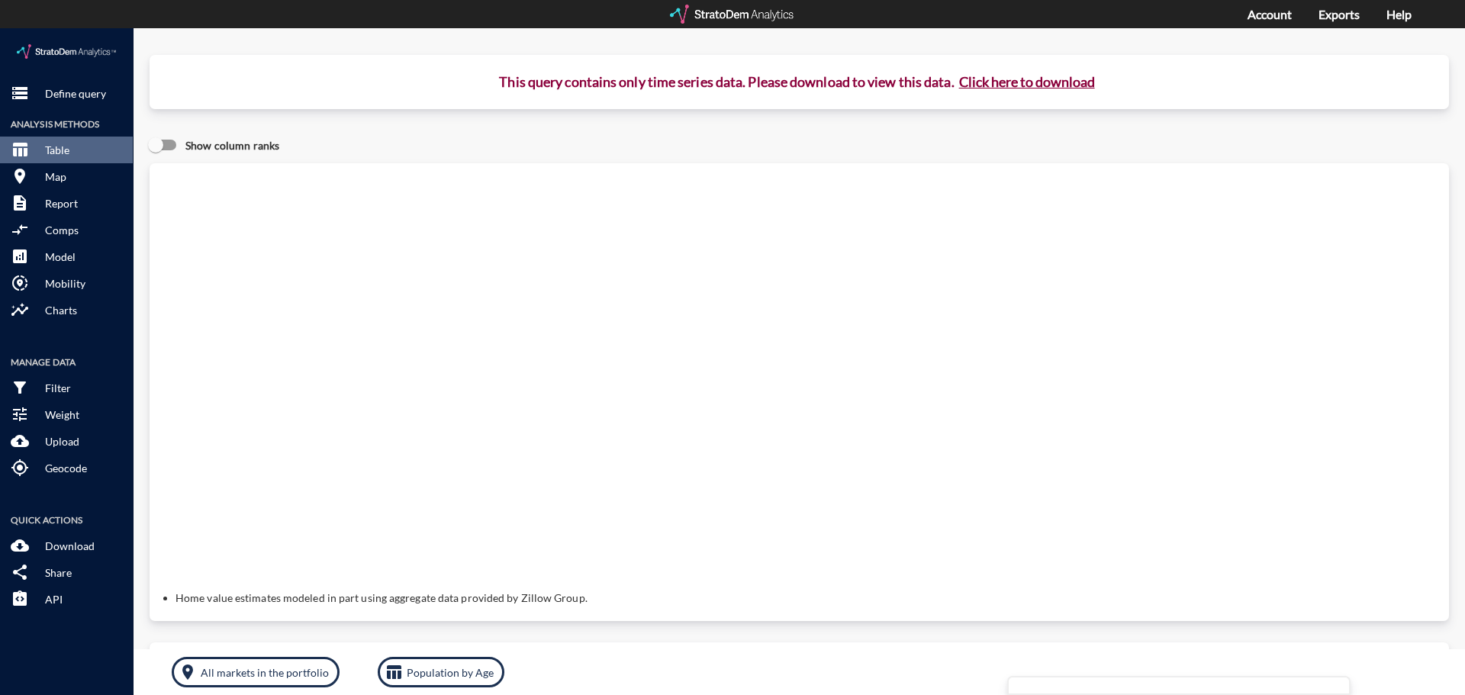
click button "Click here to download"
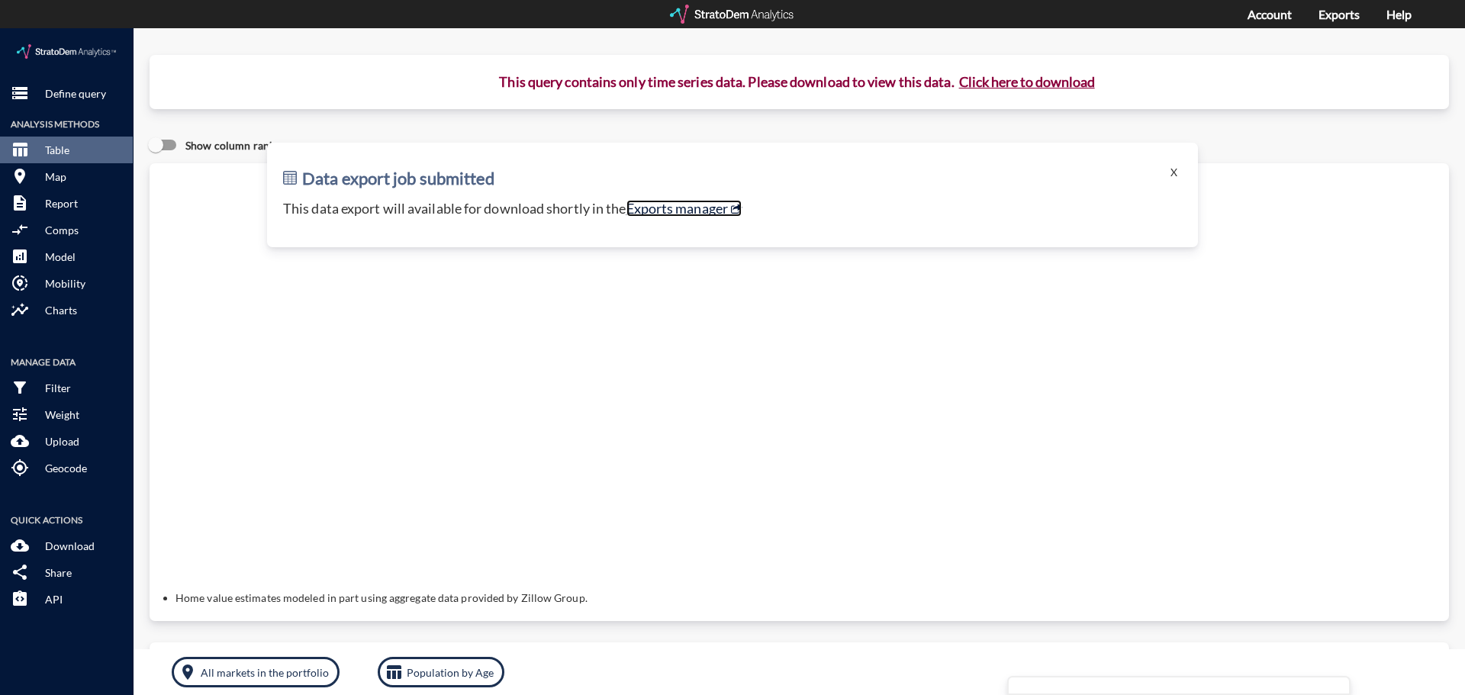
click link "Exports manager"
click h2 "Data export job submitted"
click p "Define query"
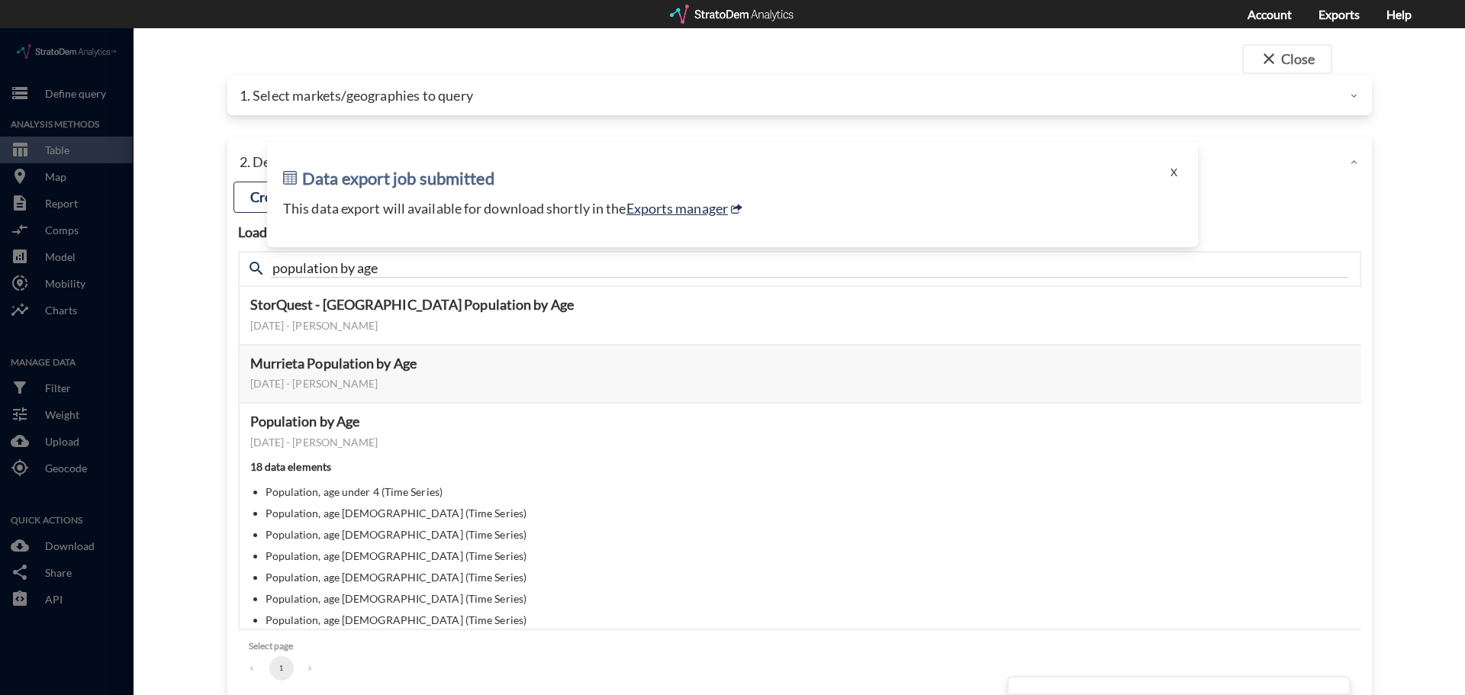
click h2 "Data export job submitted"
click button "X"
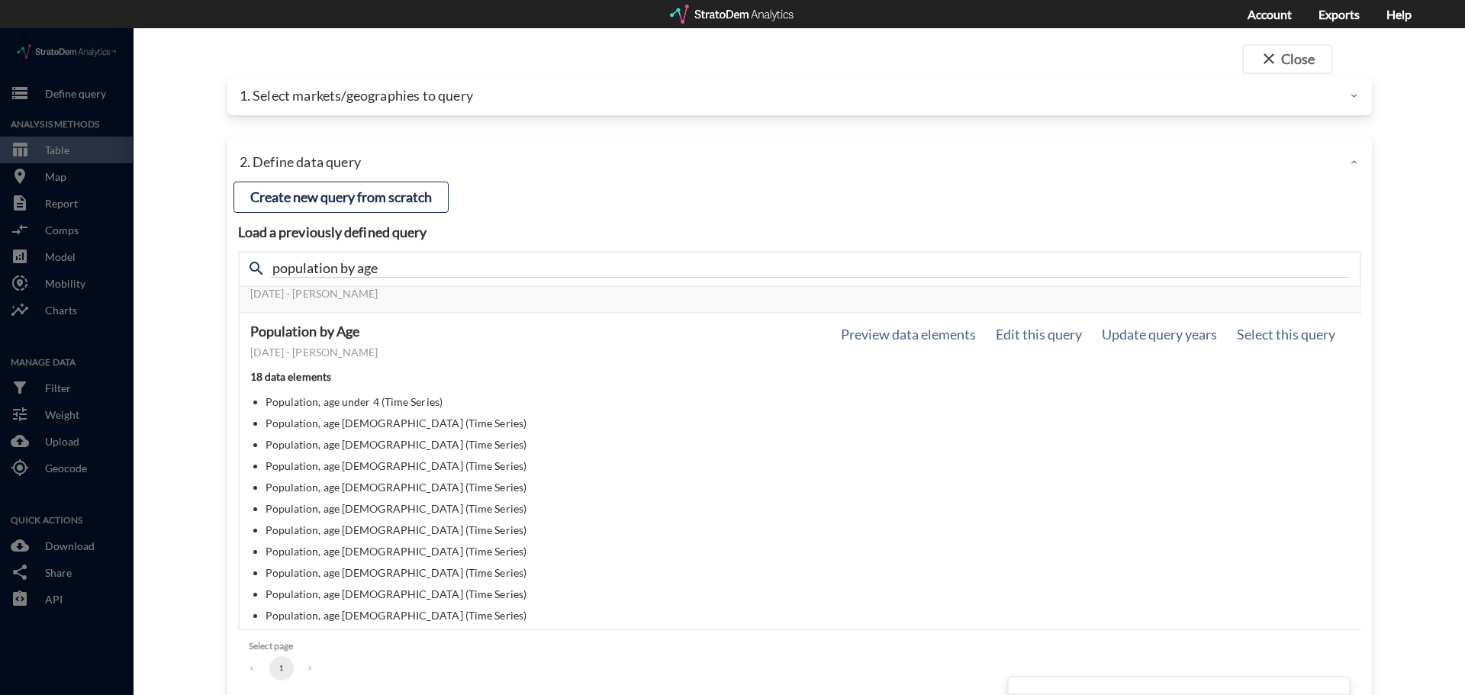
scroll to position [76, 0]
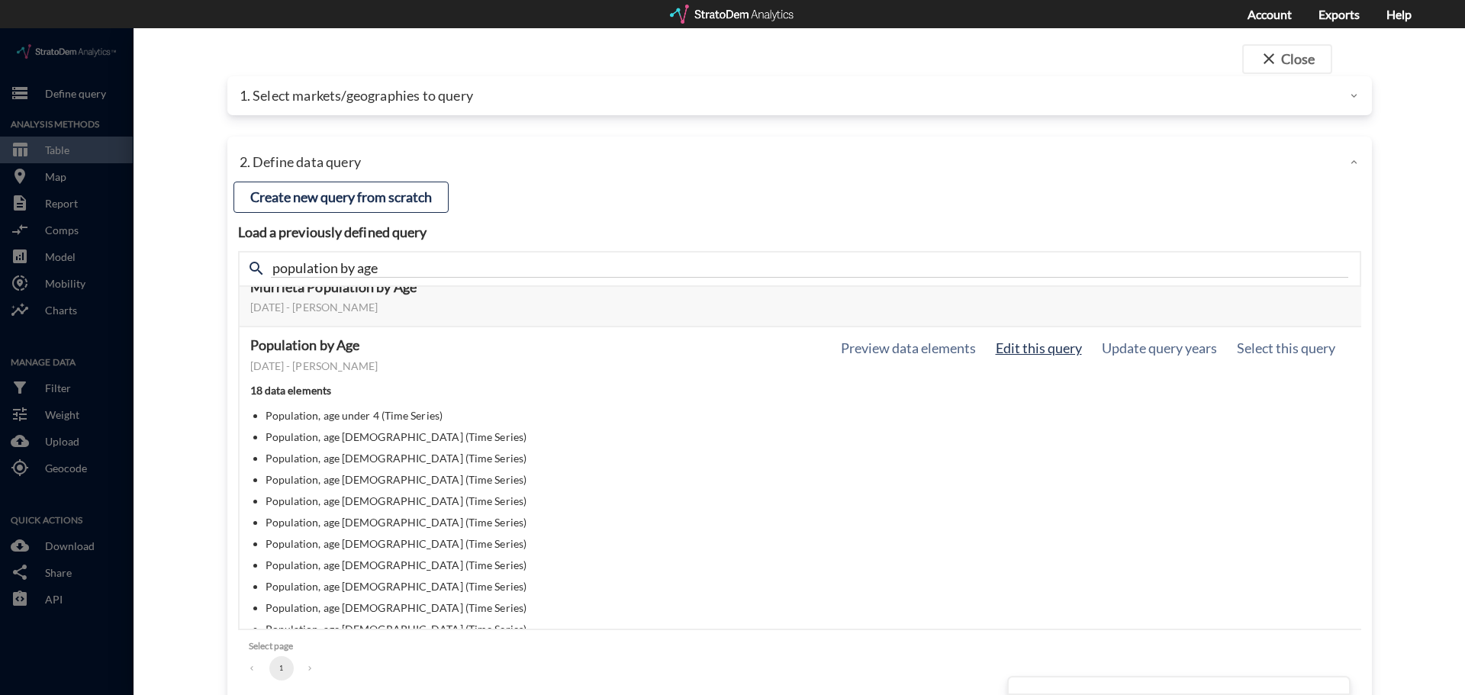
click button "Edit this query"
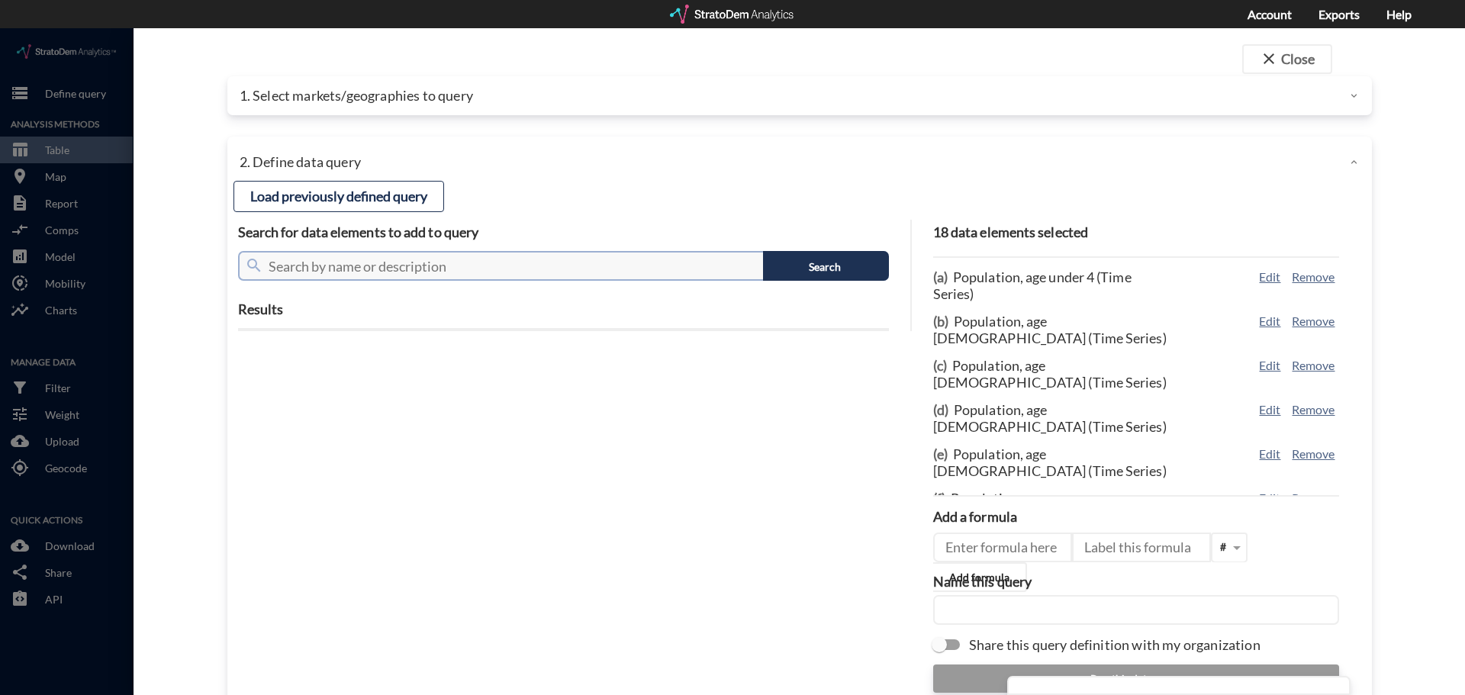
click input "text"
type input "median"
click button "Search"
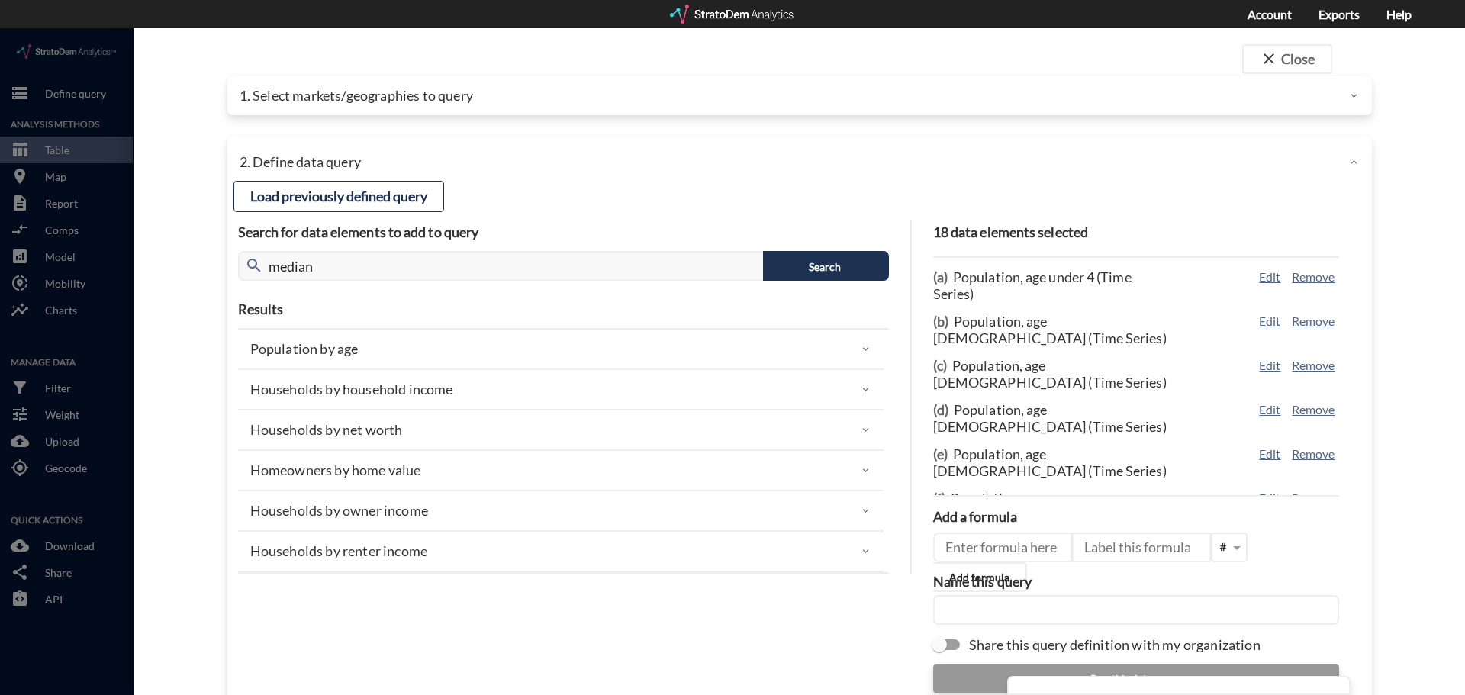
click div "Households by household income"
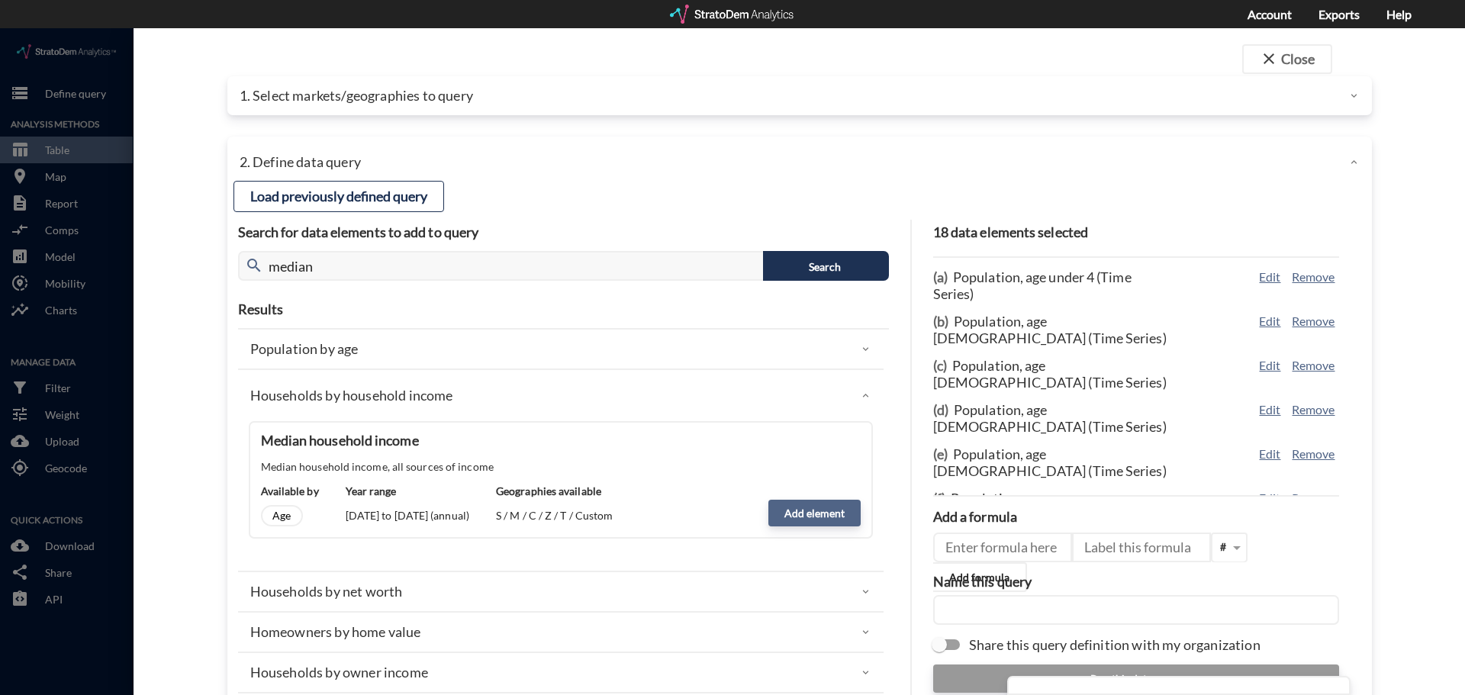
click button "Add element"
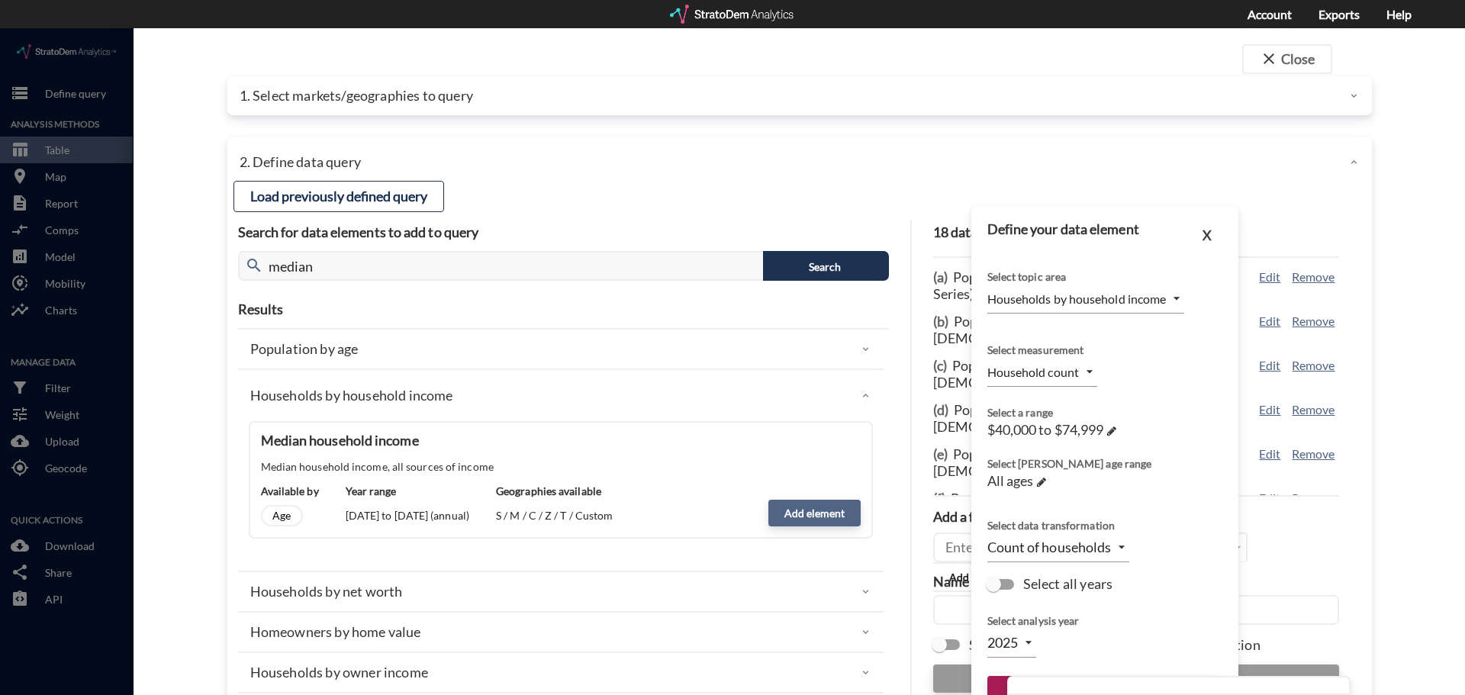
type input "MEDIAN"
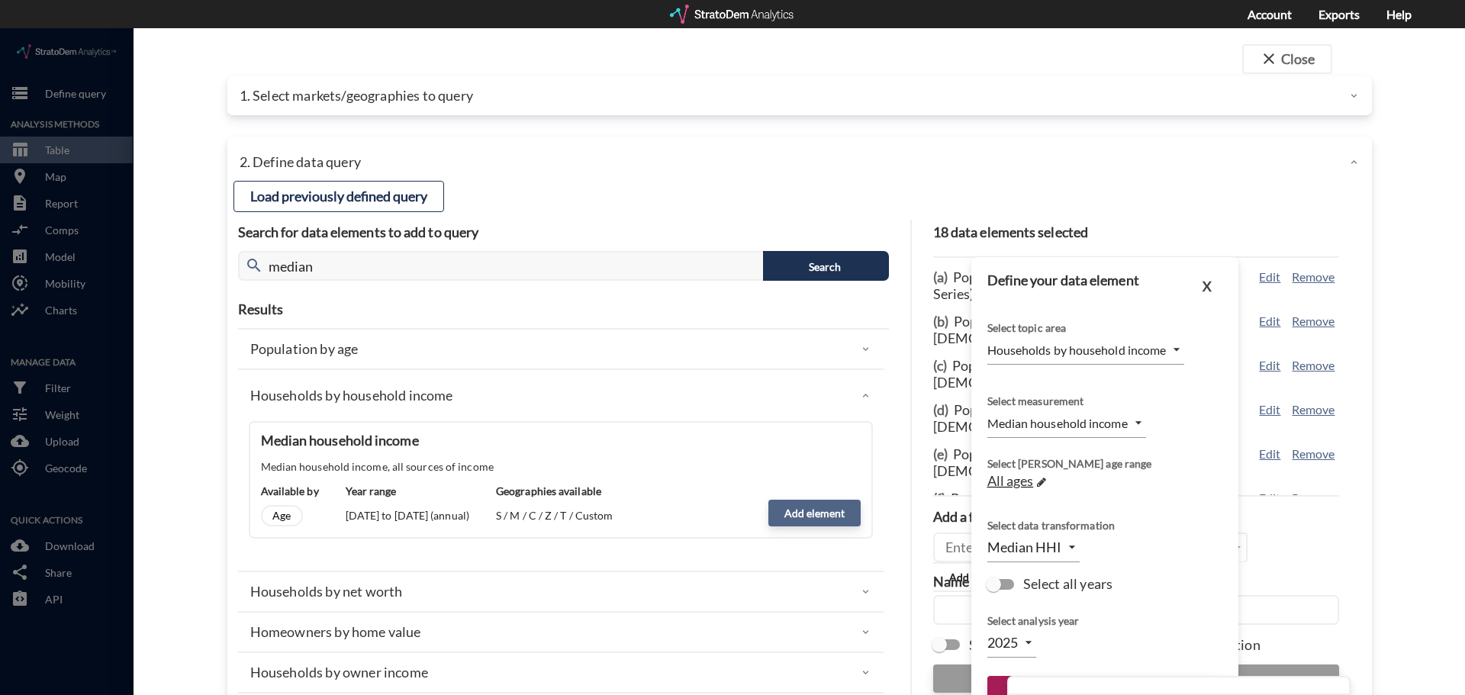
scroll to position [60, 0]
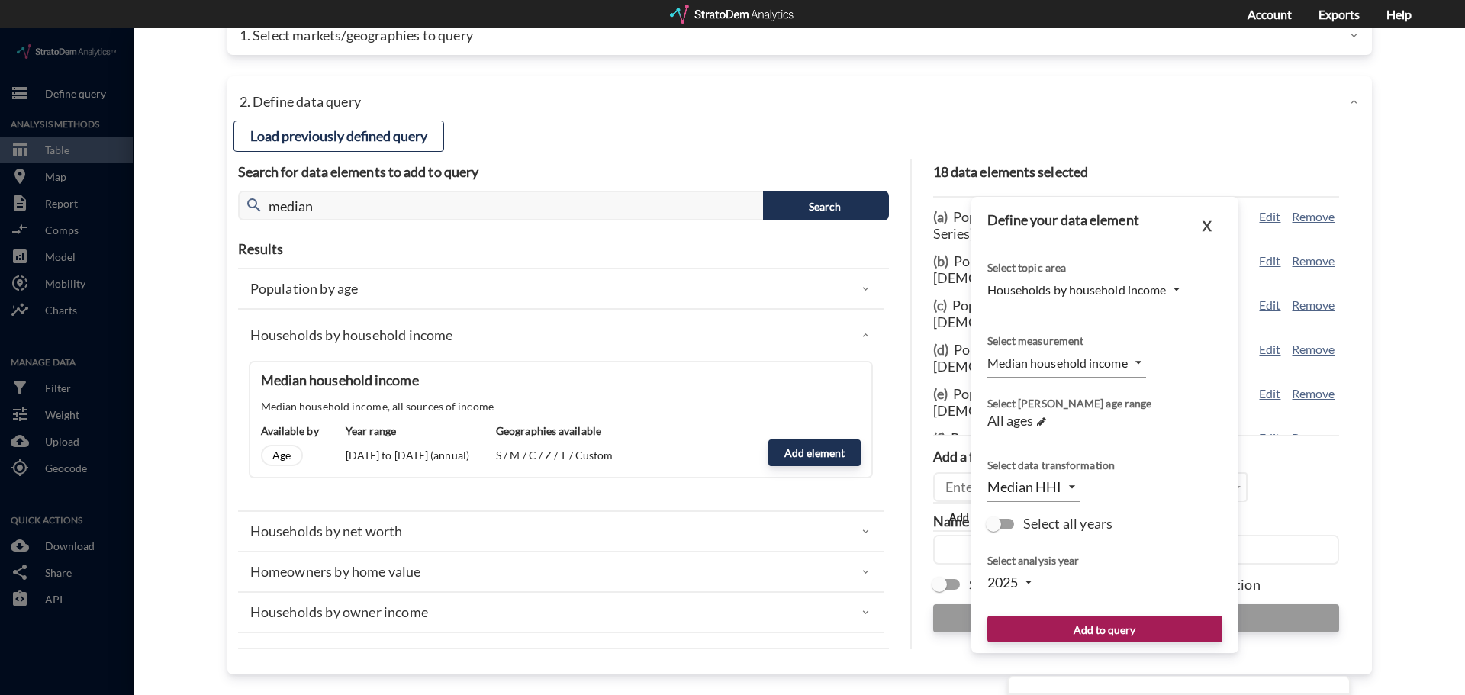
click body "/vantagepoint/us/-1 storage Define query Analysis Methods table_chart Table roo…"
click div
click input "Select all years"
checkbox input "true"
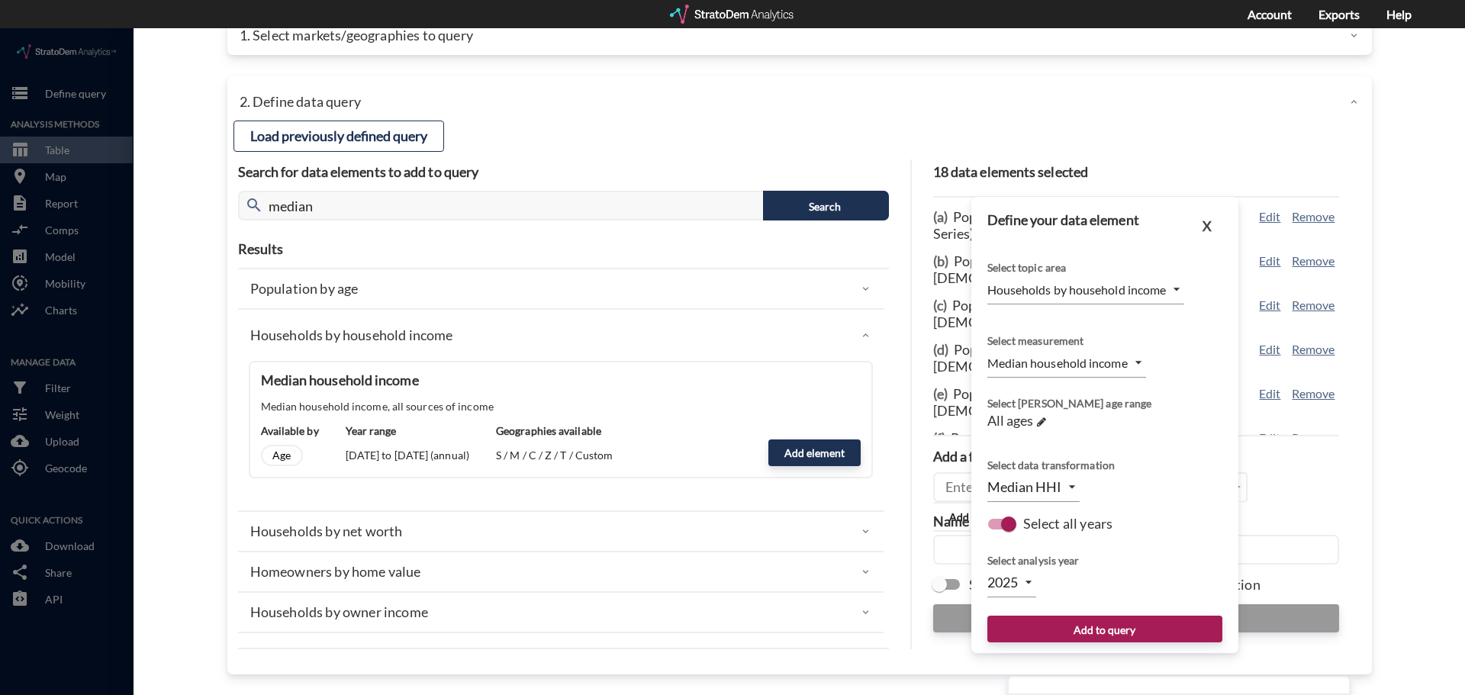
type input "TIME_SERIES_DL"
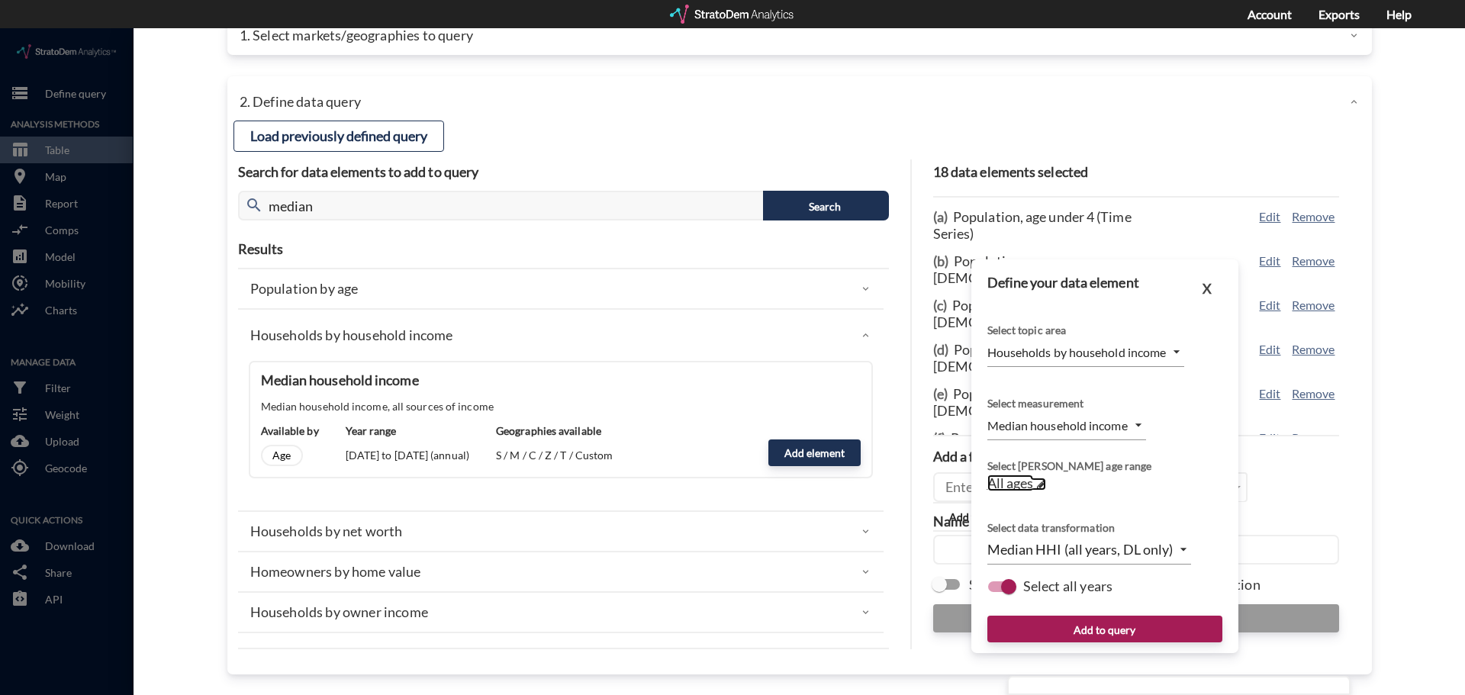
click span "All ages"
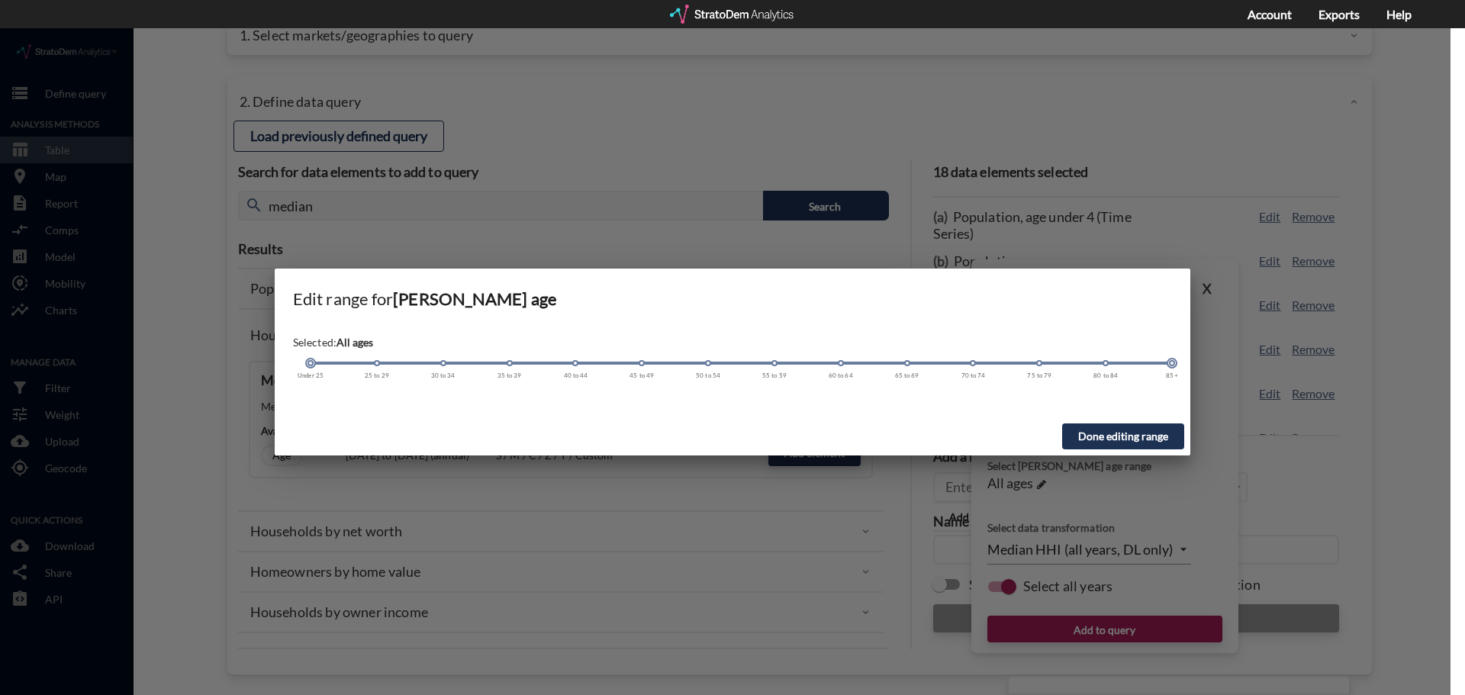
click h6 "Edit range for Householder age"
click div
click button "Done editing range"
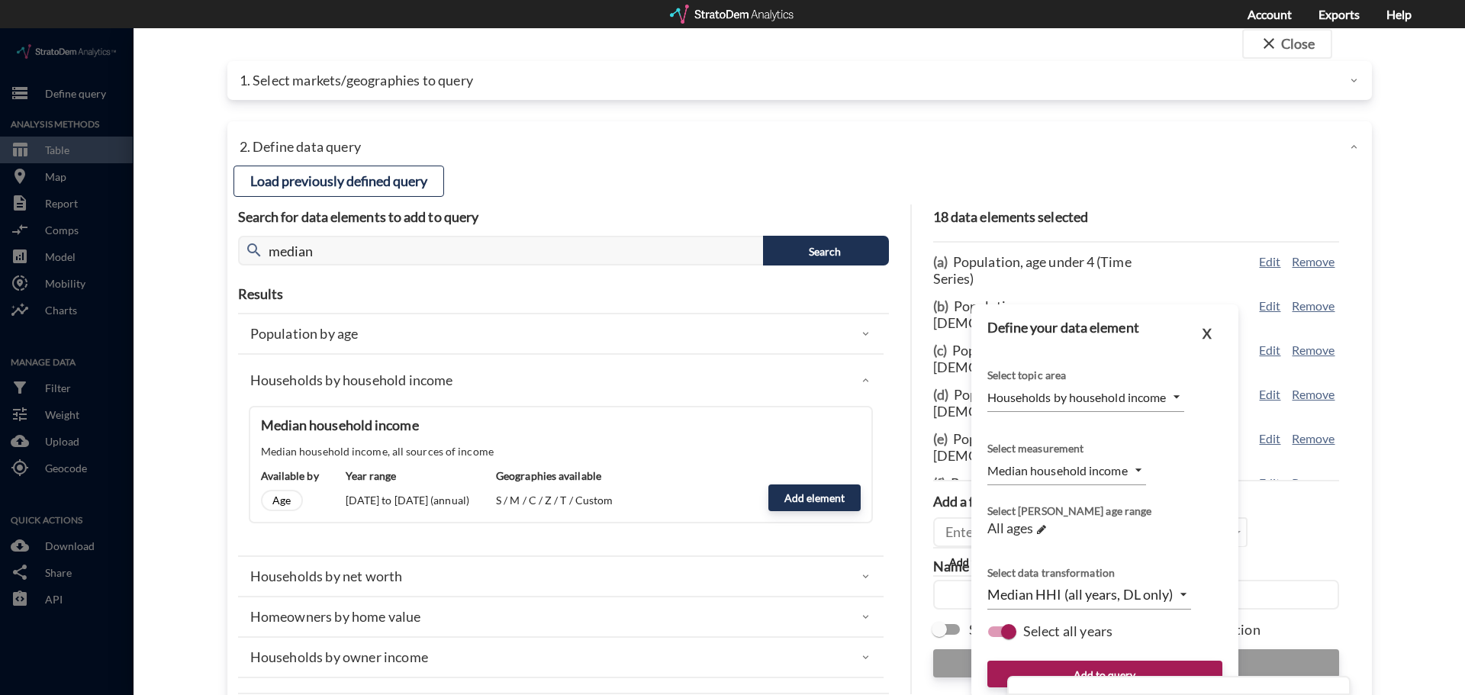
scroll to position [0, 0]
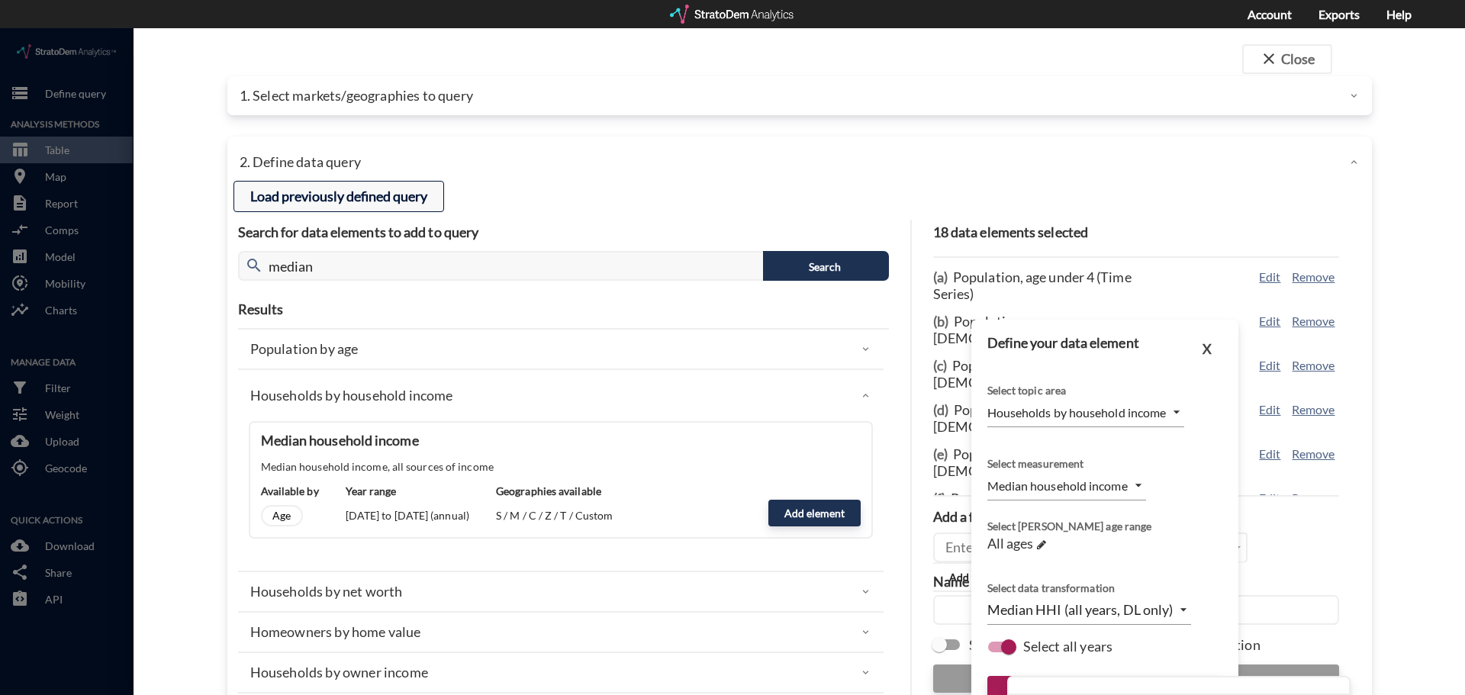
click button "Load previously defined query"
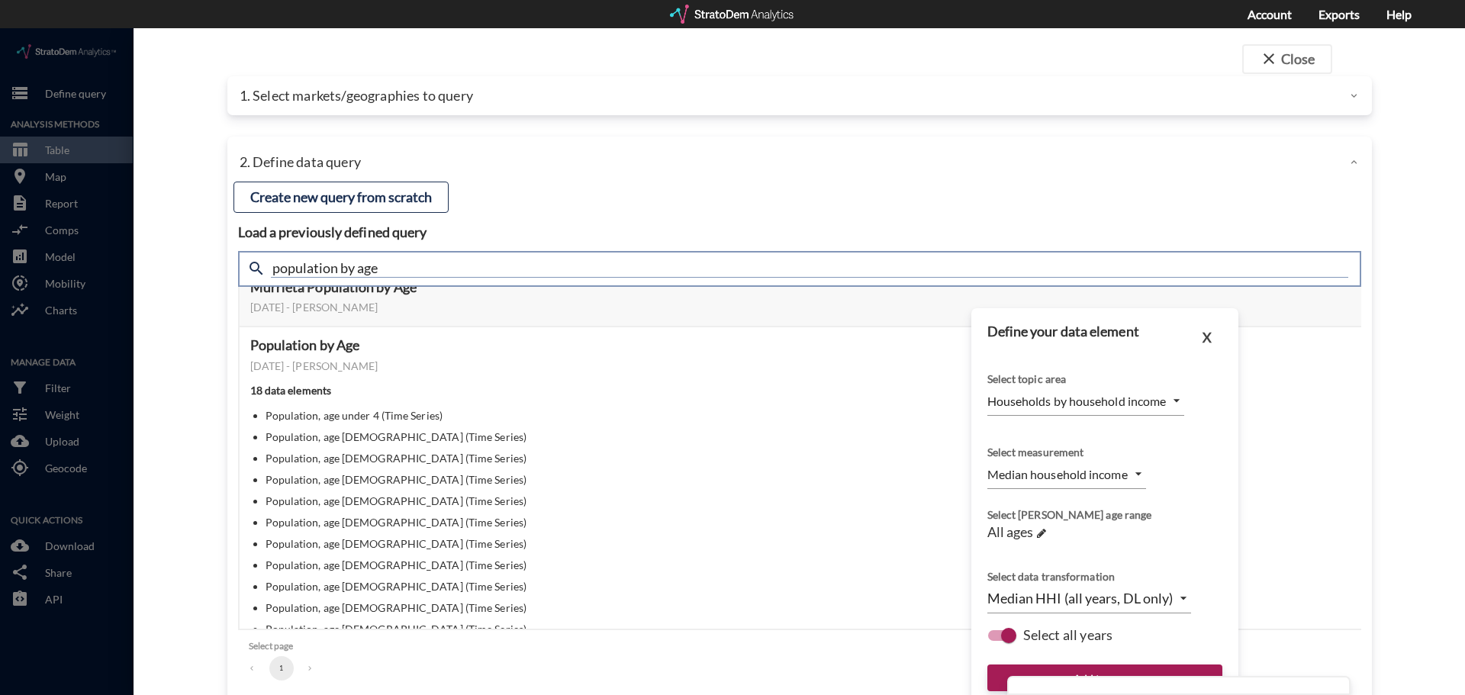
click input "population by age"
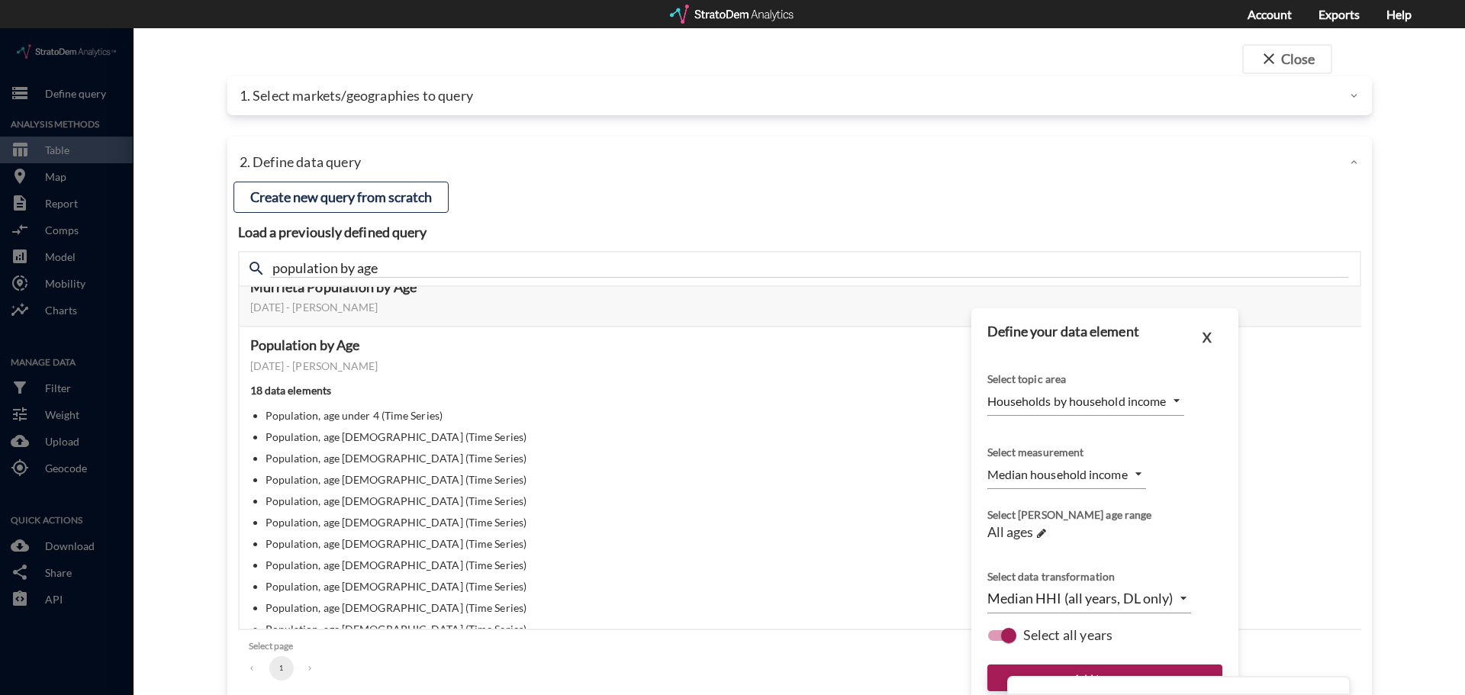
click div "1. Select markets/geographies to query"
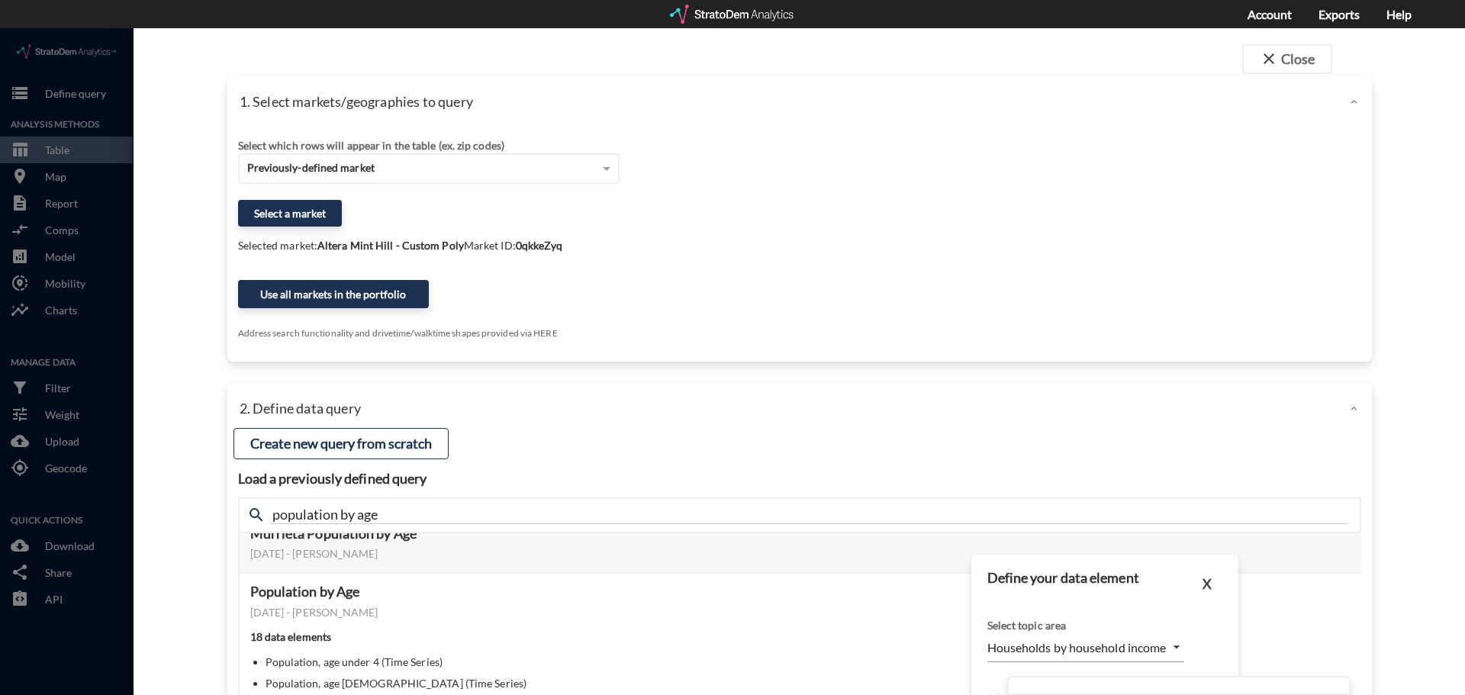
click div
drag, startPoint x: 558, startPoint y: 119, endPoint x: 1166, endPoint y: 52, distance: 612.4
click div "Select which rows will appear in the table (ex. zip codes)"
click button "close Close"
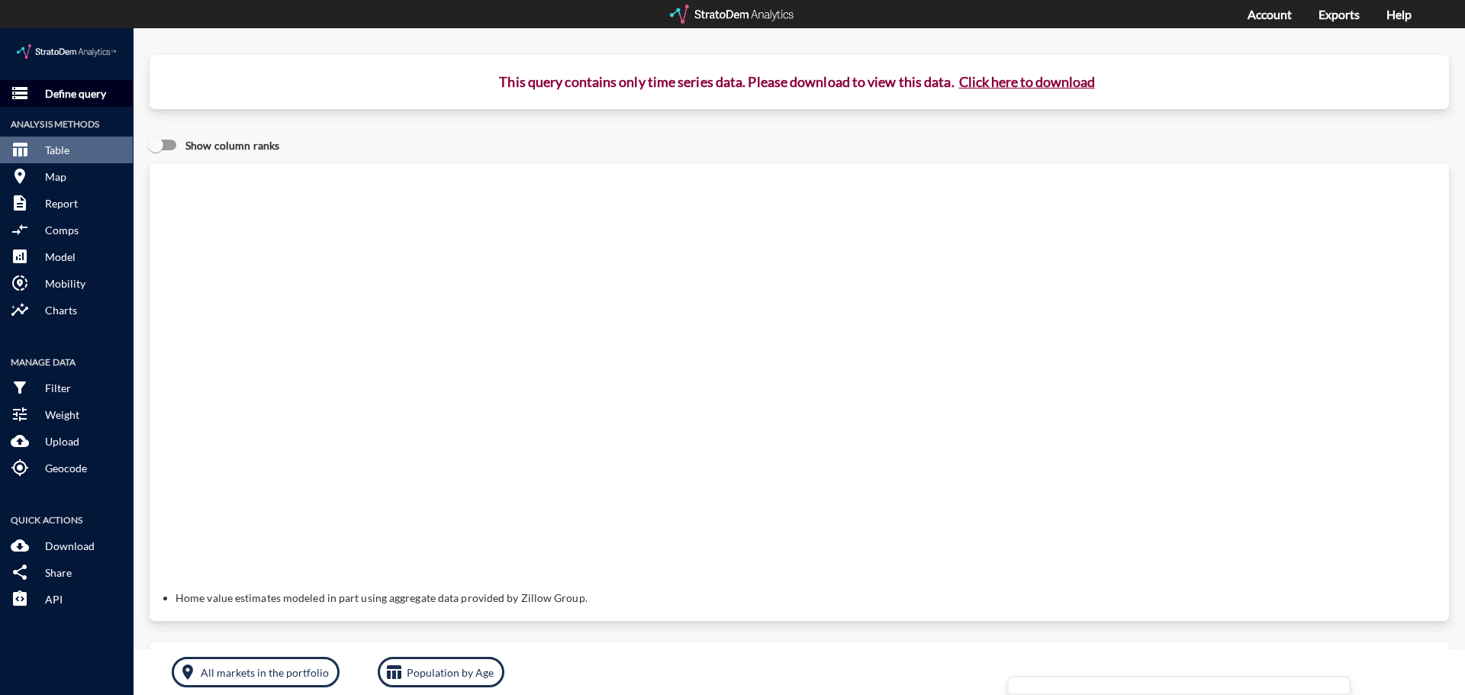
click p "Define query"
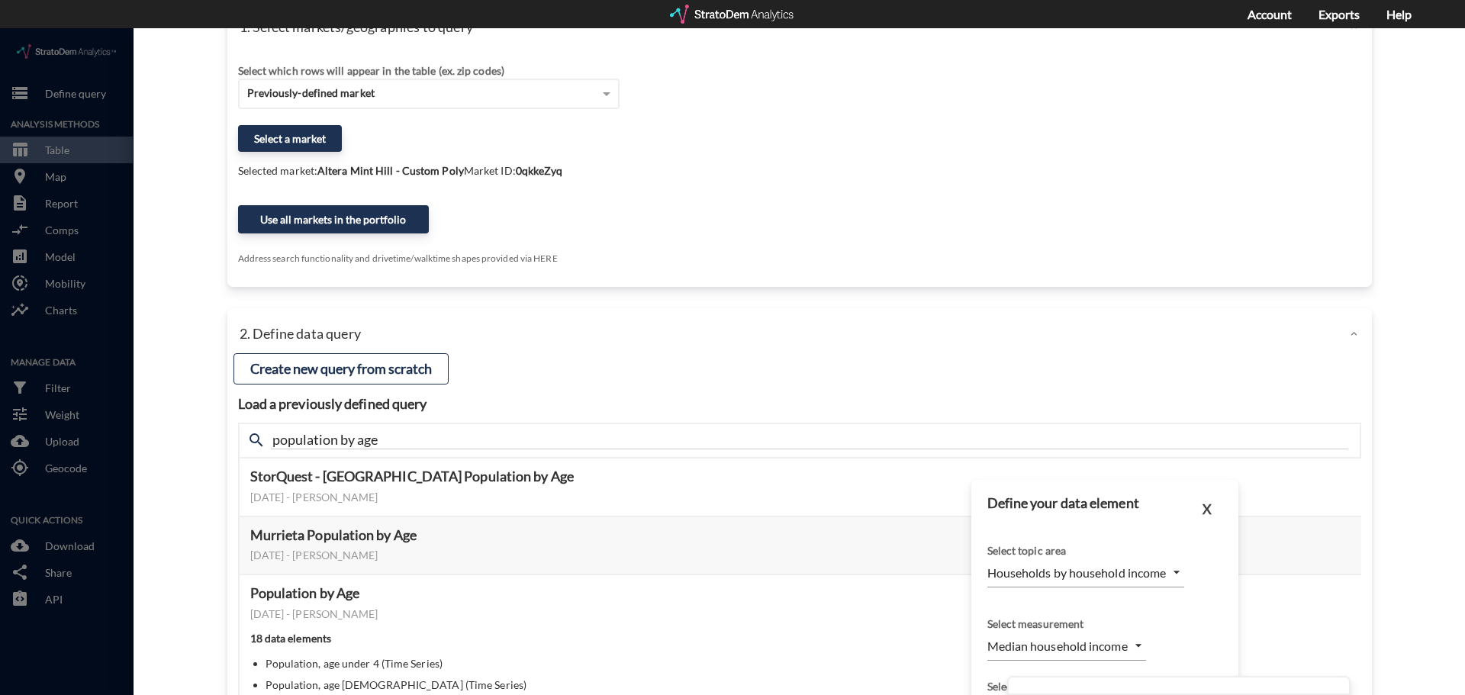
scroll to position [153, 0]
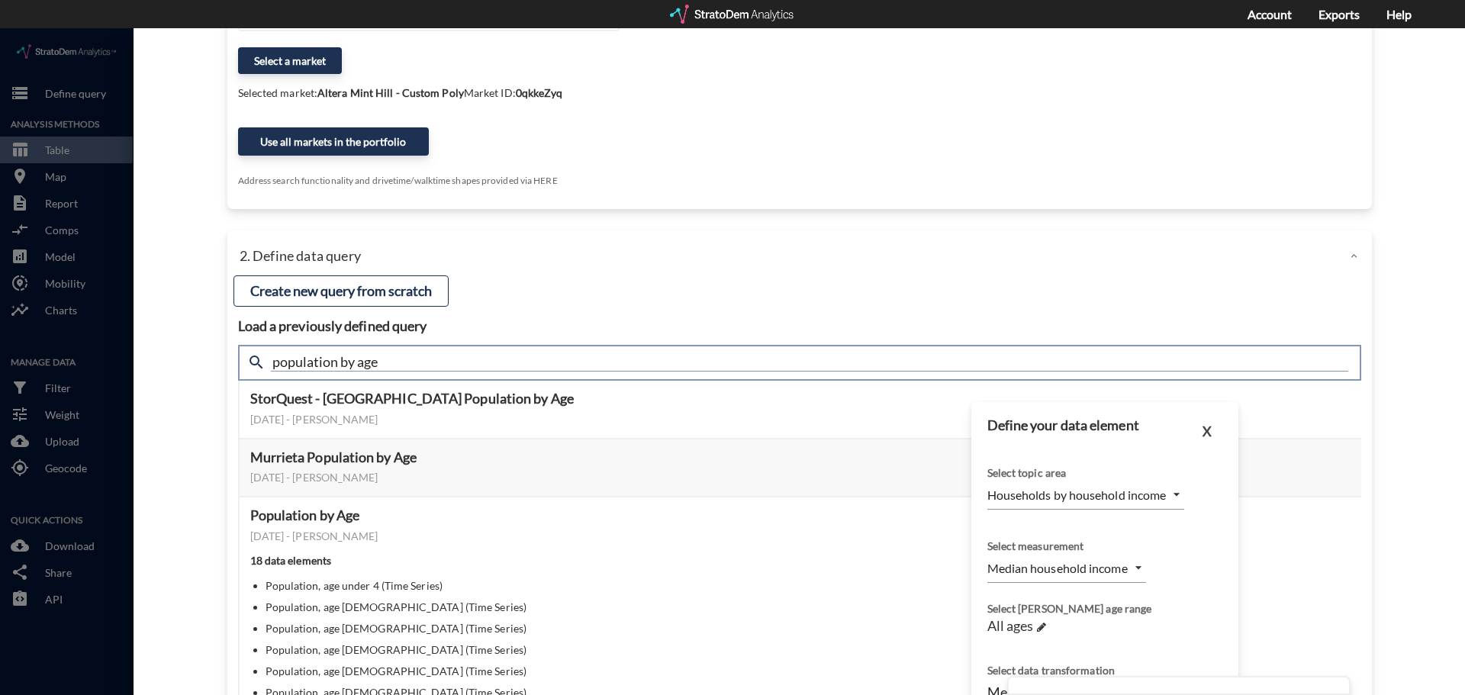
drag, startPoint x: 414, startPoint y: 330, endPoint x: 213, endPoint y: 326, distance: 201.4
click div "close Close 1. Select markets/geographies to query Select which rows will appea…"
type input "housing demand"
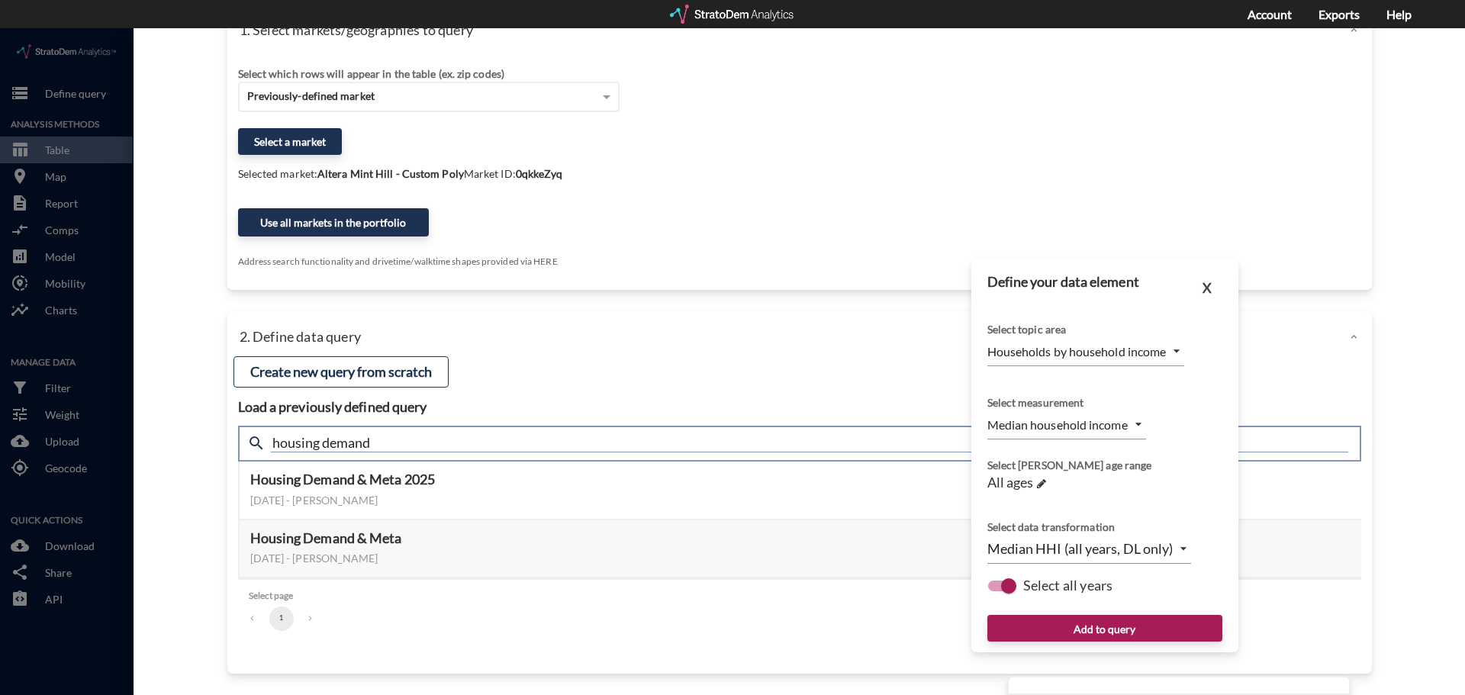
scroll to position [71, 0]
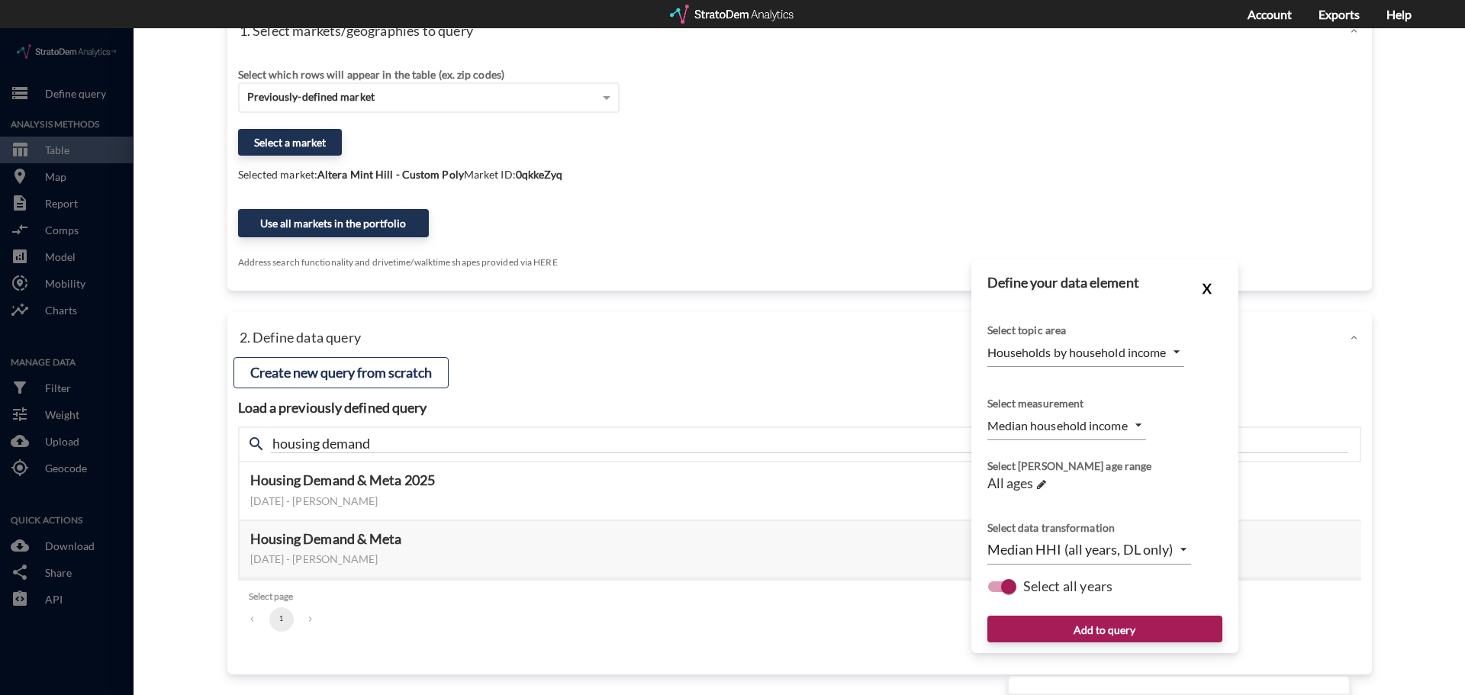
click button "X"
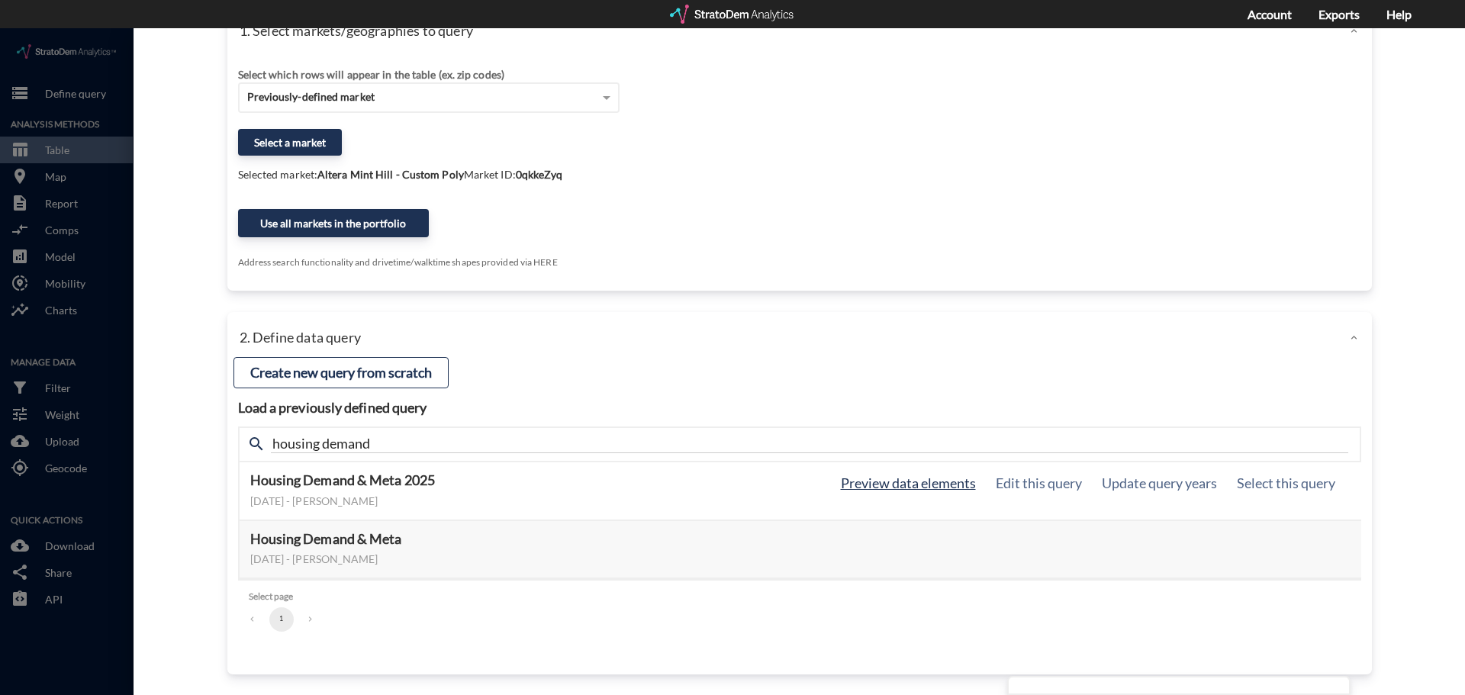
click button "Preview data elements"
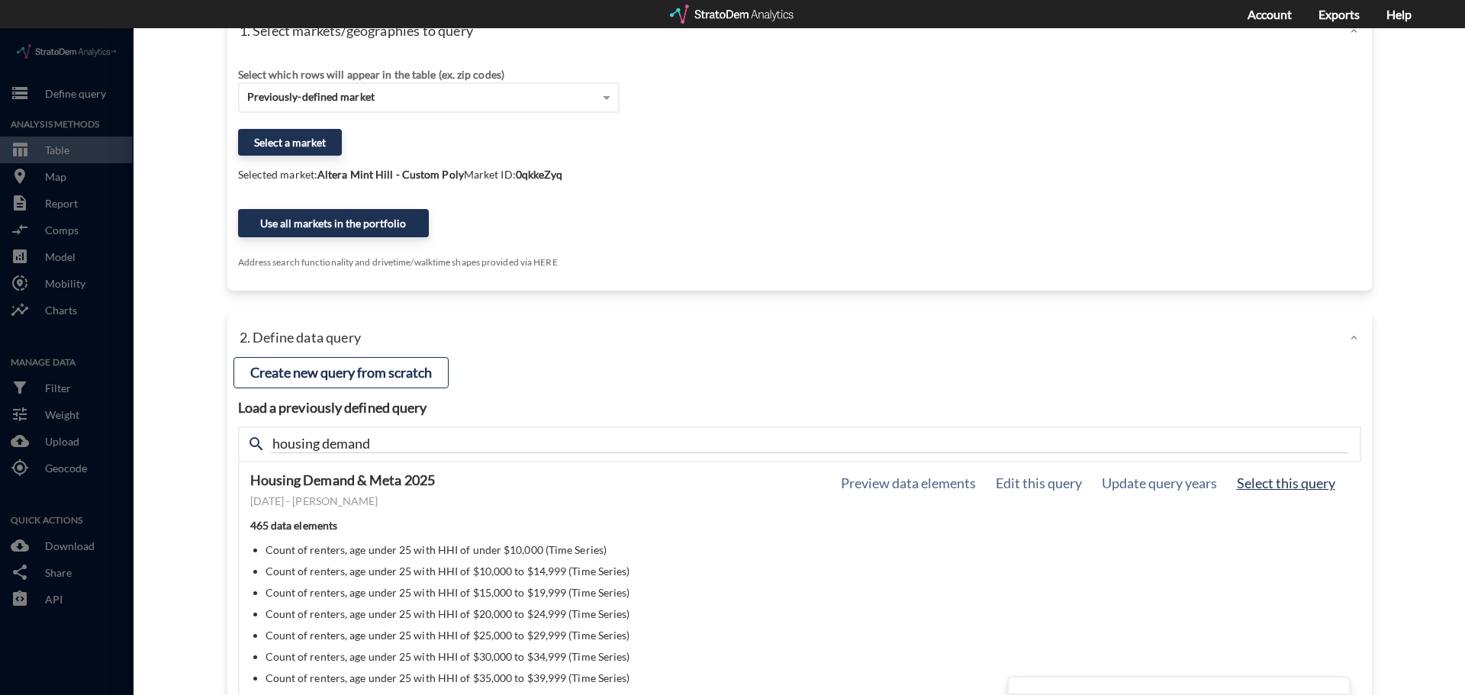
click button "Select this query"
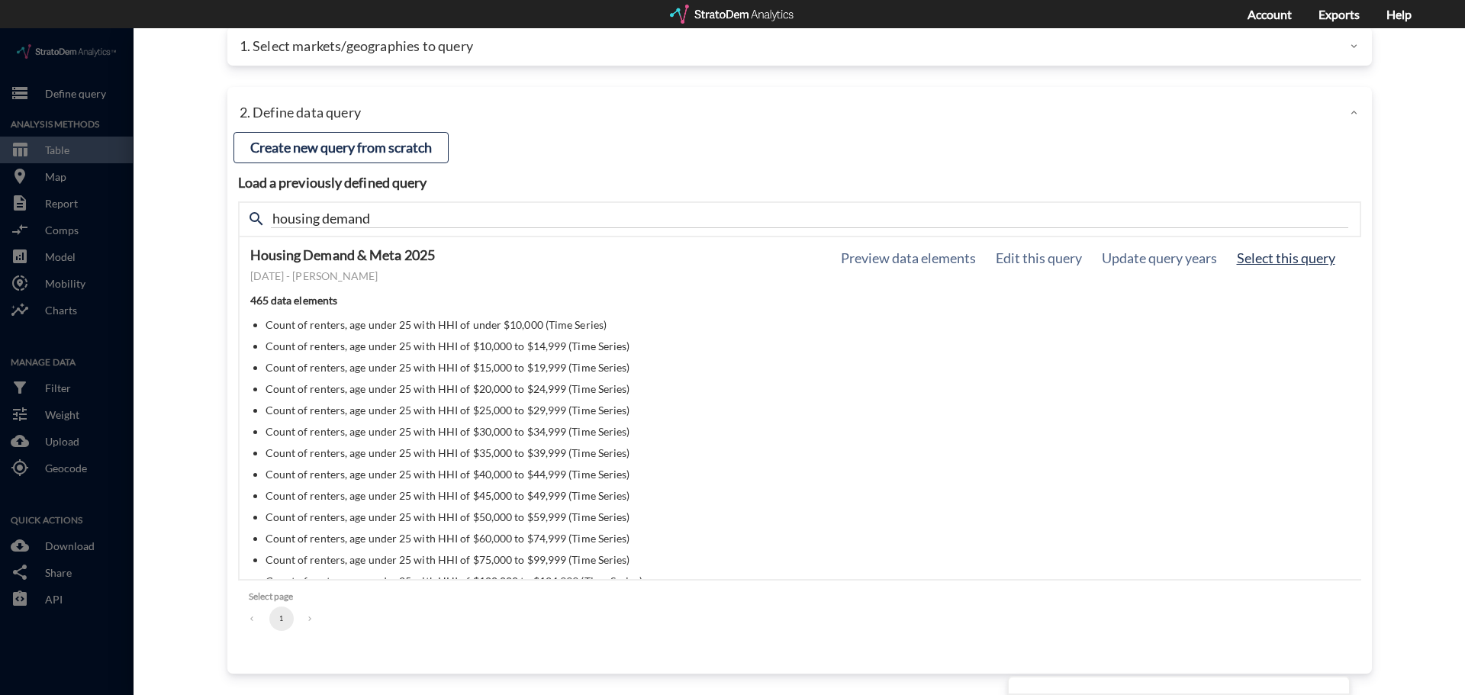
scroll to position [50, 0]
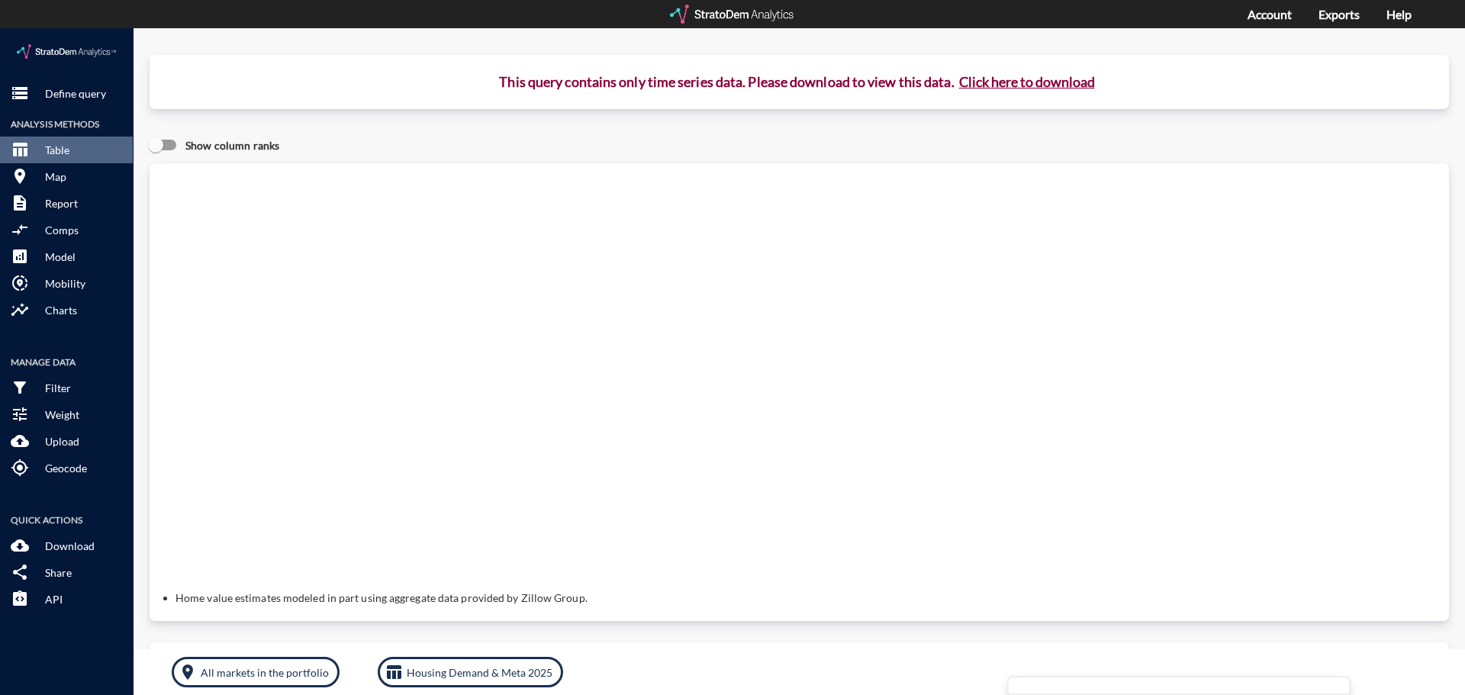
click button "Click here to download"
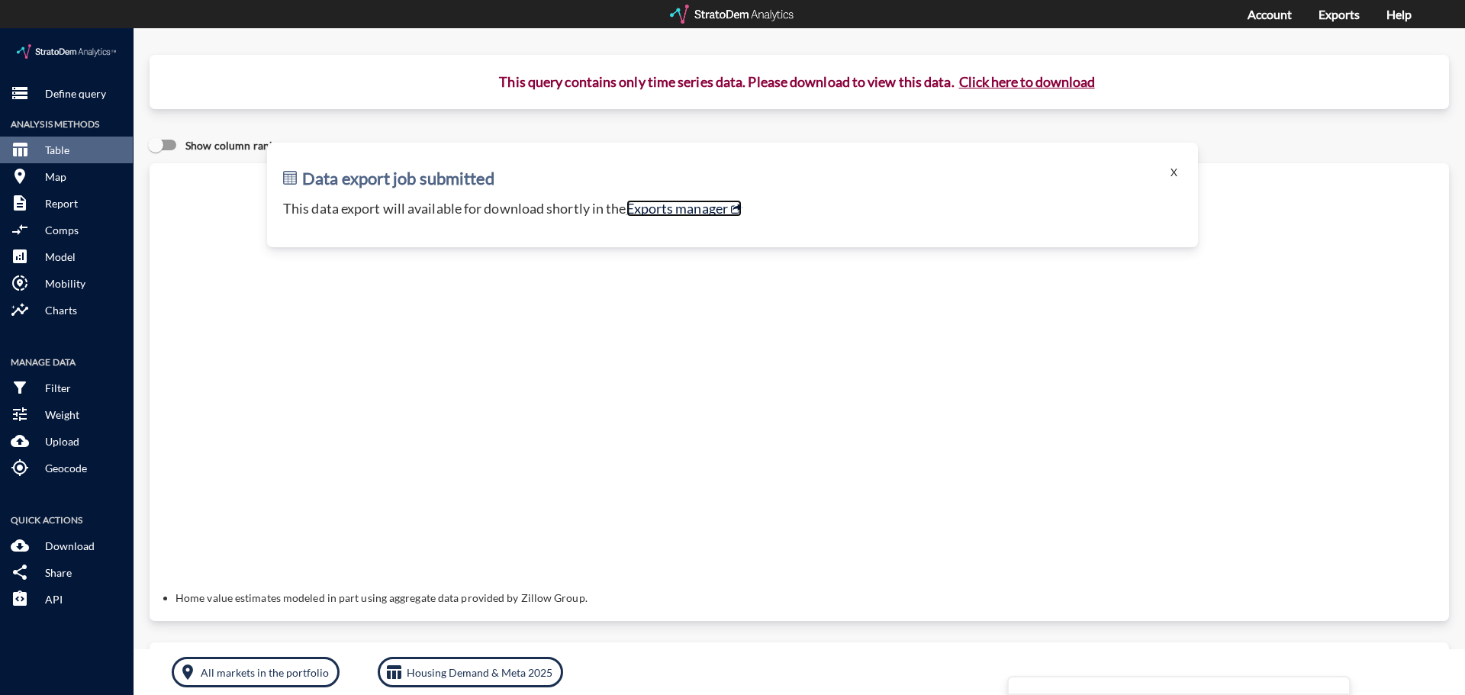
click link "Exports manager"
click button "Click here to download"
click link "Exports manager"
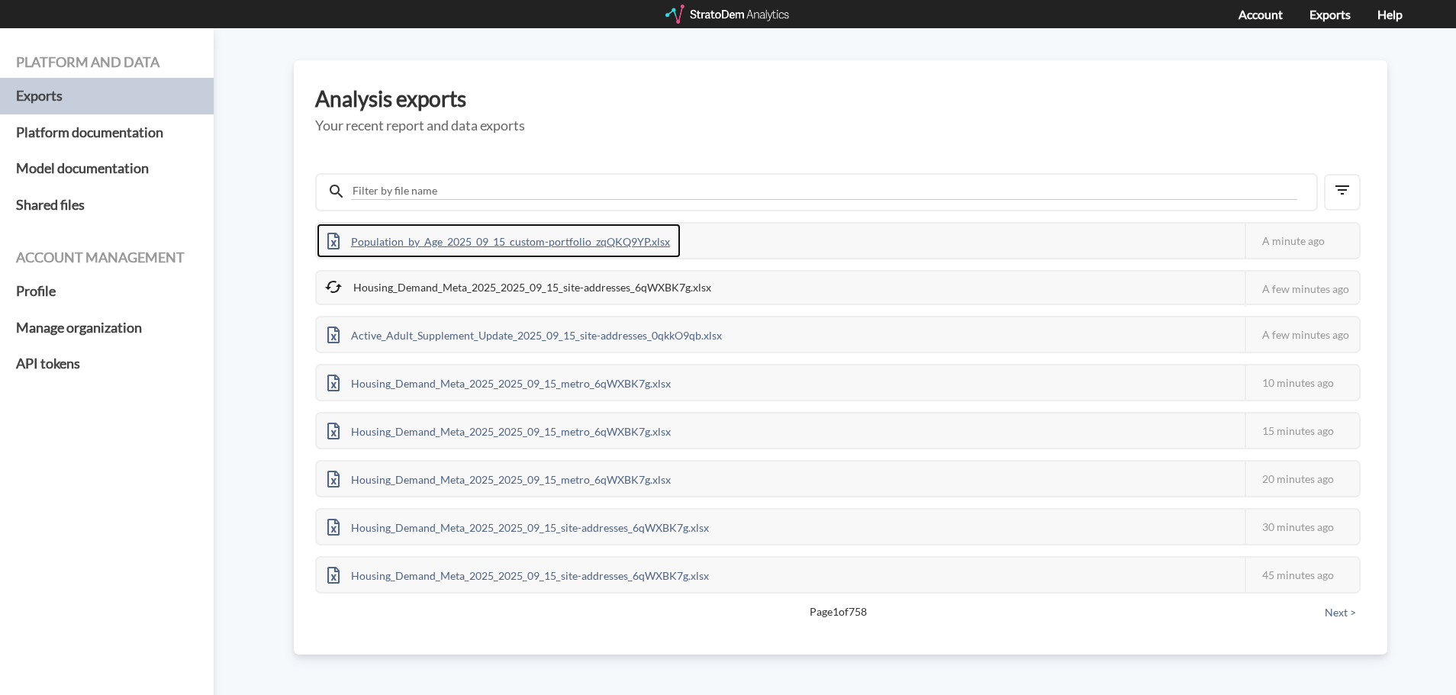
click at [626, 233] on div "Population_by_Age_2025_09_15_custom-portfolio_zqQKQ9YP.xlsx" at bounding box center [499, 241] width 364 height 34
click at [477, 239] on div "Population_by_Age_2025_09_15_custom-portfolio_zqQKQ9YP.xlsx" at bounding box center [499, 241] width 364 height 34
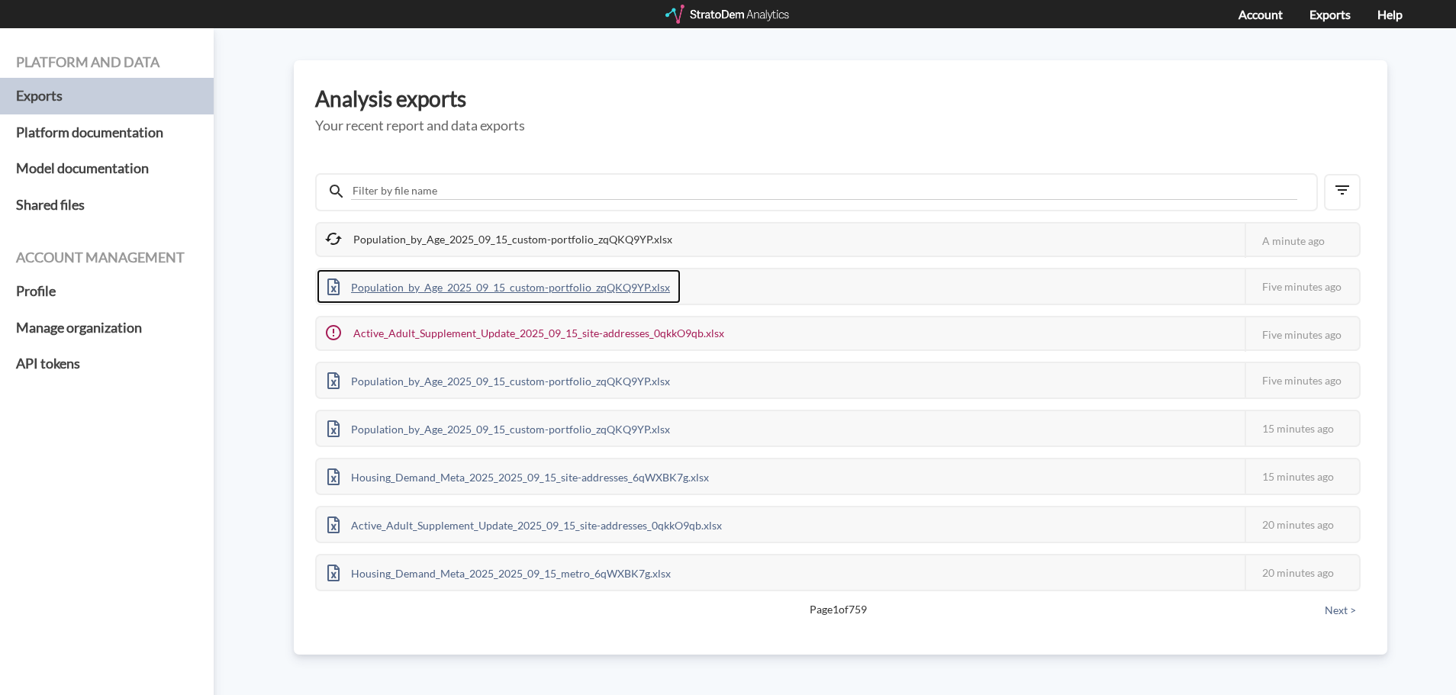
click at [529, 299] on div "Population_by_Age_2025_09_15_custom-portfolio_zqQKQ9YP.xlsx" at bounding box center [499, 286] width 364 height 34
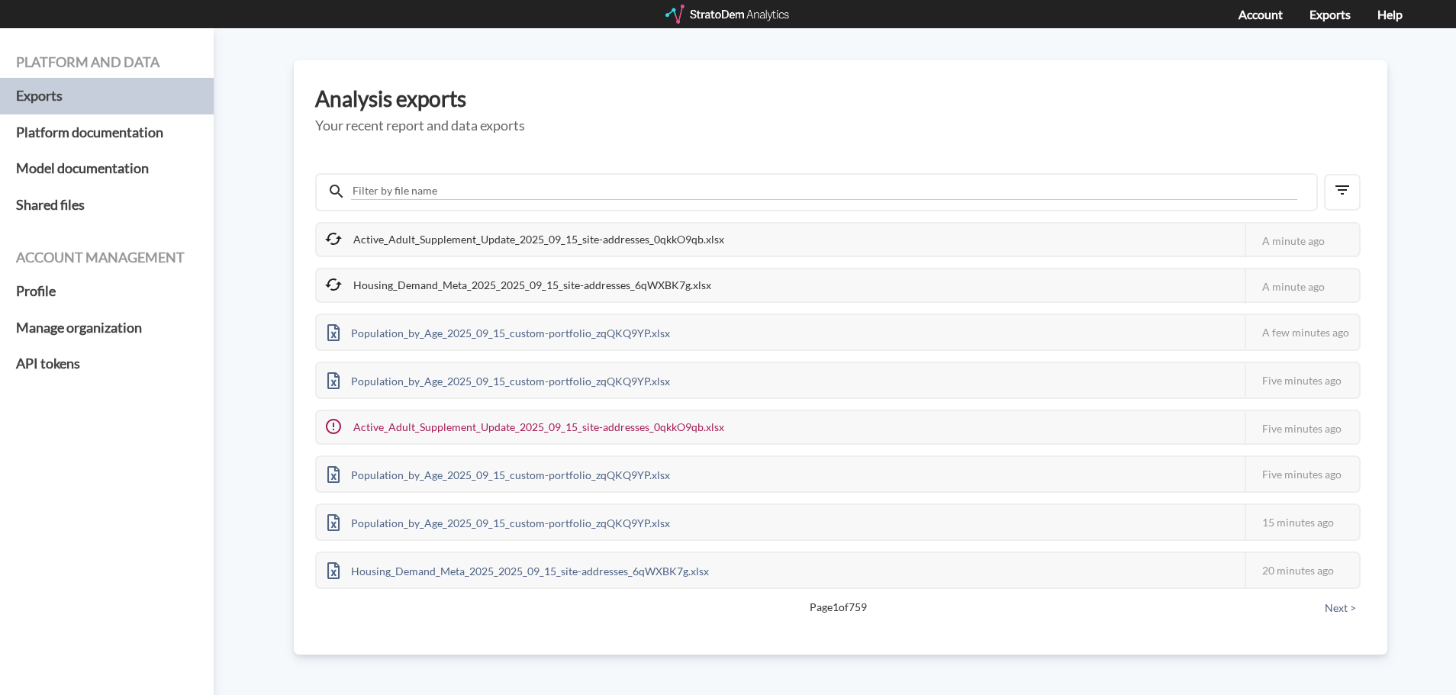
click at [919, 108] on h3 "Analysis exports" at bounding box center [840, 99] width 1050 height 24
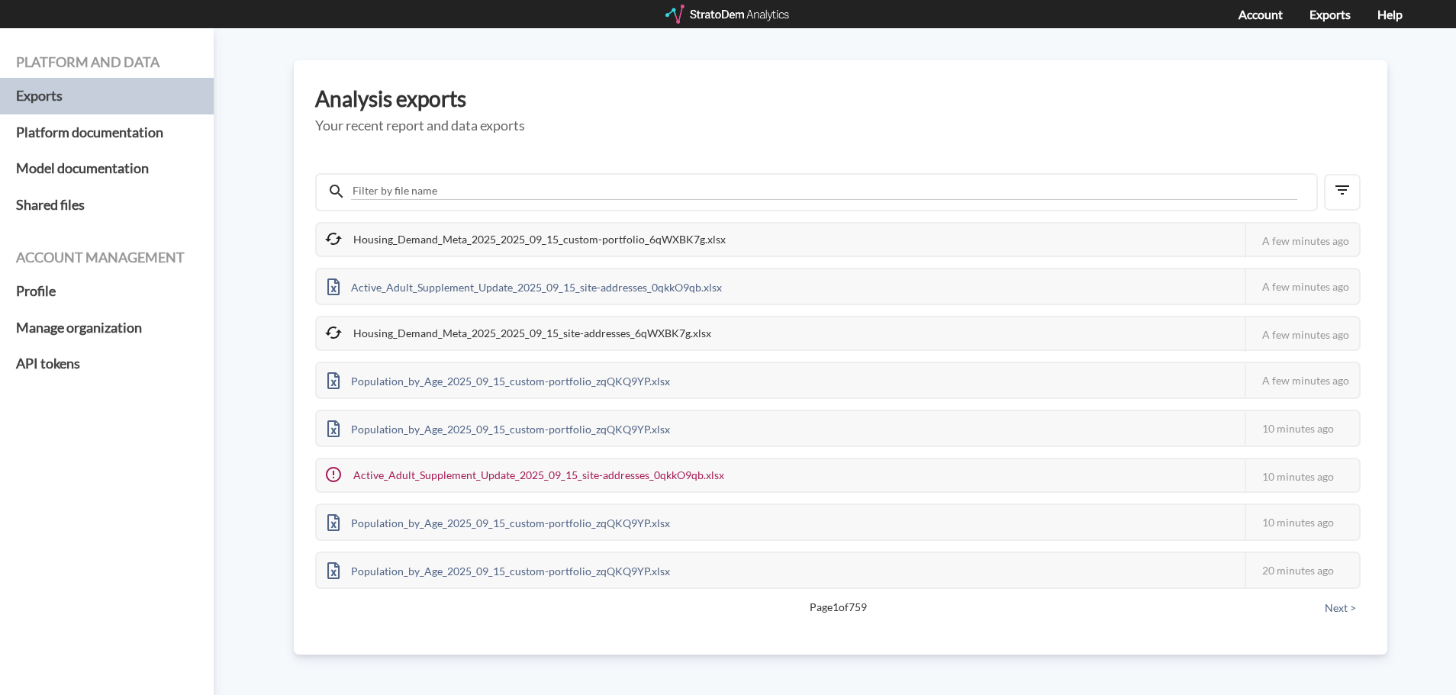
click at [694, 240] on div "Housing_Demand_Meta_2025_2025_09_15_custom-portfolio_6qWXBK7g.xlsx" at bounding box center [527, 240] width 420 height 32
click at [557, 242] on div "Housing_Demand_Meta_2025_2025_09_15_custom-portfolio_6qWXBK7g.xlsx" at bounding box center [527, 240] width 420 height 32
click at [558, 242] on div "Housing_Demand_Meta_2025_2025_09_15_custom-portfolio_6qWXBK7g.xlsx" at bounding box center [527, 240] width 420 height 32
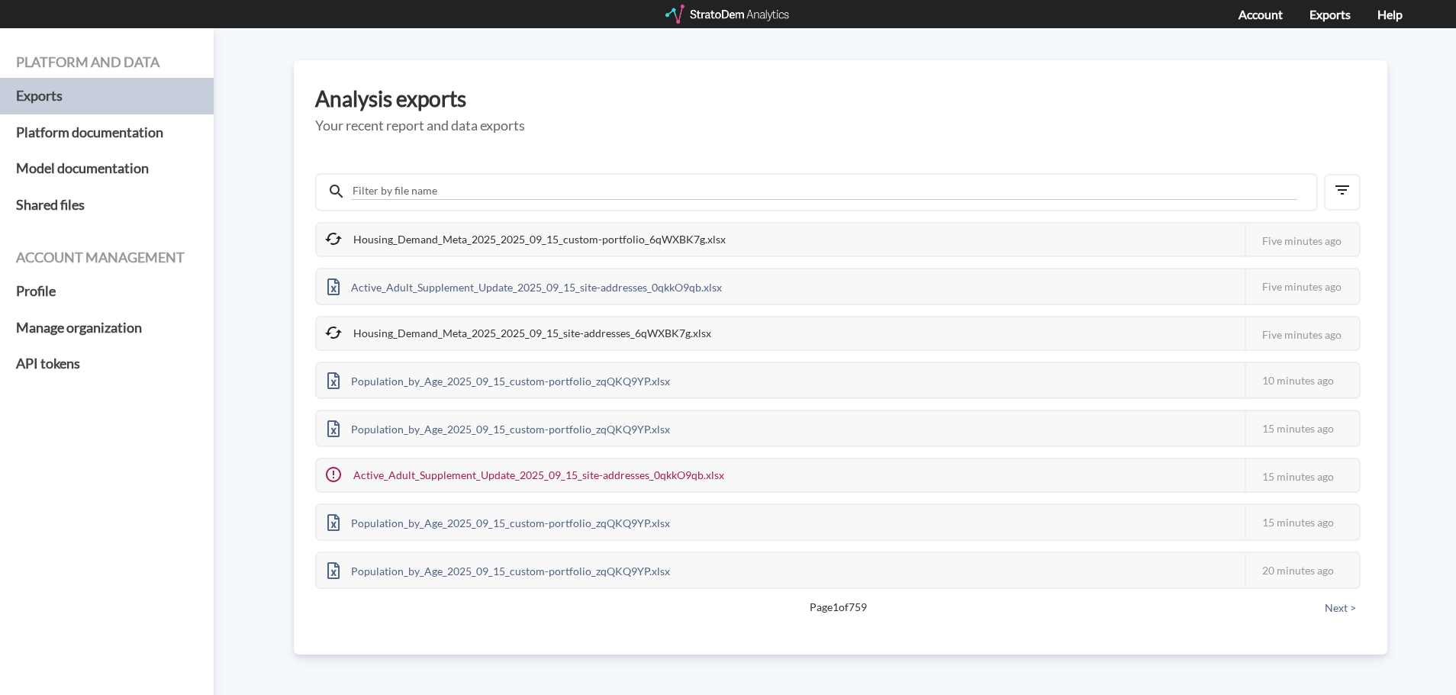
click at [720, 242] on div "Housing_Demand_Meta_2025_2025_09_15_custom-portfolio_6qWXBK7g.xlsx" at bounding box center [527, 240] width 420 height 32
click at [574, 228] on div "Housing_Demand_Meta_2025_2025_09_15_custom-portfolio_6qWXBK7g.xlsx" at bounding box center [527, 240] width 420 height 32
click at [518, 229] on div "Housing_Demand_Meta_2025_2025_09_15_custom-portfolio_6qWXBK7g.xlsx" at bounding box center [527, 240] width 420 height 32
click at [449, 241] on div "Housing_Demand_Meta_2025_2025_09_15_custom-portfolio_6qWXBK7g.xlsx" at bounding box center [527, 240] width 420 height 32
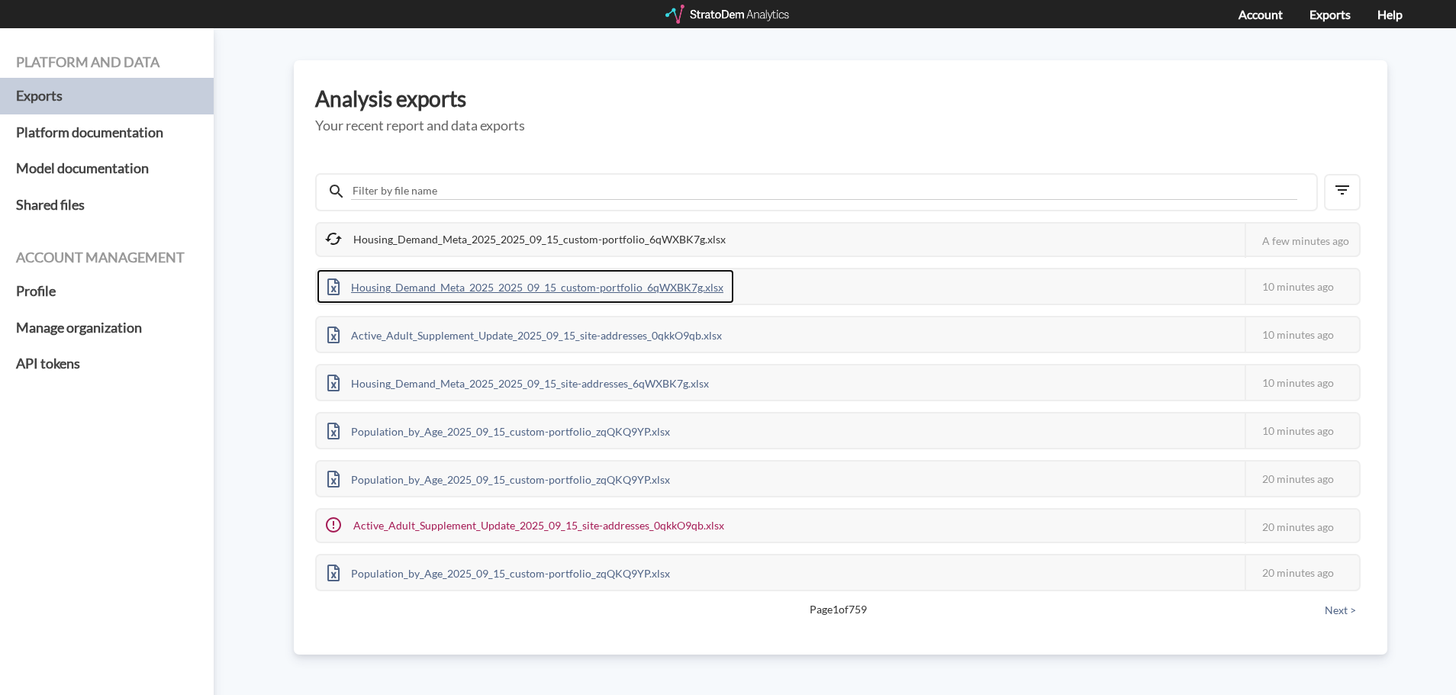
click at [671, 288] on div "Housing_Demand_Meta_2025_2025_09_15_custom-portfolio_6qWXBK7g.xlsx" at bounding box center [525, 286] width 417 height 34
